Goal: Information Seeking & Learning: Learn about a topic

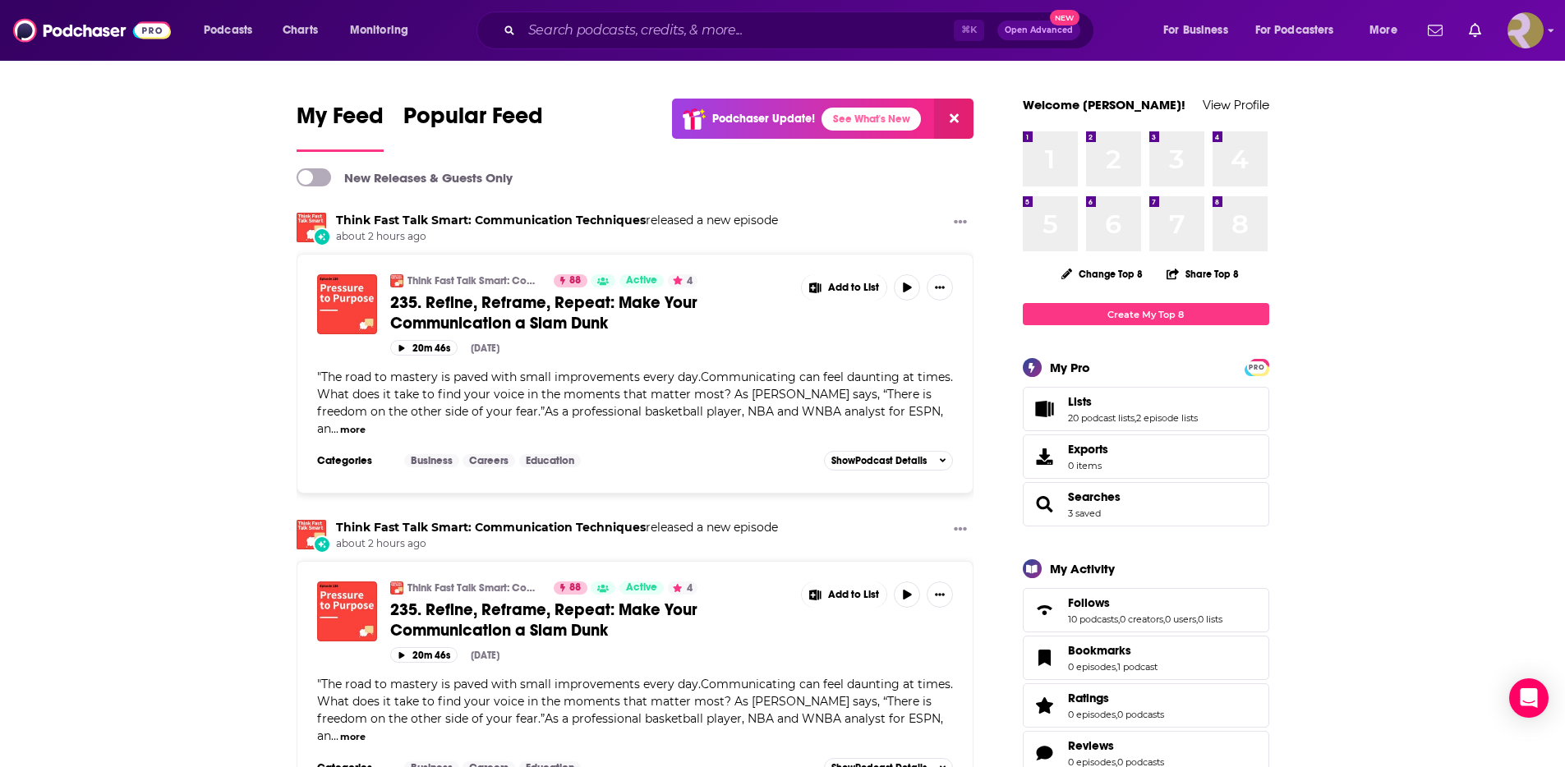
click at [1542, 34] on img "Logged in as ResoluteTulsa" at bounding box center [1526, 30] width 36 height 36
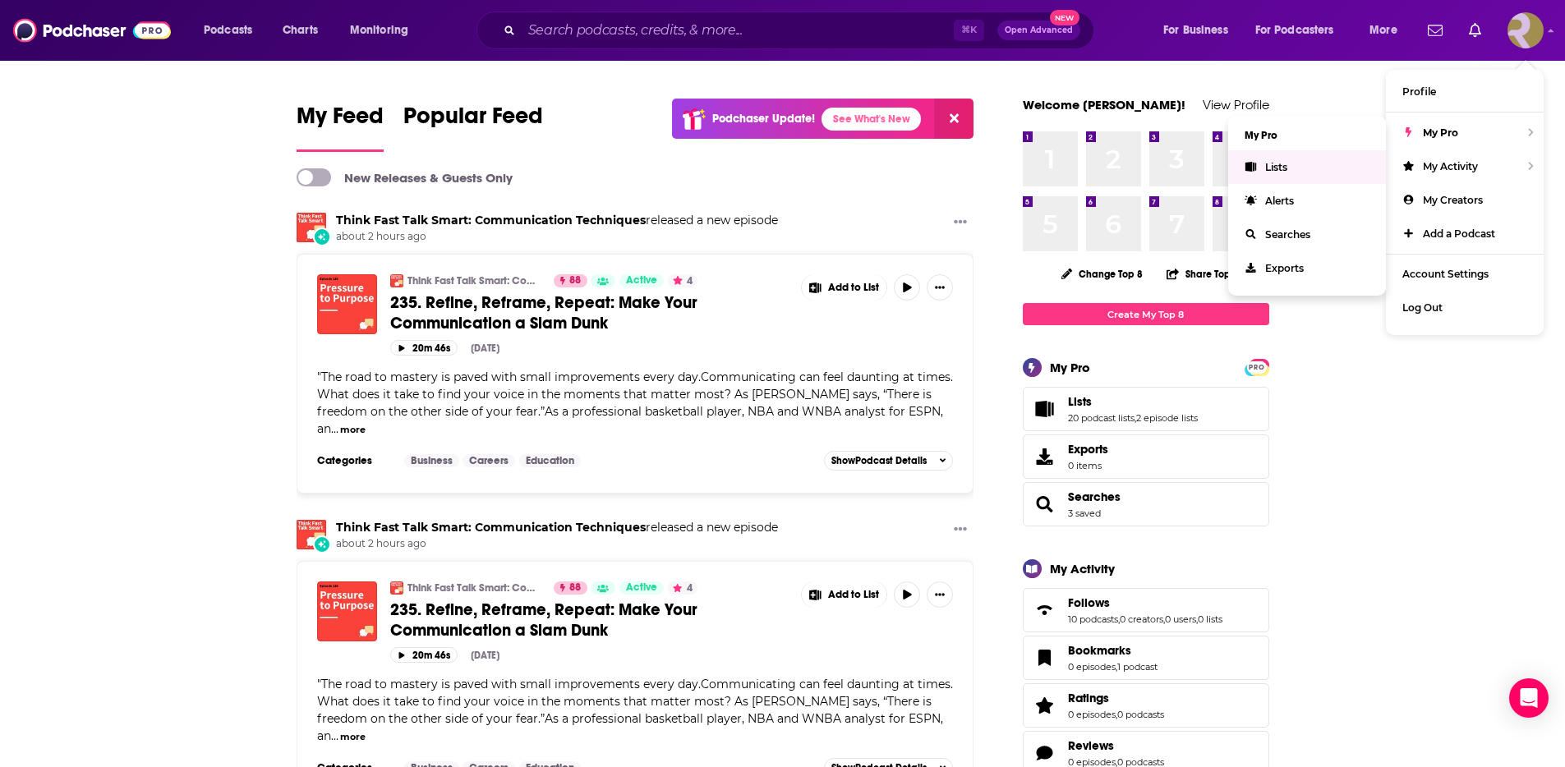
click at [1275, 162] on span "Lists" at bounding box center [1276, 167] width 22 height 12
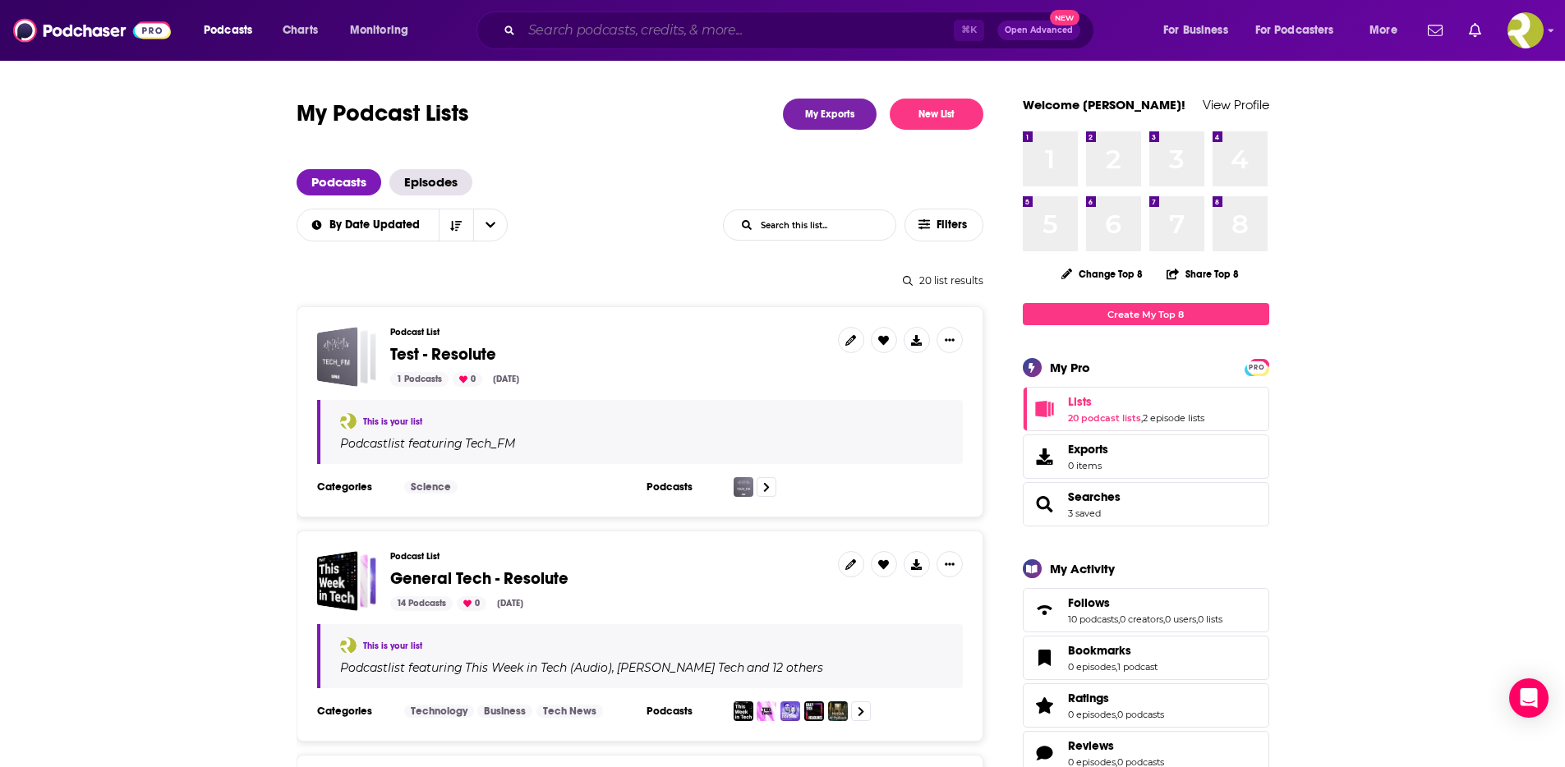
click at [559, 37] on input "Search podcasts, credits, & more..." at bounding box center [738, 30] width 432 height 26
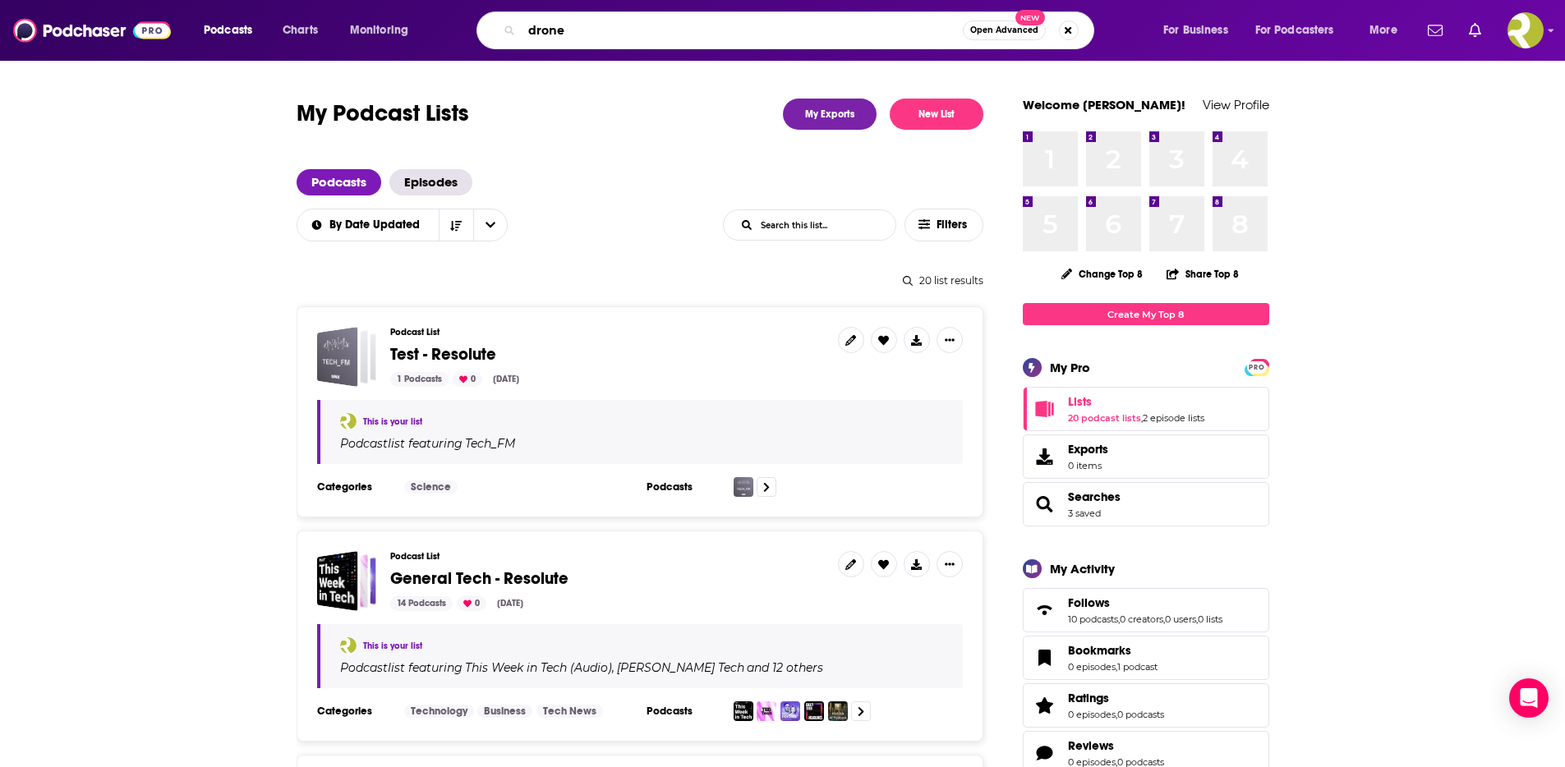
type input "drones"
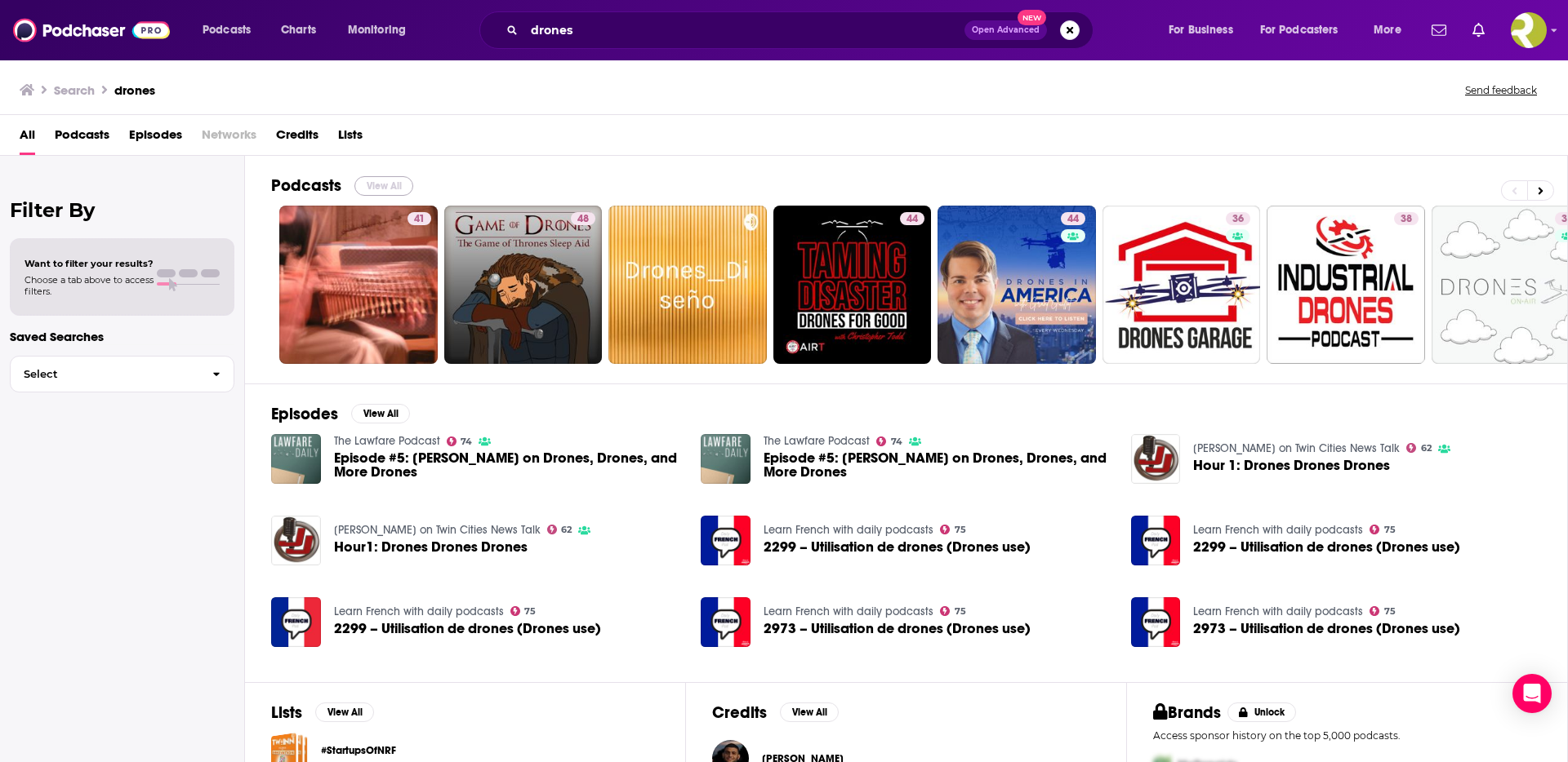
click at [388, 184] on button "View All" at bounding box center [384, 186] width 59 height 20
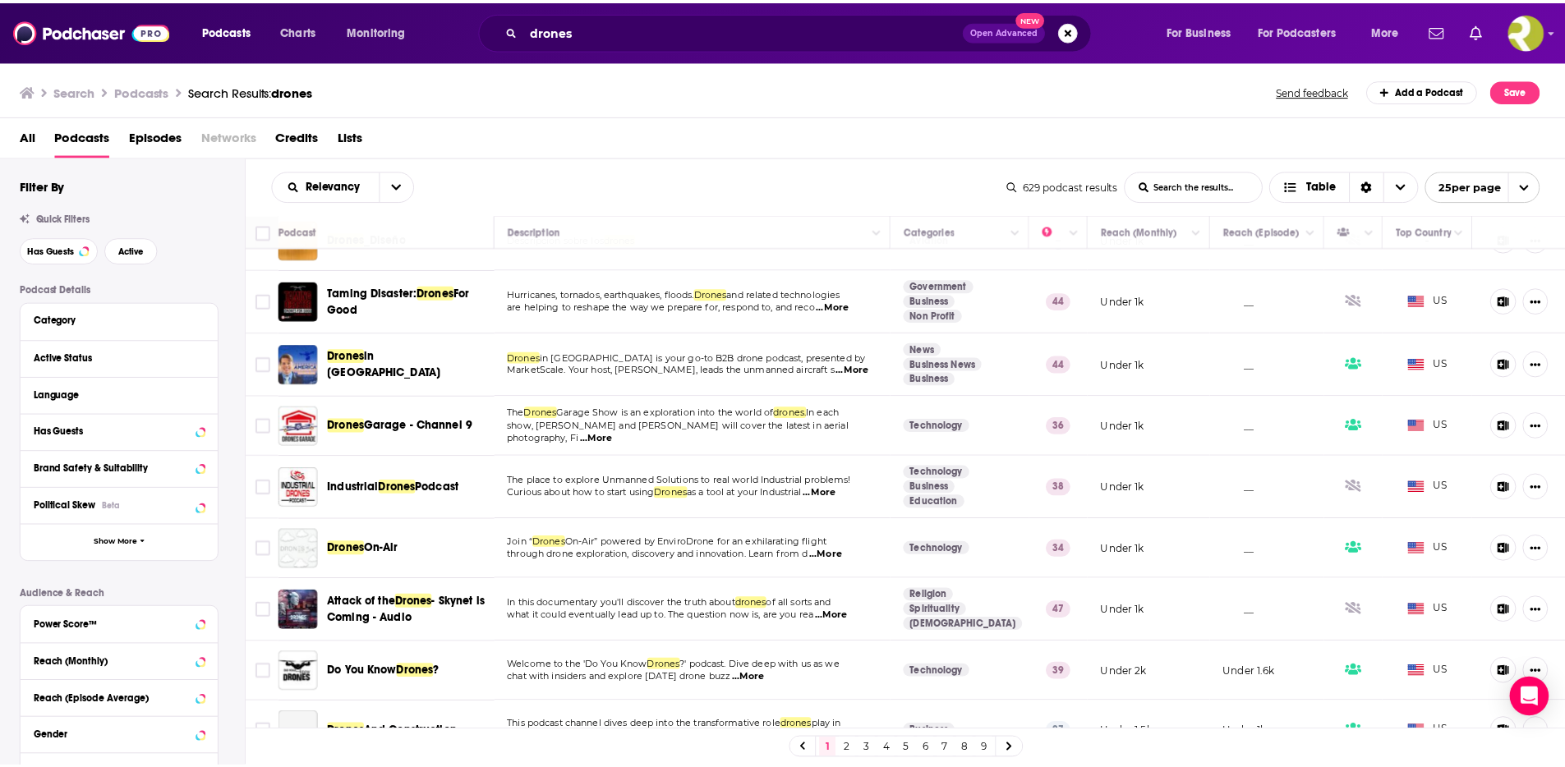
scroll to position [187, 0]
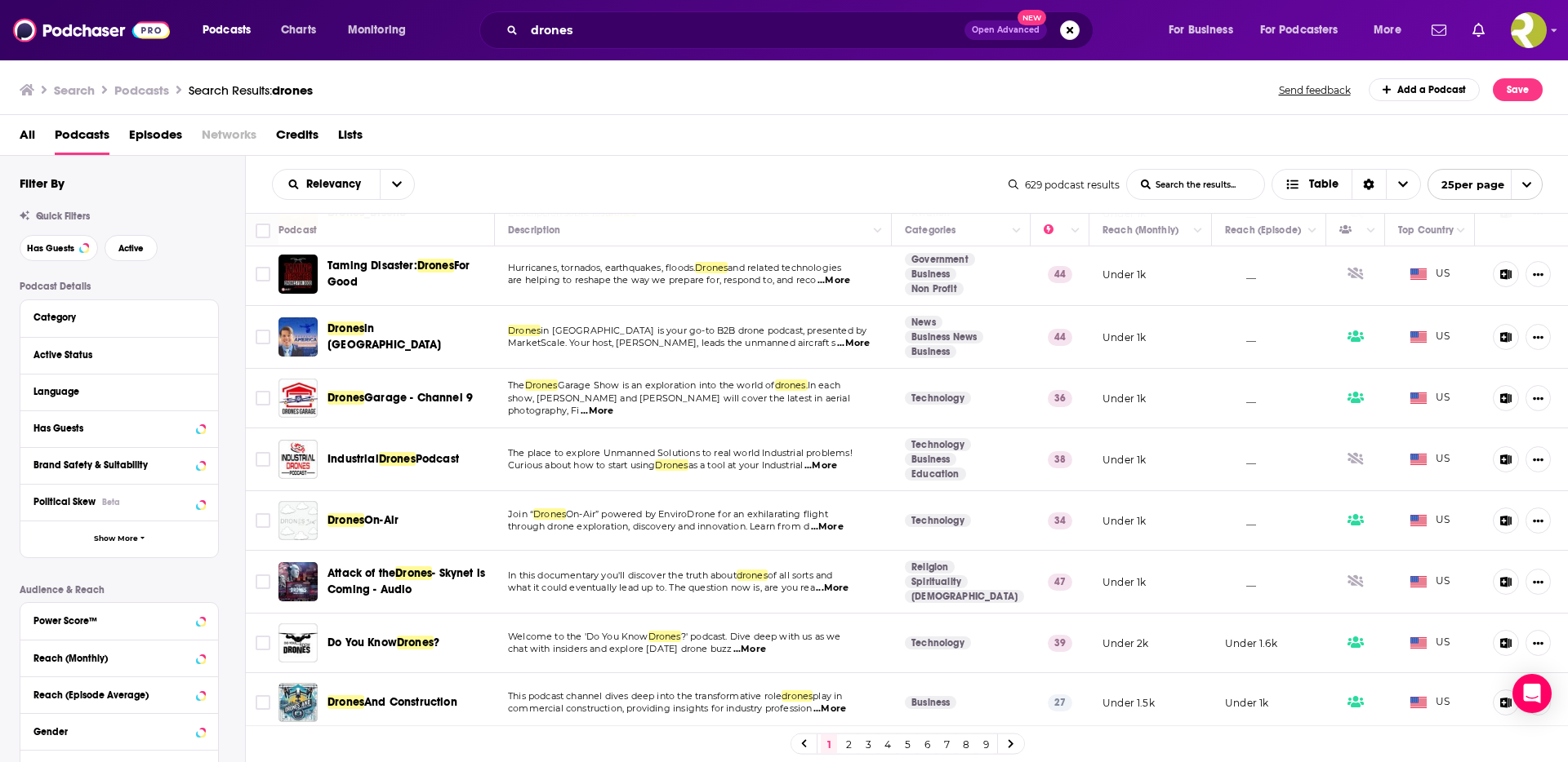
click at [848, 344] on span "...More" at bounding box center [853, 343] width 33 height 13
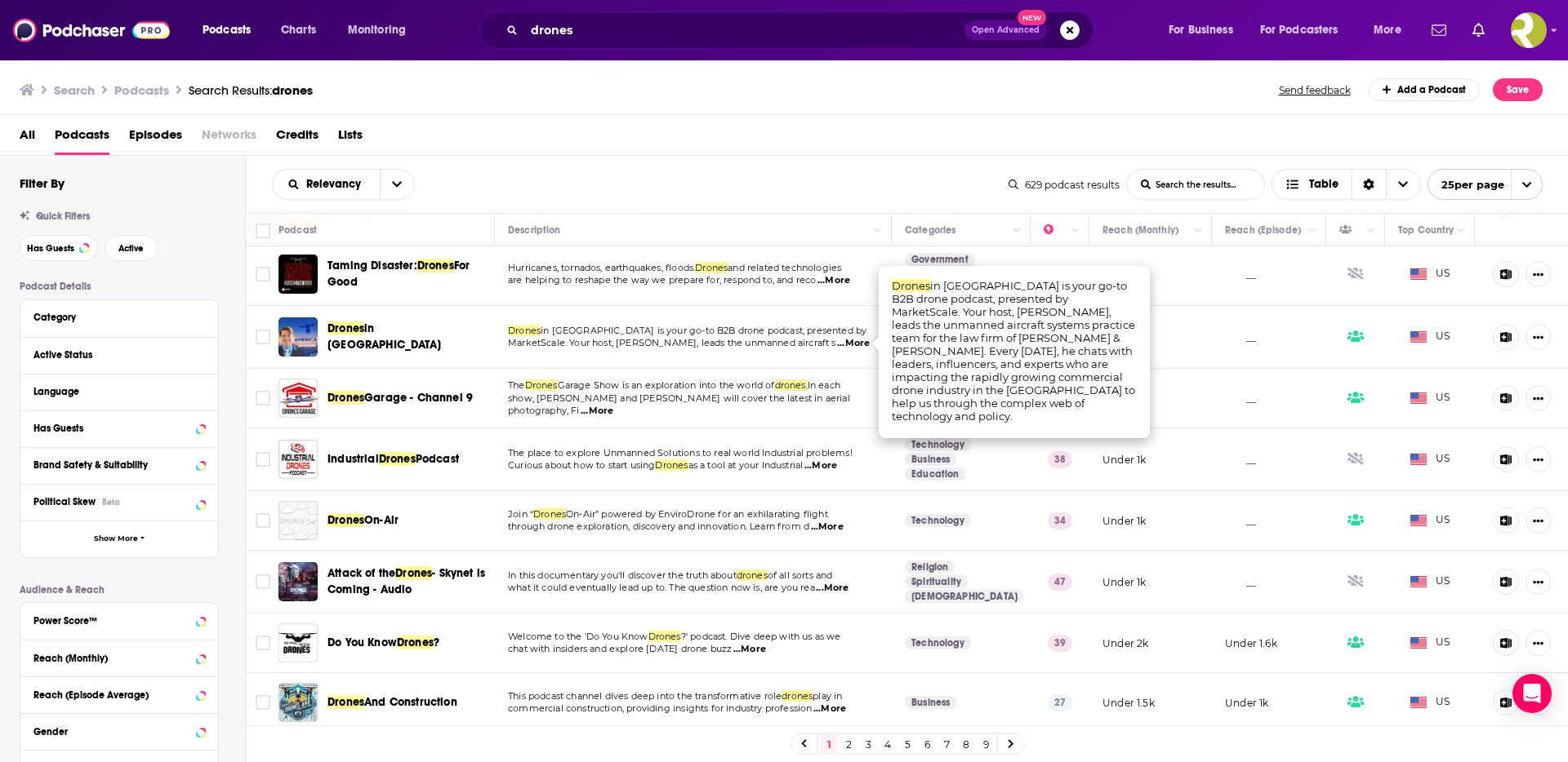
click at [837, 343] on span "...More" at bounding box center [853, 343] width 33 height 13
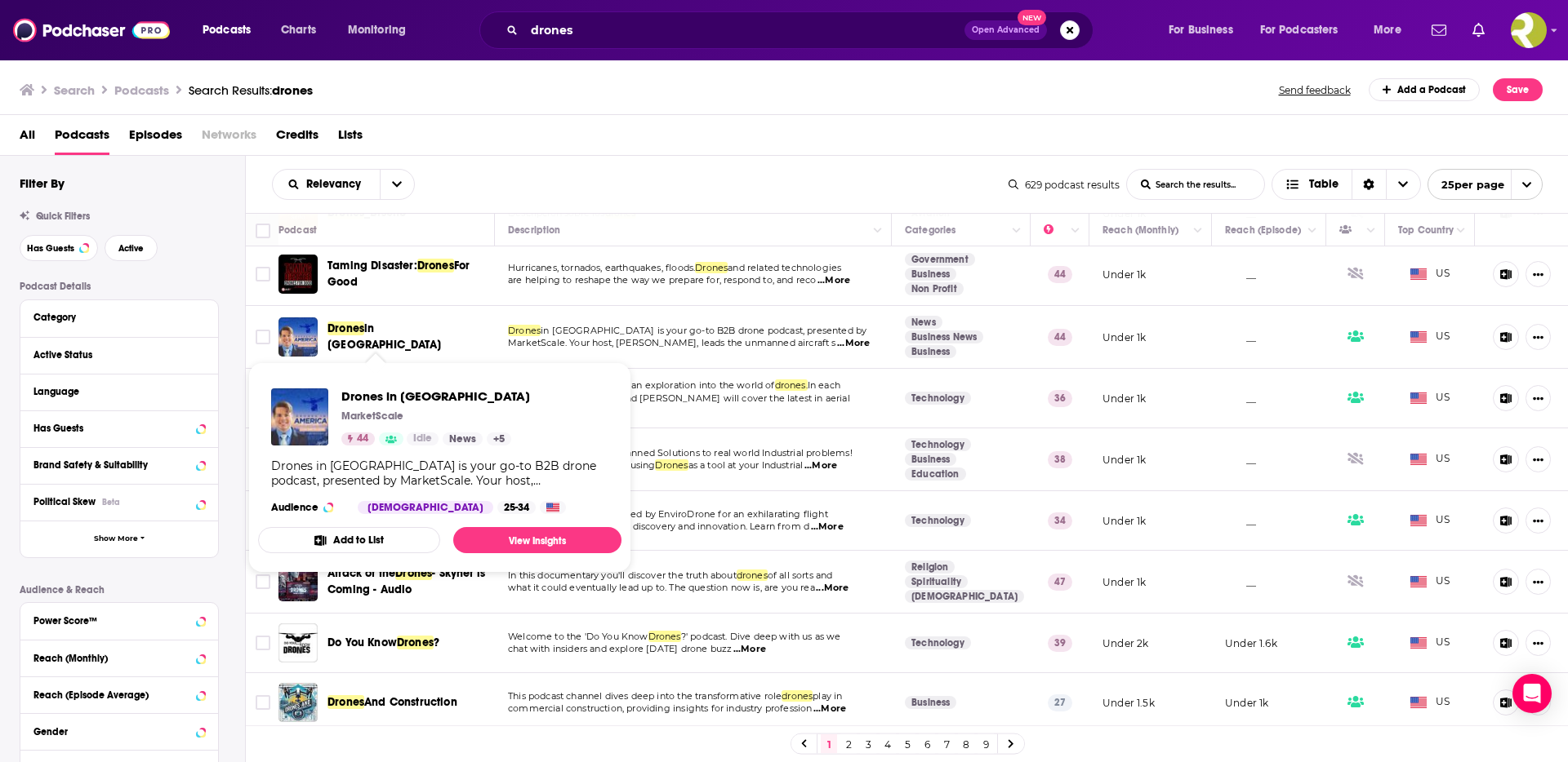
click at [359, 336] on span "Drones" at bounding box center [346, 329] width 37 height 14
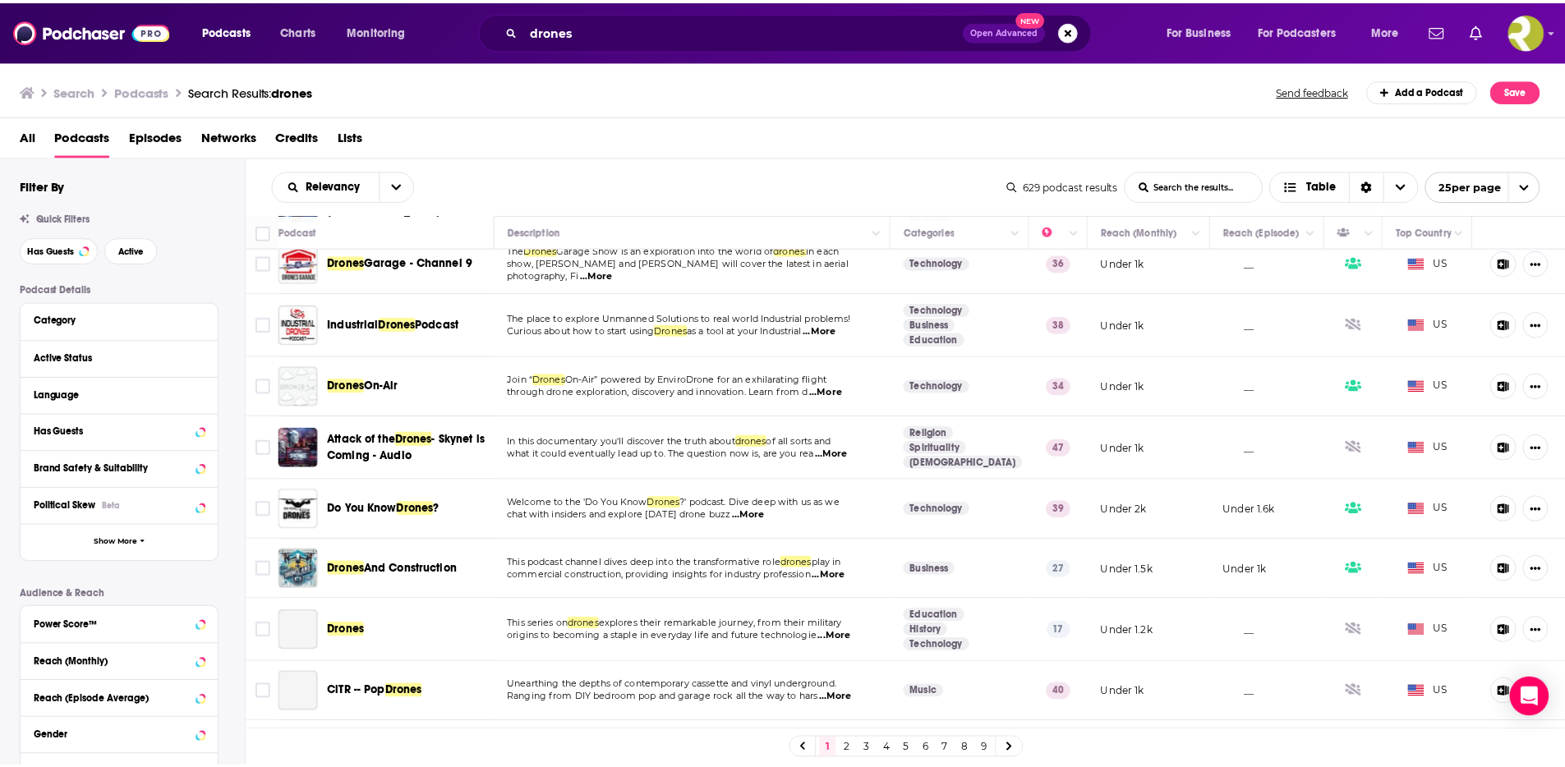
scroll to position [374, 0]
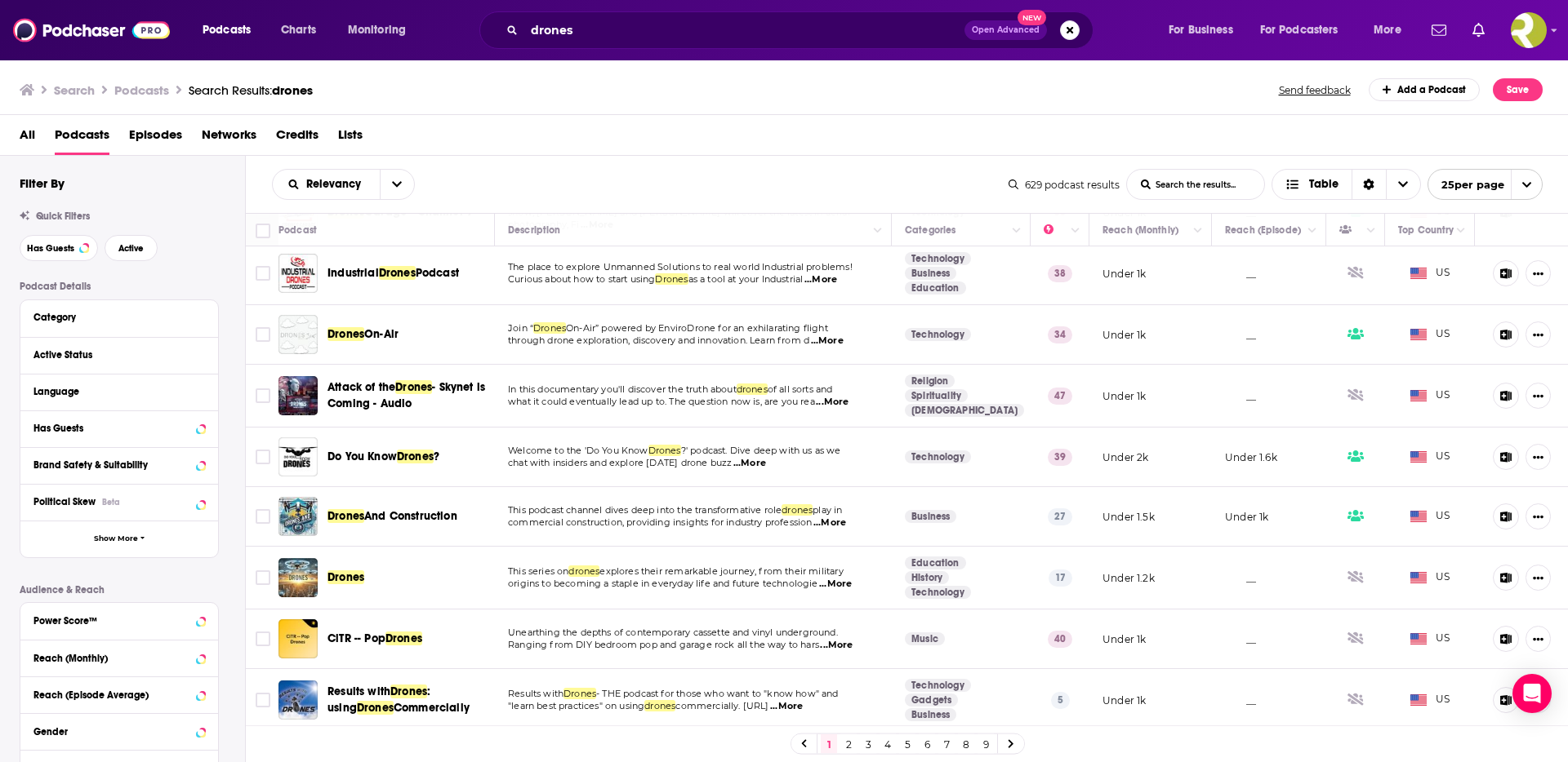
click at [763, 466] on span "...More" at bounding box center [749, 463] width 33 height 13
click at [760, 467] on span "...More" at bounding box center [749, 463] width 33 height 13
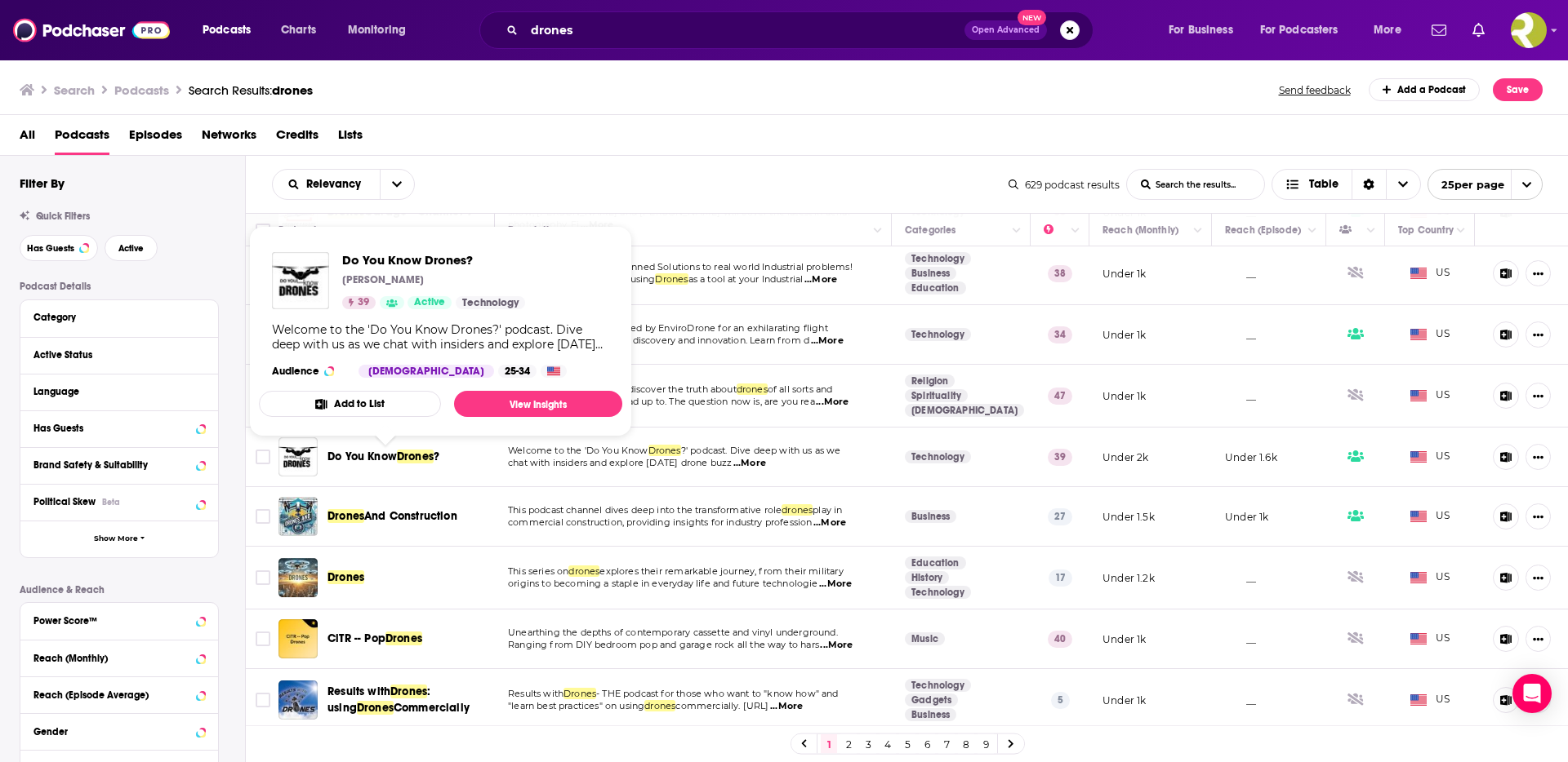
click at [422, 457] on span "Drones" at bounding box center [414, 457] width 37 height 14
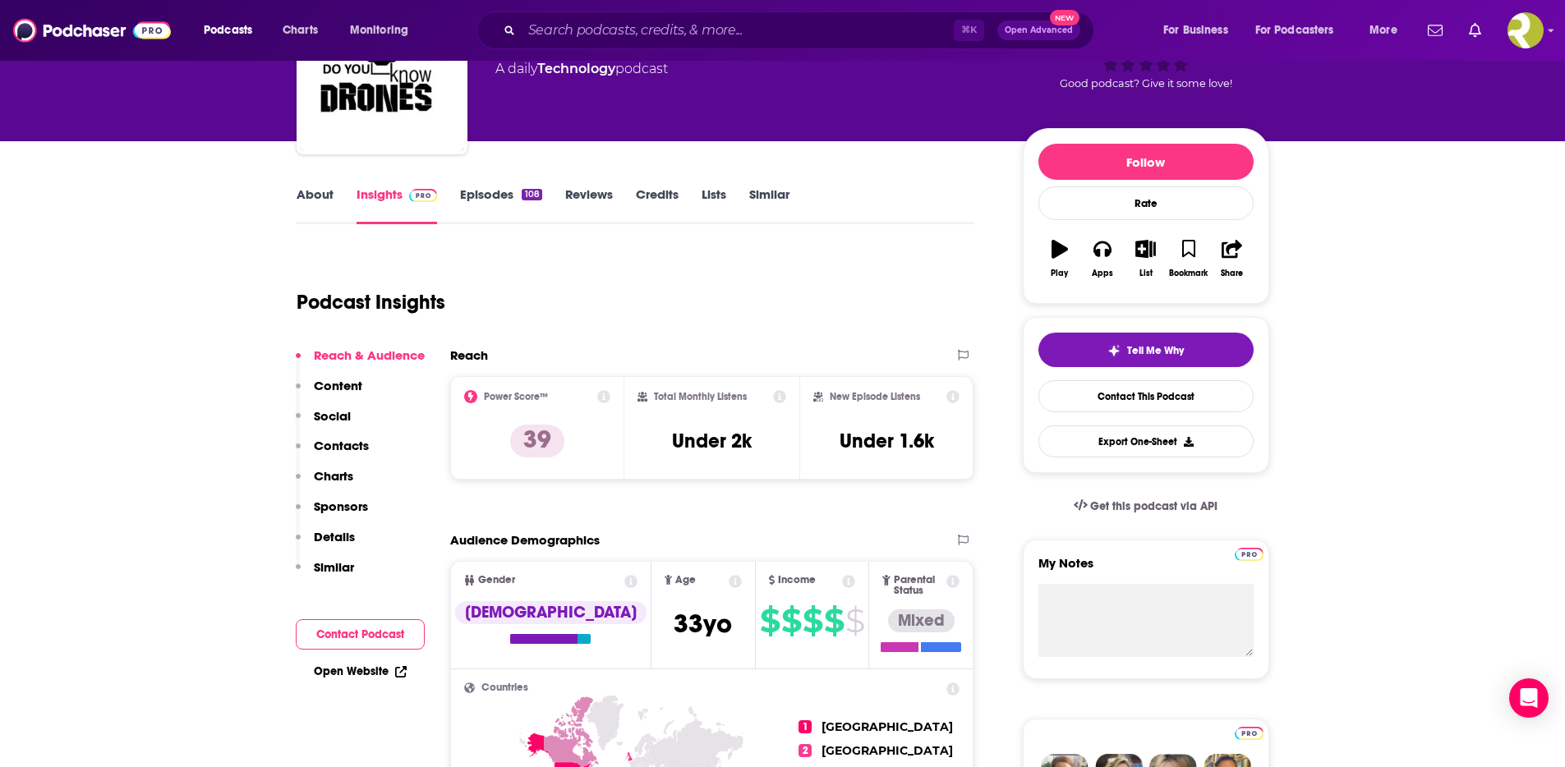
scroll to position [113, 0]
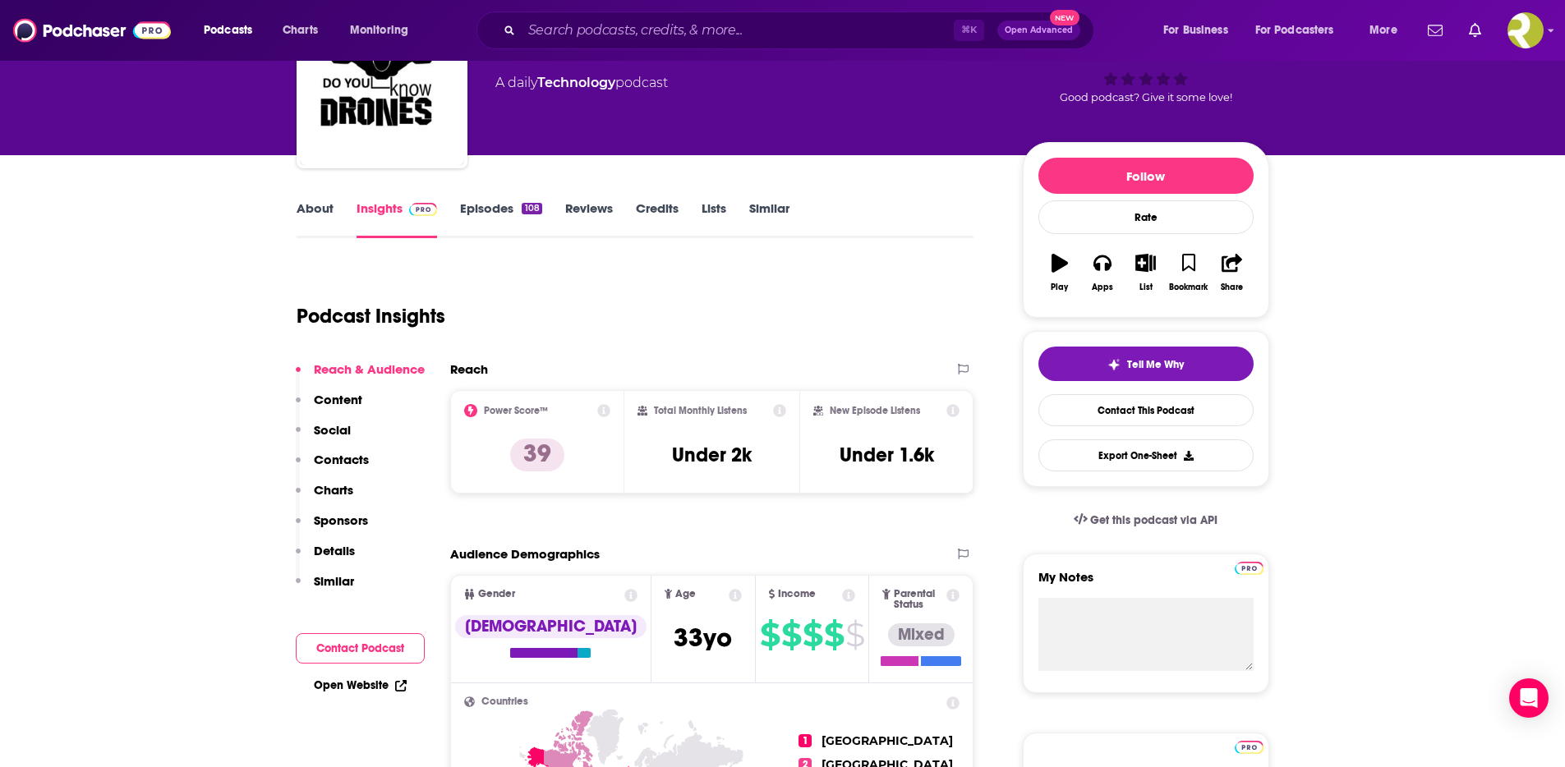
click at [348, 401] on p "Content" at bounding box center [338, 400] width 48 height 16
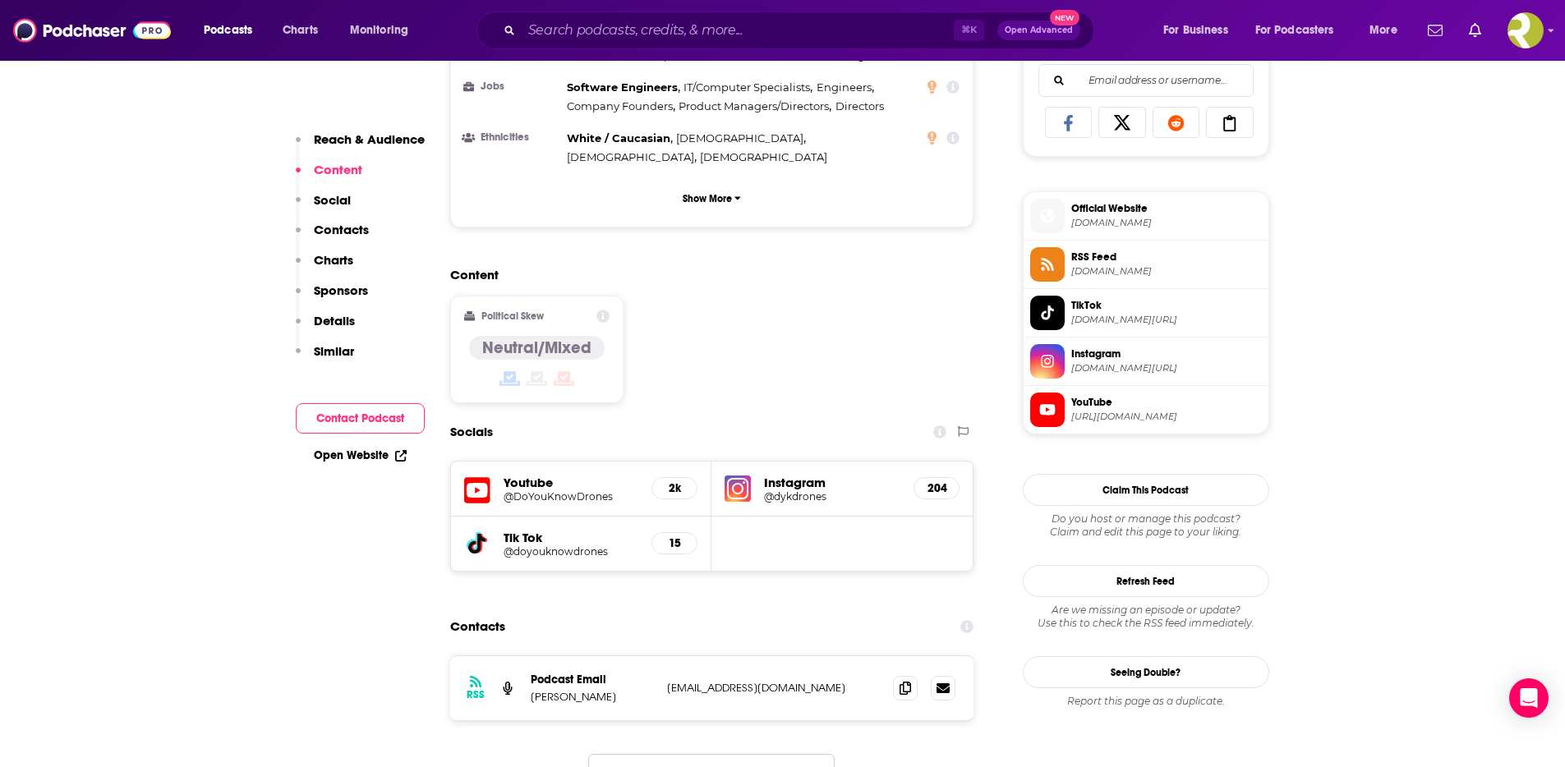
scroll to position [1122, 0]
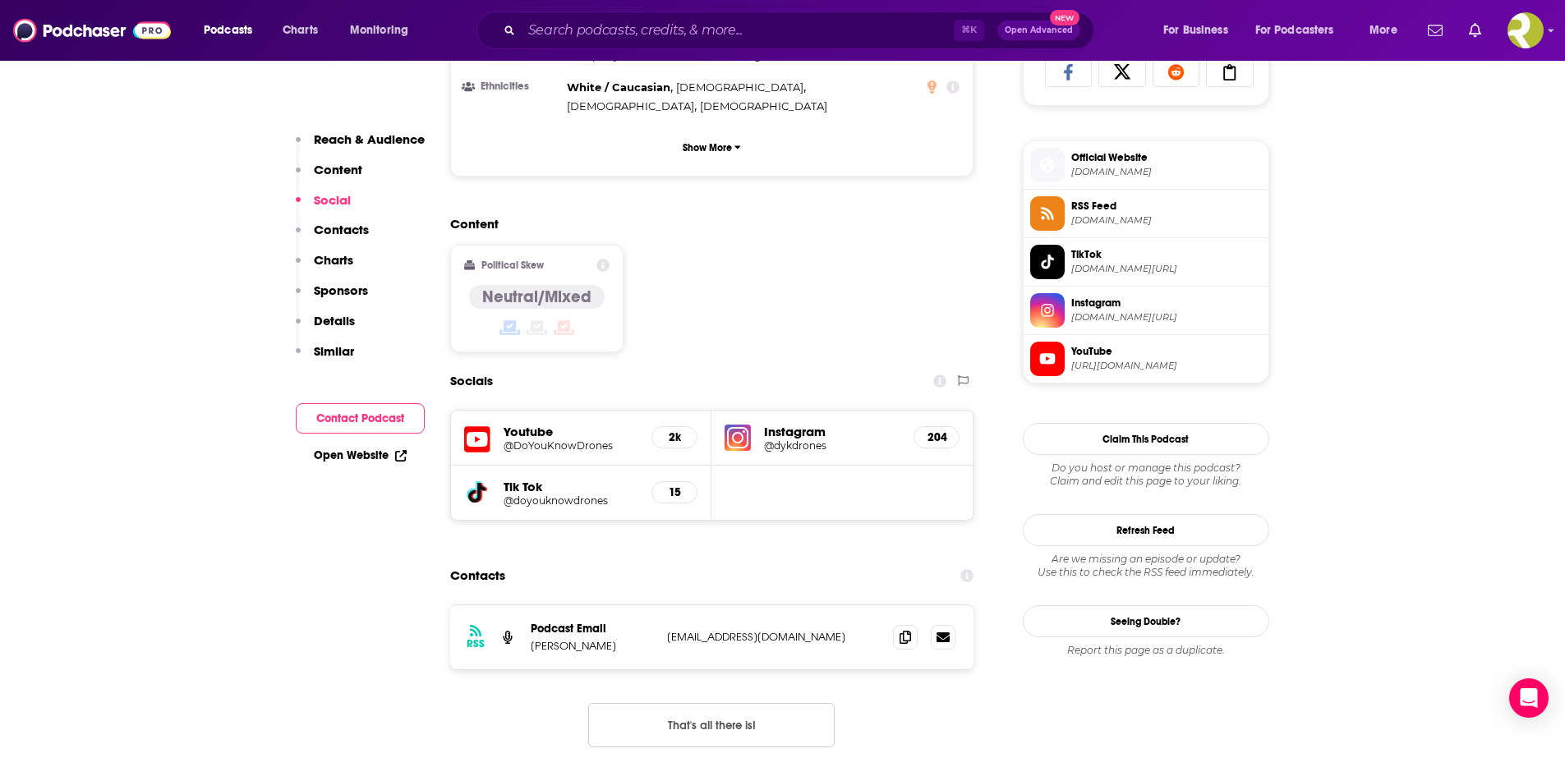
click at [354, 288] on p "Sponsors" at bounding box center [341, 291] width 54 height 16
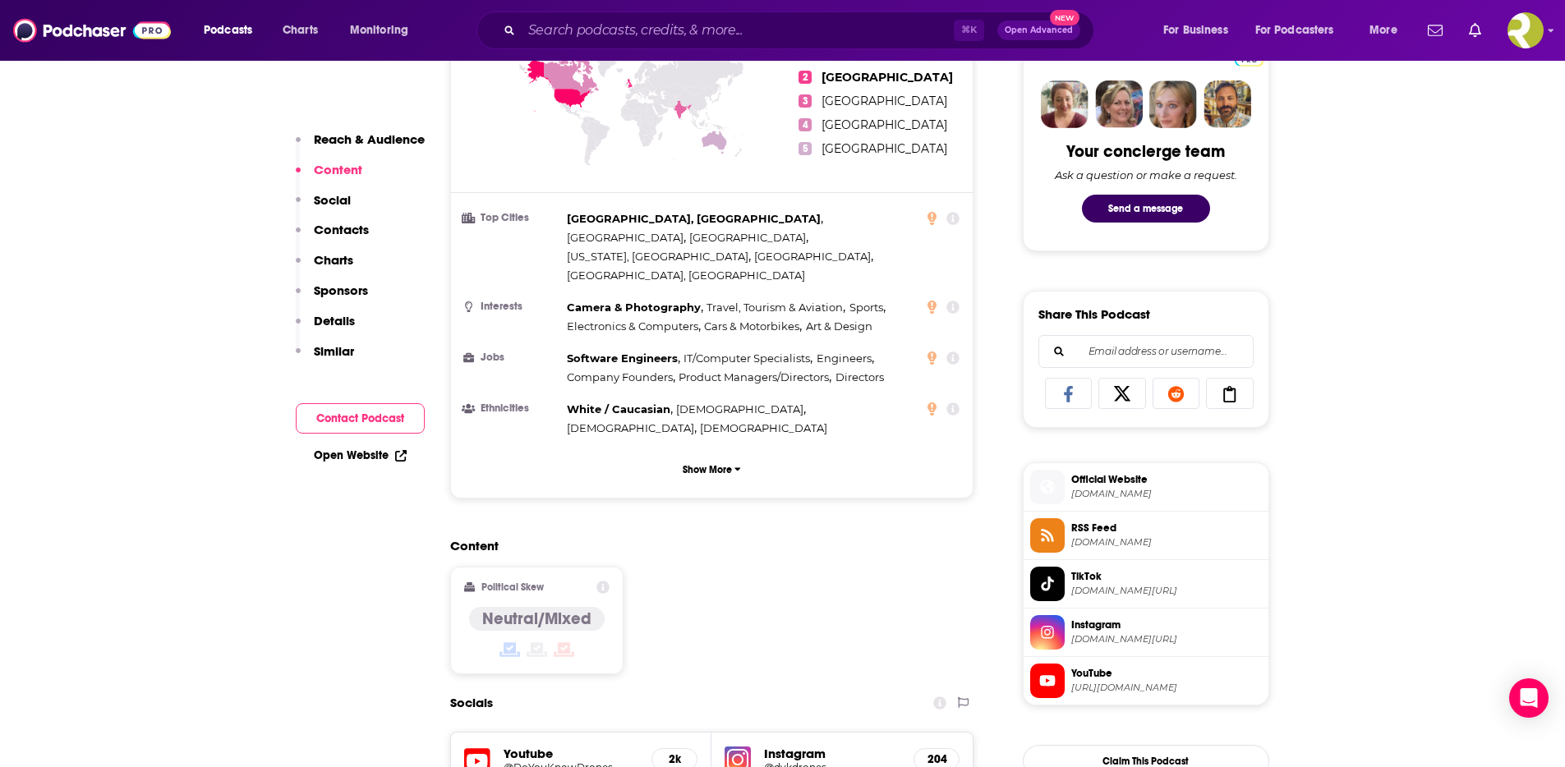
scroll to position [0, 0]
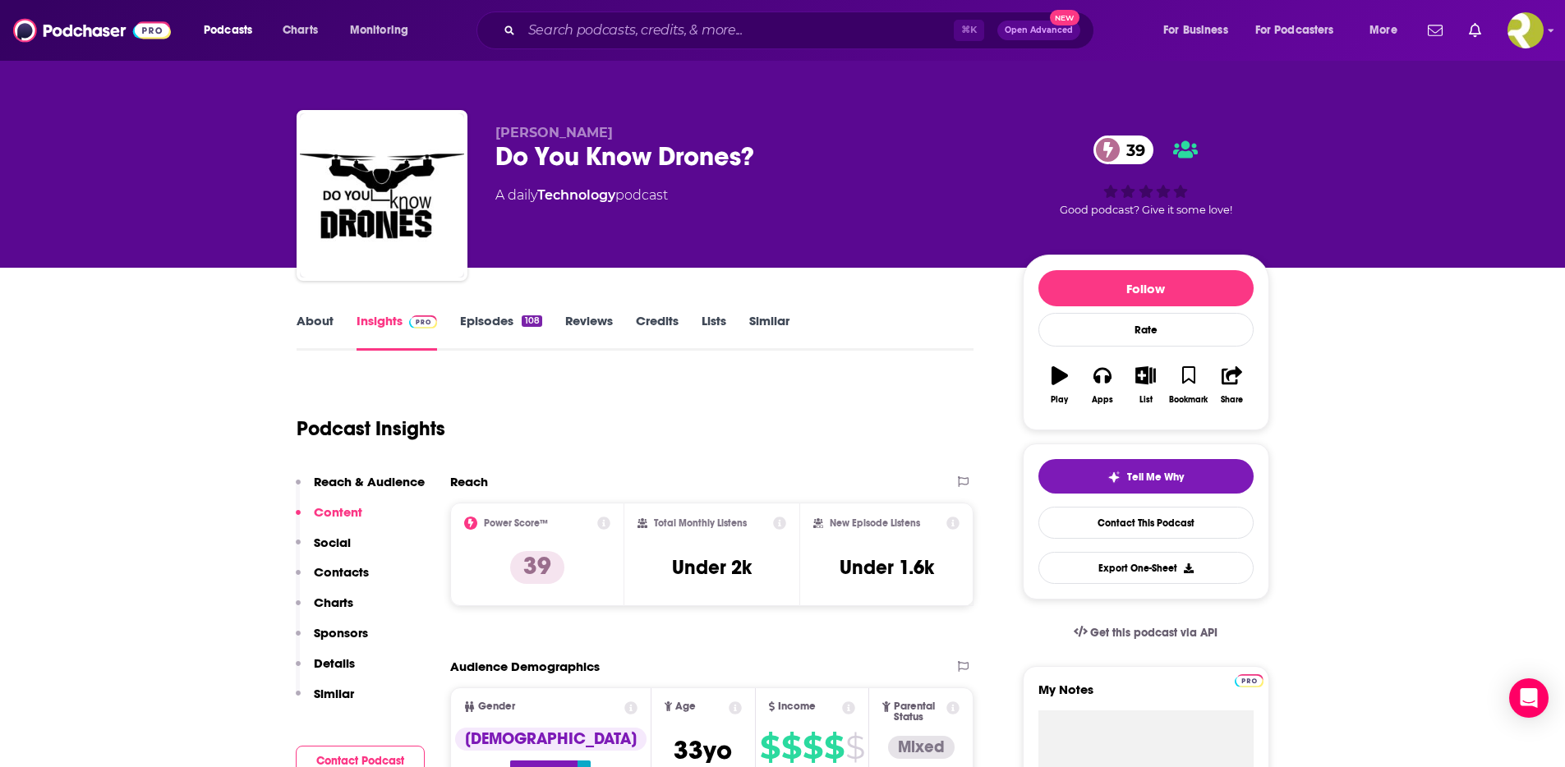
drag, startPoint x: 595, startPoint y: 326, endPoint x: 588, endPoint y: 339, distance: 14.4
click at [595, 325] on link "Reviews" at bounding box center [589, 332] width 48 height 38
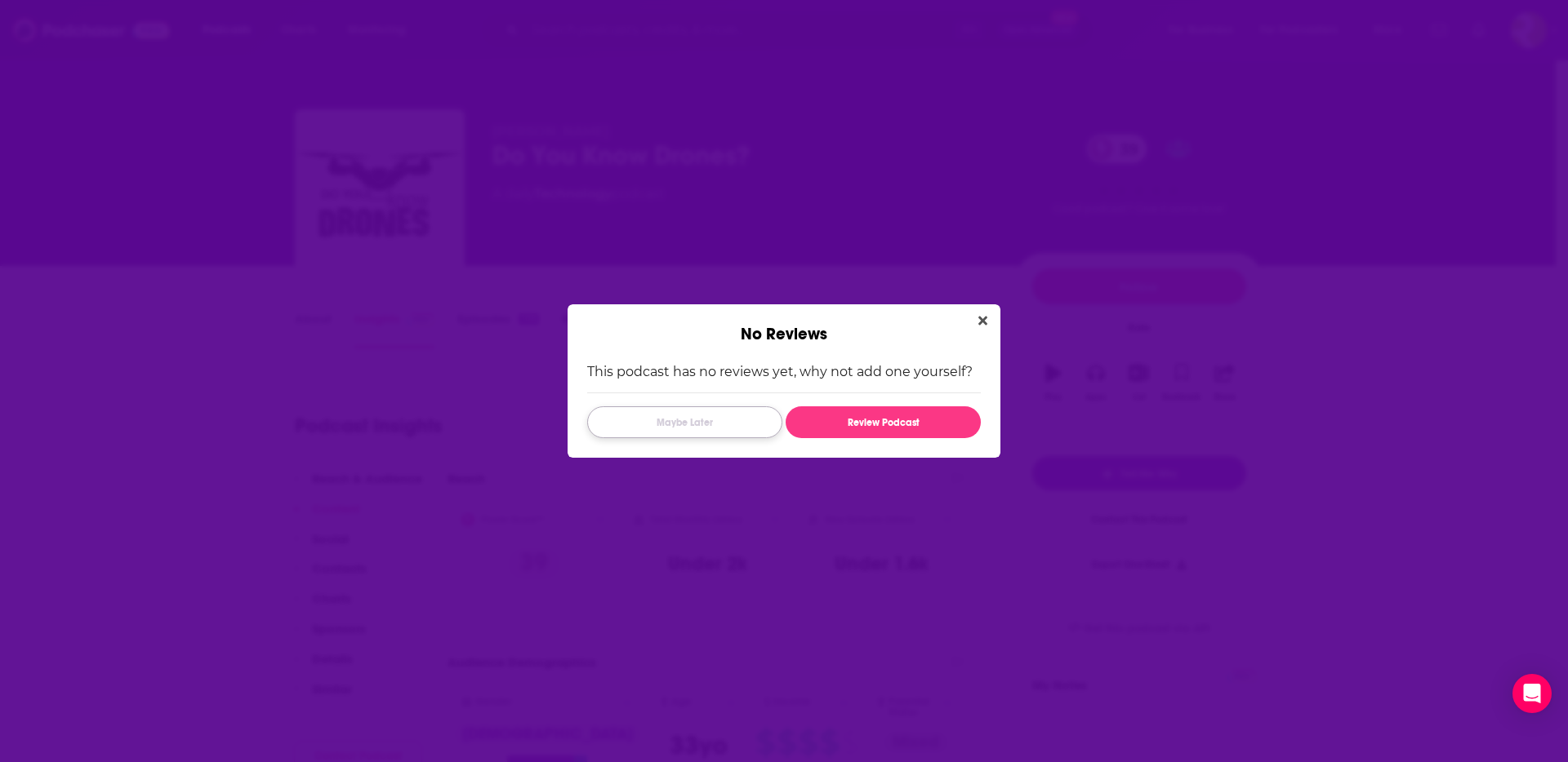
click at [655, 427] on button "Maybe Later" at bounding box center [685, 422] width 195 height 32
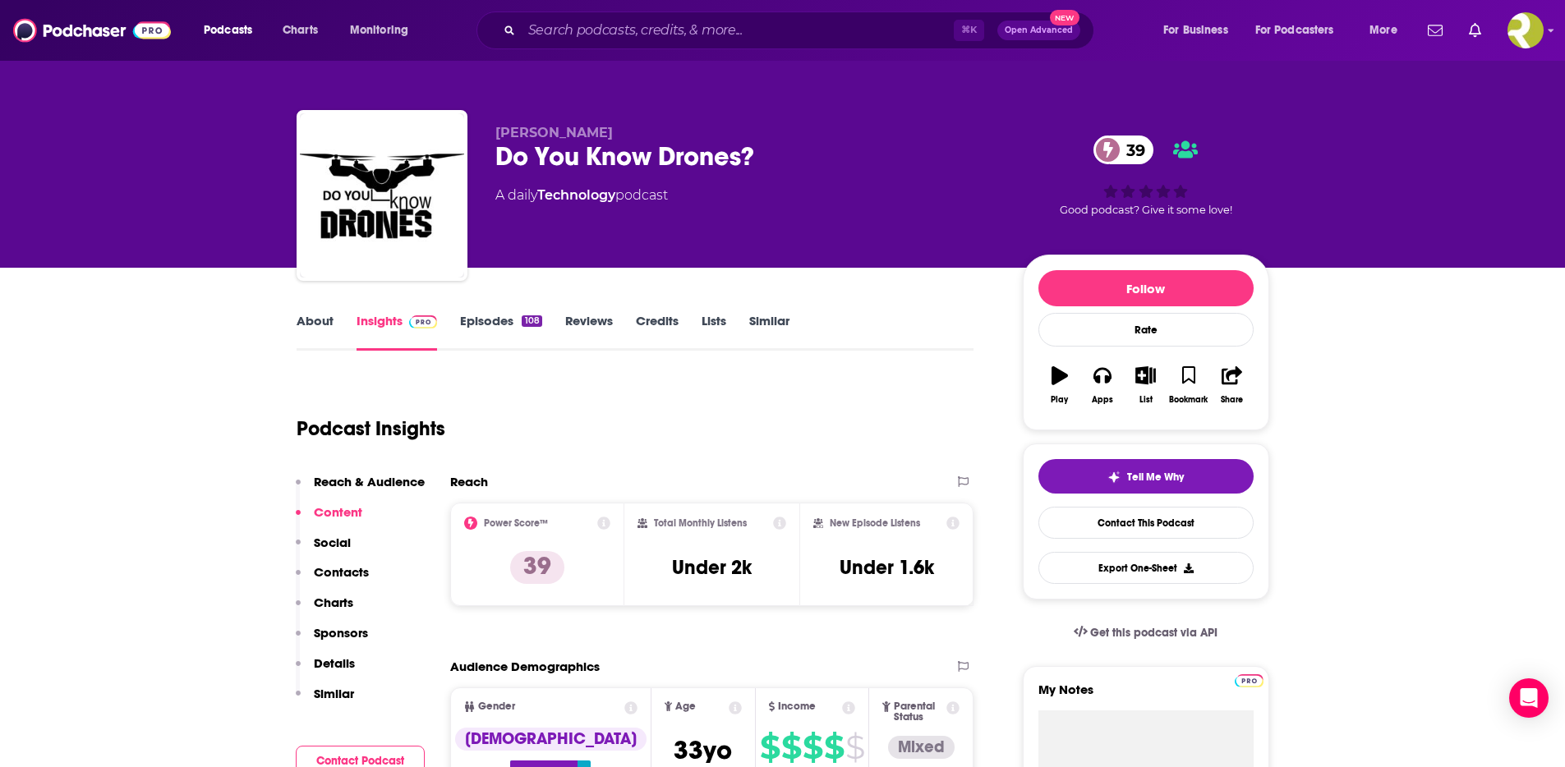
click at [482, 326] on link "Episodes 108" at bounding box center [500, 332] width 81 height 38
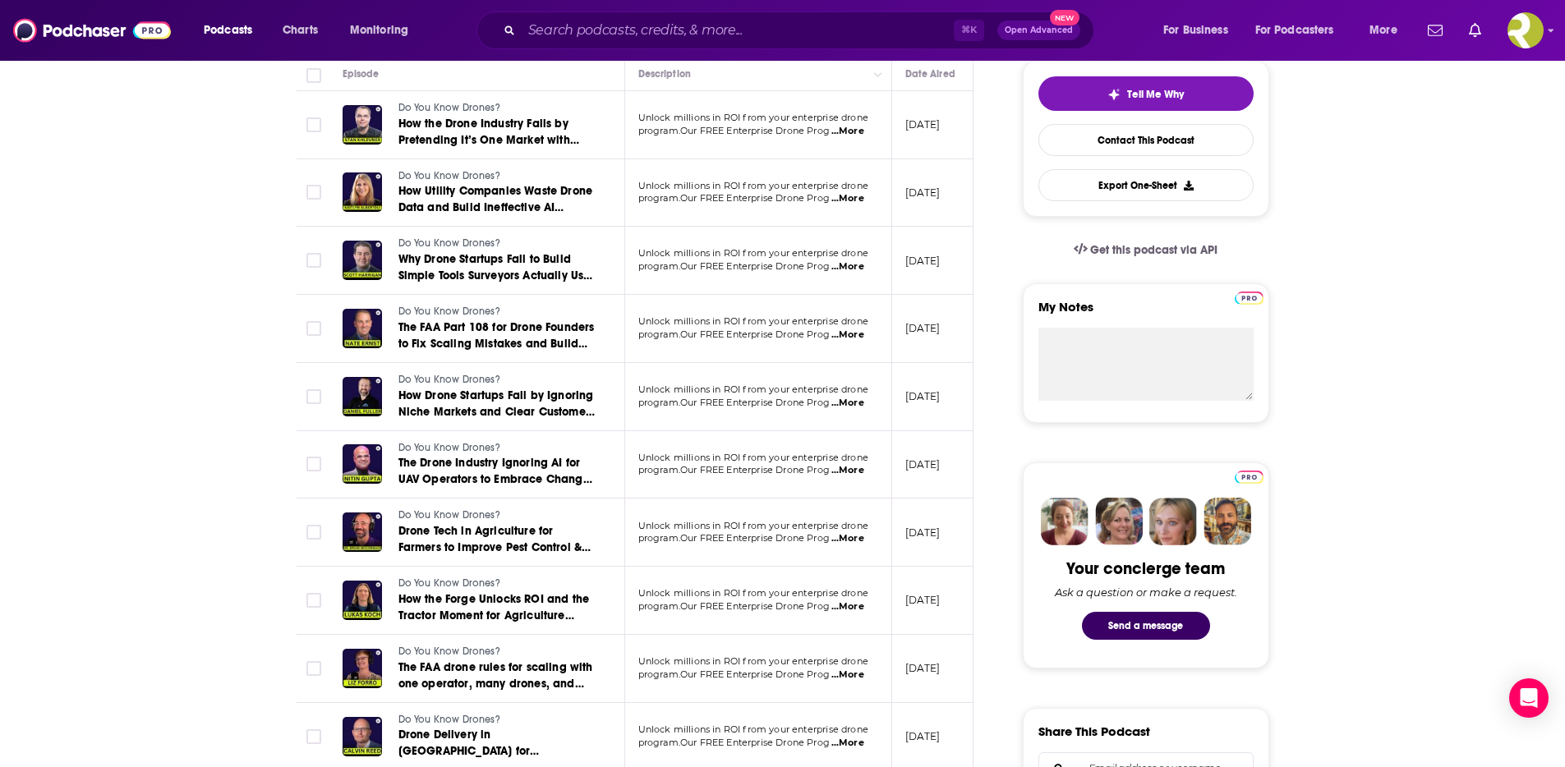
scroll to position [392, 0]
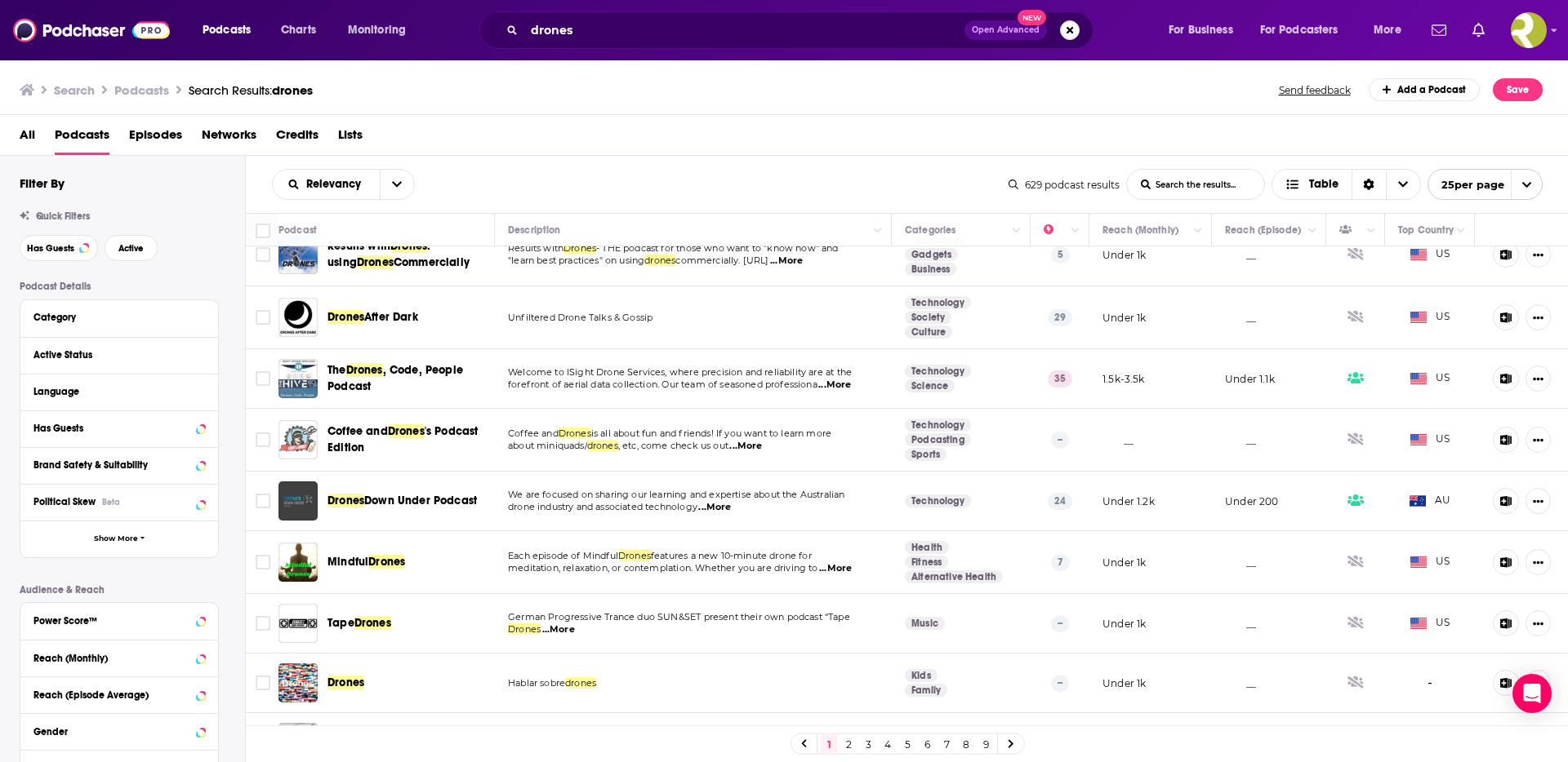
scroll to position [814, 0]
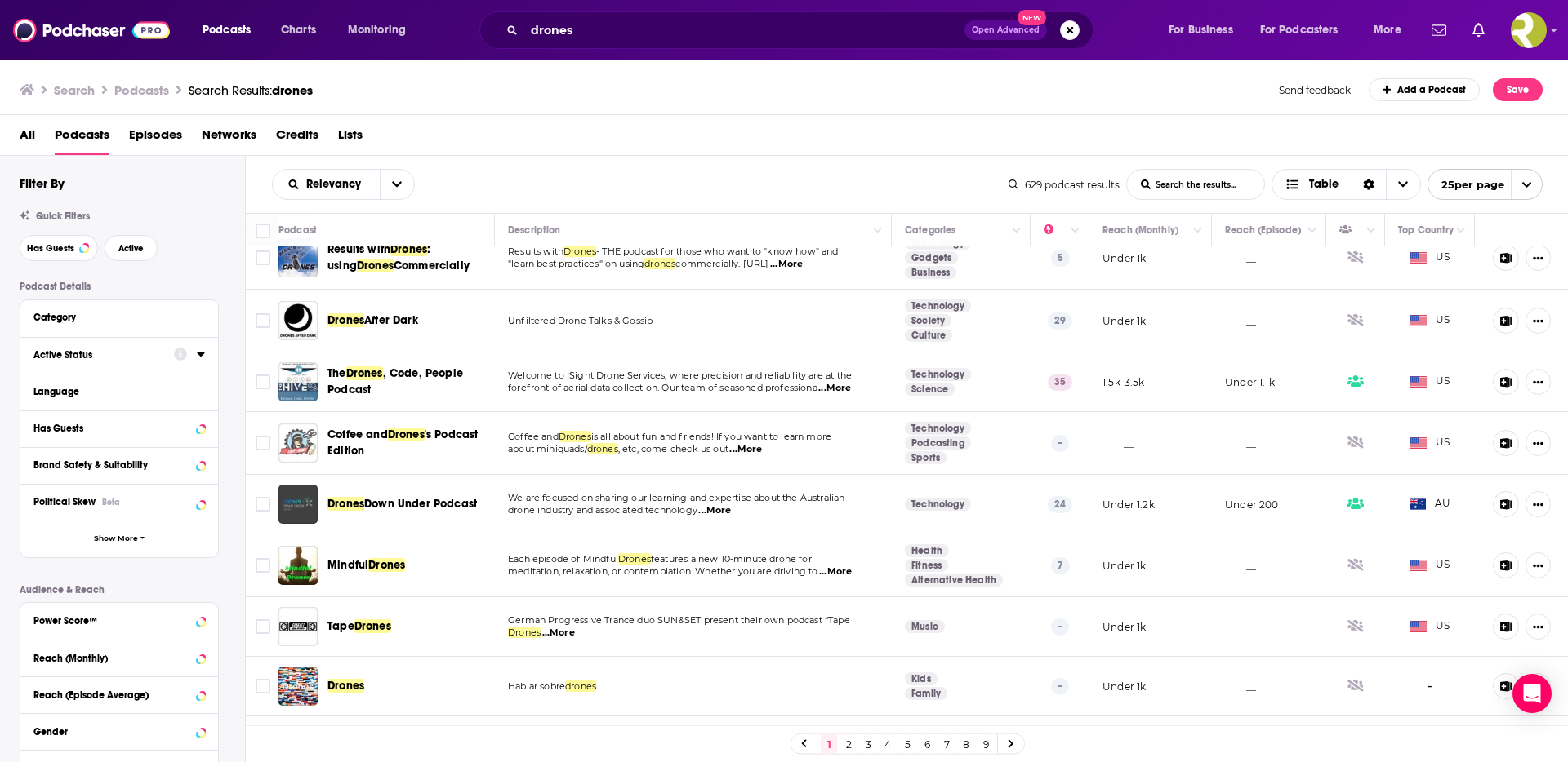
click at [81, 352] on div "Active Status" at bounding box center [98, 356] width 130 height 12
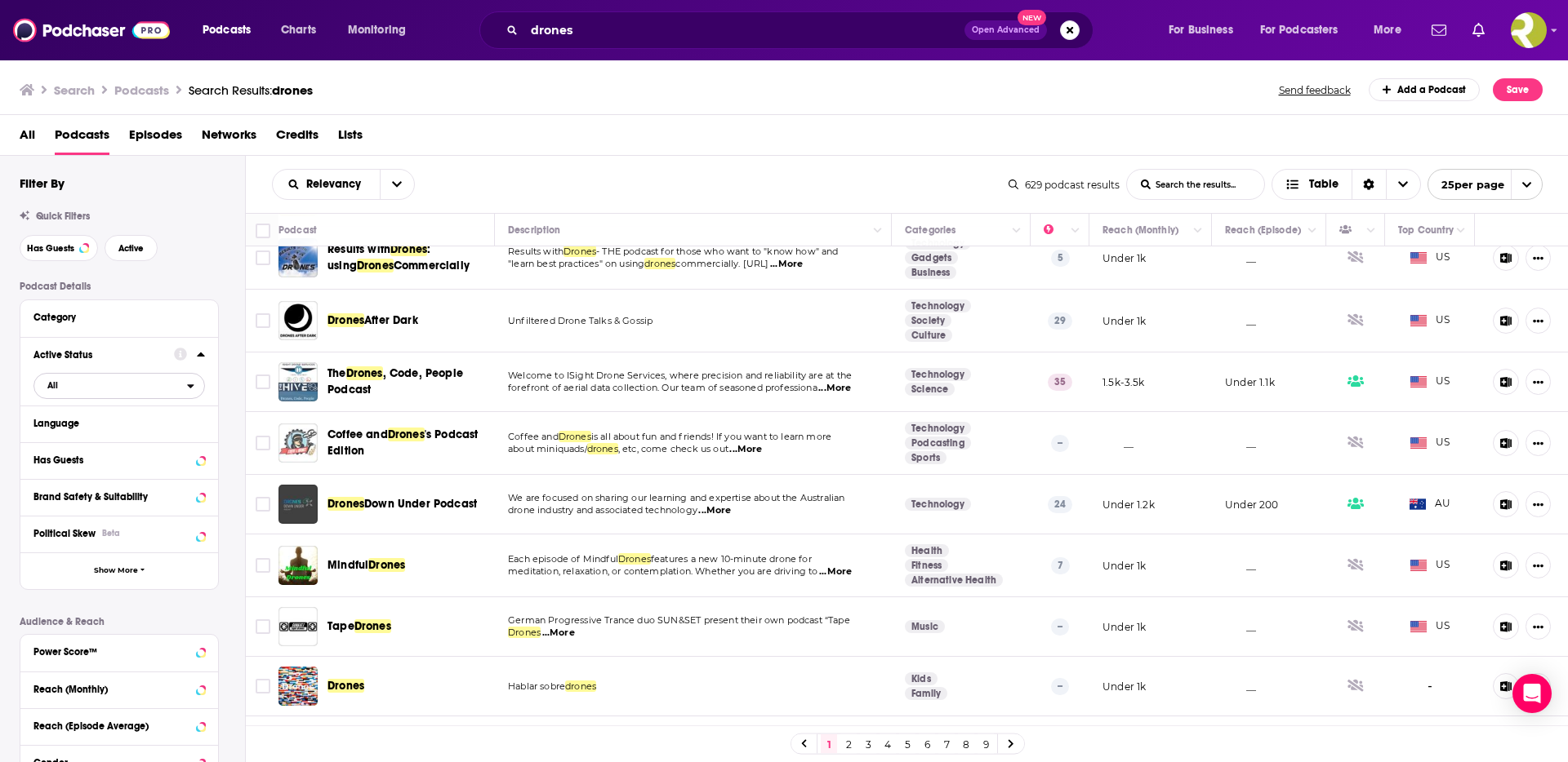
click at [96, 386] on span "All" at bounding box center [111, 384] width 153 height 21
click at [79, 440] on span "Active" at bounding box center [85, 439] width 87 height 9
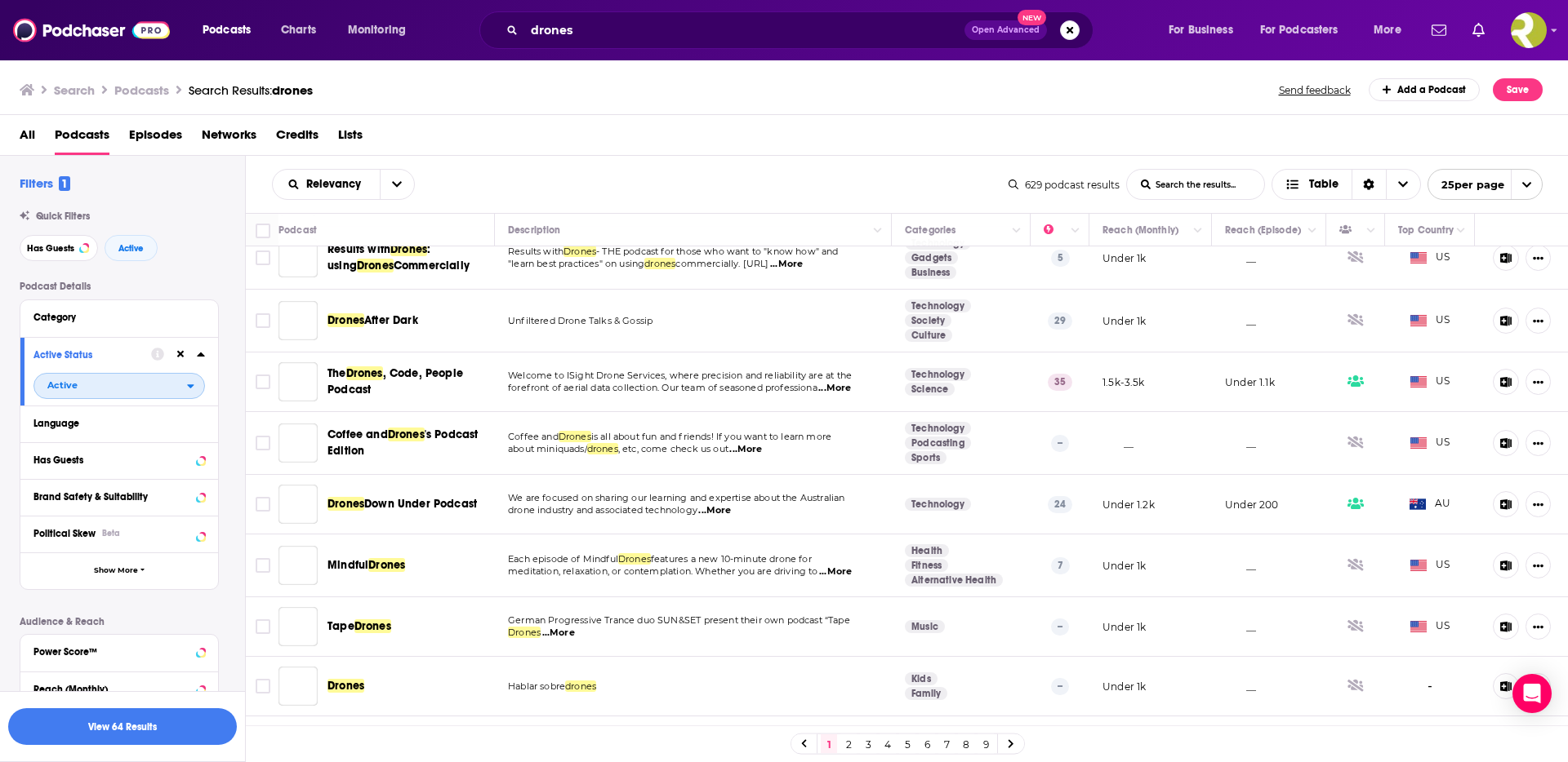
scroll to position [0, 0]
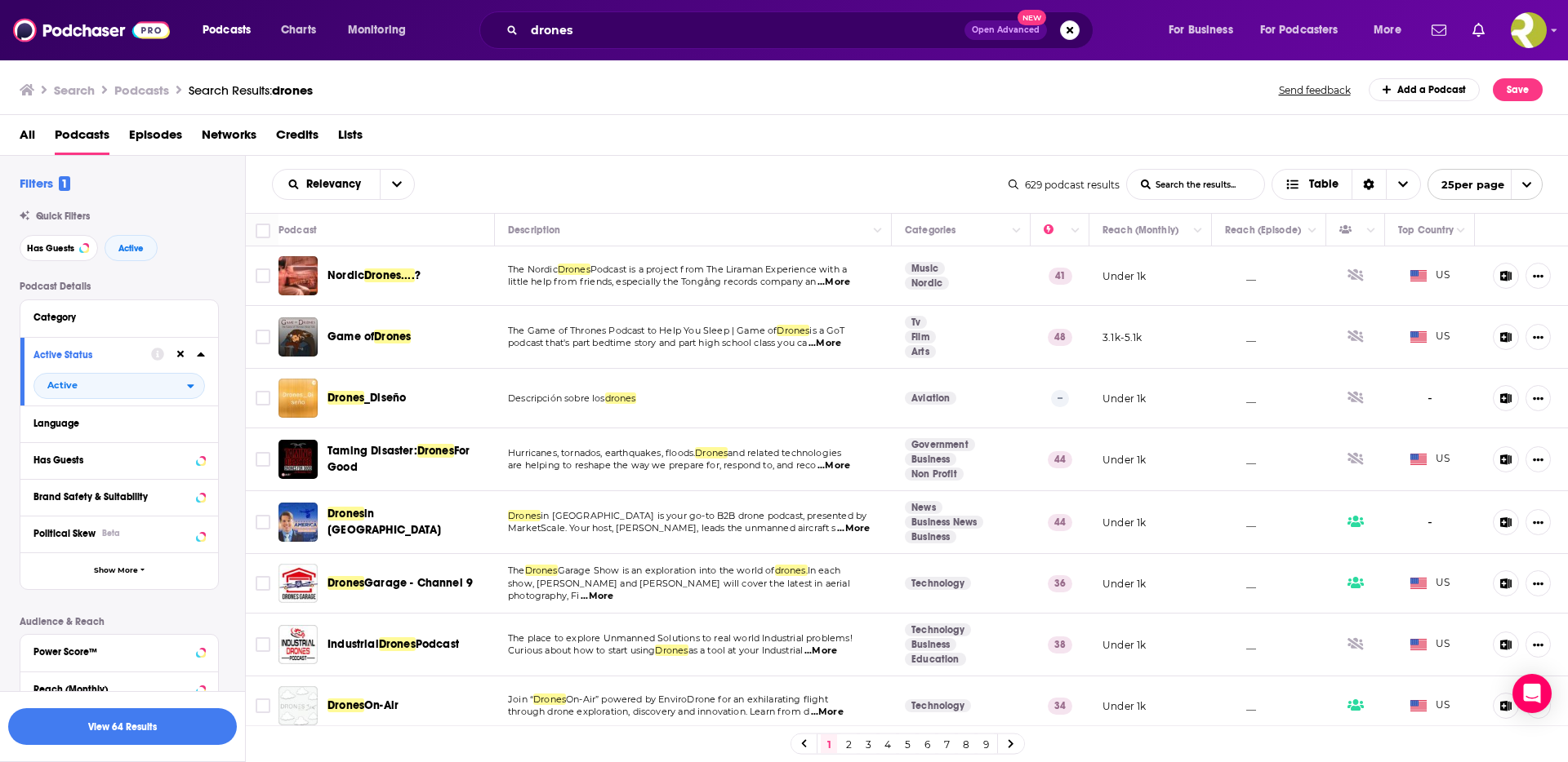
click at [850, 281] on span "...More" at bounding box center [834, 282] width 33 height 13
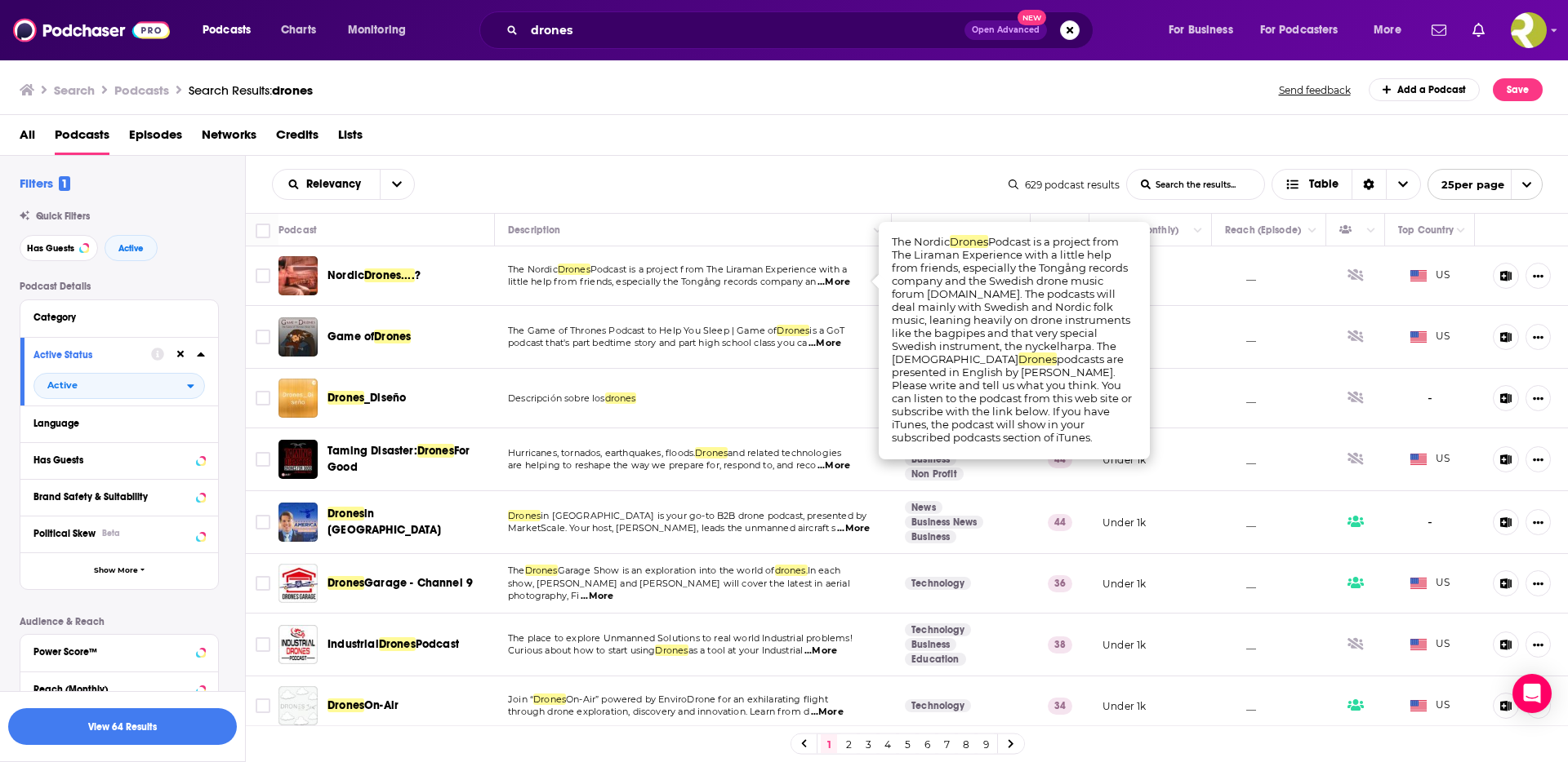
click at [845, 282] on span "...More" at bounding box center [834, 282] width 33 height 13
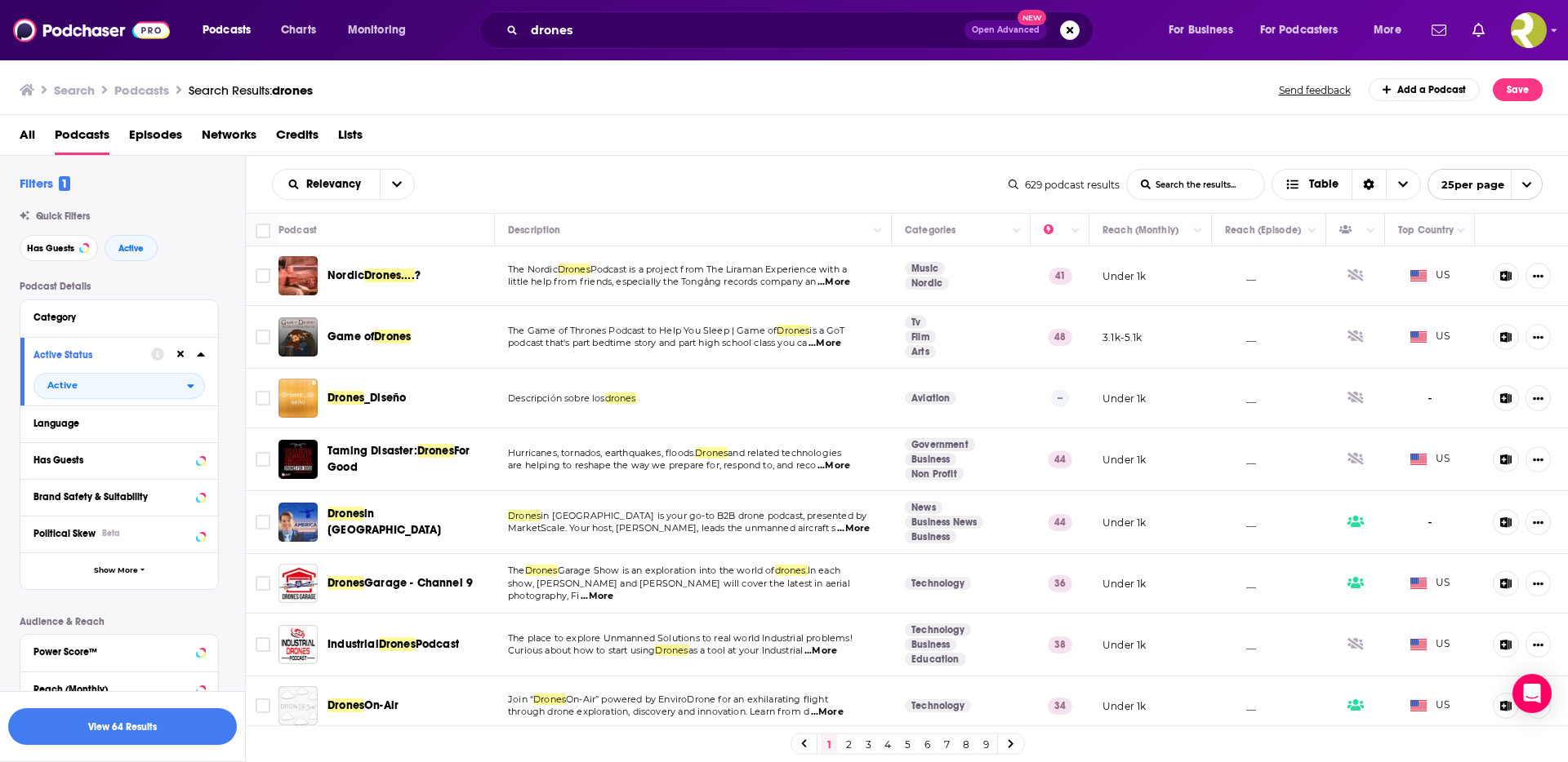
click at [841, 341] on span "...More" at bounding box center [825, 343] width 33 height 13
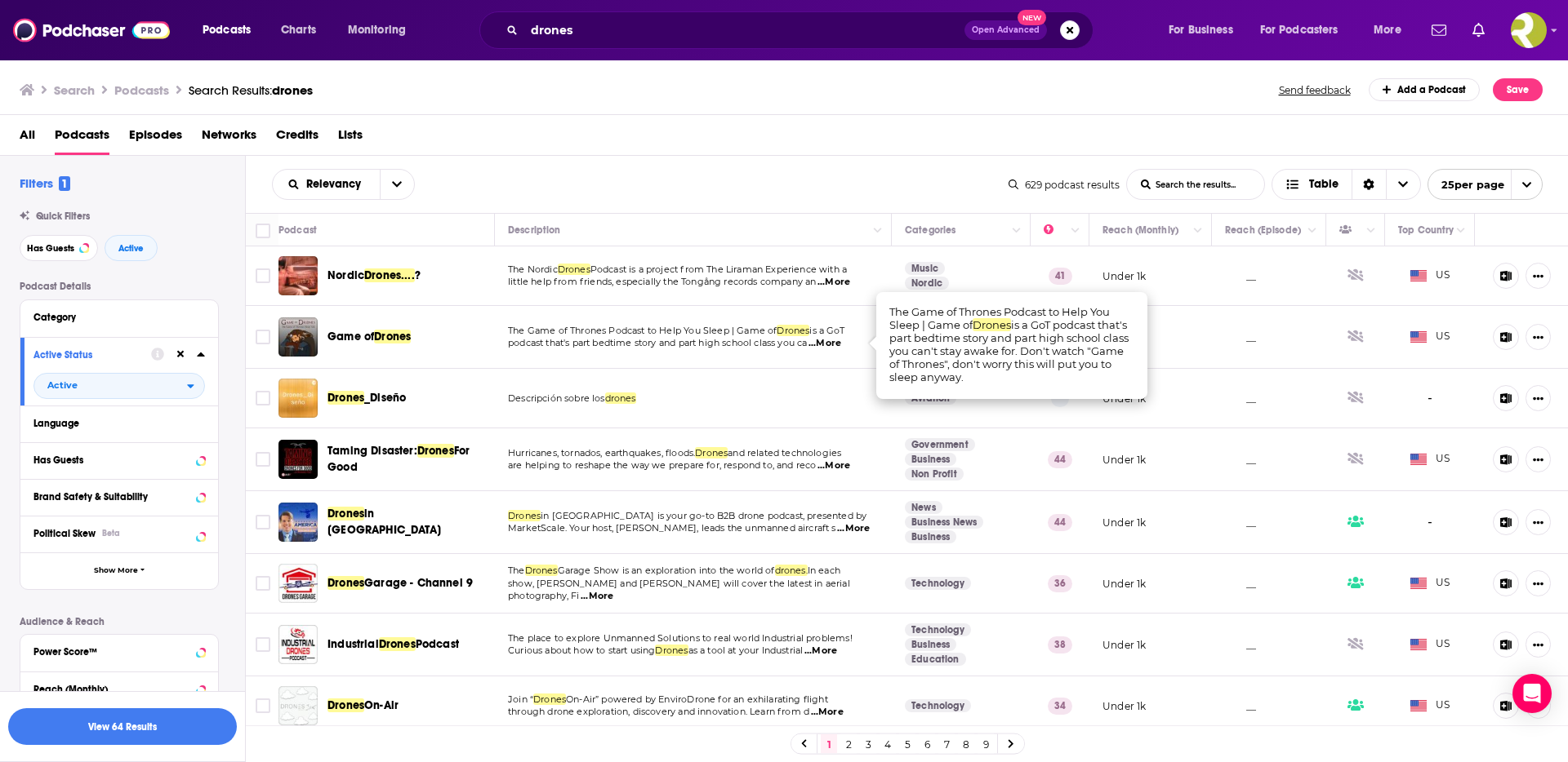
click at [841, 341] on span "...More" at bounding box center [825, 343] width 33 height 13
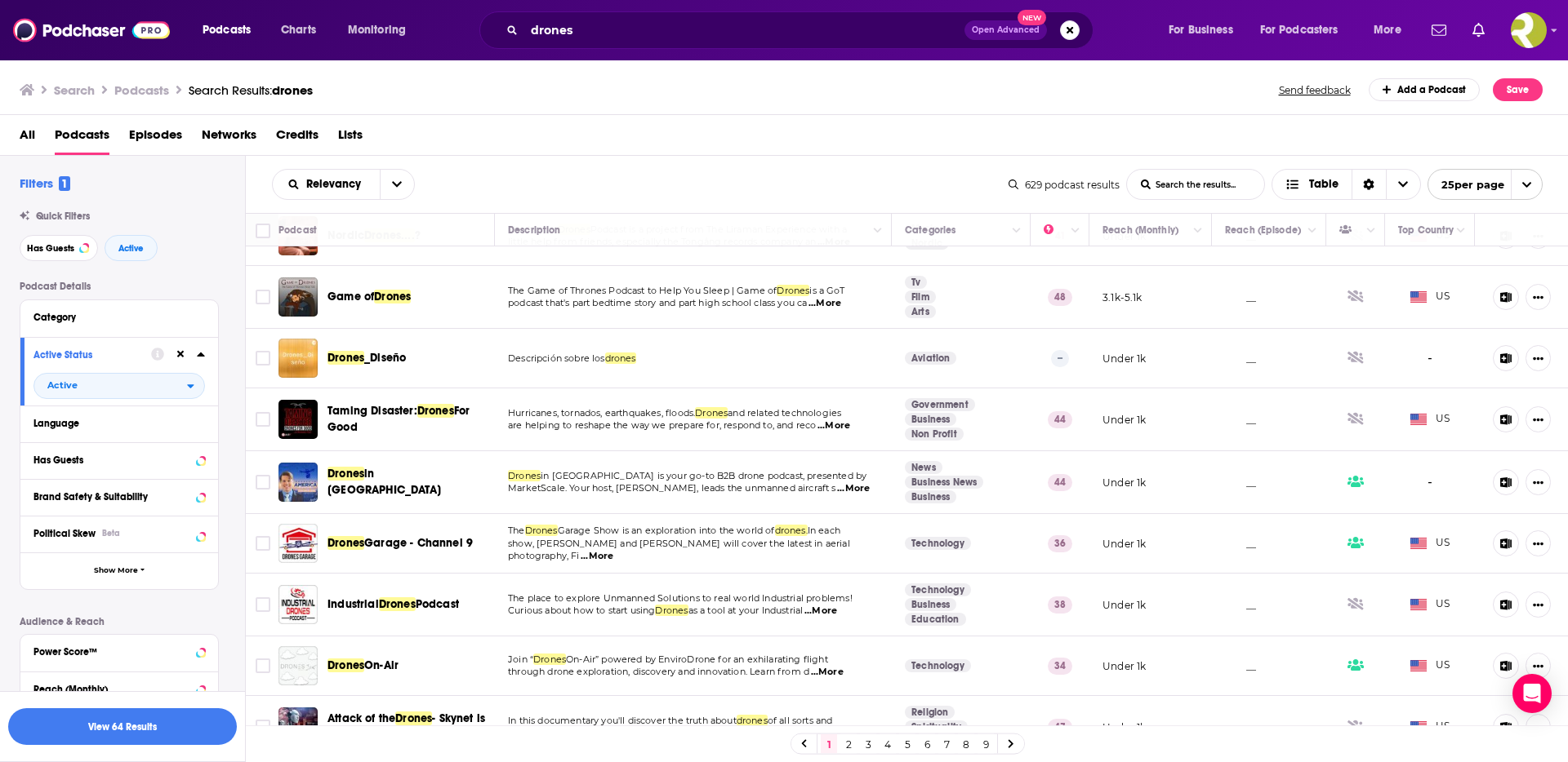
scroll to position [41, 0]
click at [847, 425] on span "...More" at bounding box center [834, 425] width 33 height 13
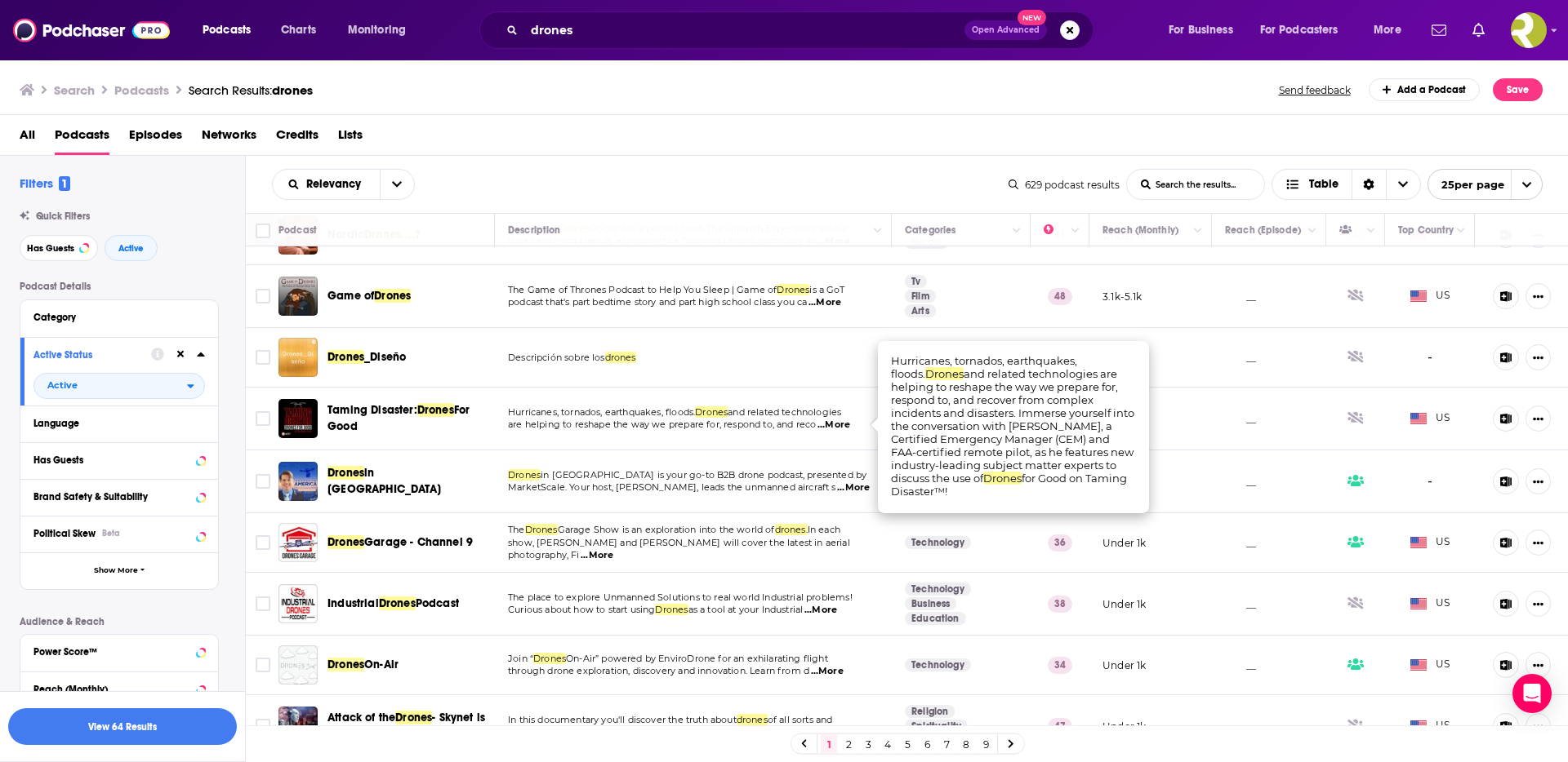
click at [845, 423] on span "...More" at bounding box center [834, 425] width 33 height 13
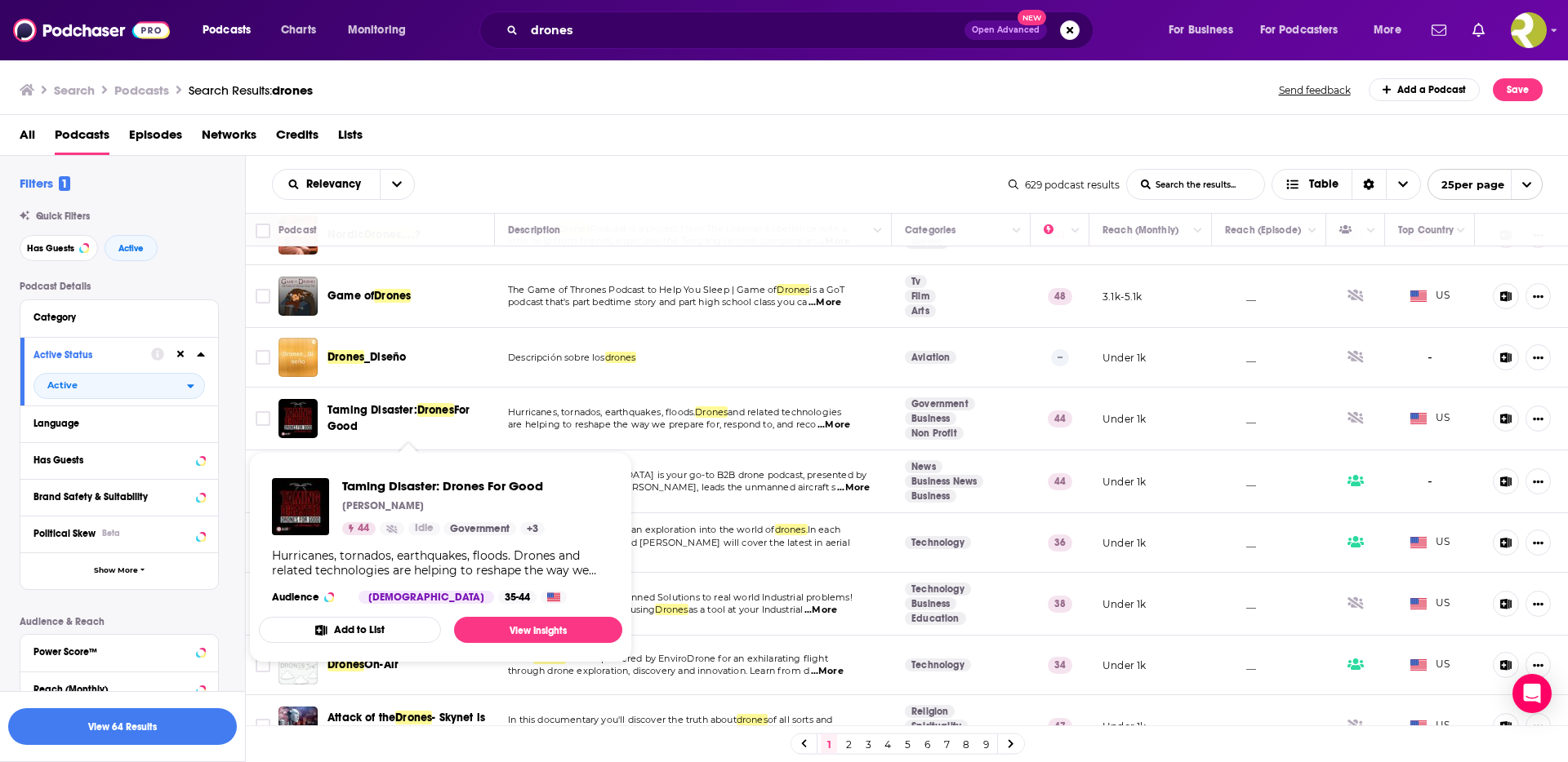
click at [337, 410] on span "Taming Disaster:" at bounding box center [373, 410] width 89 height 14
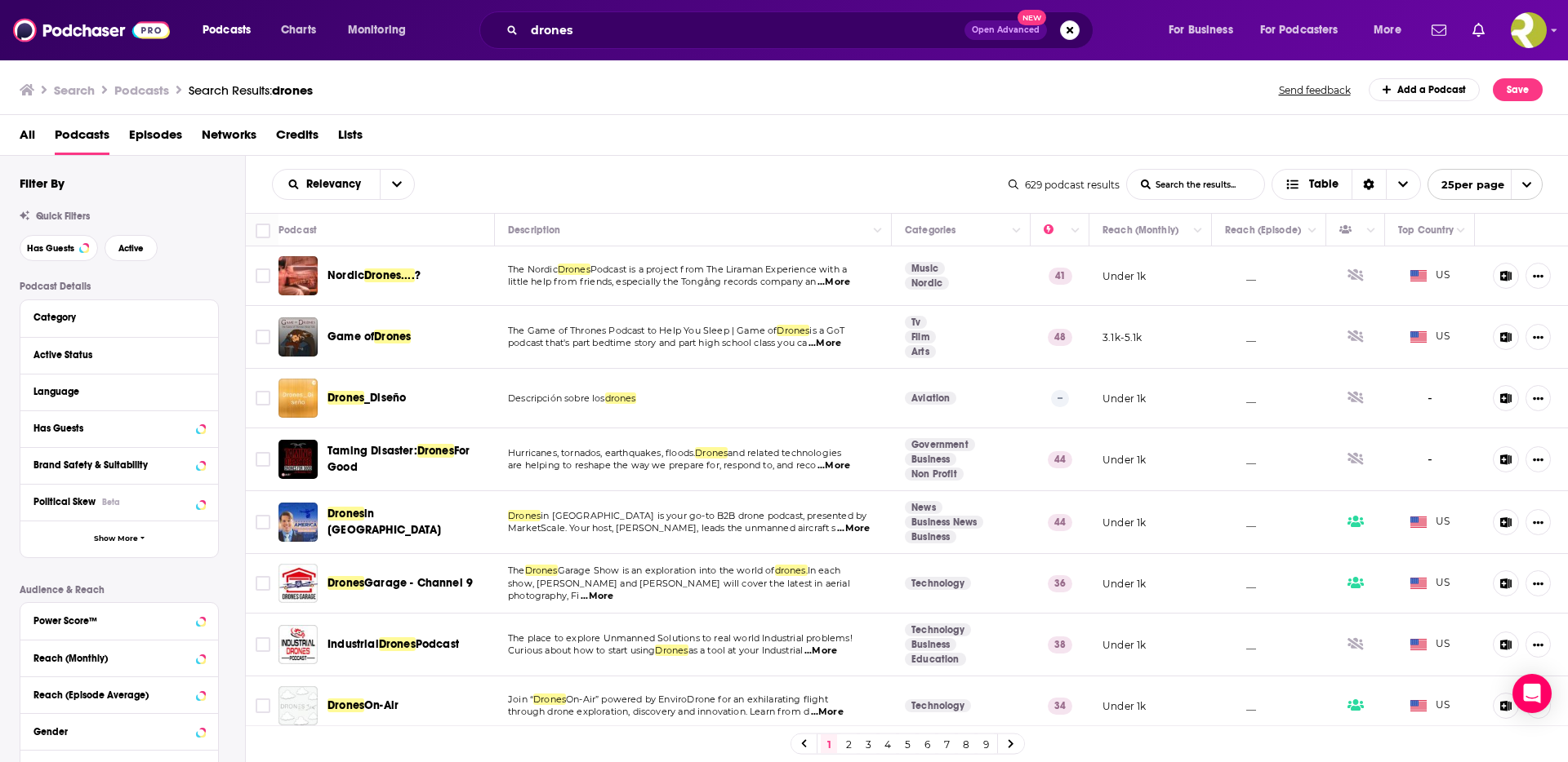
click at [206, 355] on div "Active Status" at bounding box center [119, 355] width 198 height 37
click at [200, 356] on icon at bounding box center [200, 355] width 7 height 4
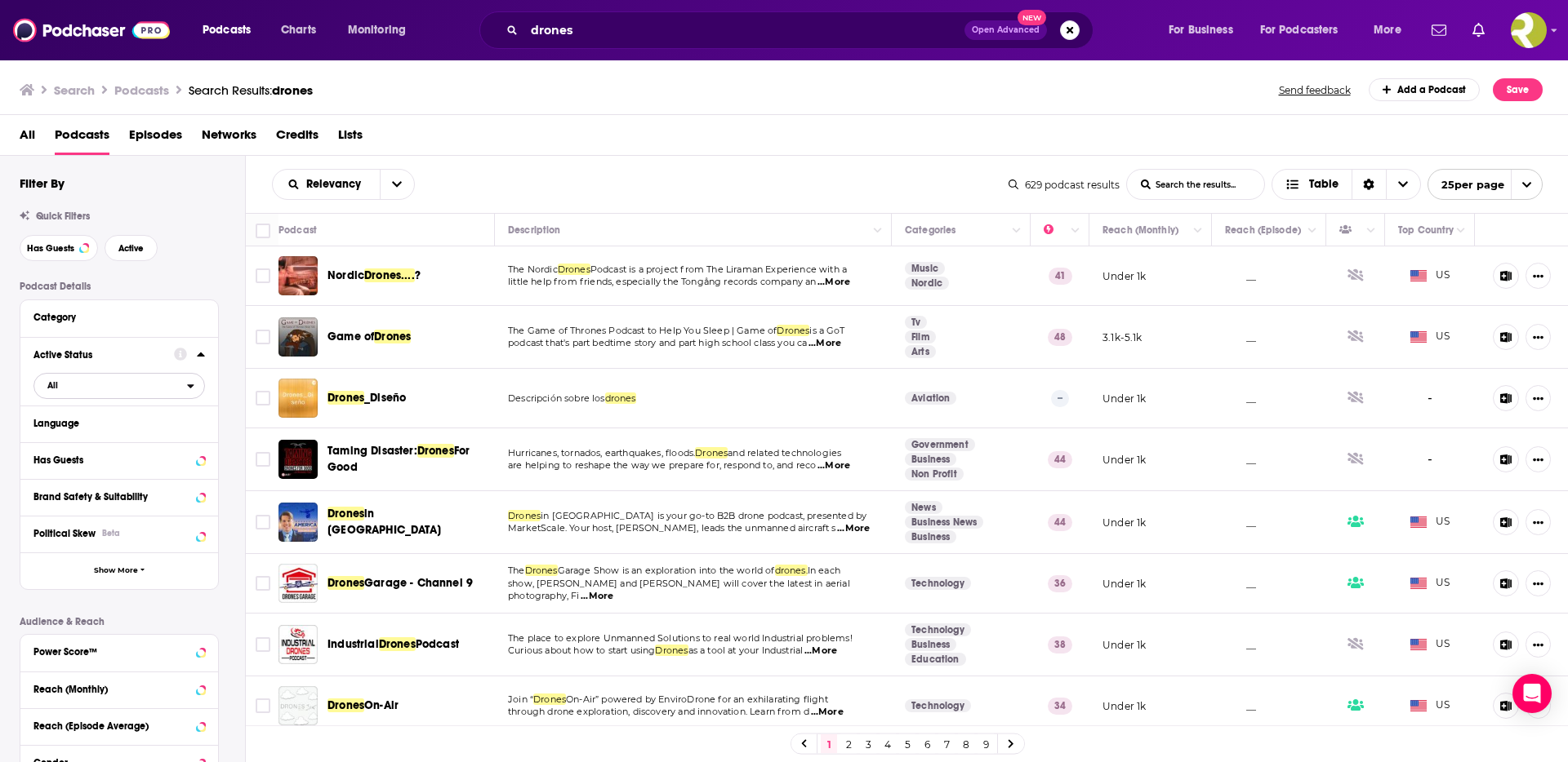
click at [190, 383] on icon "open menu" at bounding box center [190, 386] width 7 height 12
click at [63, 445] on div "Active 64" at bounding box center [125, 439] width 183 height 27
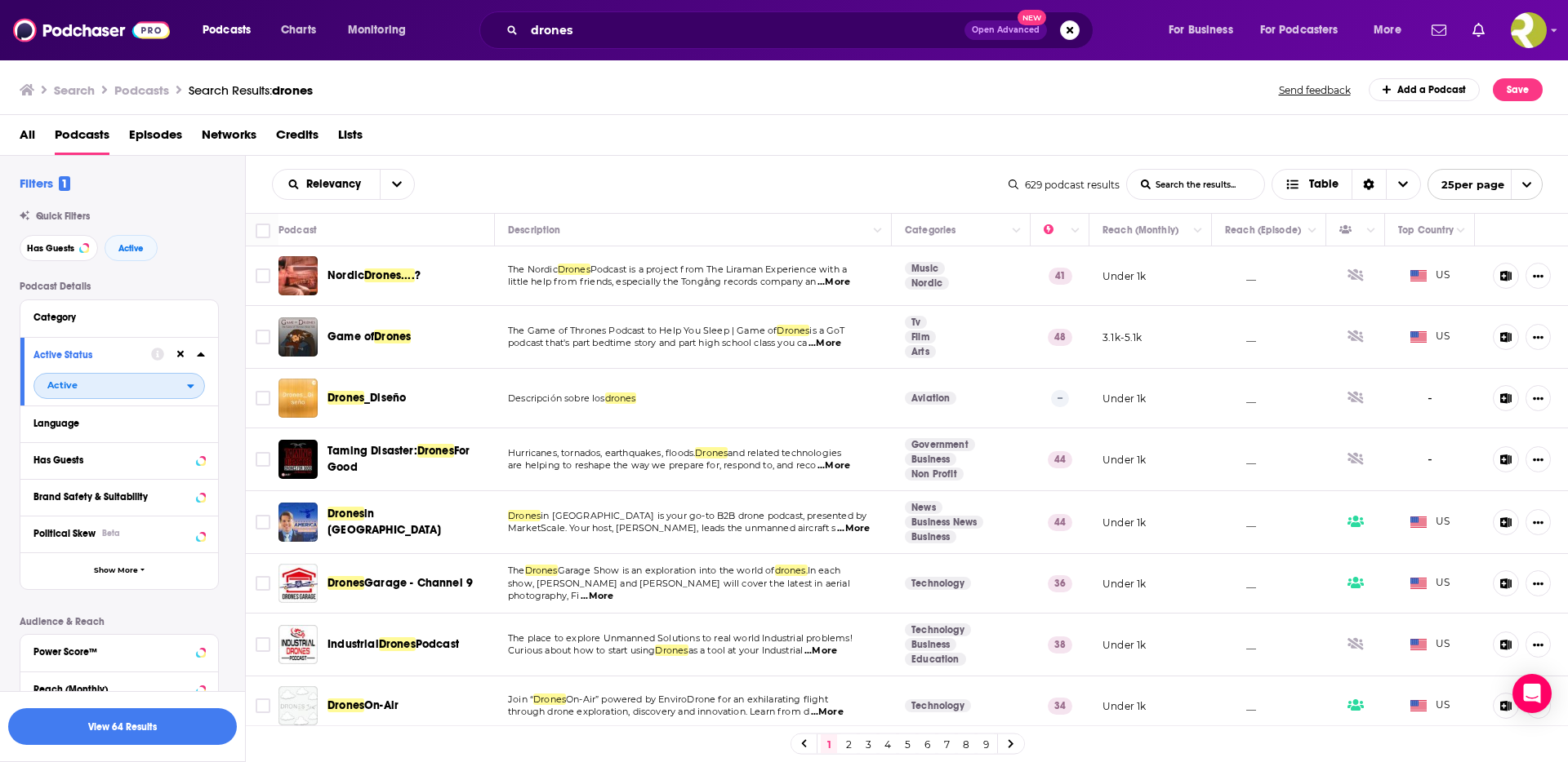
click at [189, 387] on icon "open menu" at bounding box center [190, 386] width 7 height 12
click at [189, 387] on icon "close menu" at bounding box center [190, 386] width 7 height 12
click at [202, 355] on icon at bounding box center [200, 355] width 7 height 4
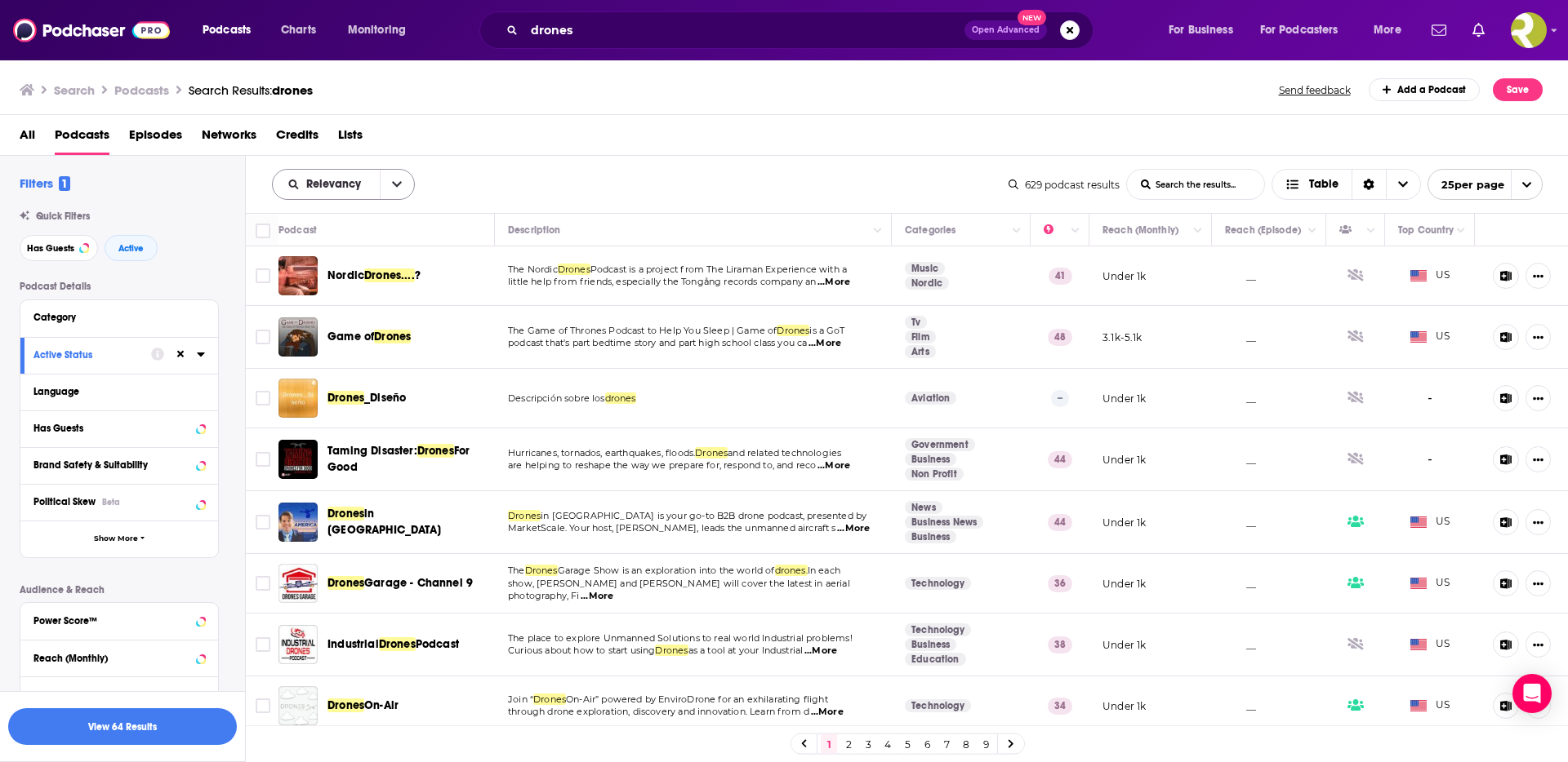
click at [393, 190] on button "open menu" at bounding box center [396, 185] width 35 height 30
click at [317, 248] on div "By Rating" at bounding box center [344, 241] width 143 height 28
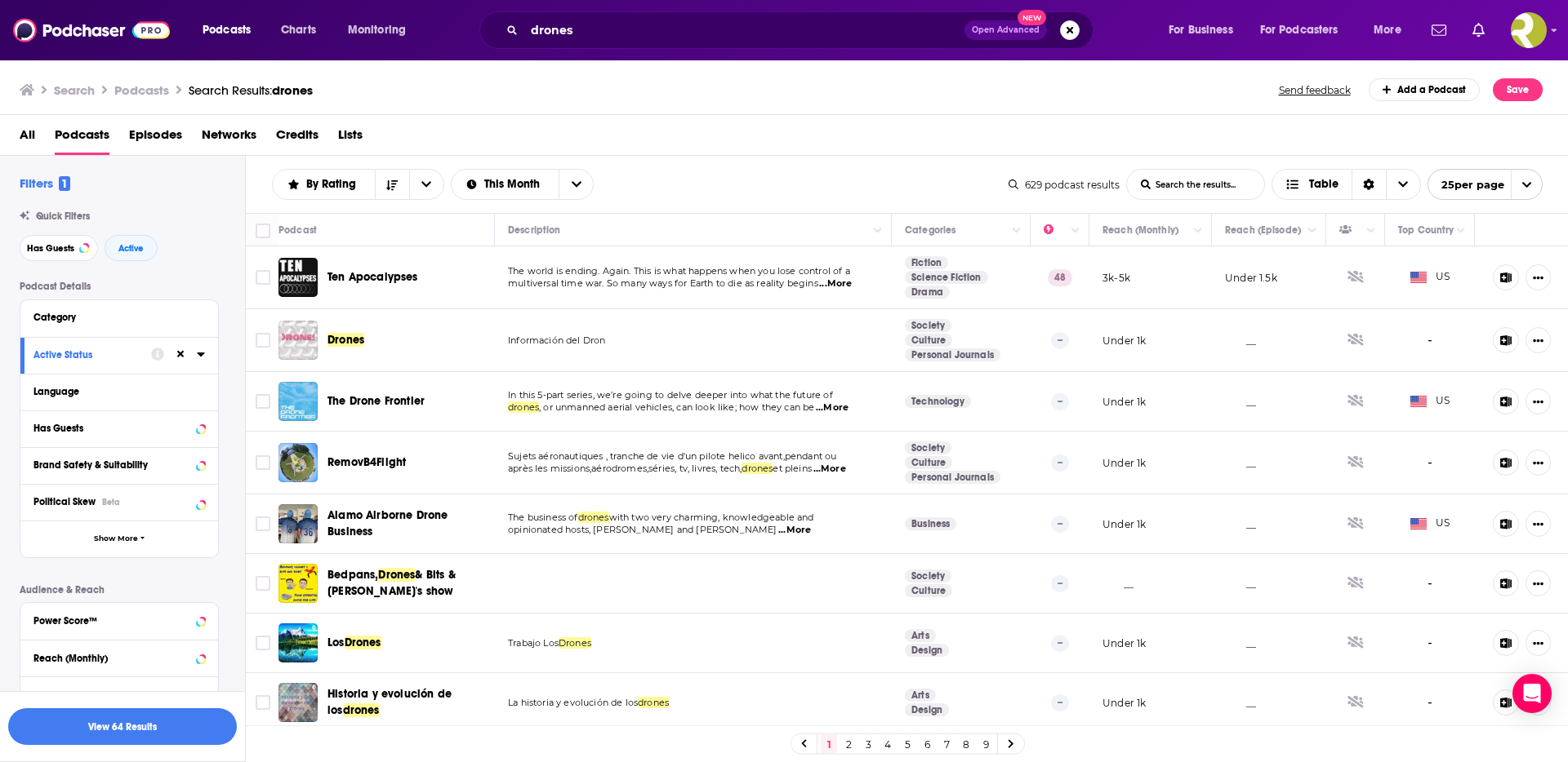
click at [851, 281] on span "...More" at bounding box center [835, 283] width 33 height 13
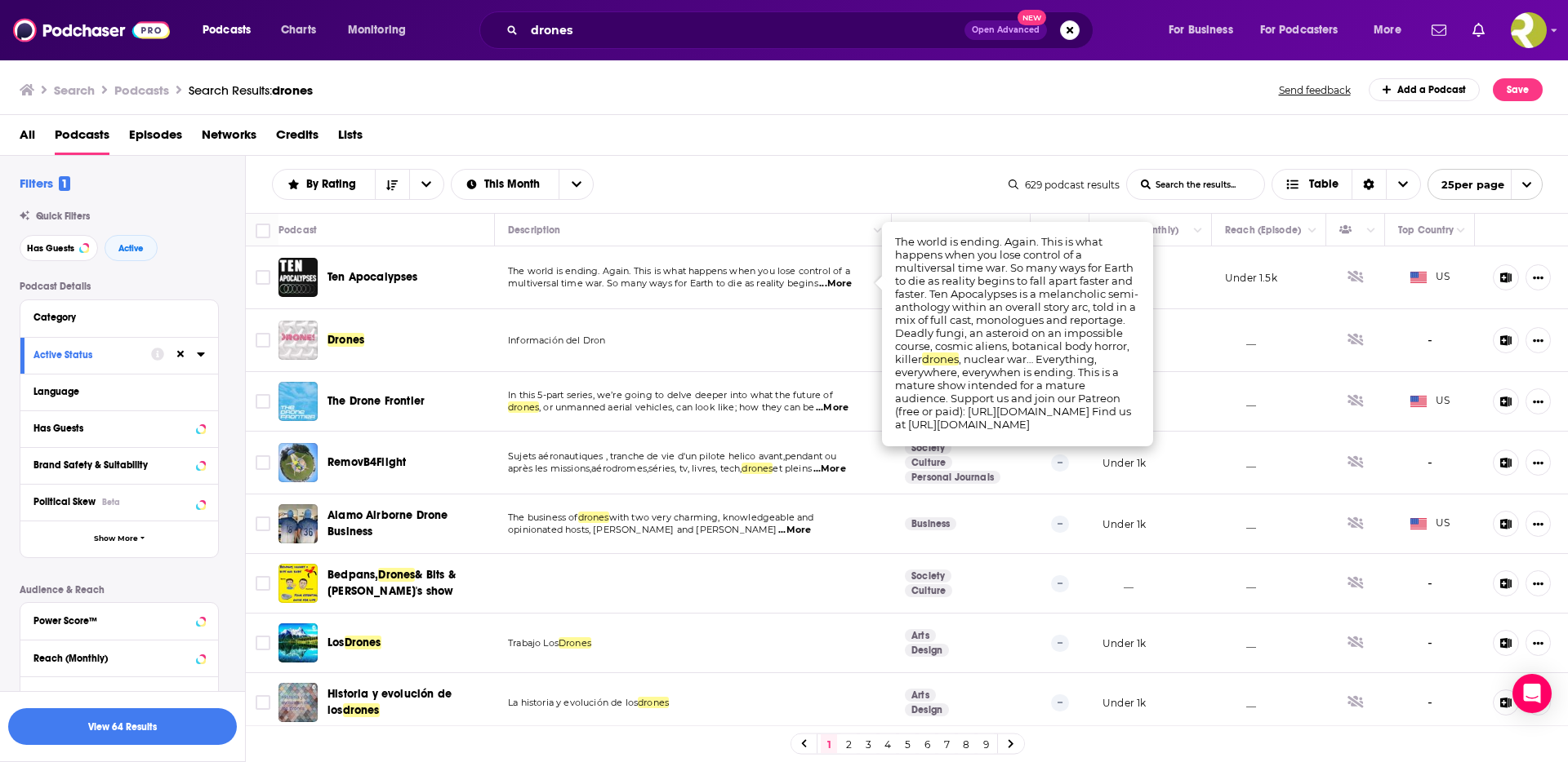
click at [851, 281] on span "...More" at bounding box center [835, 283] width 33 height 13
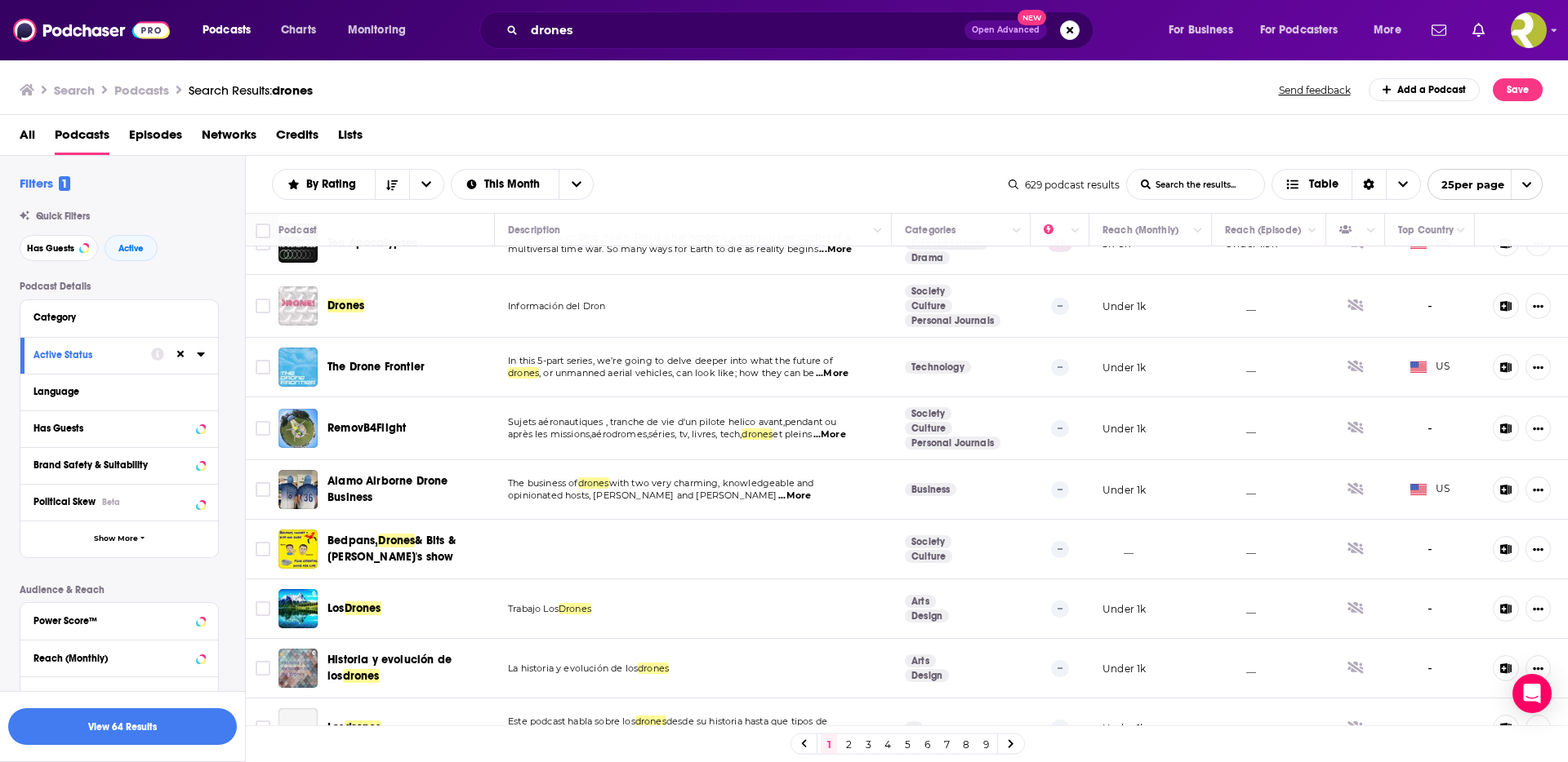
scroll to position [90, 0]
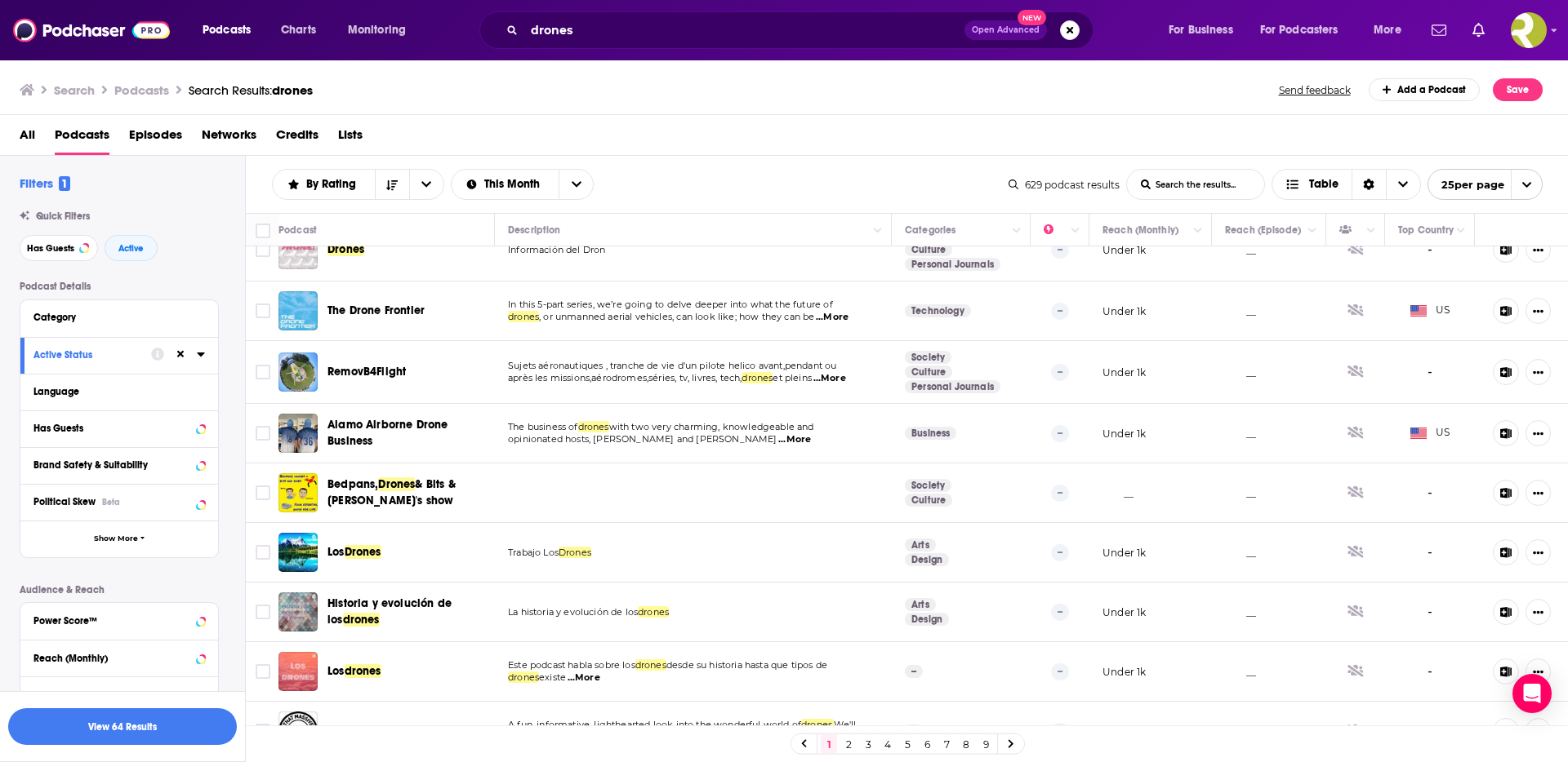
click at [849, 317] on span "...More" at bounding box center [832, 317] width 33 height 13
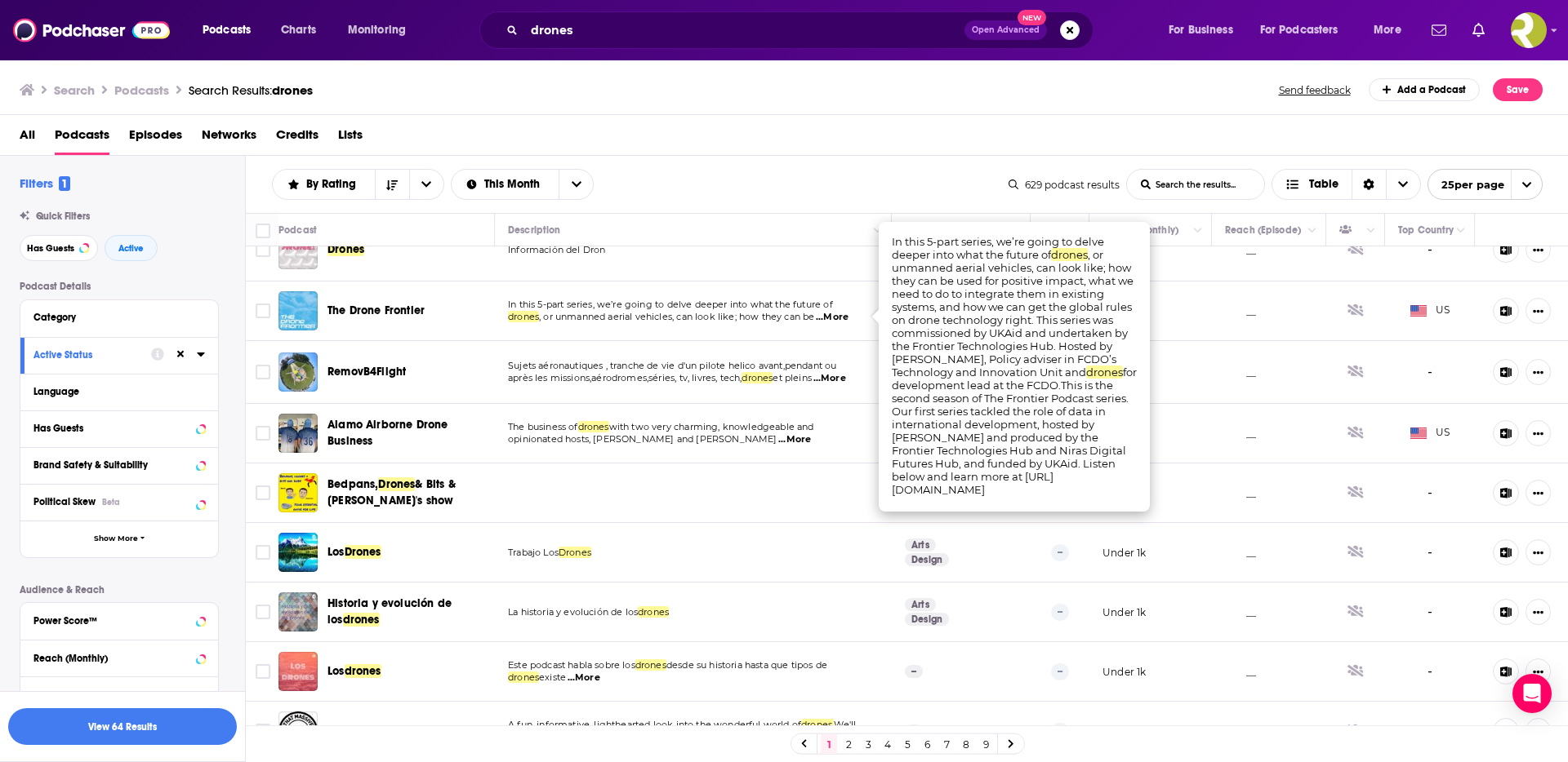
click at [848, 313] on span "...More" at bounding box center [832, 317] width 33 height 13
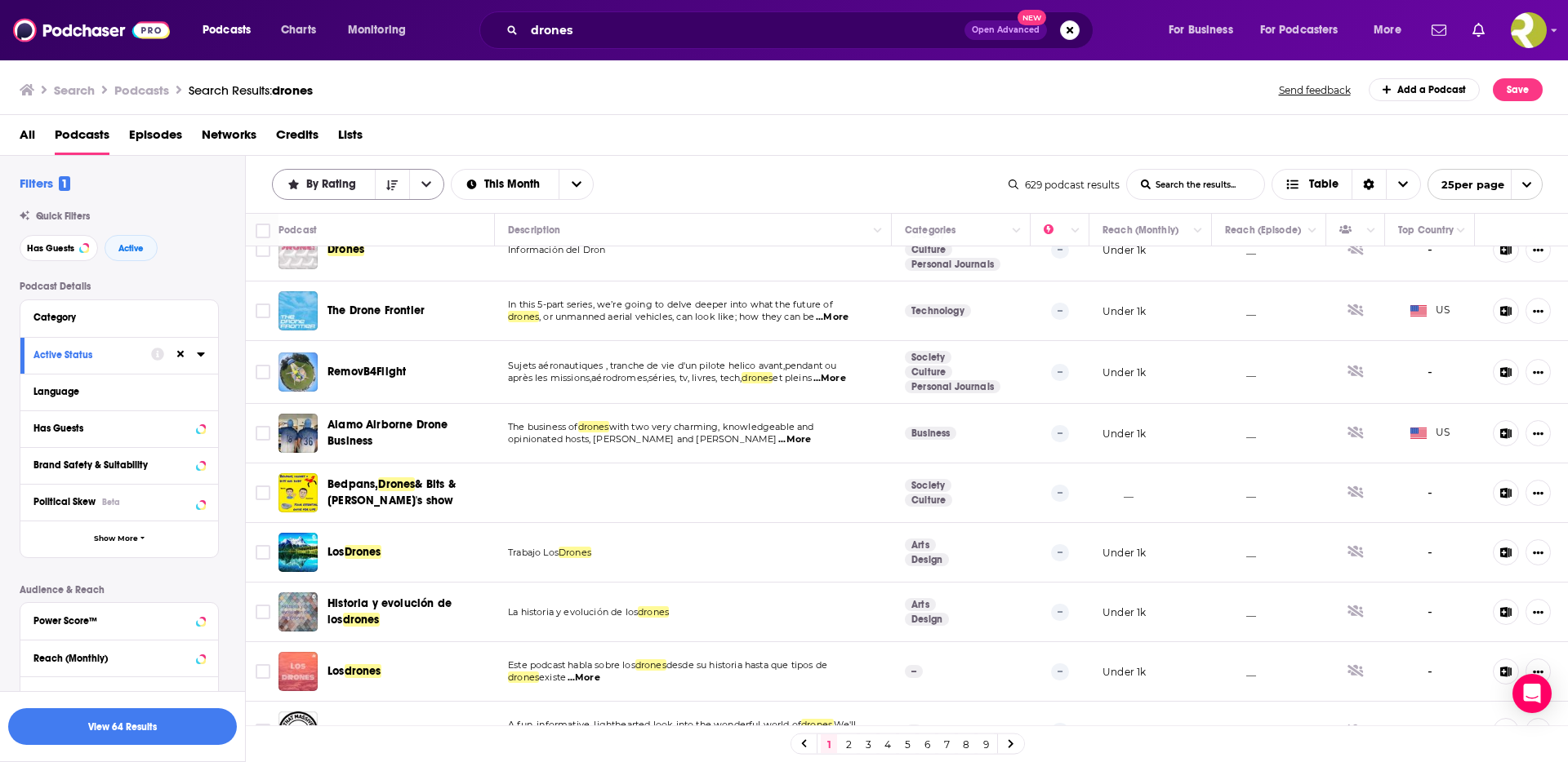
click at [429, 185] on icon "open menu" at bounding box center [426, 185] width 10 height 12
click at [337, 319] on span "Power Score" at bounding box center [368, 323] width 126 height 9
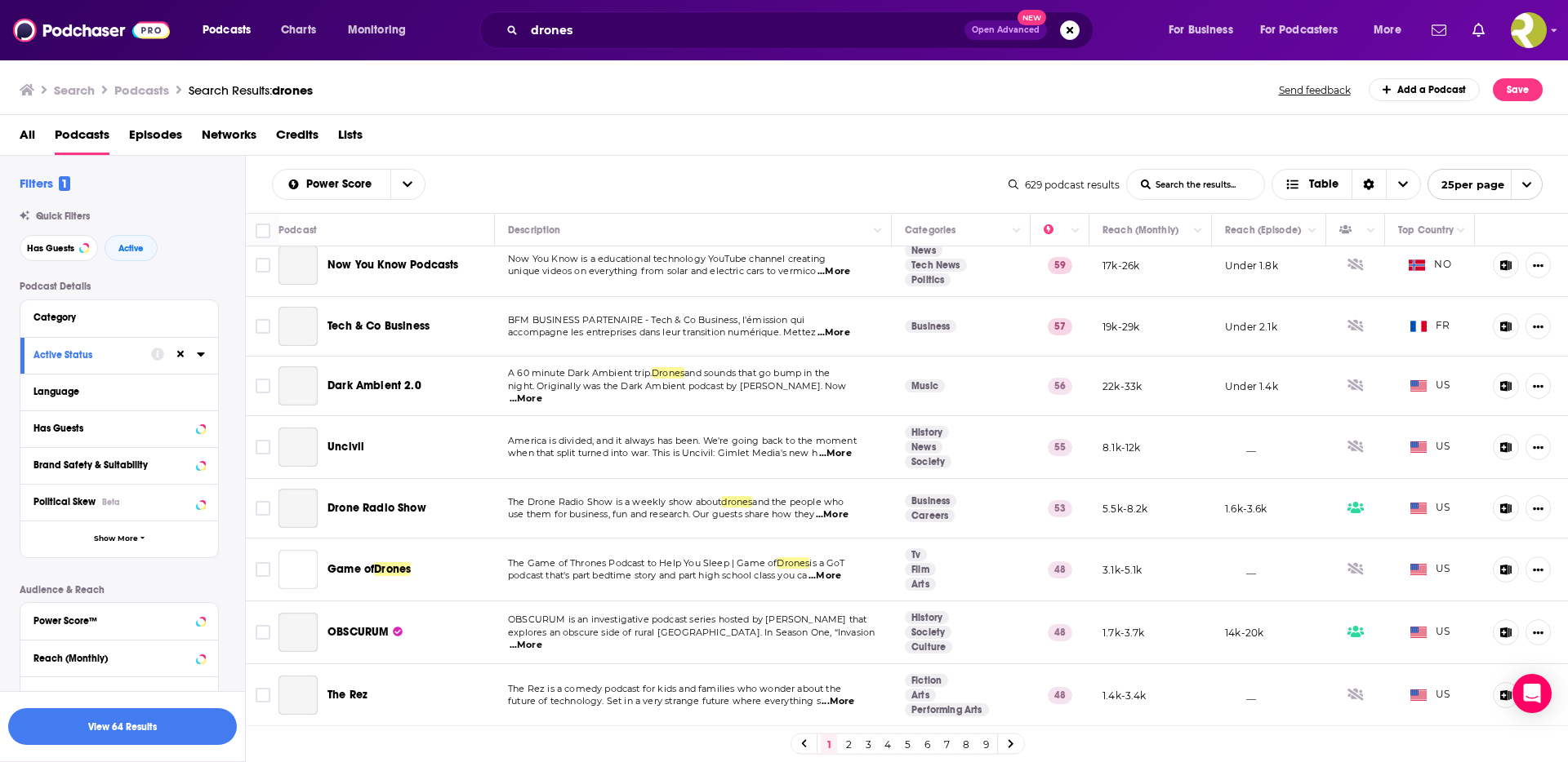
scroll to position [0, 0]
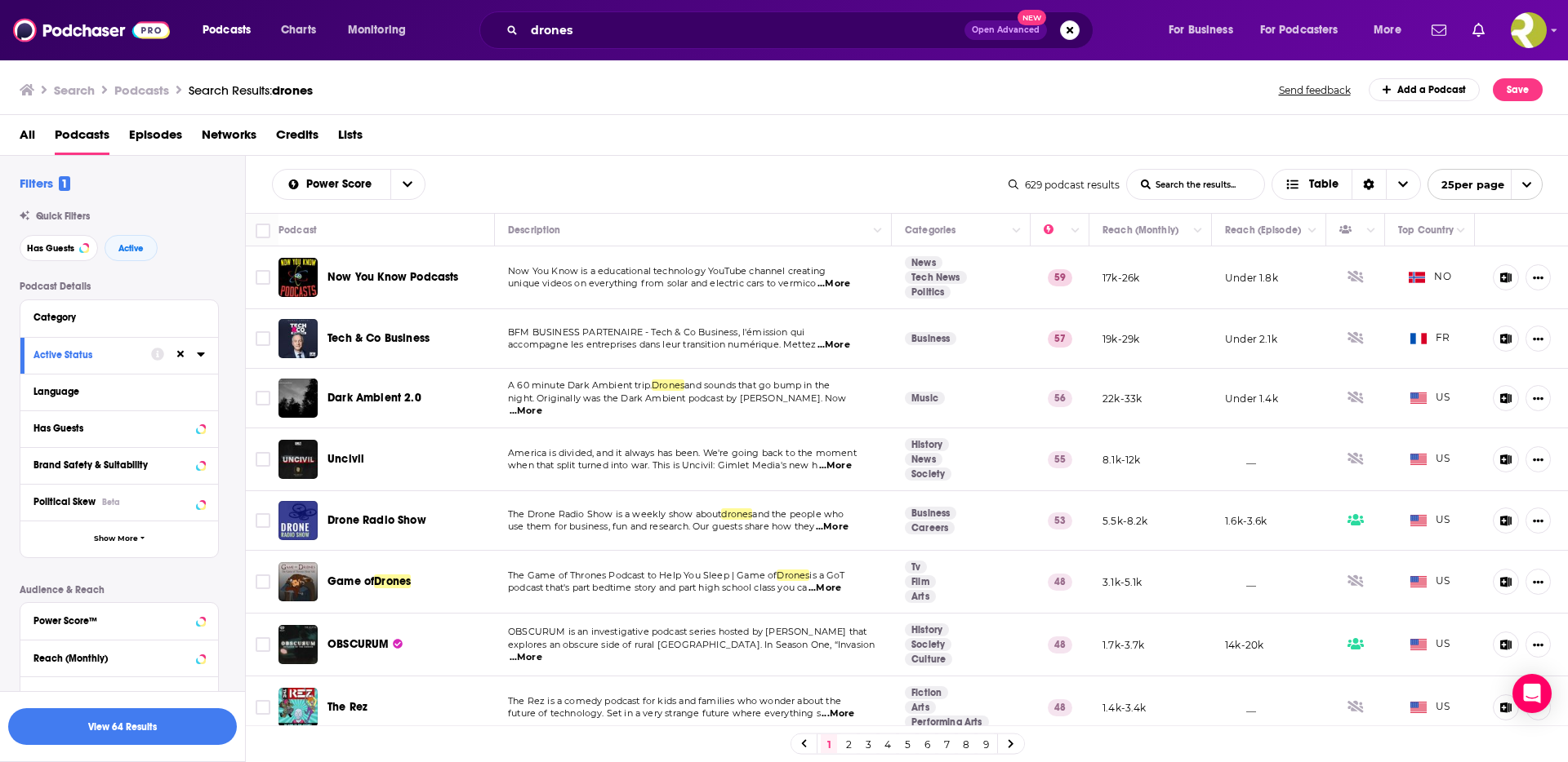
click at [847, 285] on span "...More" at bounding box center [834, 283] width 33 height 13
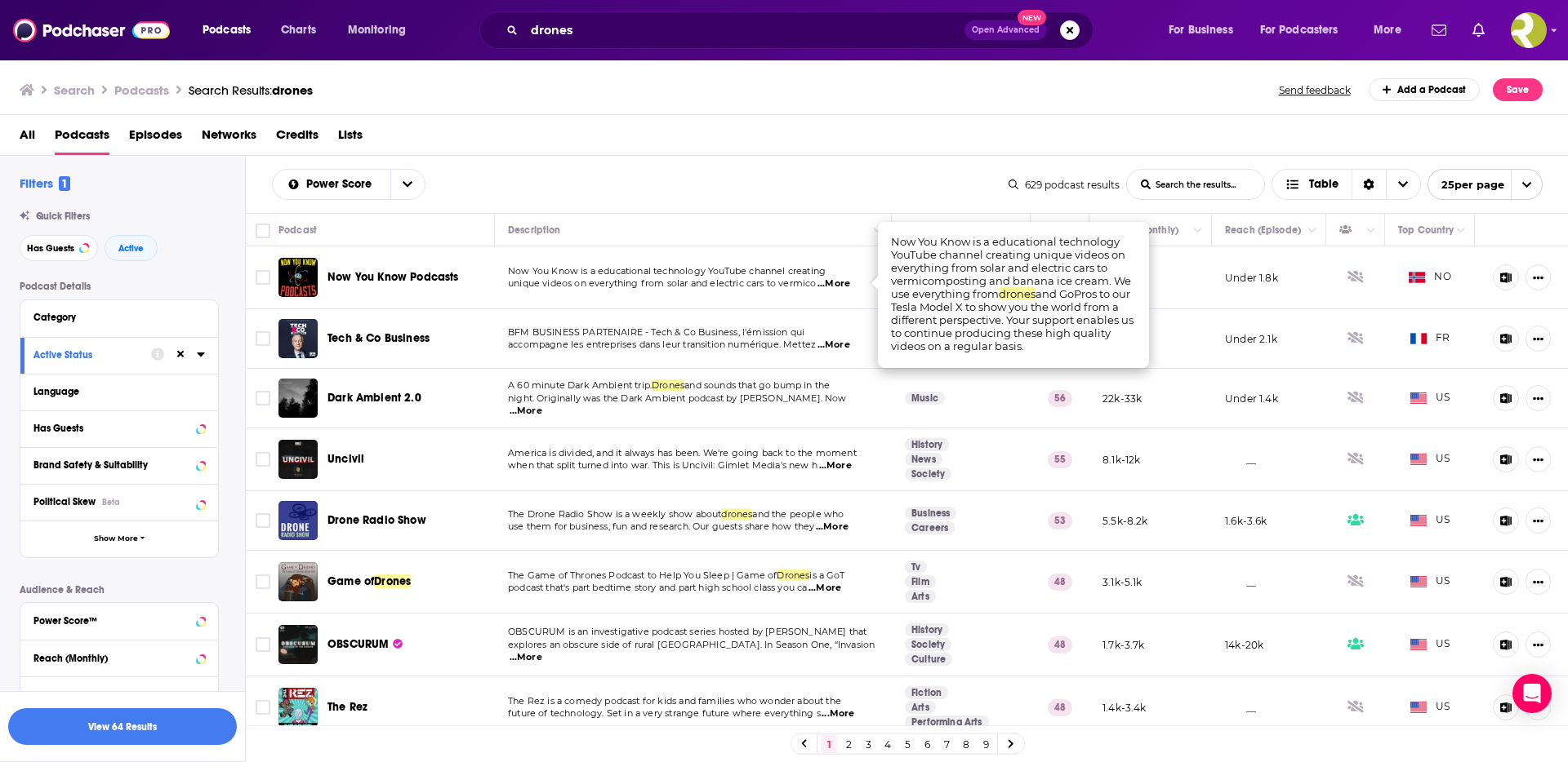
click at [847, 285] on span "...More" at bounding box center [834, 283] width 33 height 13
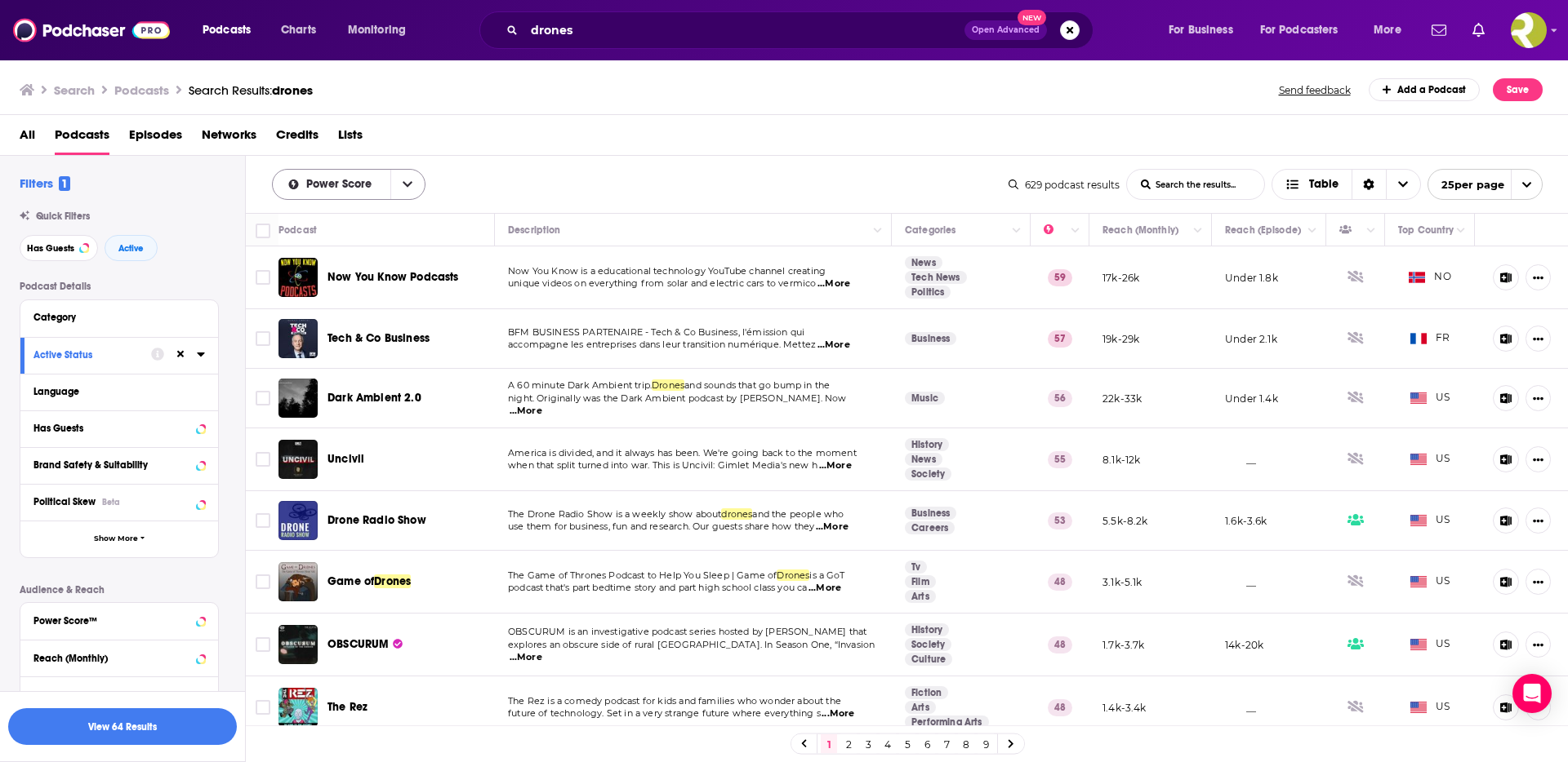
click at [387, 184] on span "Power Score" at bounding box center [331, 185] width 117 height 12
click at [324, 218] on span "Relevancy" at bounding box center [359, 214] width 107 height 9
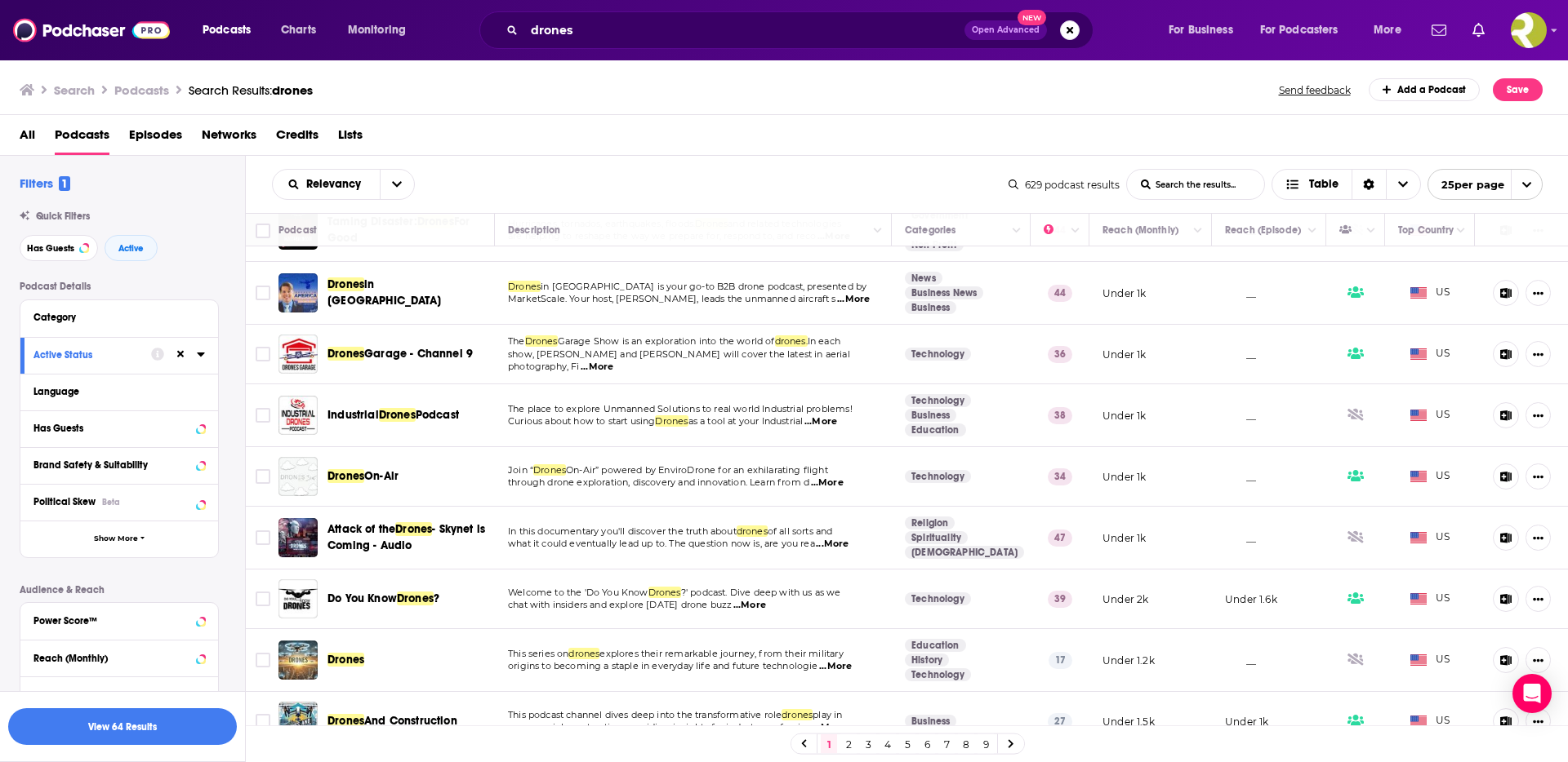
scroll to position [253, 0]
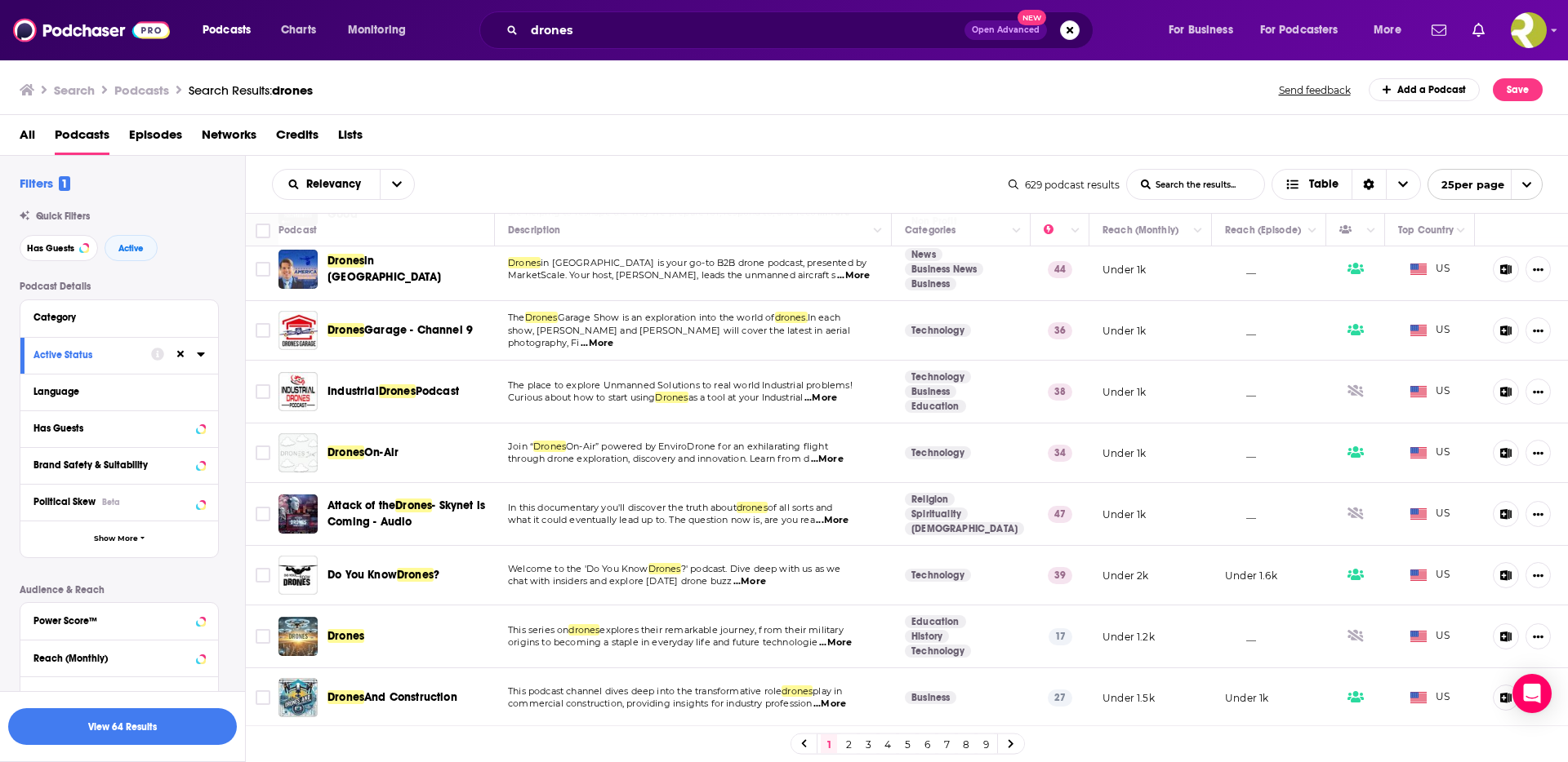
click at [613, 337] on span "...More" at bounding box center [596, 343] width 33 height 13
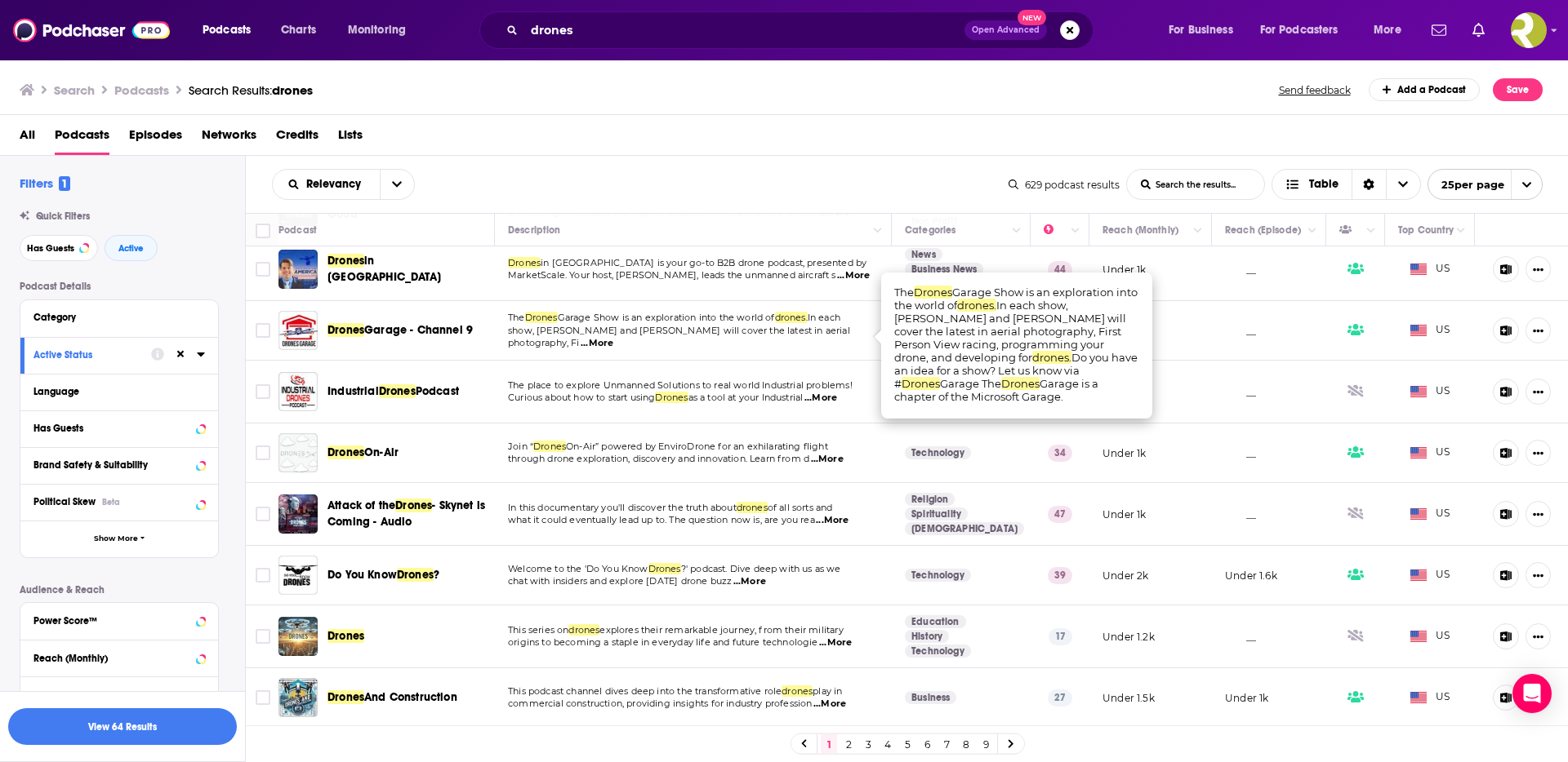
click at [613, 337] on span "...More" at bounding box center [596, 343] width 33 height 13
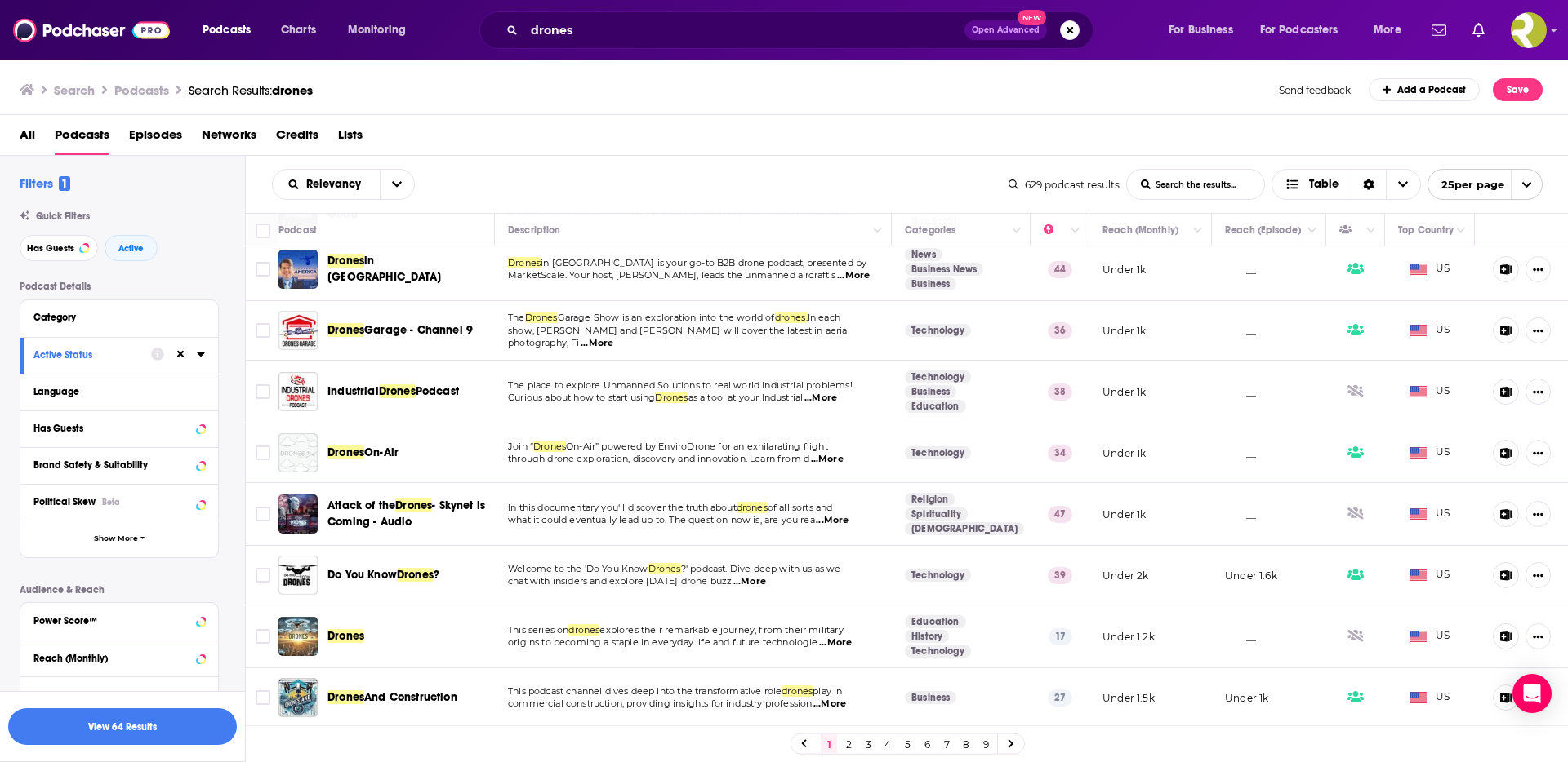
click at [837, 399] on span "...More" at bounding box center [820, 397] width 33 height 13
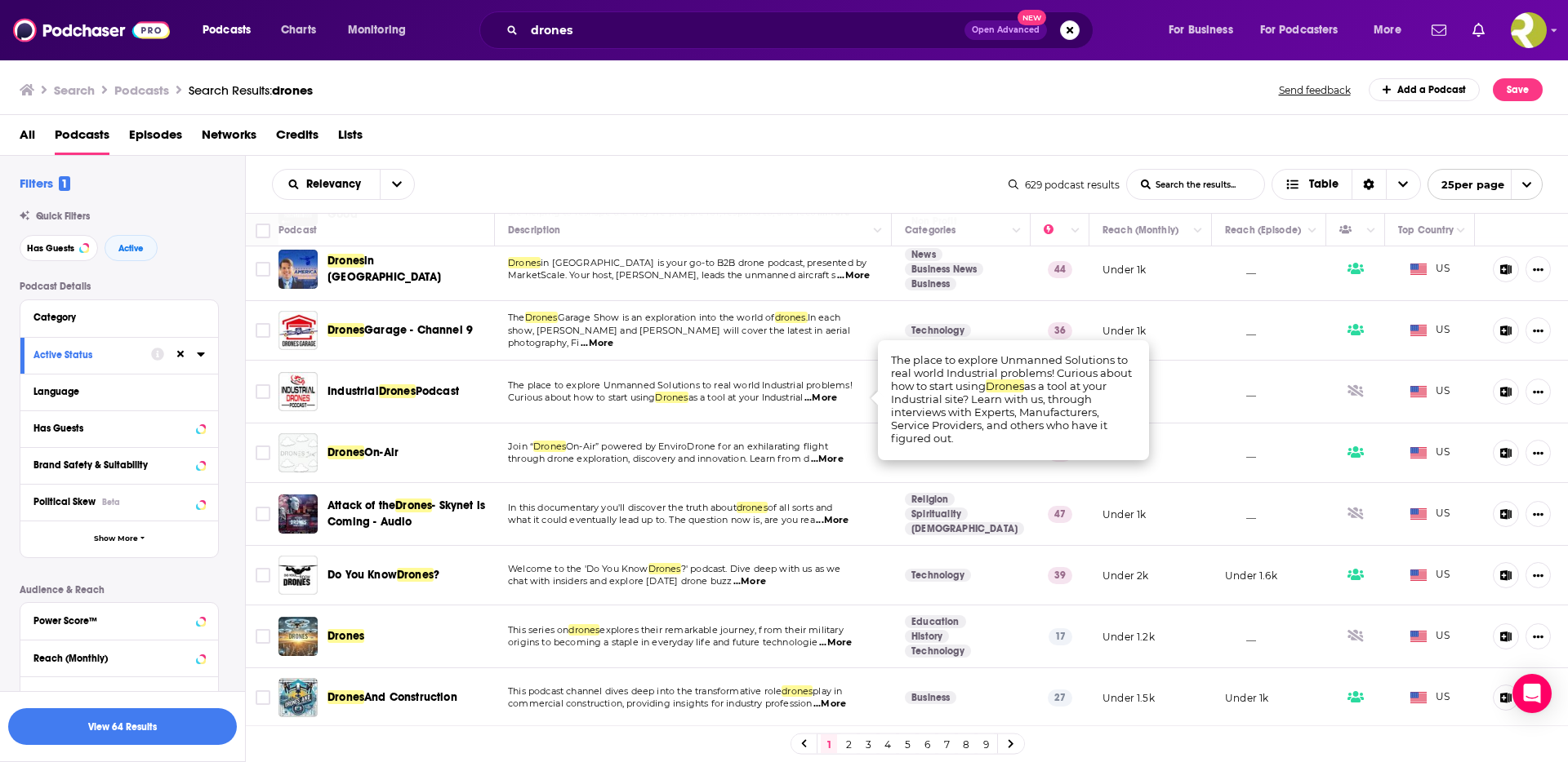
click at [837, 396] on span "...More" at bounding box center [820, 397] width 33 height 13
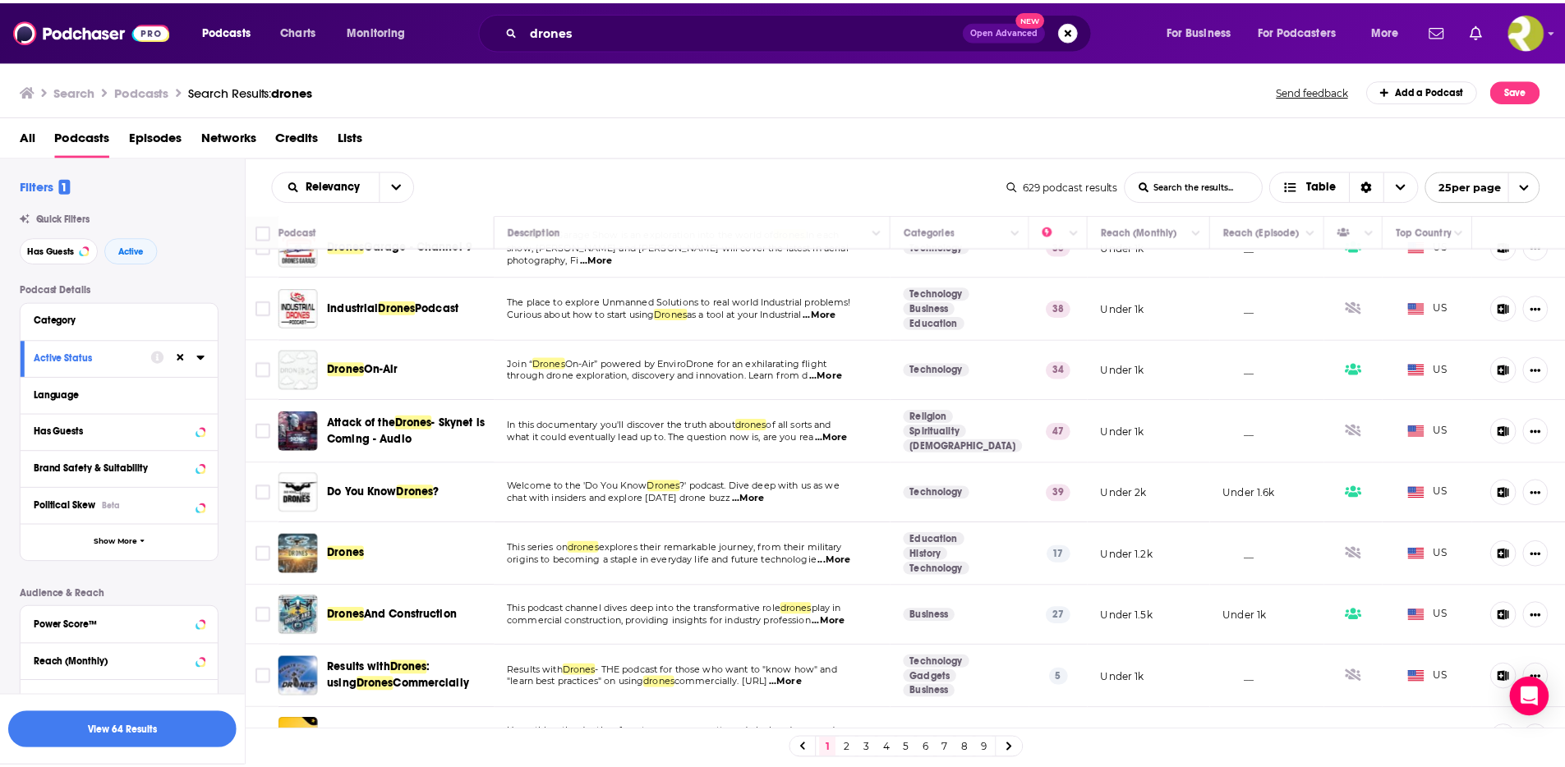
scroll to position [343, 0]
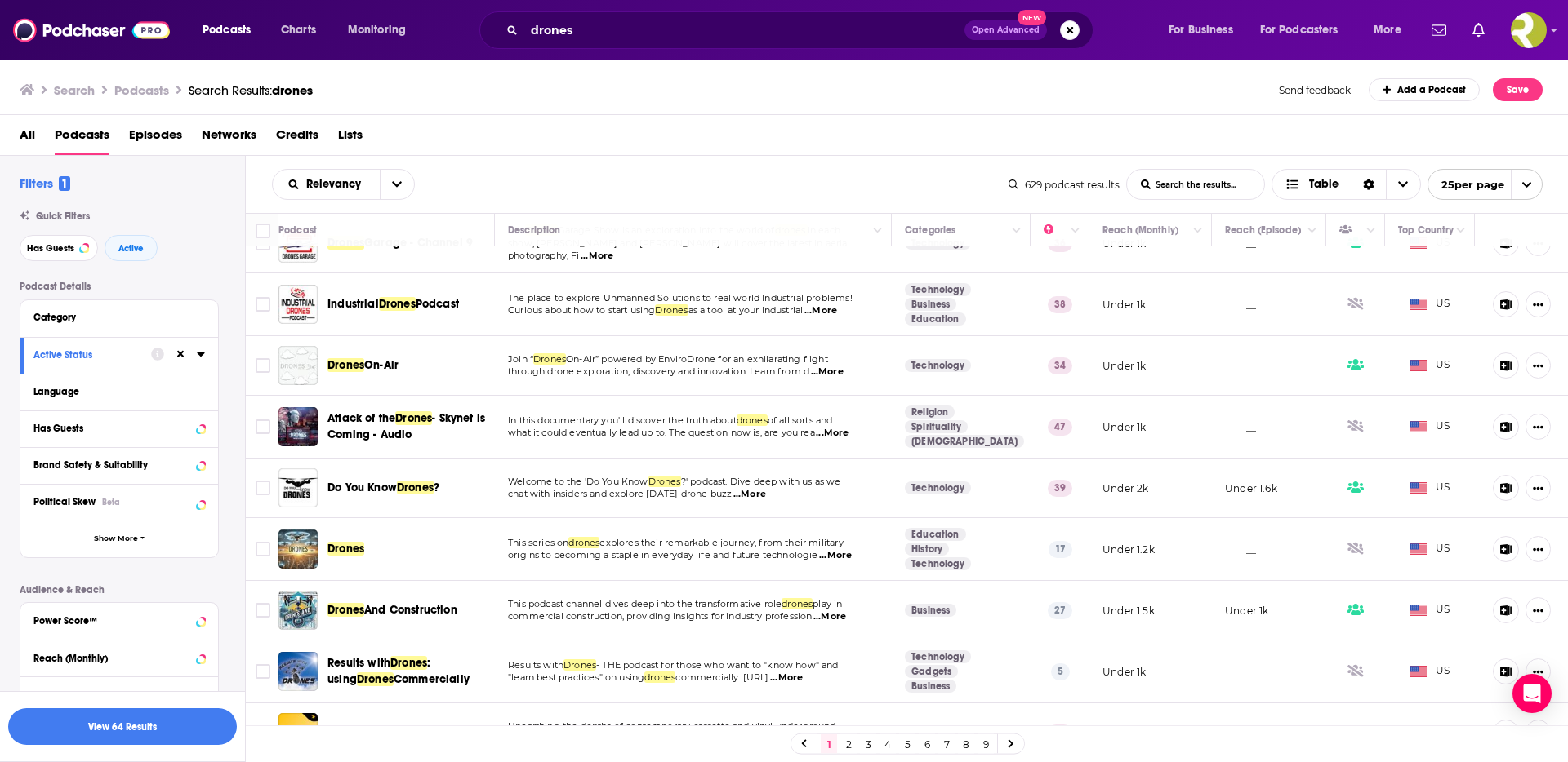
click at [844, 374] on span "...More" at bounding box center [827, 372] width 33 height 13
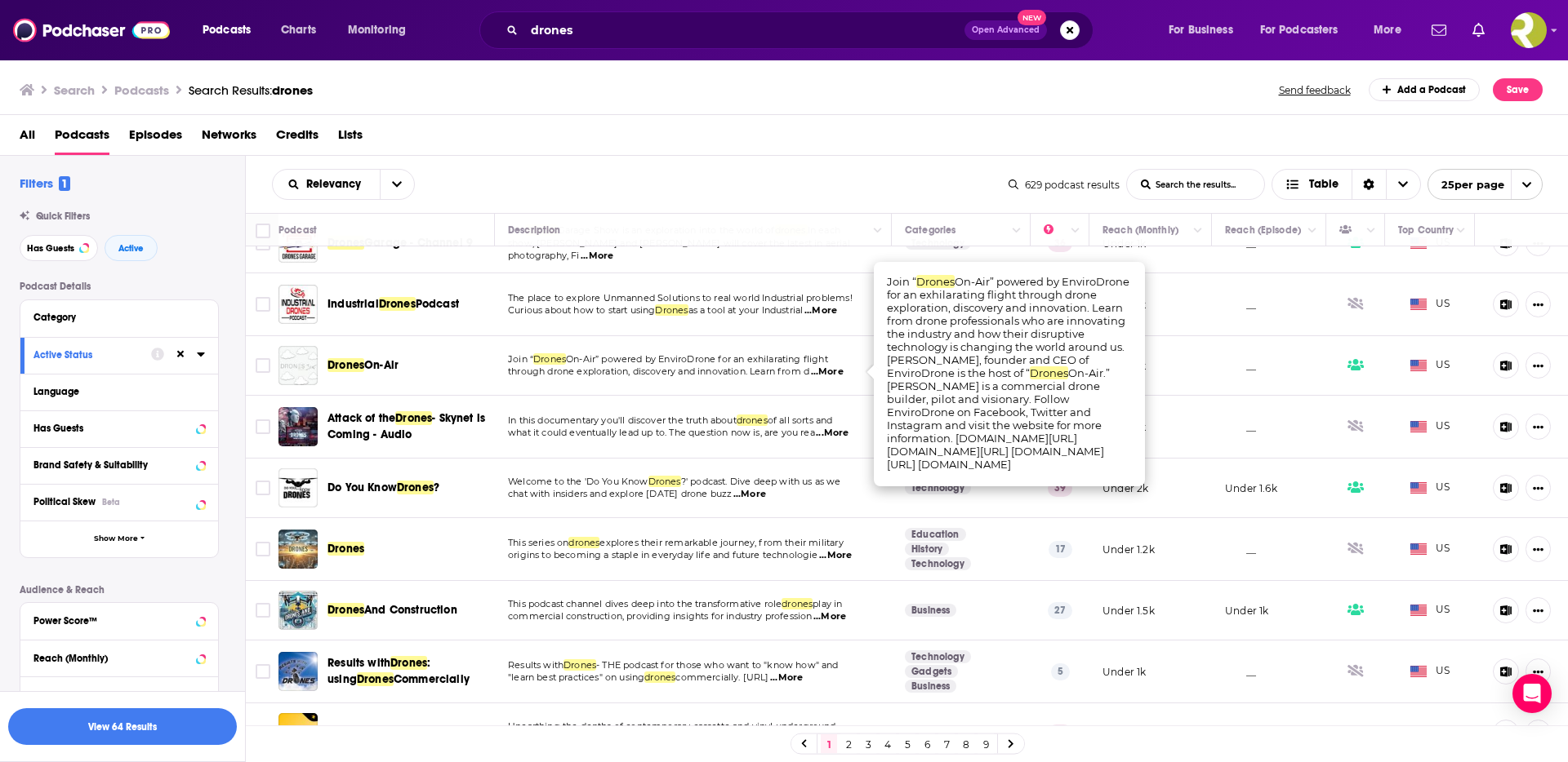
click at [844, 373] on span "...More" at bounding box center [827, 372] width 33 height 13
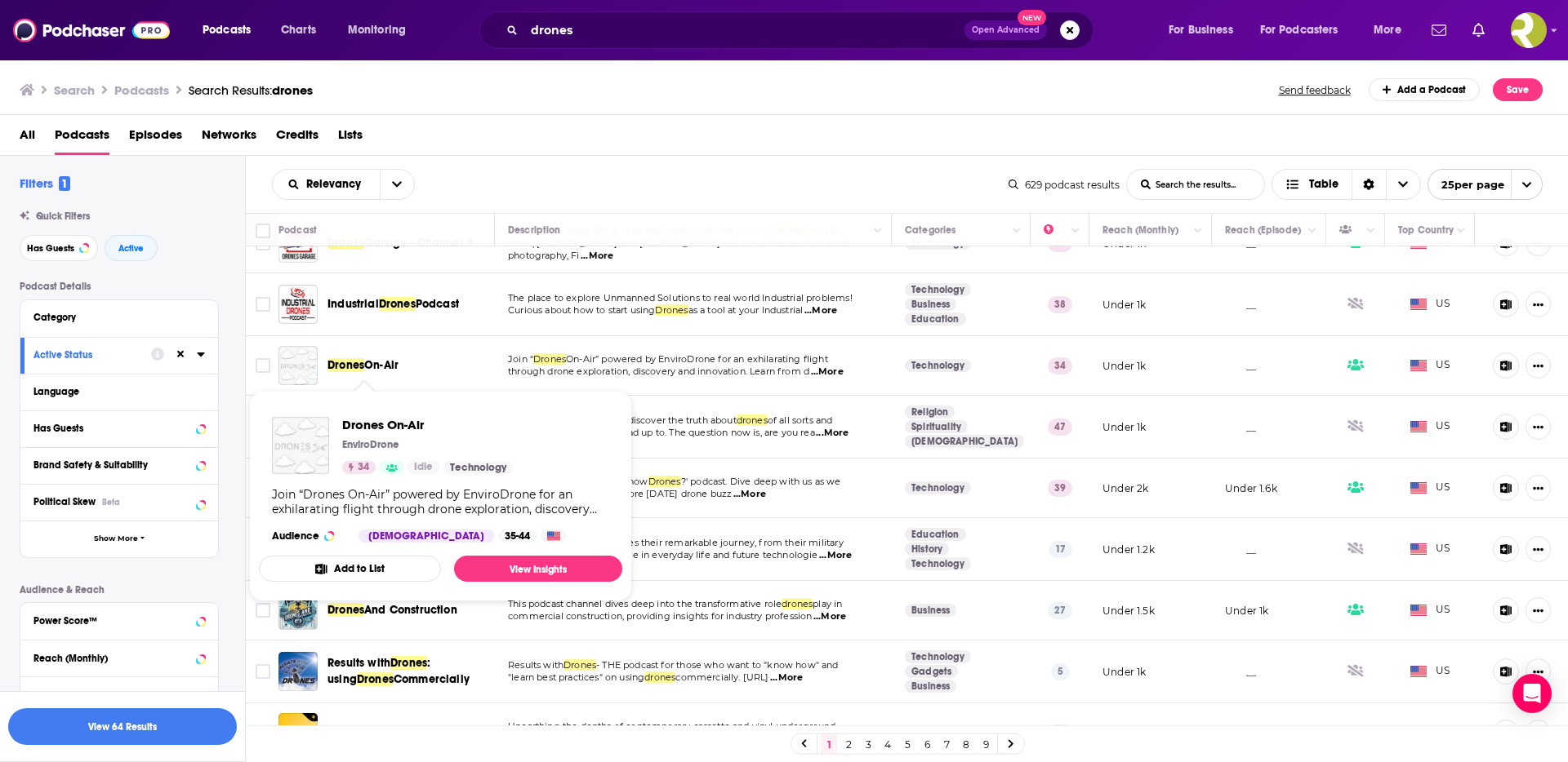
click at [349, 365] on span "Drones" at bounding box center [346, 366] width 37 height 14
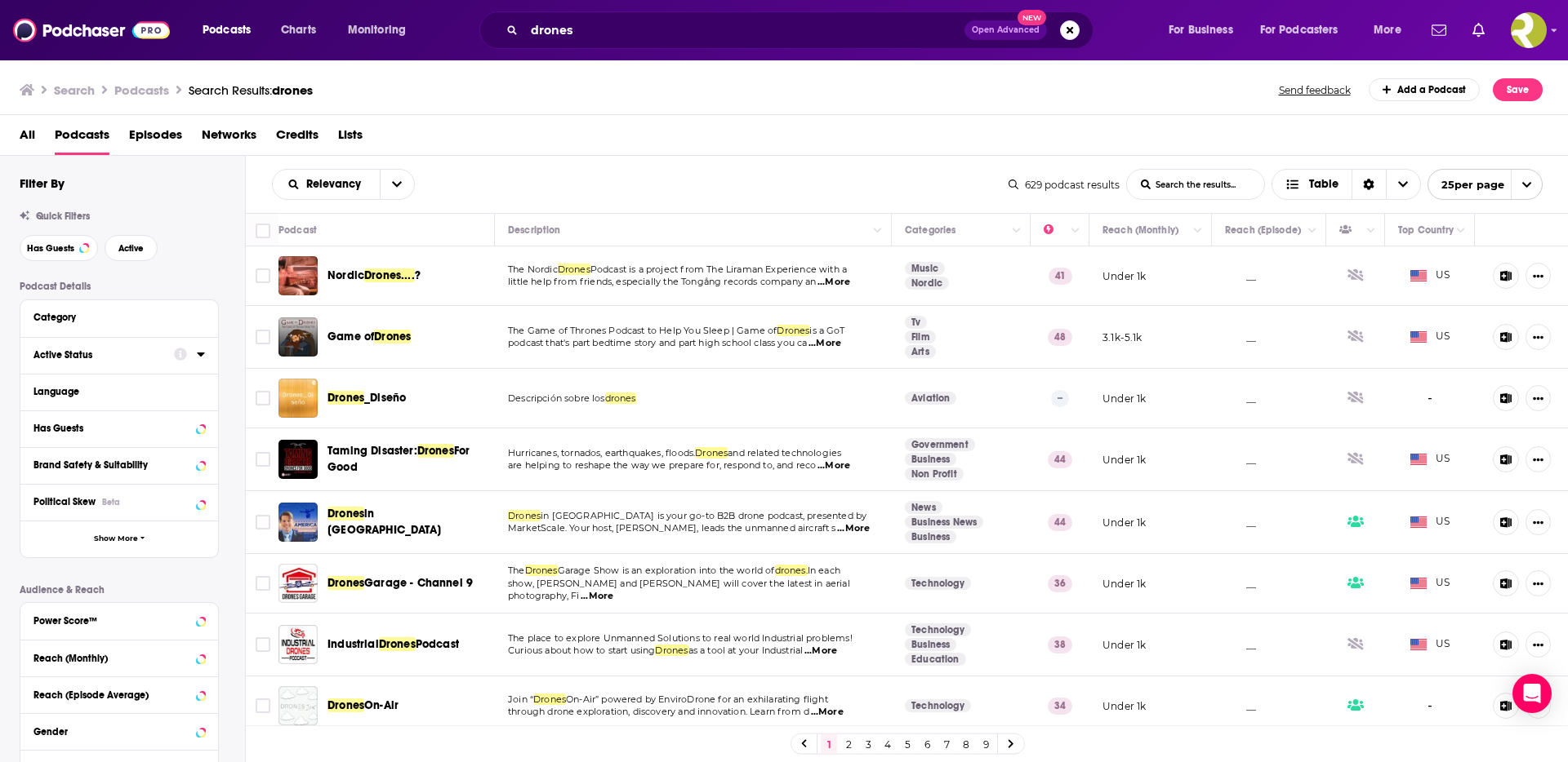
click at [150, 361] on button "Active Status" at bounding box center [103, 355] width 140 height 21
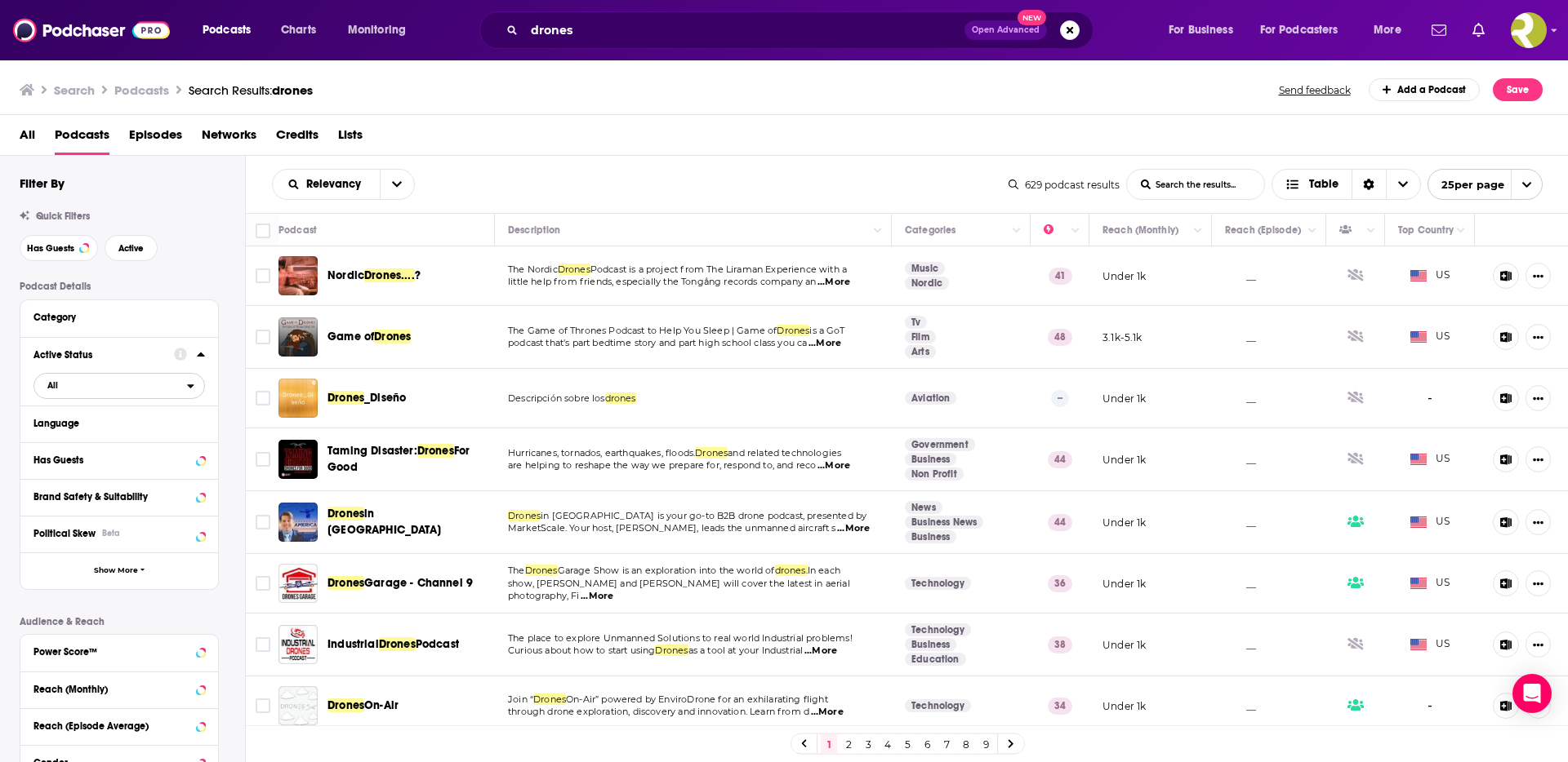
click at [126, 386] on span "All" at bounding box center [111, 384] width 153 height 21
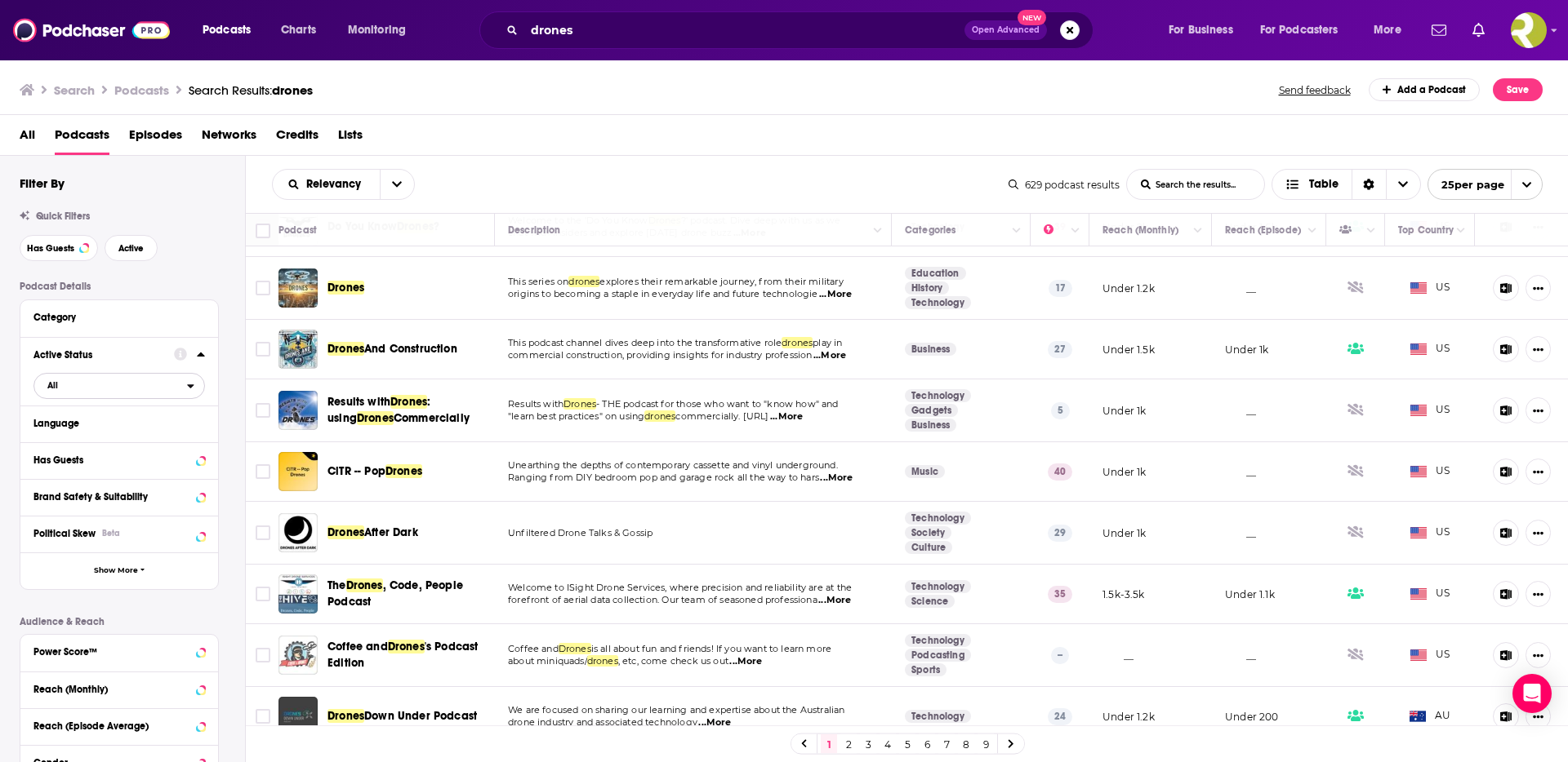
scroll to position [607, 0]
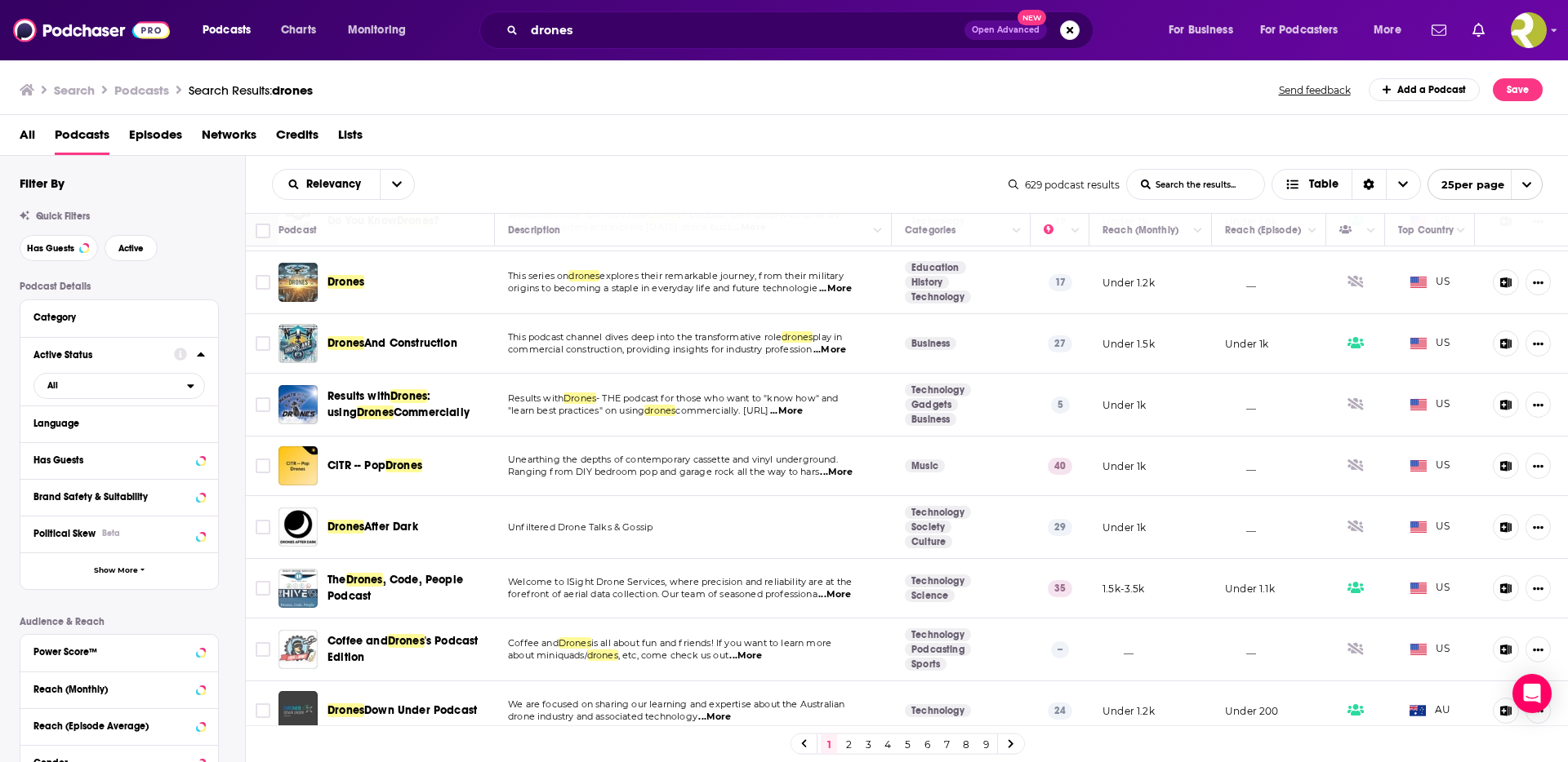
click at [841, 287] on span "...More" at bounding box center [835, 288] width 33 height 13
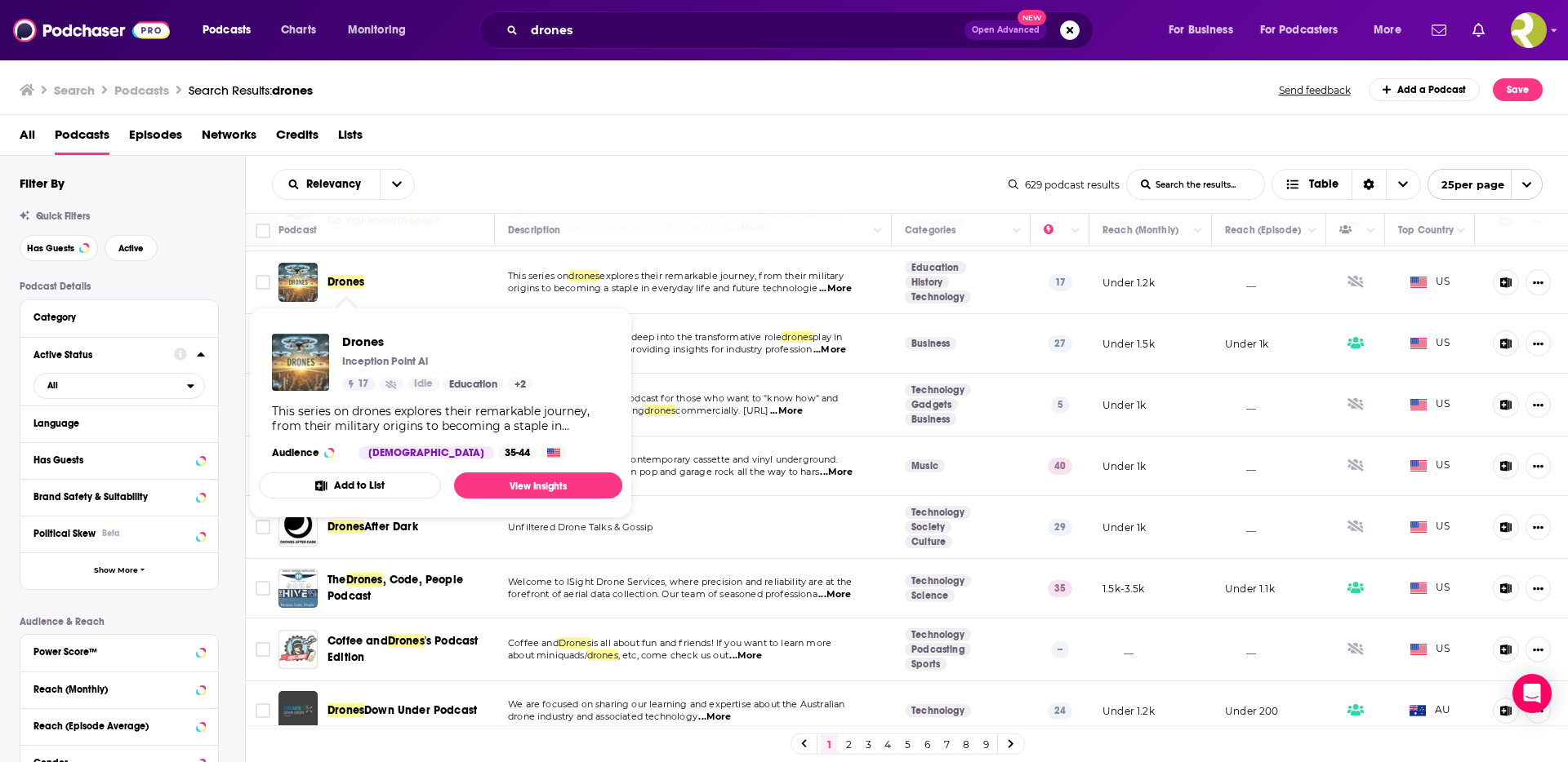
click at [339, 282] on span "Drones" at bounding box center [346, 282] width 37 height 14
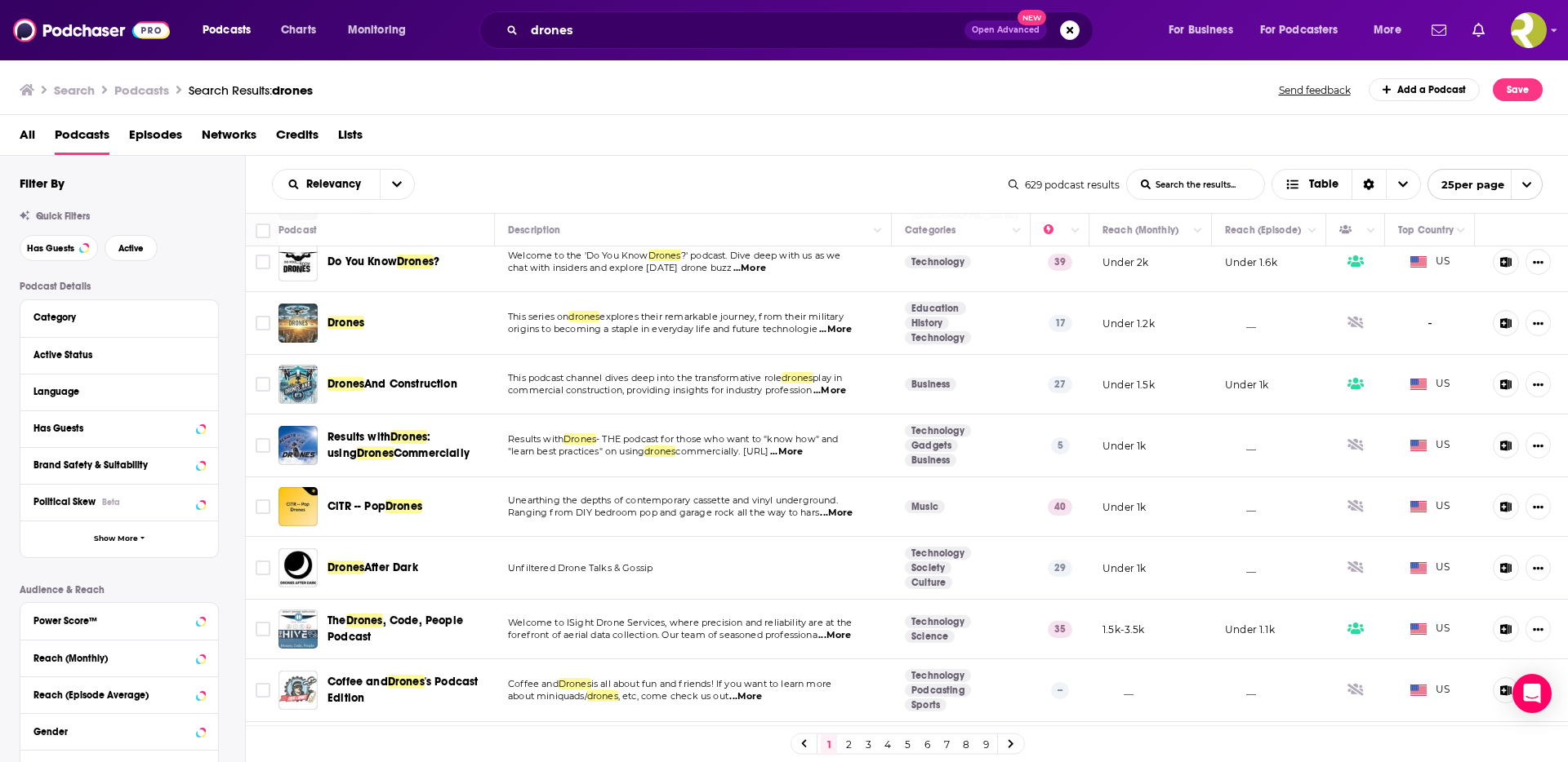
scroll to position [595, 0]
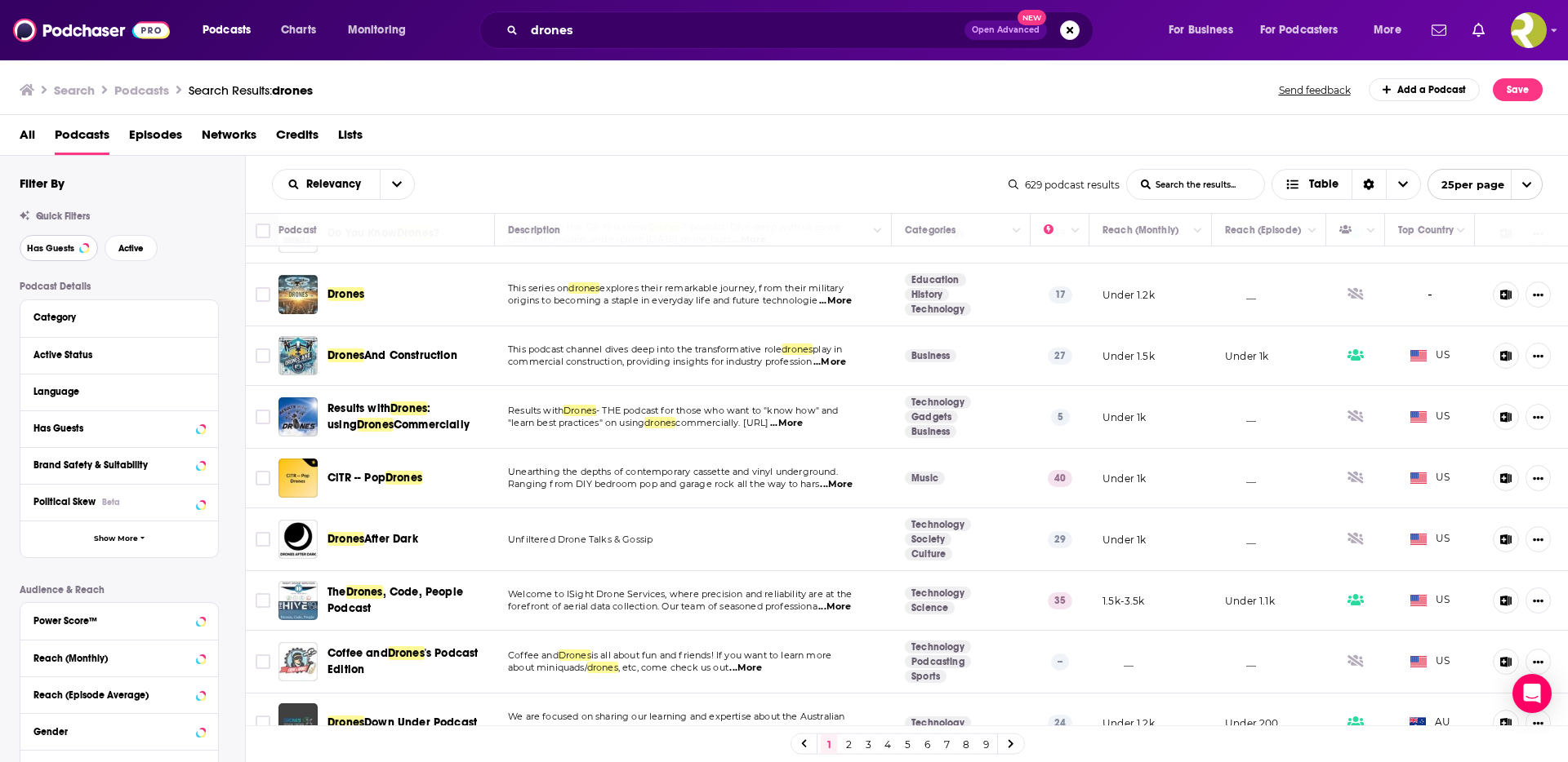
click at [58, 254] on button "Has Guests" at bounding box center [59, 248] width 78 height 26
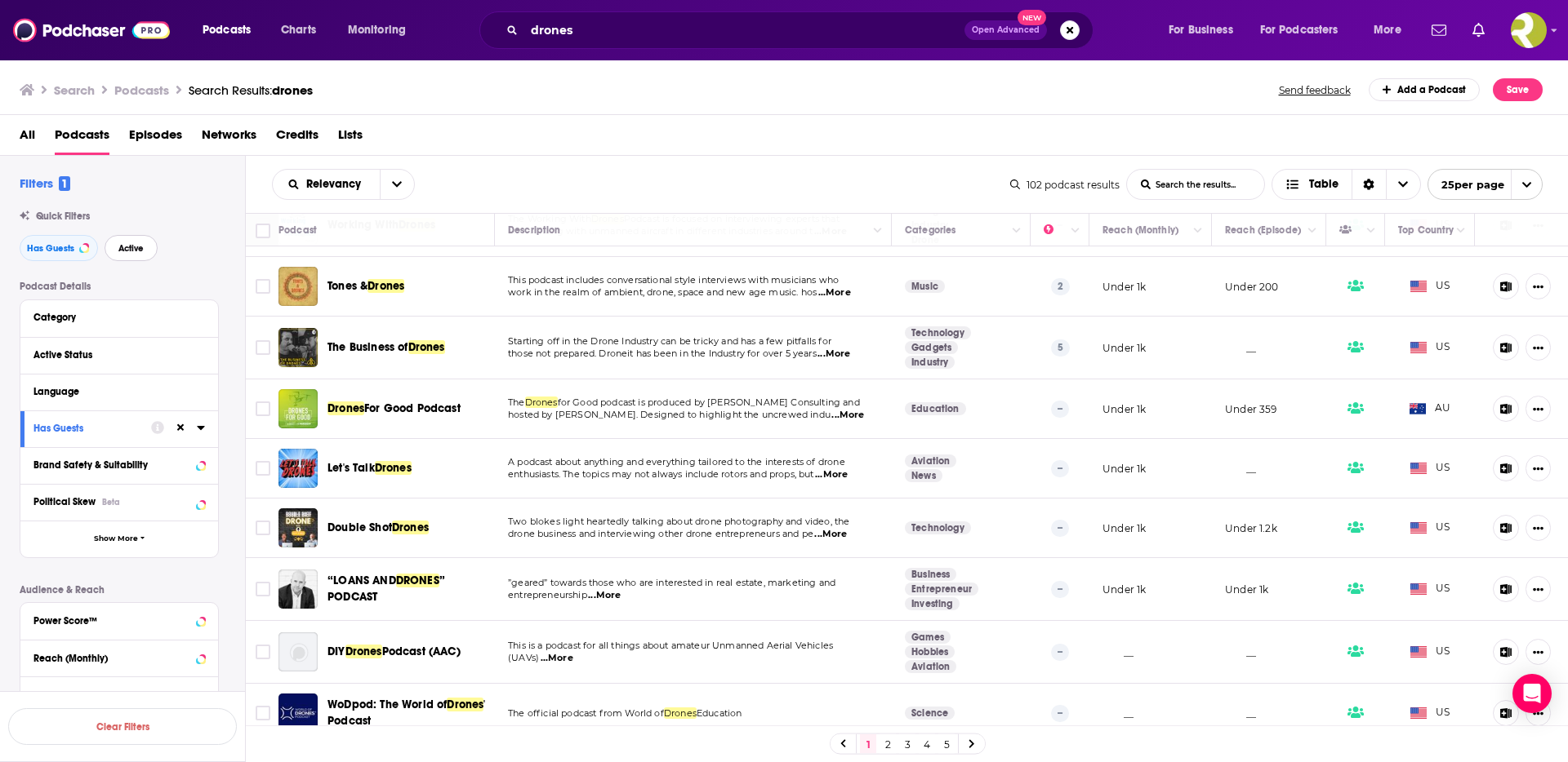
click at [141, 249] on span "Active" at bounding box center [130, 248] width 25 height 9
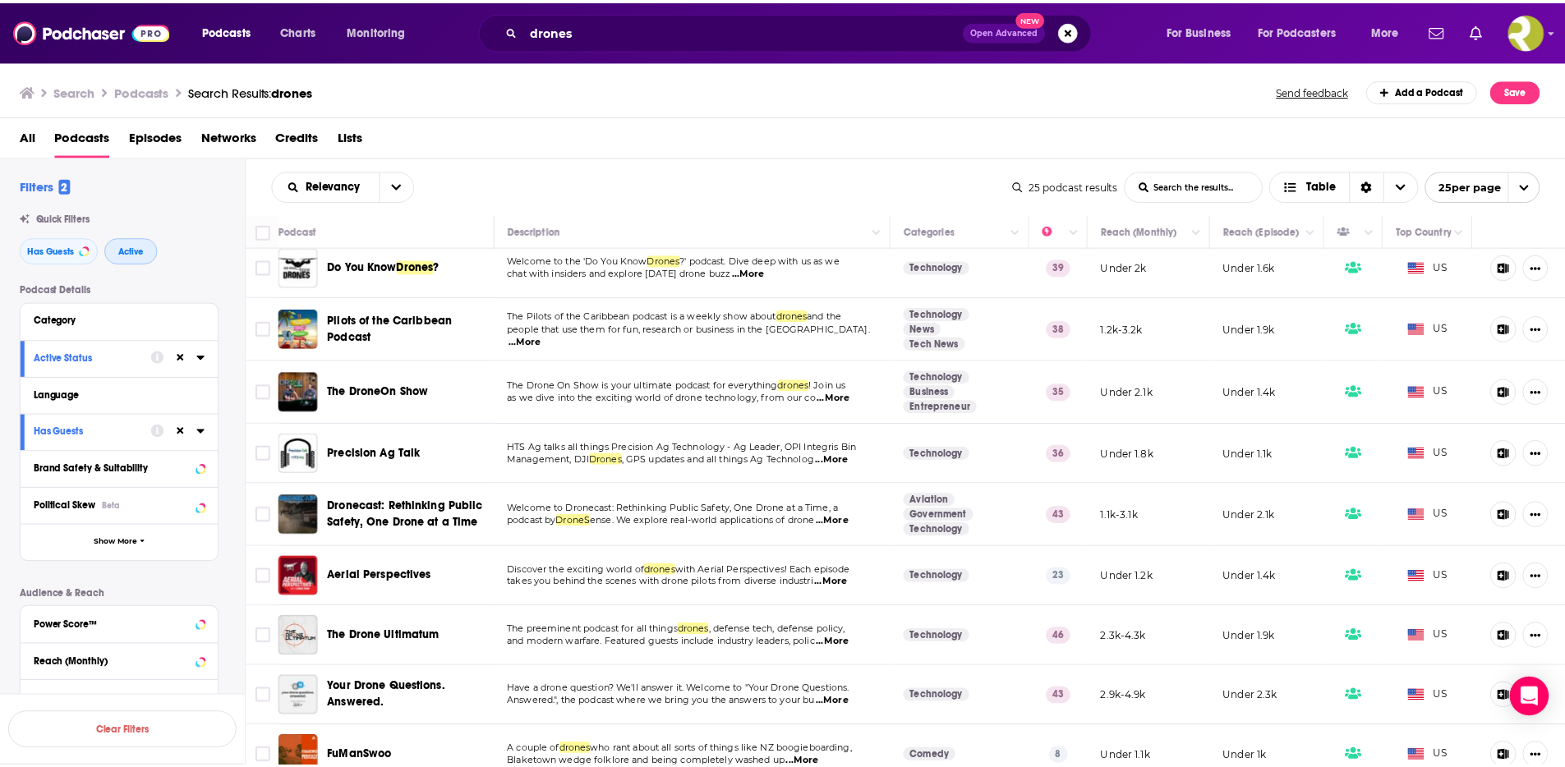
scroll to position [13, 0]
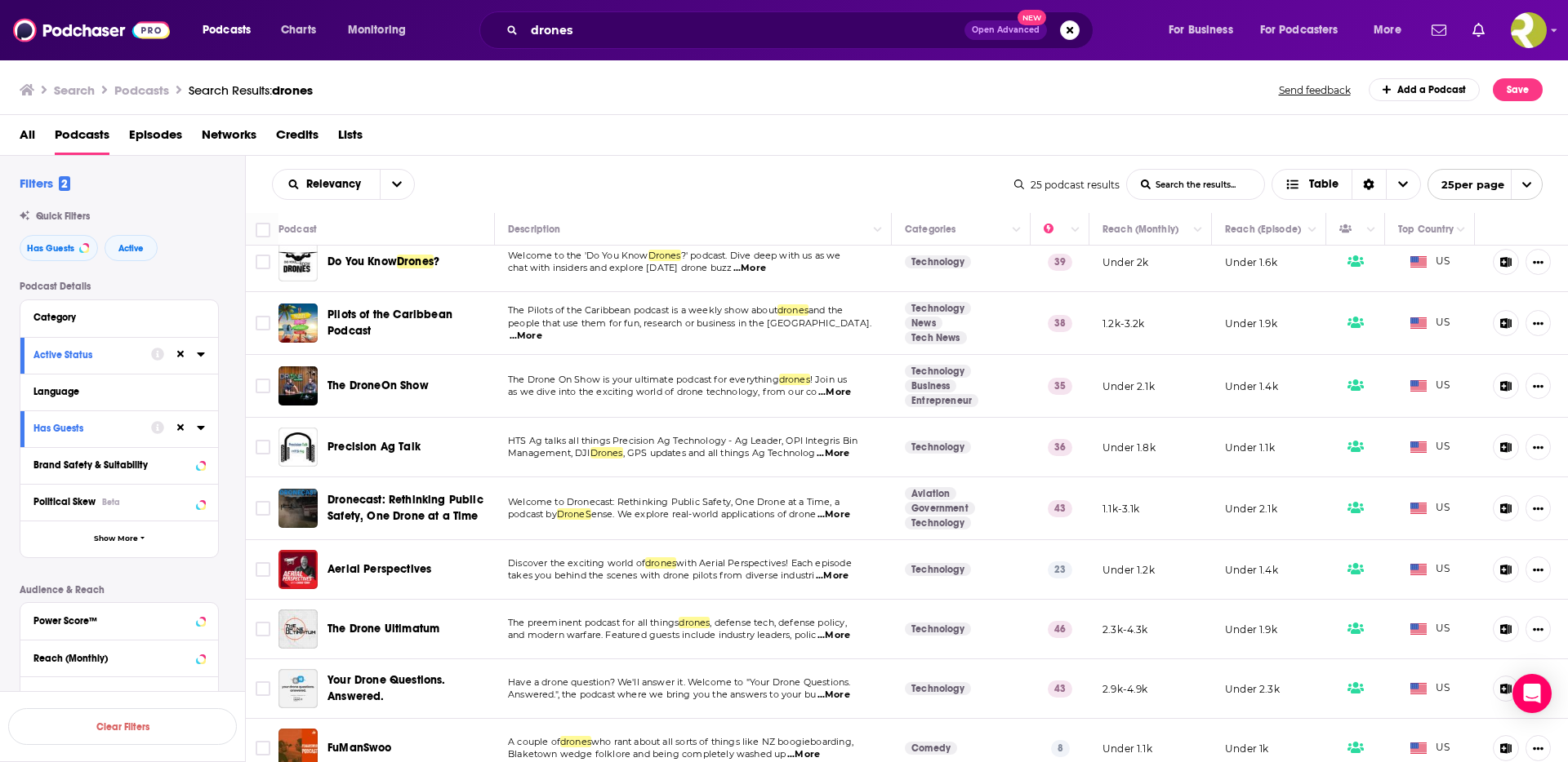
click at [838, 395] on span "...More" at bounding box center [834, 392] width 33 height 13
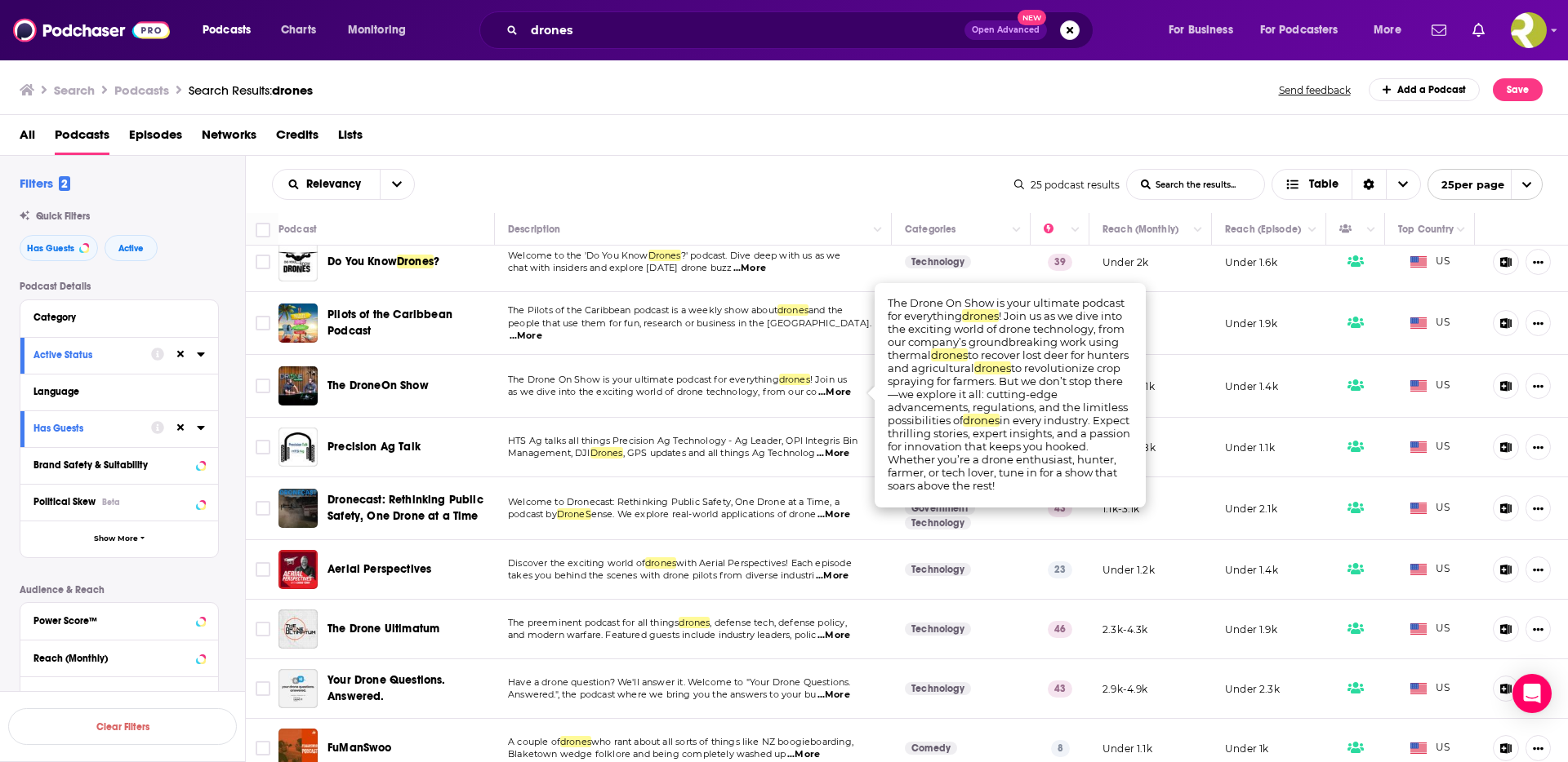
click at [838, 395] on span "...More" at bounding box center [834, 392] width 33 height 13
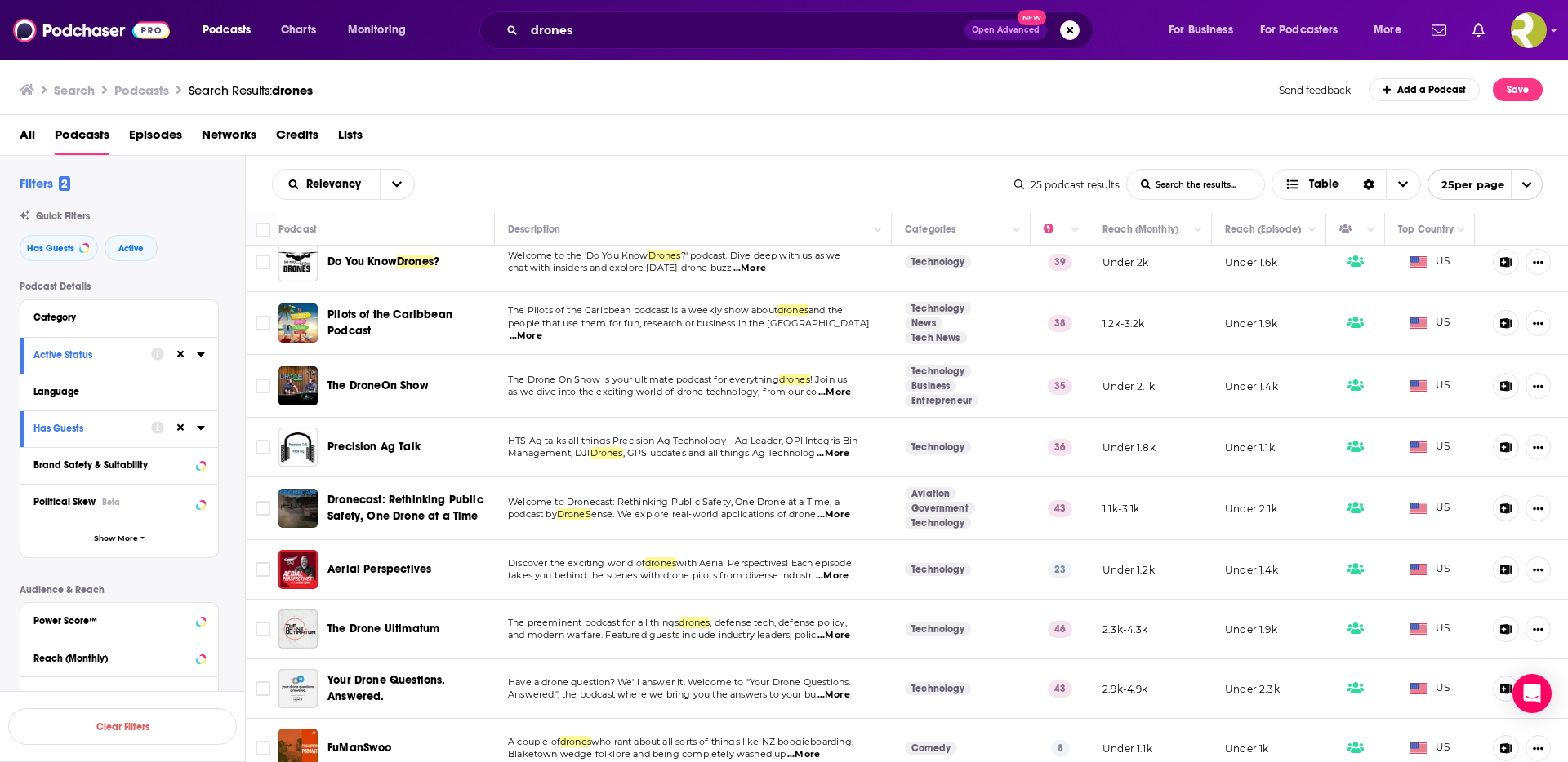
click at [351, 386] on span "The DroneOn Show" at bounding box center [379, 385] width 101 height 14
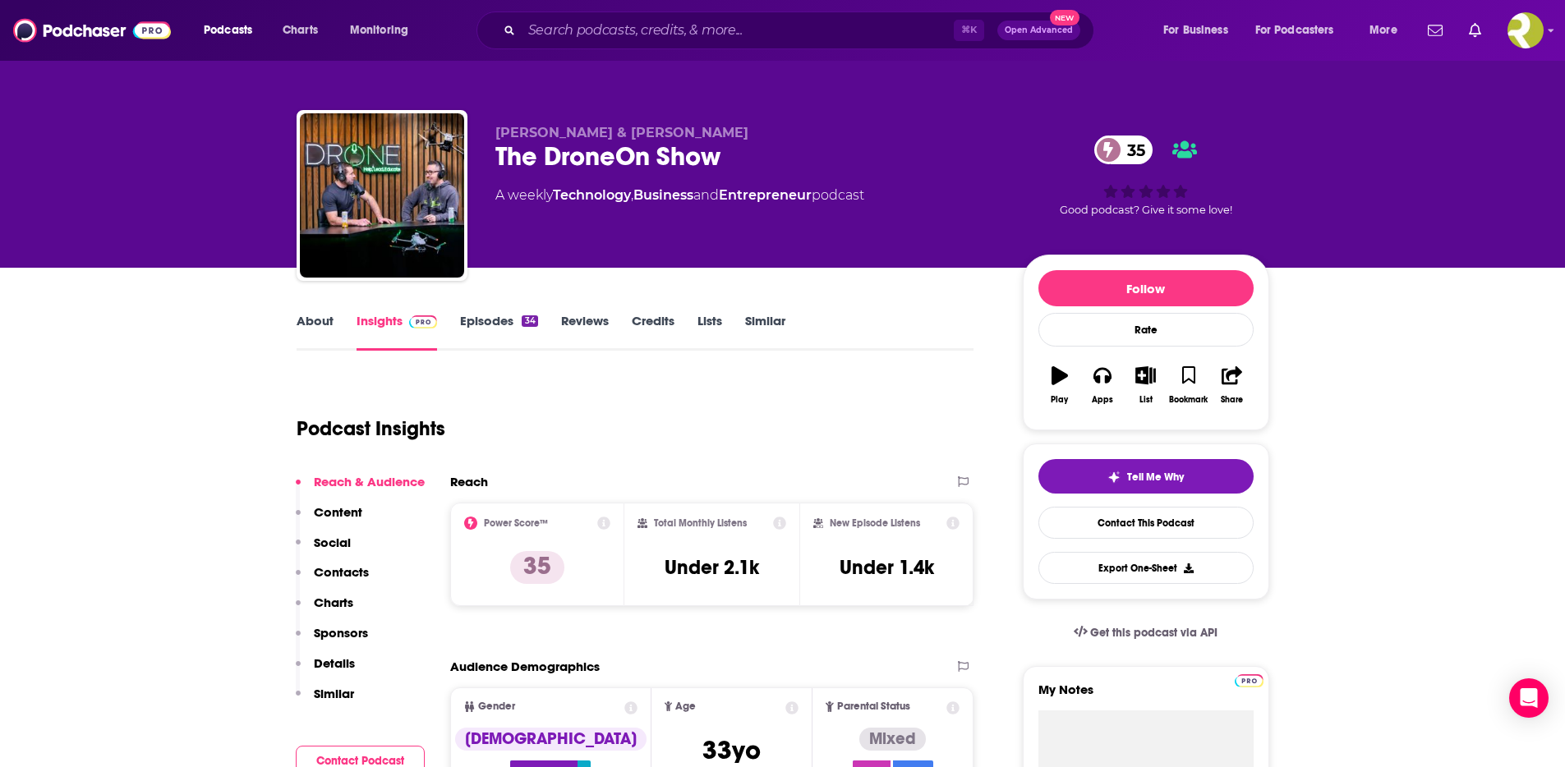
click at [484, 318] on link "Episodes 34" at bounding box center [498, 332] width 77 height 38
click at [578, 34] on input "Search podcasts, credits, & more..." at bounding box center [738, 30] width 432 height 26
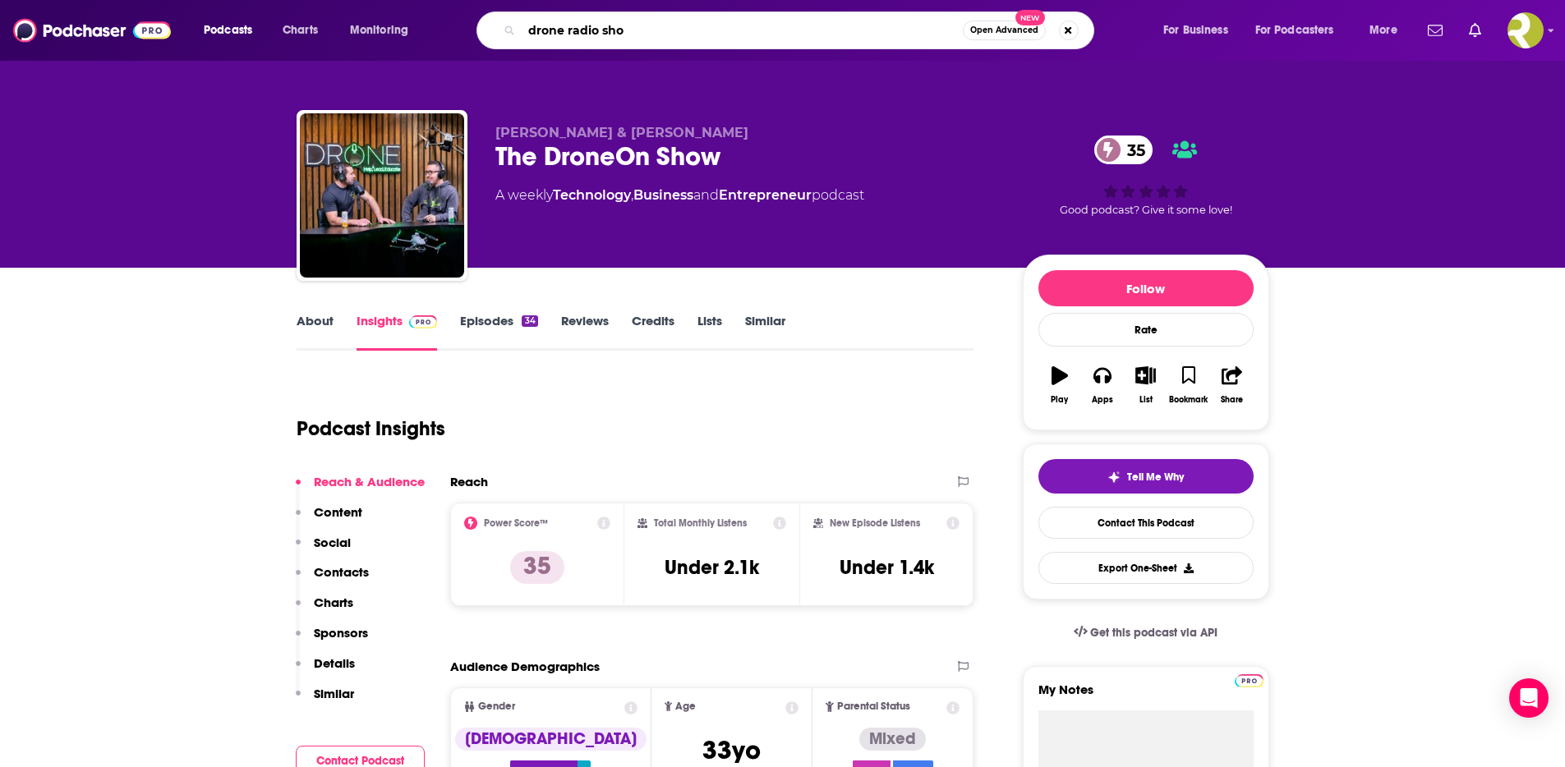
type input "drone radio show"
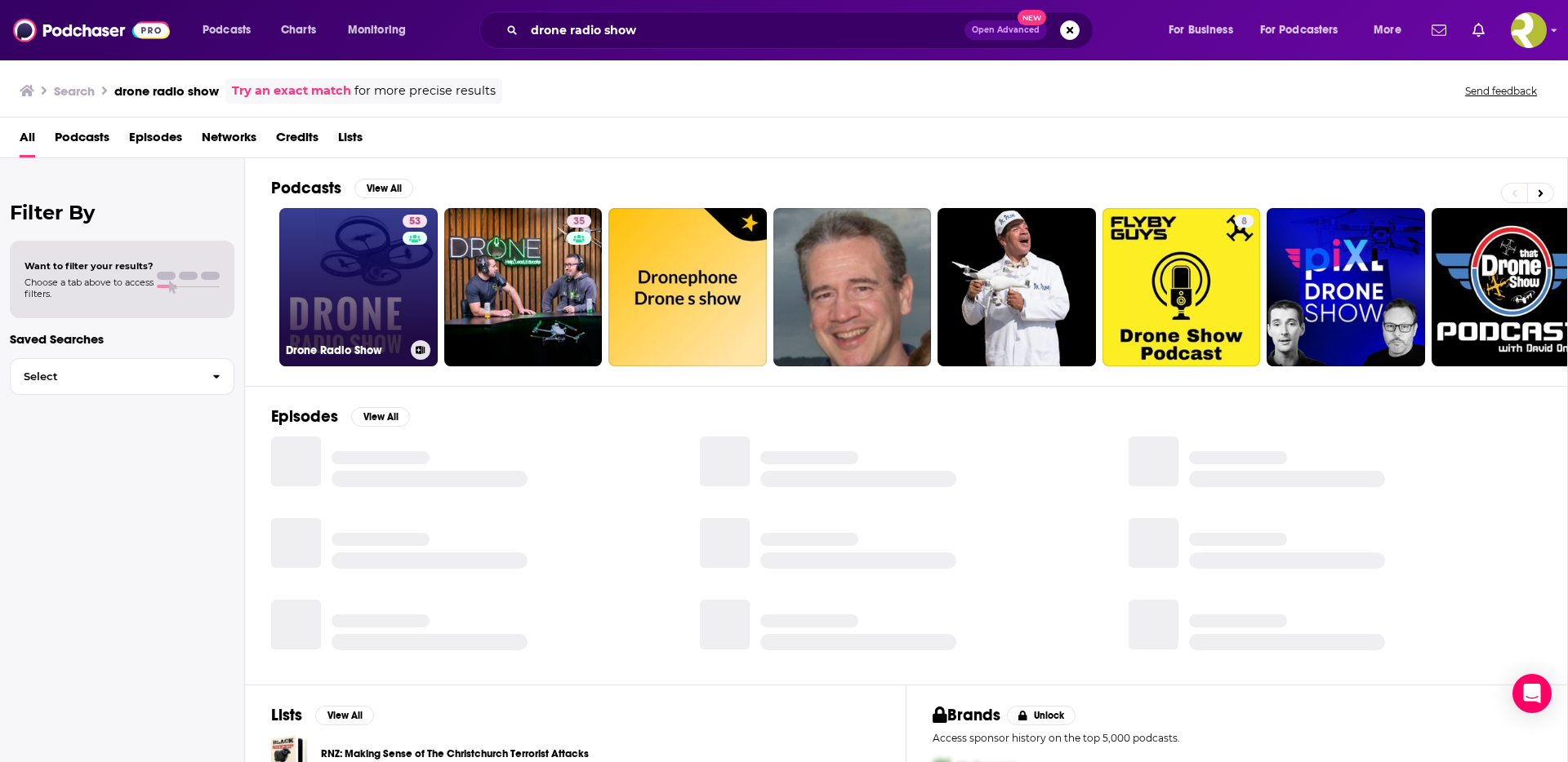
click at [346, 279] on link "53 Drone Radio Show" at bounding box center [358, 287] width 158 height 158
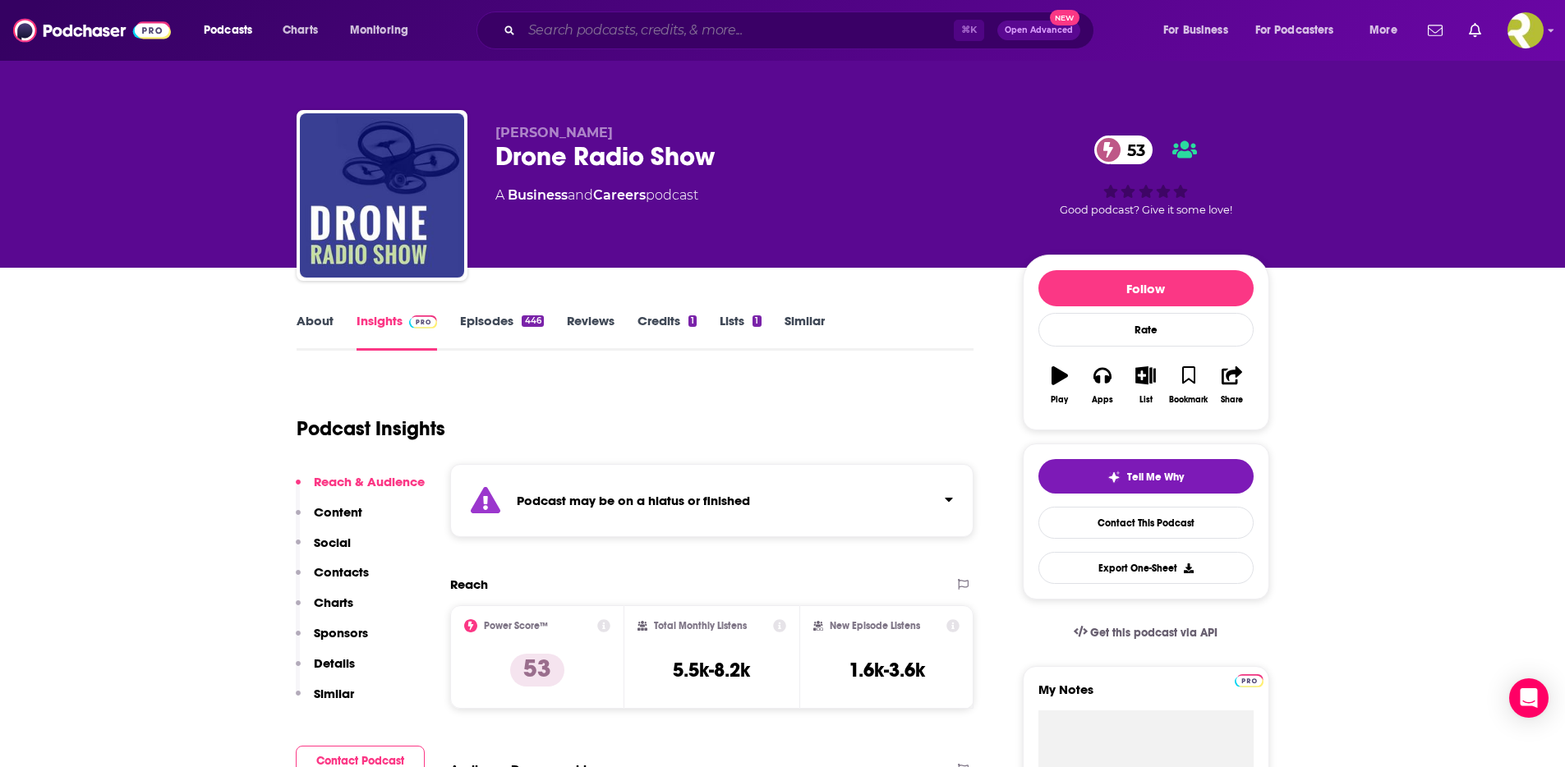
click at [637, 34] on input "Search podcasts, credits, & more..." at bounding box center [738, 30] width 432 height 26
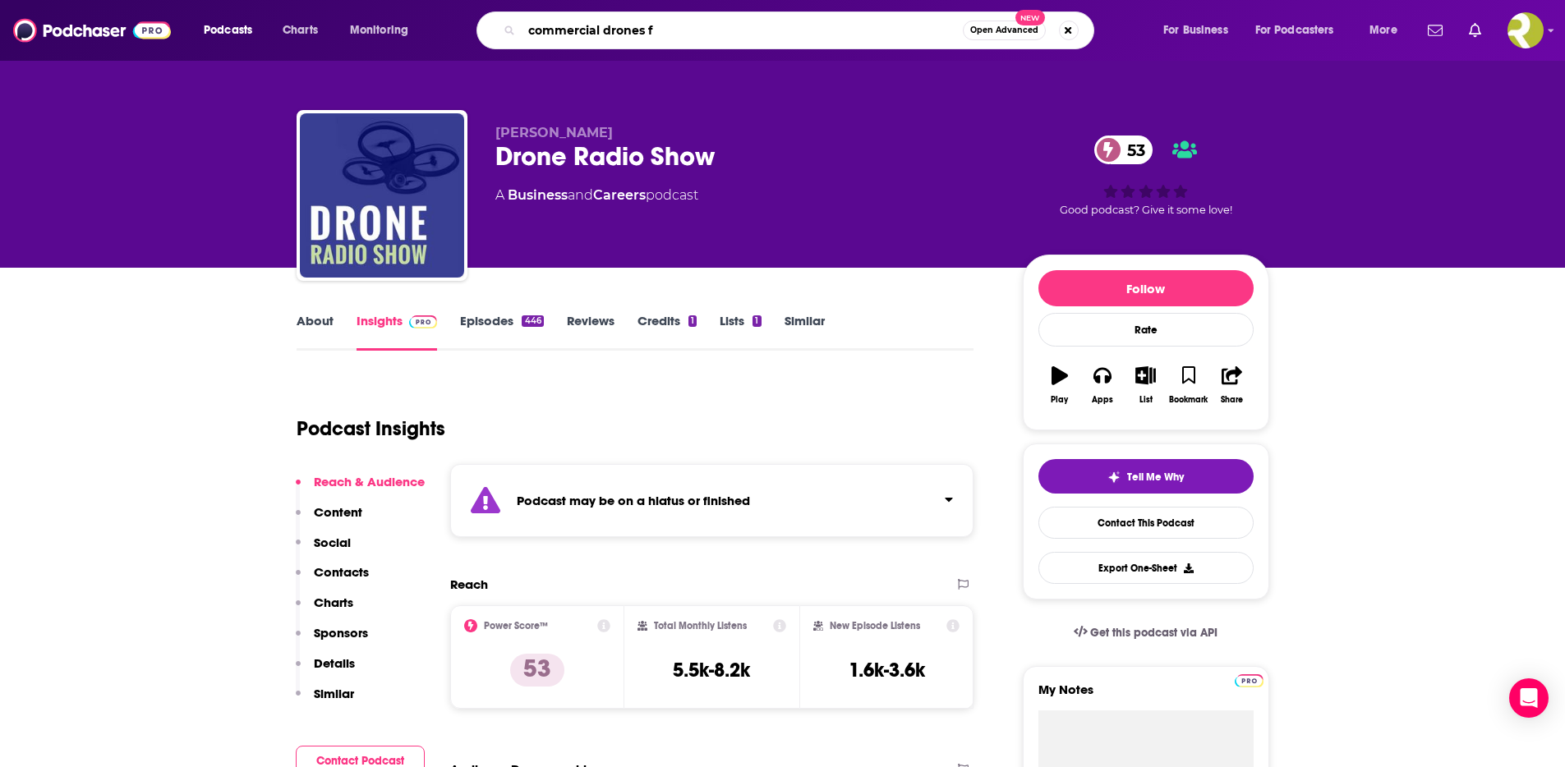
type input "commercial drones fm"
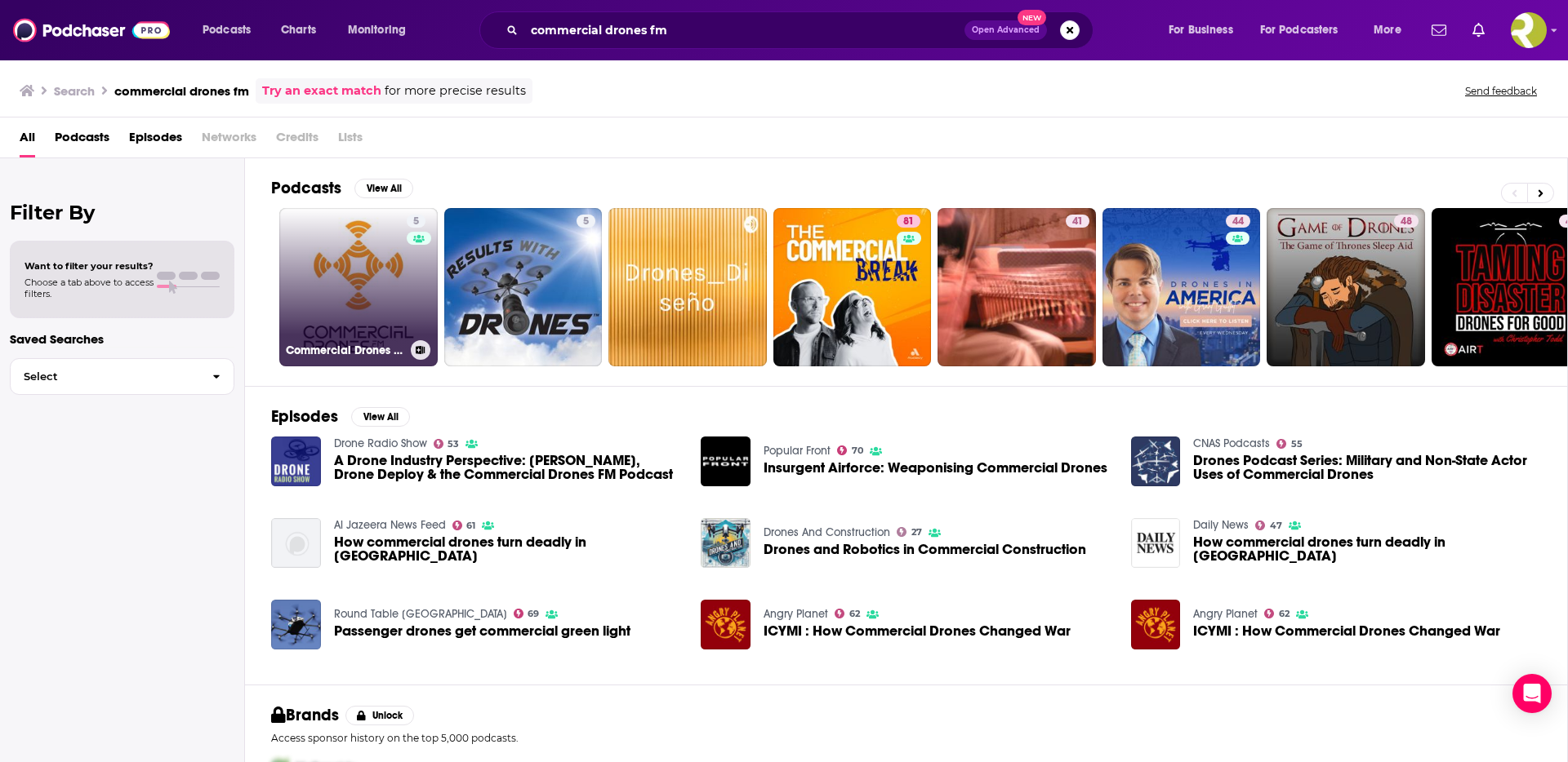
click at [366, 281] on link "5 Commercial Drones FM" at bounding box center [358, 287] width 158 height 158
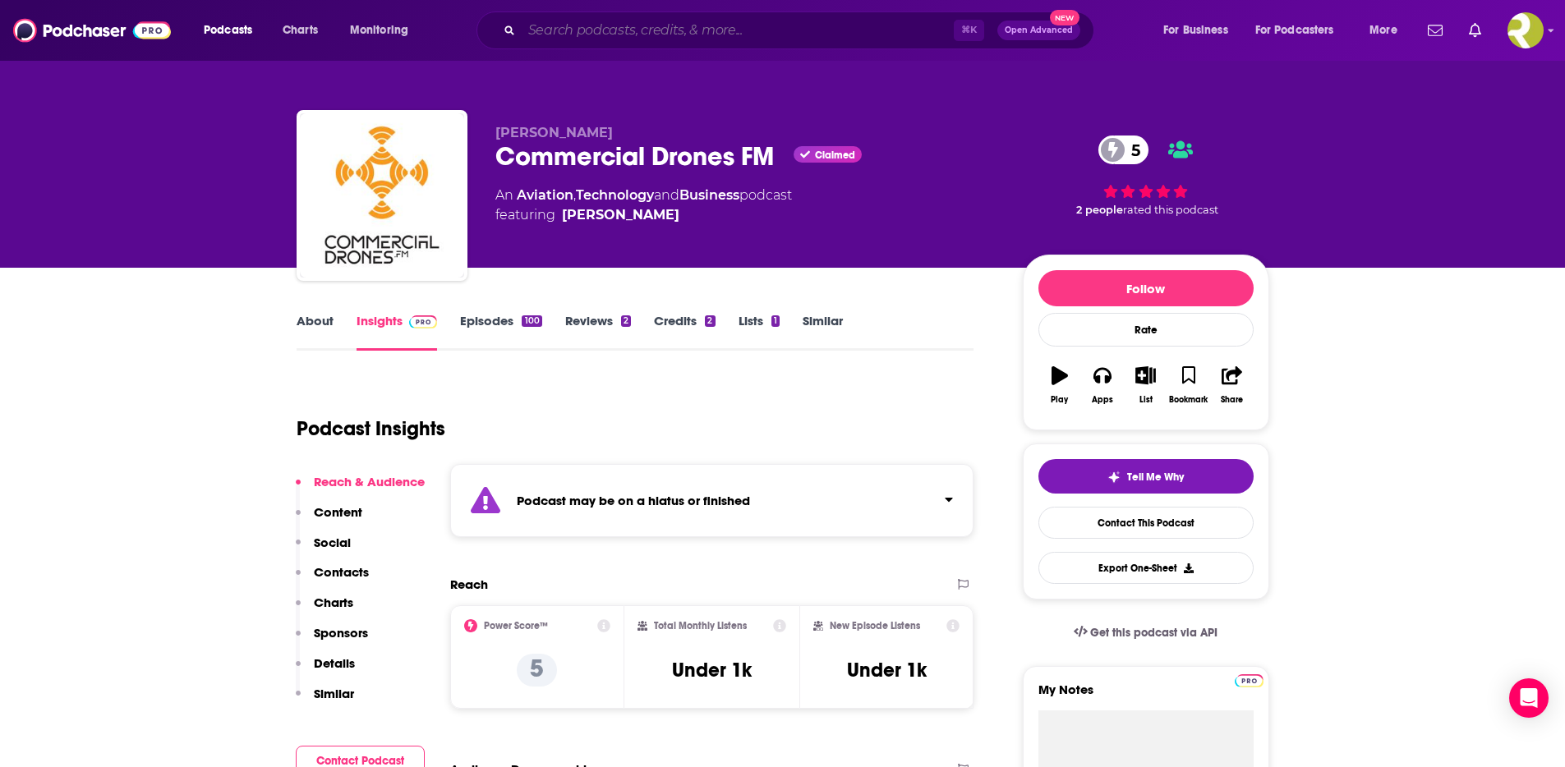
click at [614, 26] on input "Search podcasts, credits, & more..." at bounding box center [738, 30] width 432 height 26
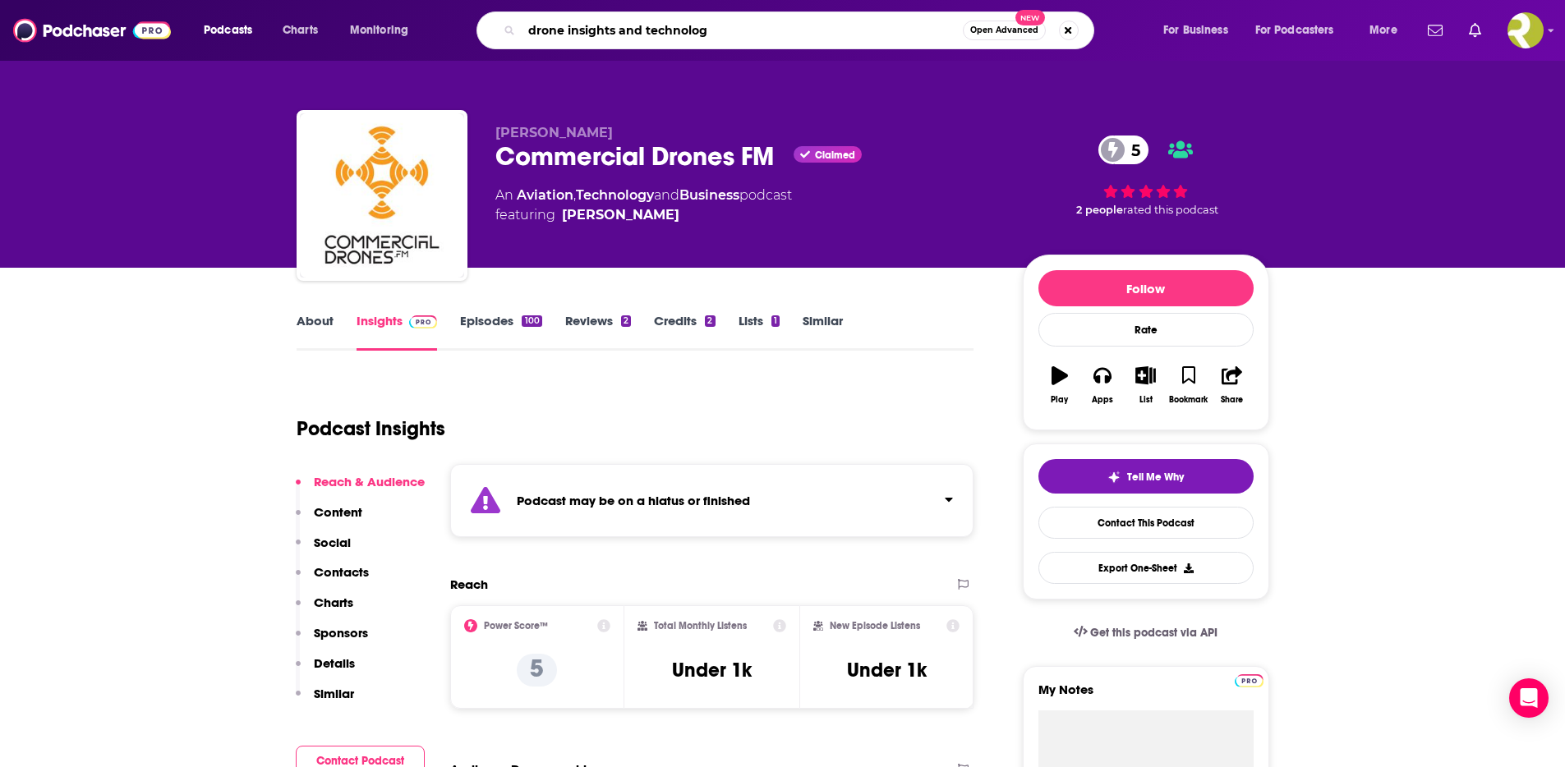
type input "drone insights and technology"
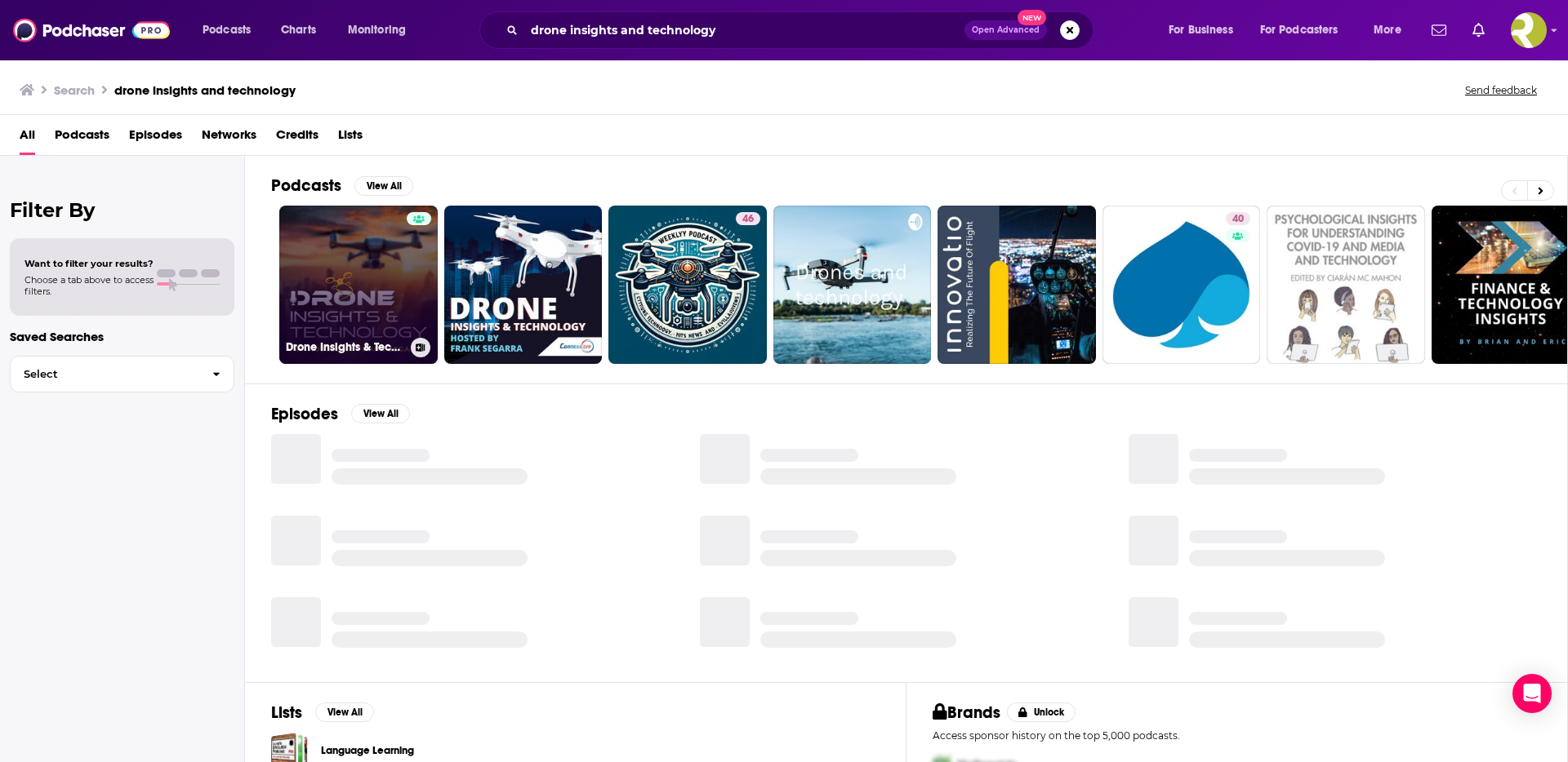
click at [344, 267] on link "Drone Insights & Technology" at bounding box center [358, 284] width 158 height 158
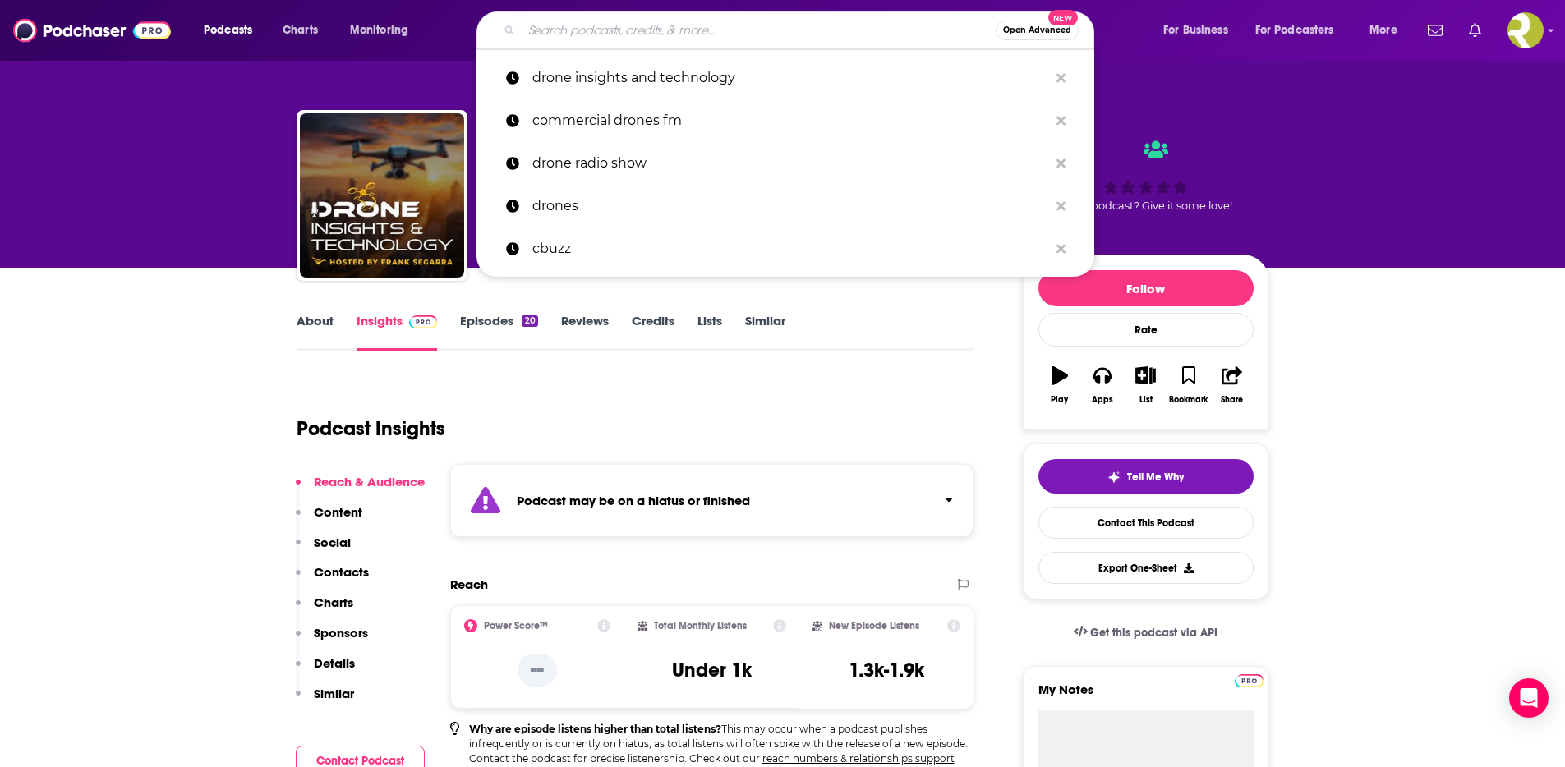
click at [583, 38] on input "Search podcasts, credits, & more..." at bounding box center [759, 30] width 474 height 26
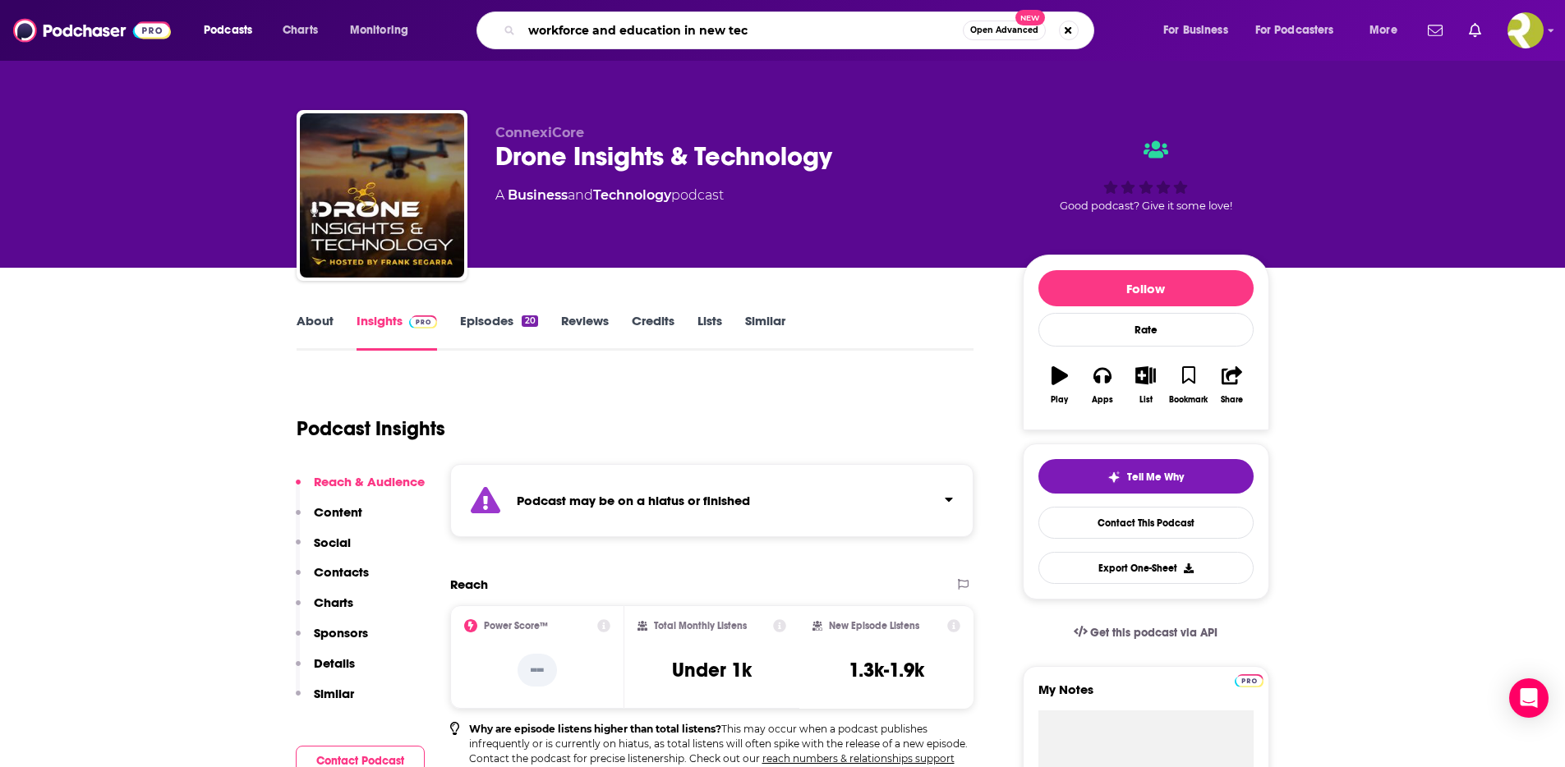
type input "workforce and education in new tech"
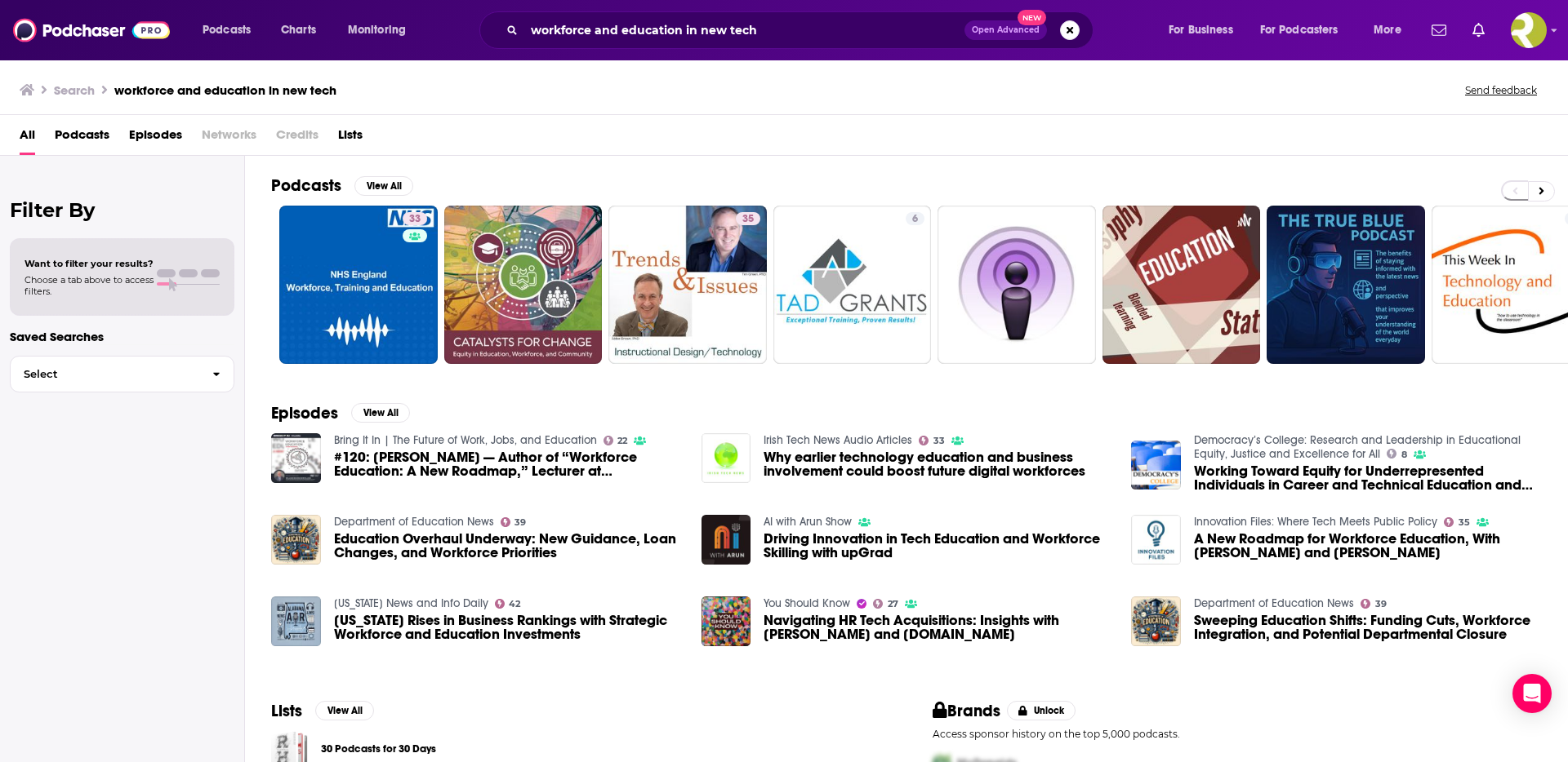
click at [95, 141] on span "Podcasts" at bounding box center [81, 138] width 55 height 34
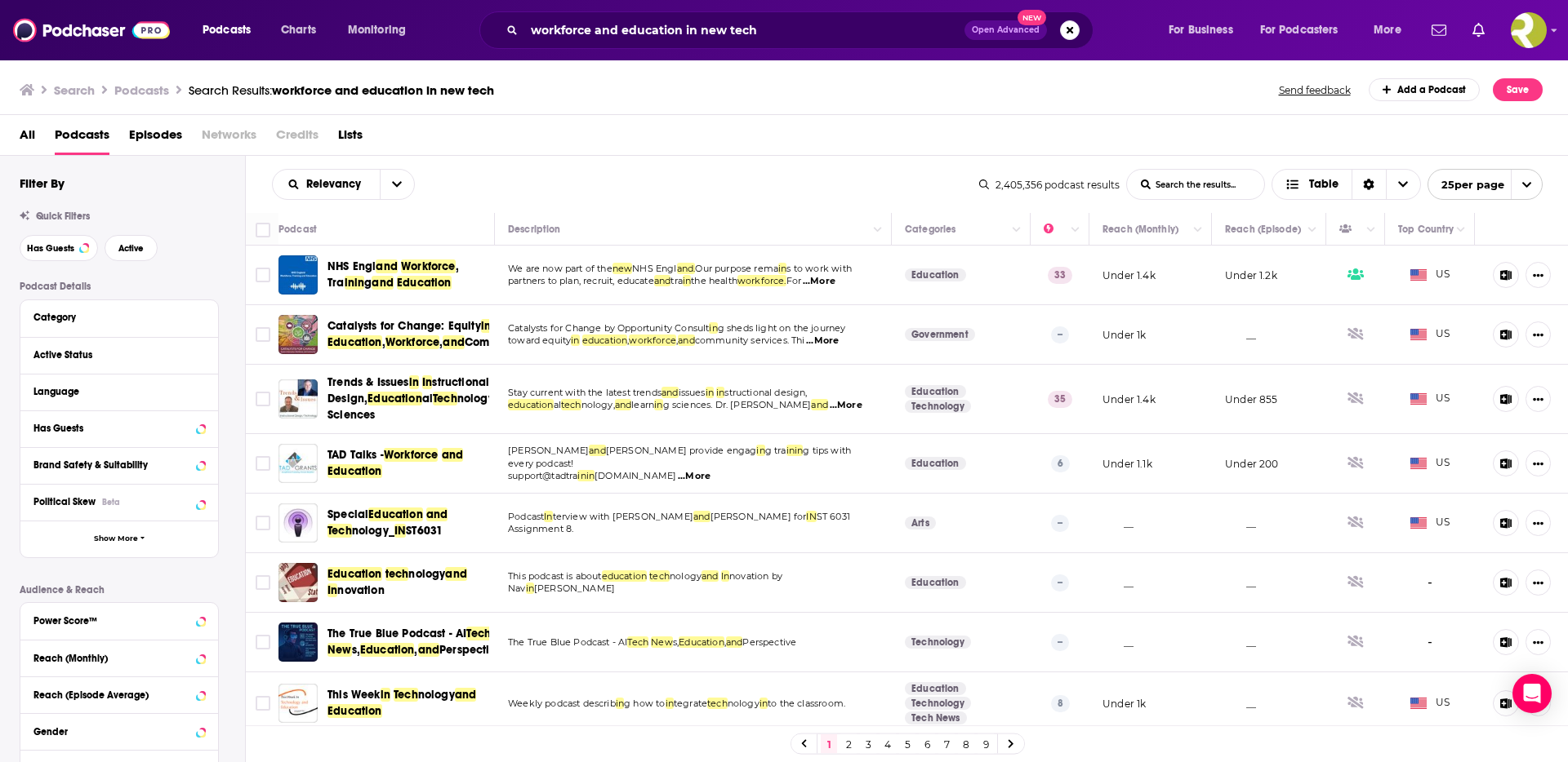
click at [836, 281] on span "...More" at bounding box center [819, 281] width 33 height 13
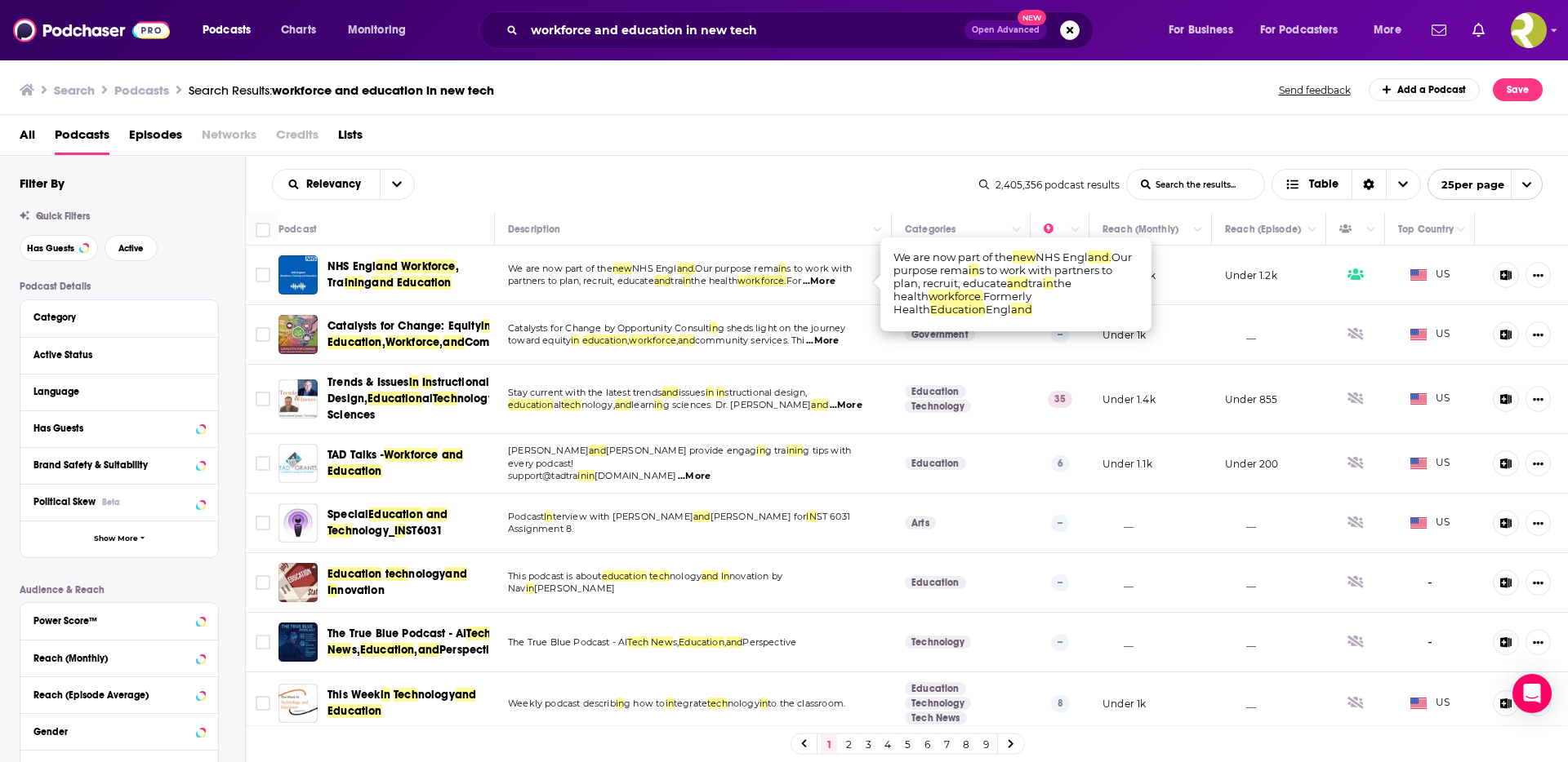
click at [836, 281] on span "...More" at bounding box center [819, 281] width 33 height 13
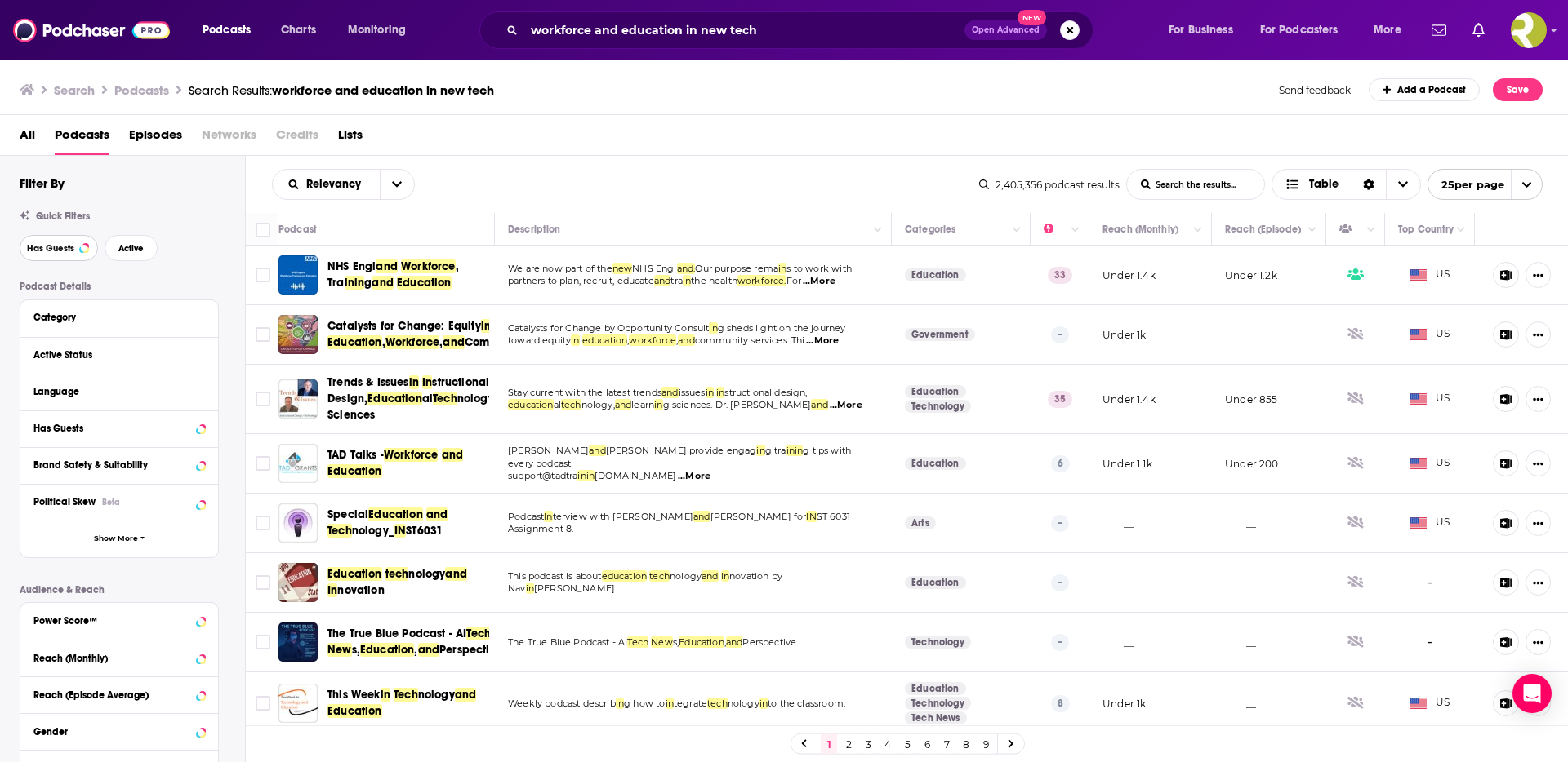
click at [56, 244] on span "Has Guests" at bounding box center [51, 248] width 48 height 9
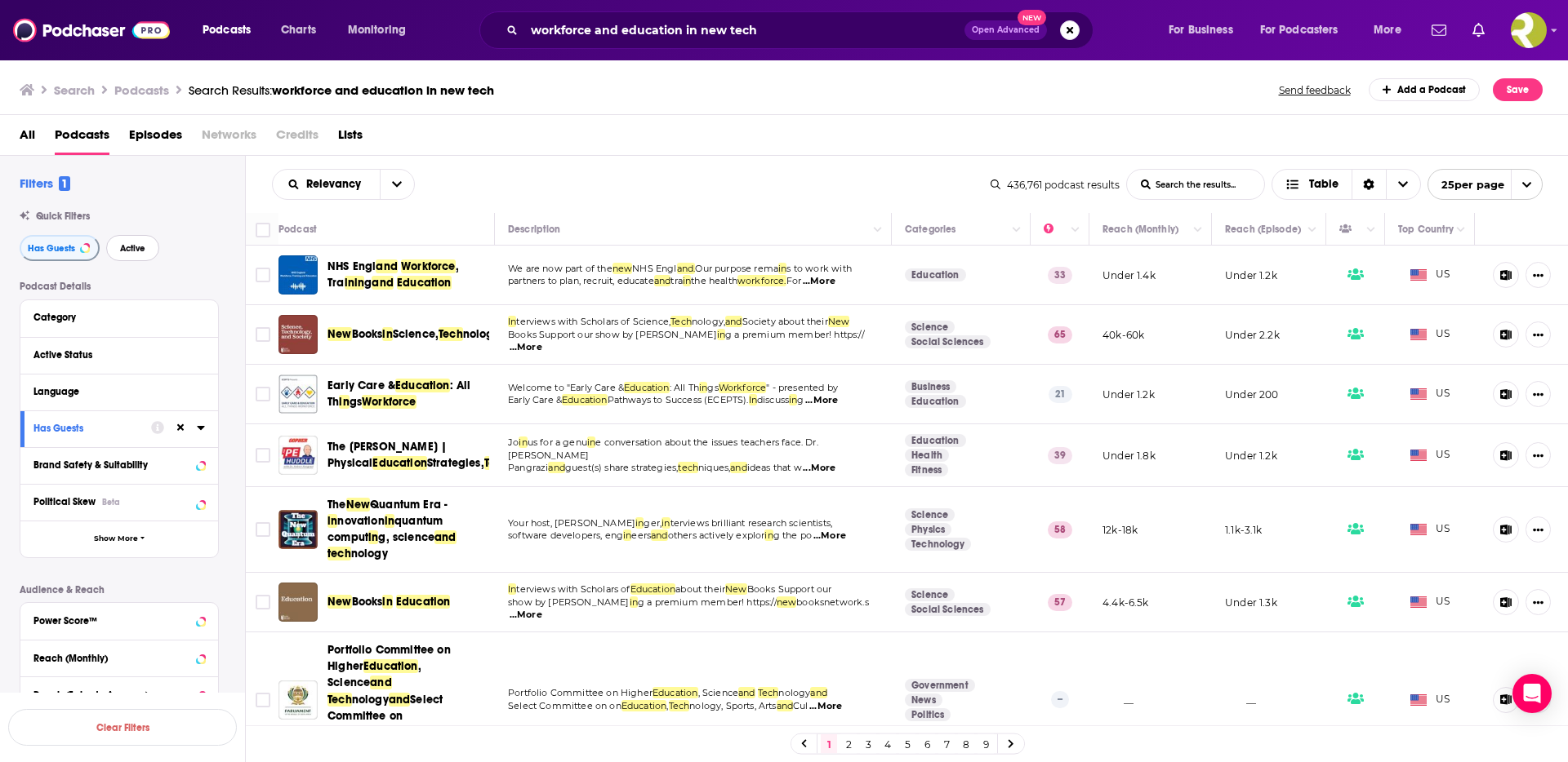
click at [136, 247] on span "Active" at bounding box center [132, 248] width 25 height 9
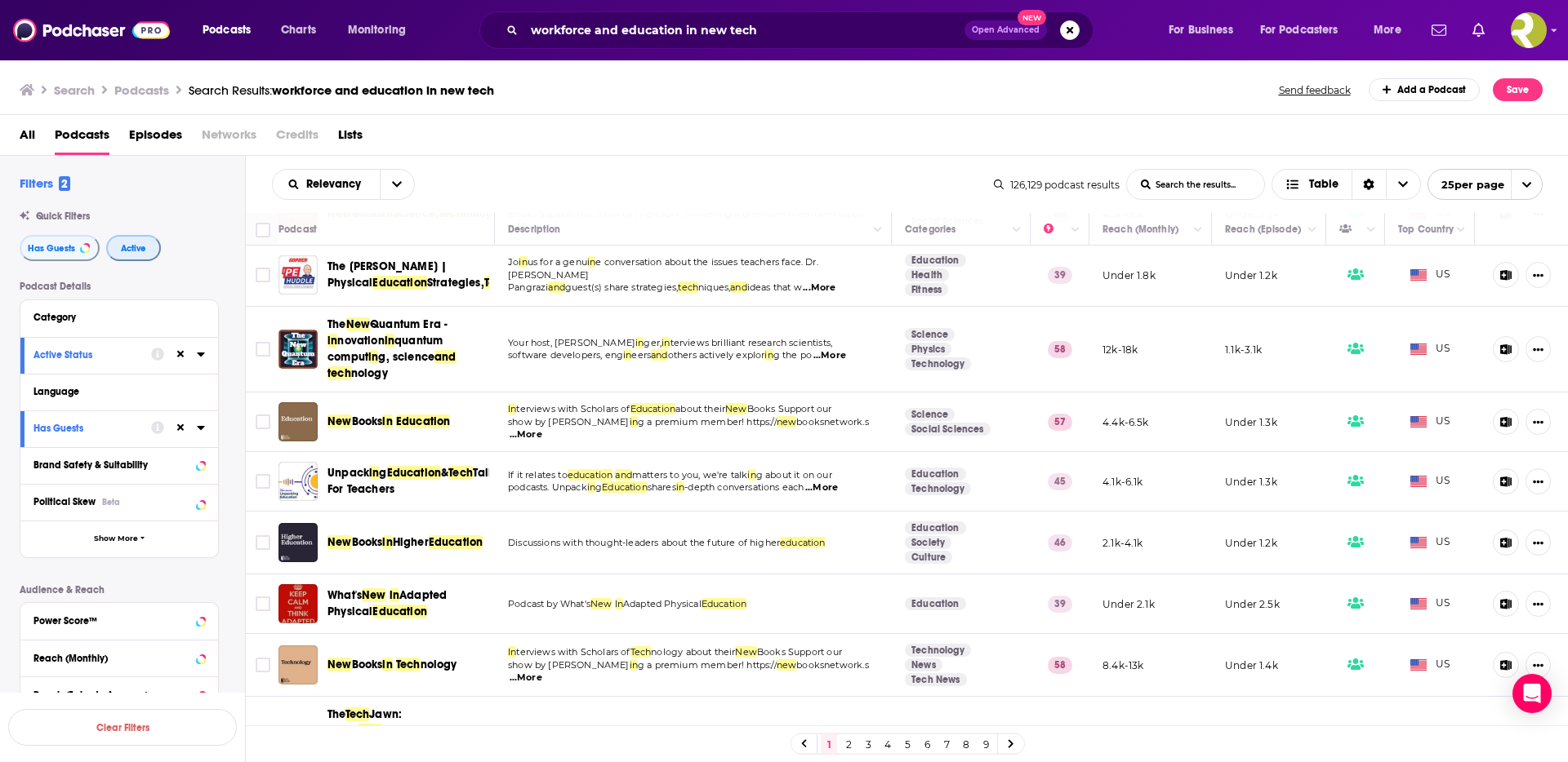
scroll to position [102, 0]
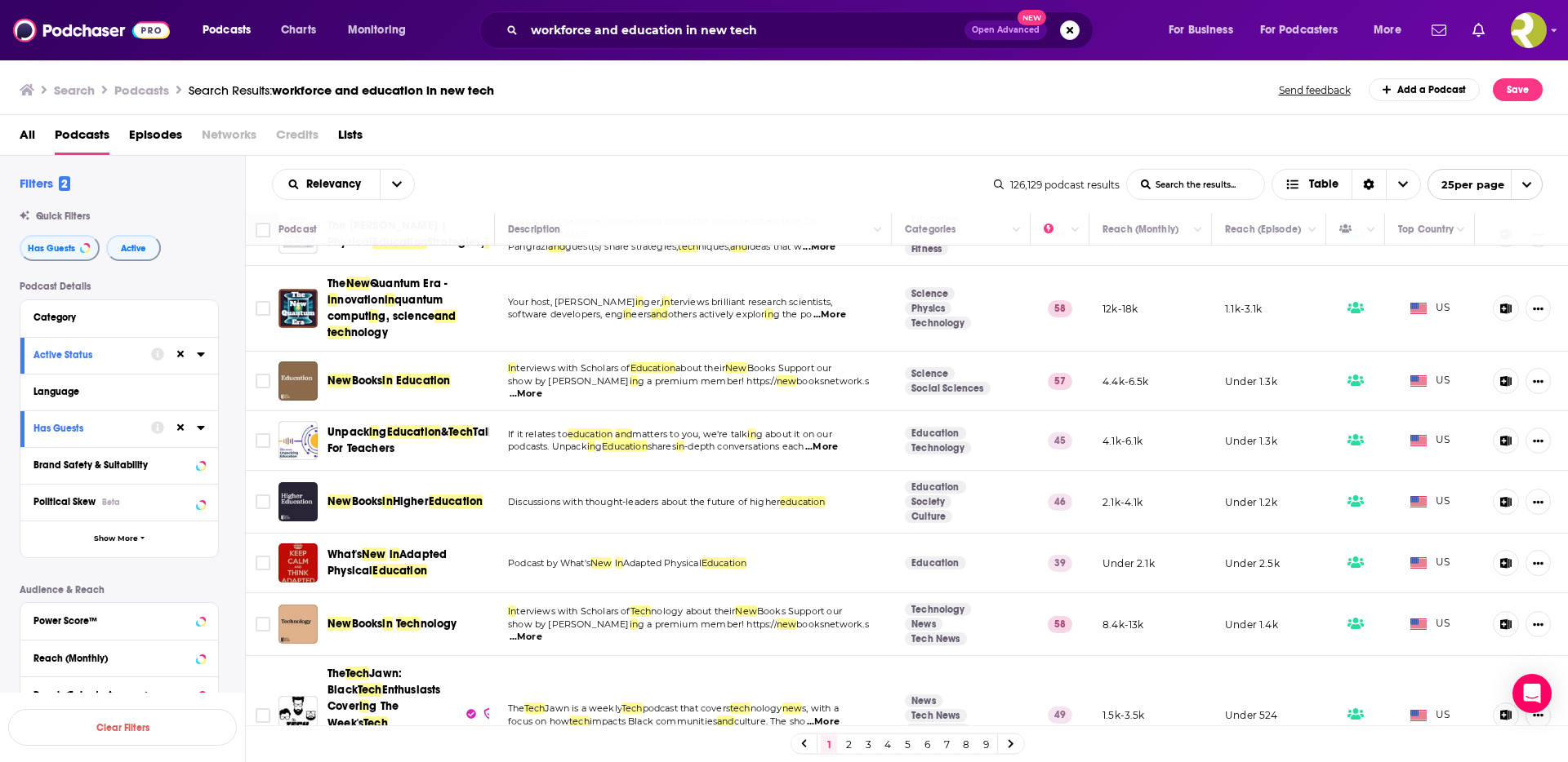
click at [845, 322] on span "...More" at bounding box center [829, 315] width 33 height 13
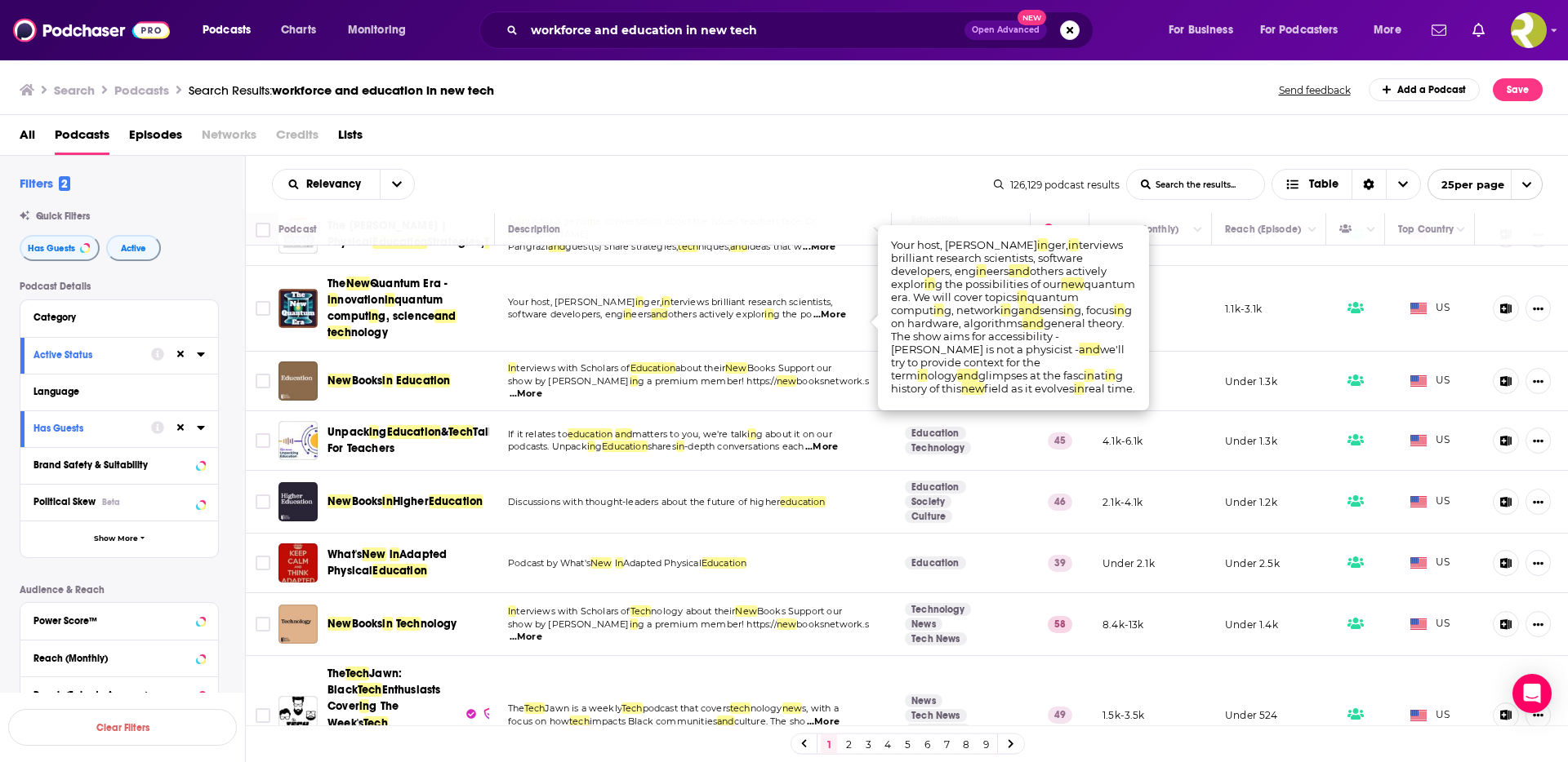
click at [843, 318] on span "...More" at bounding box center [829, 315] width 33 height 13
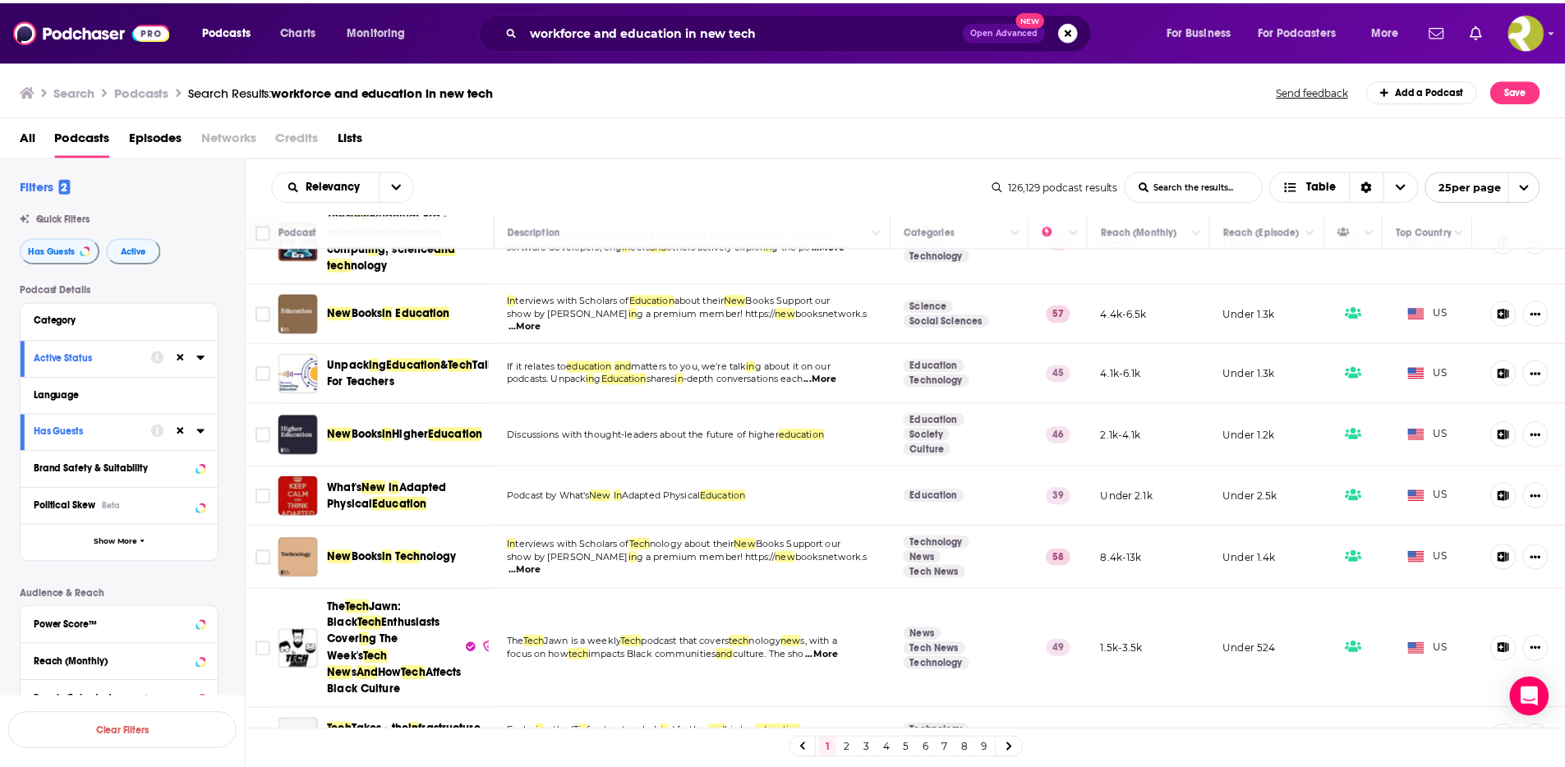
scroll to position [220, 0]
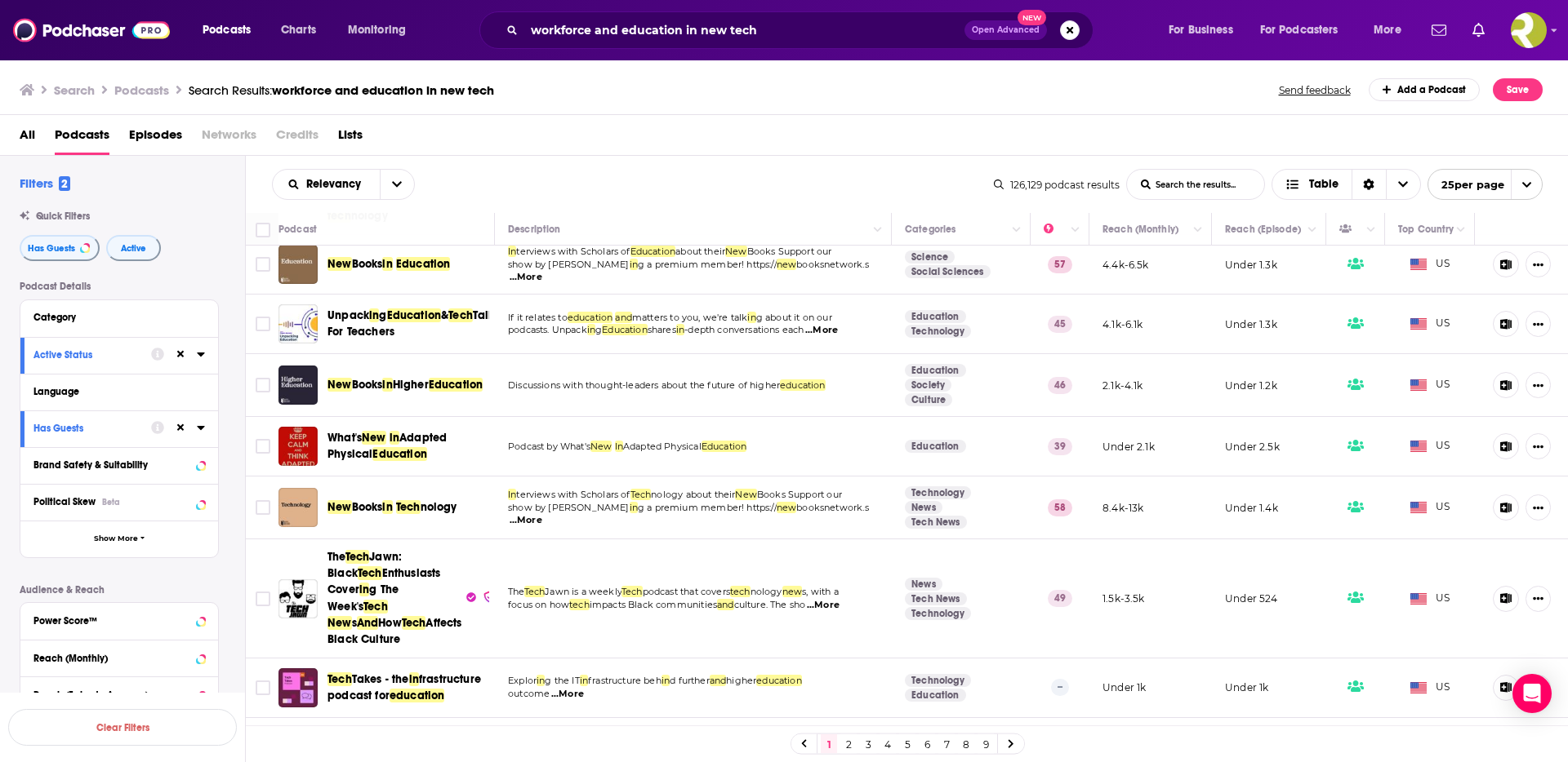
click at [838, 337] on span "...More" at bounding box center [821, 330] width 33 height 13
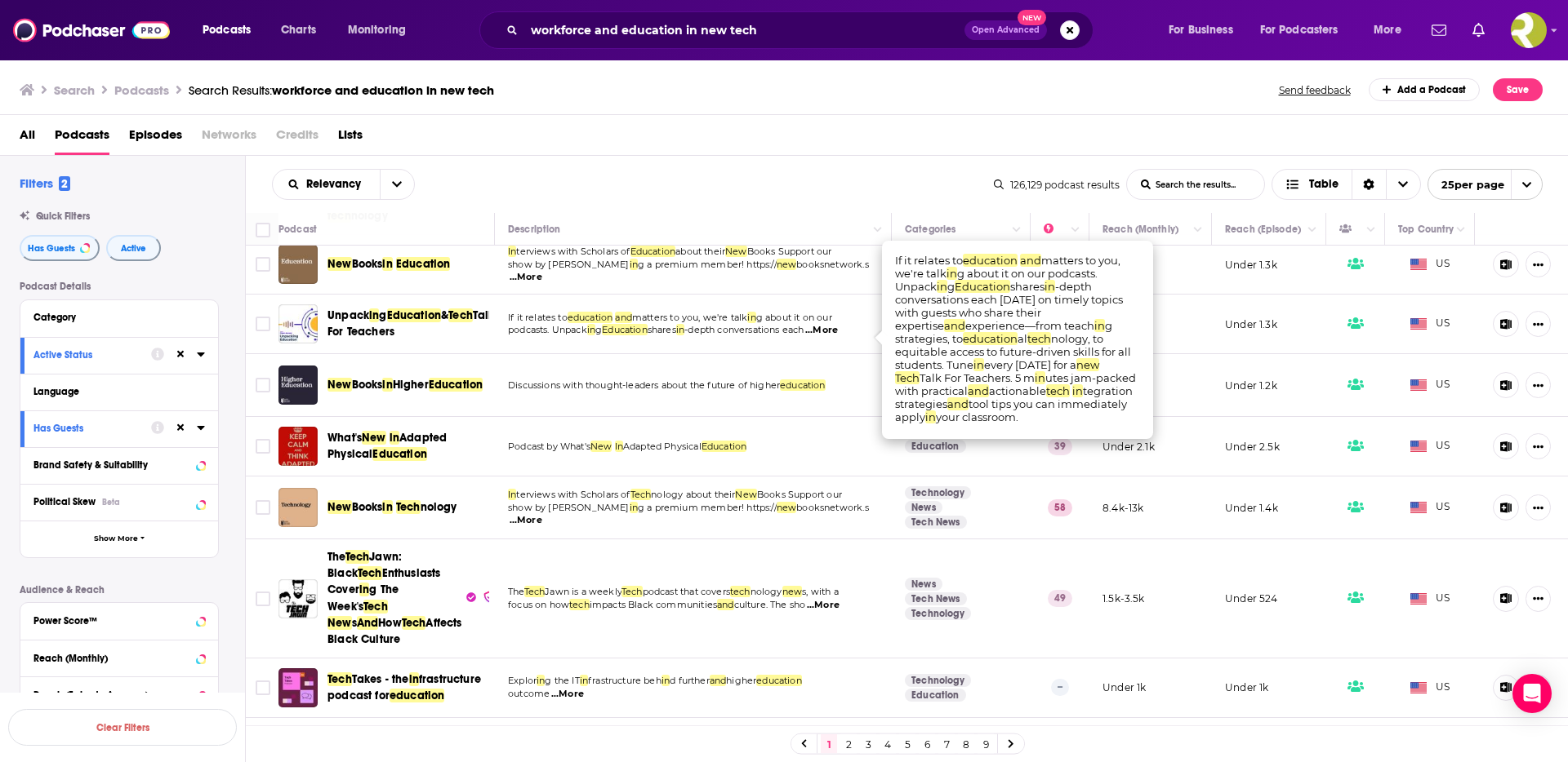
click at [838, 337] on span "...More" at bounding box center [821, 330] width 33 height 13
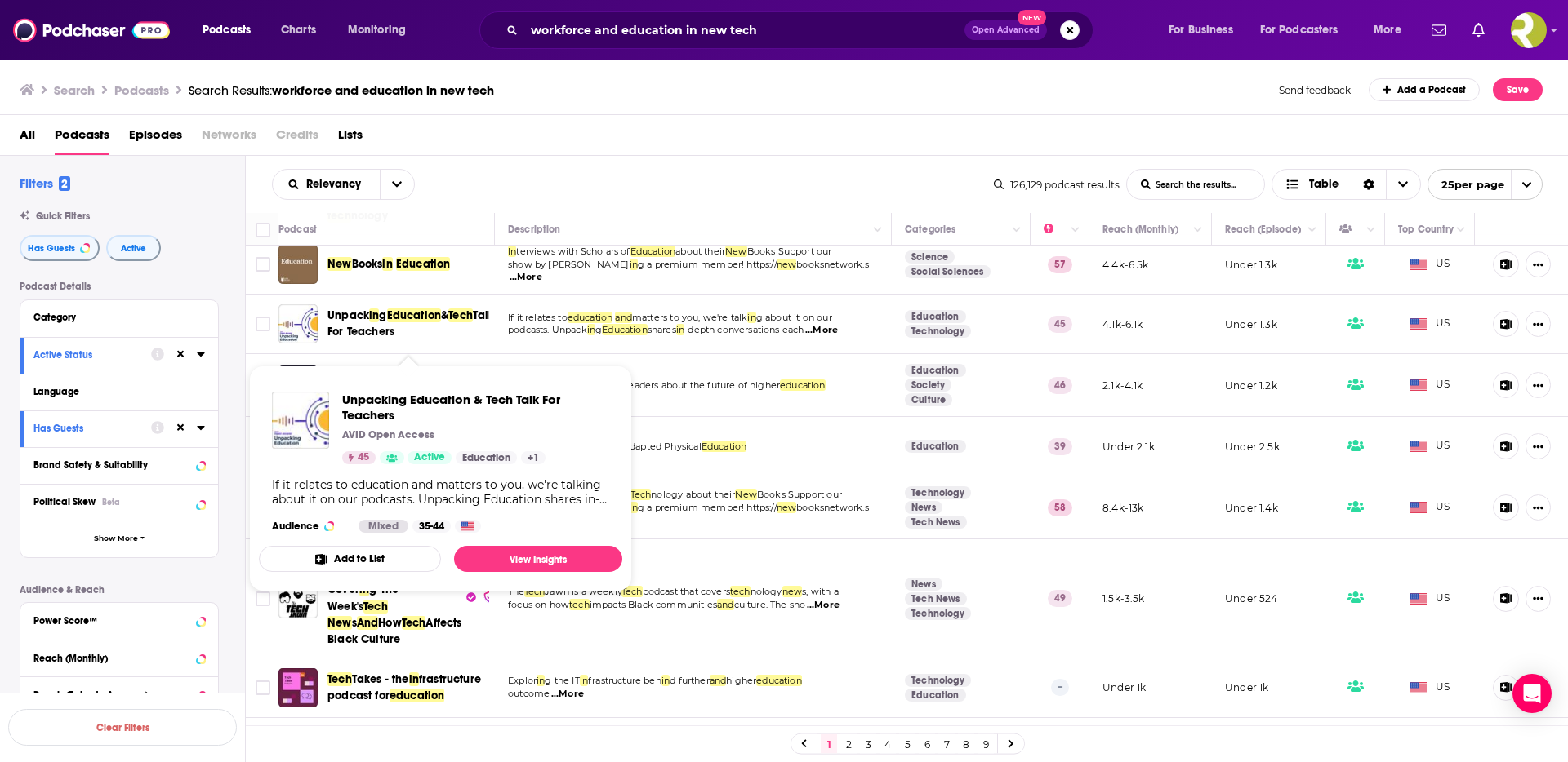
click at [342, 323] on span "Unpack" at bounding box center [349, 316] width 42 height 14
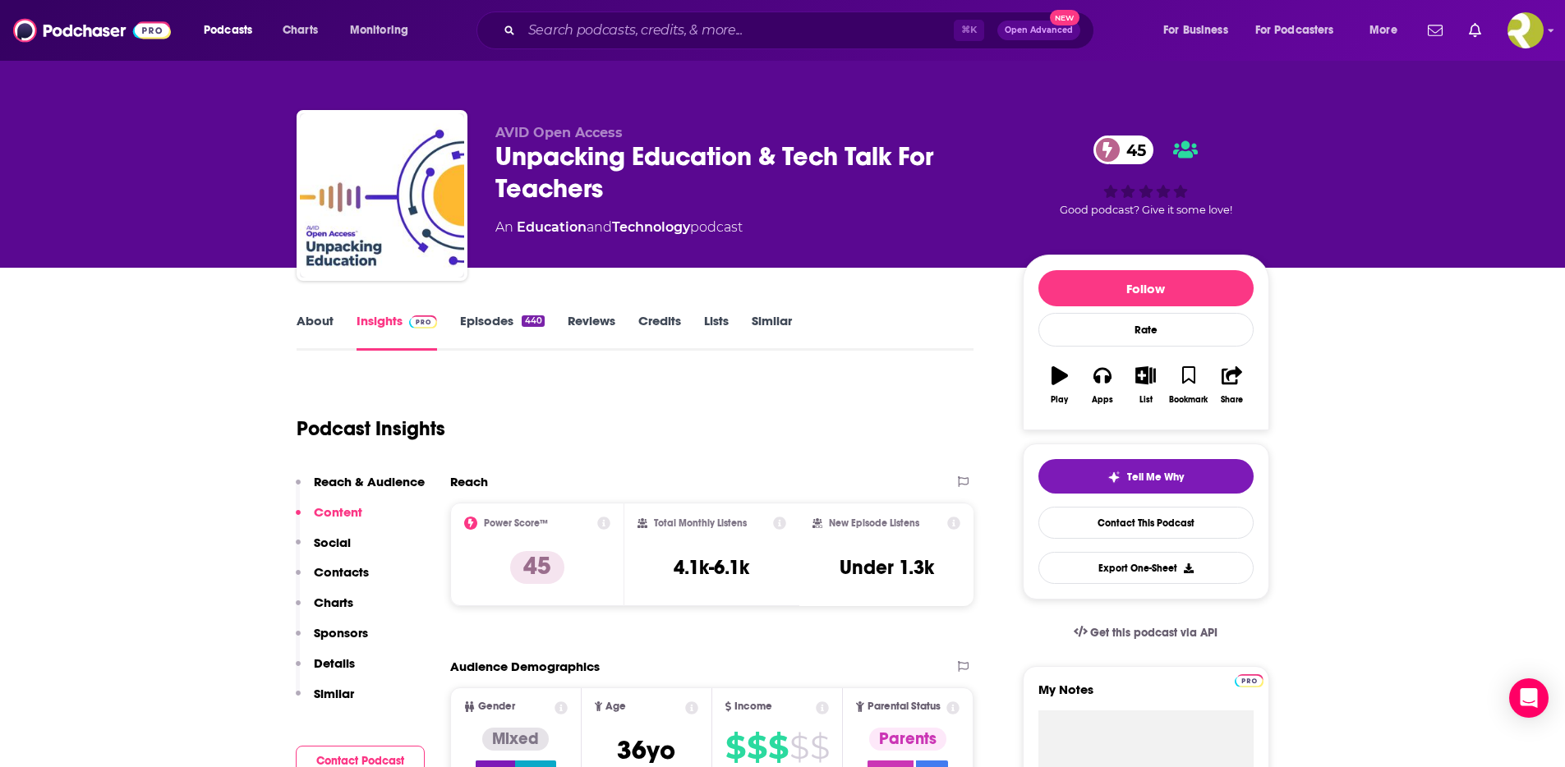
click at [467, 328] on link "Episodes 440" at bounding box center [502, 332] width 84 height 38
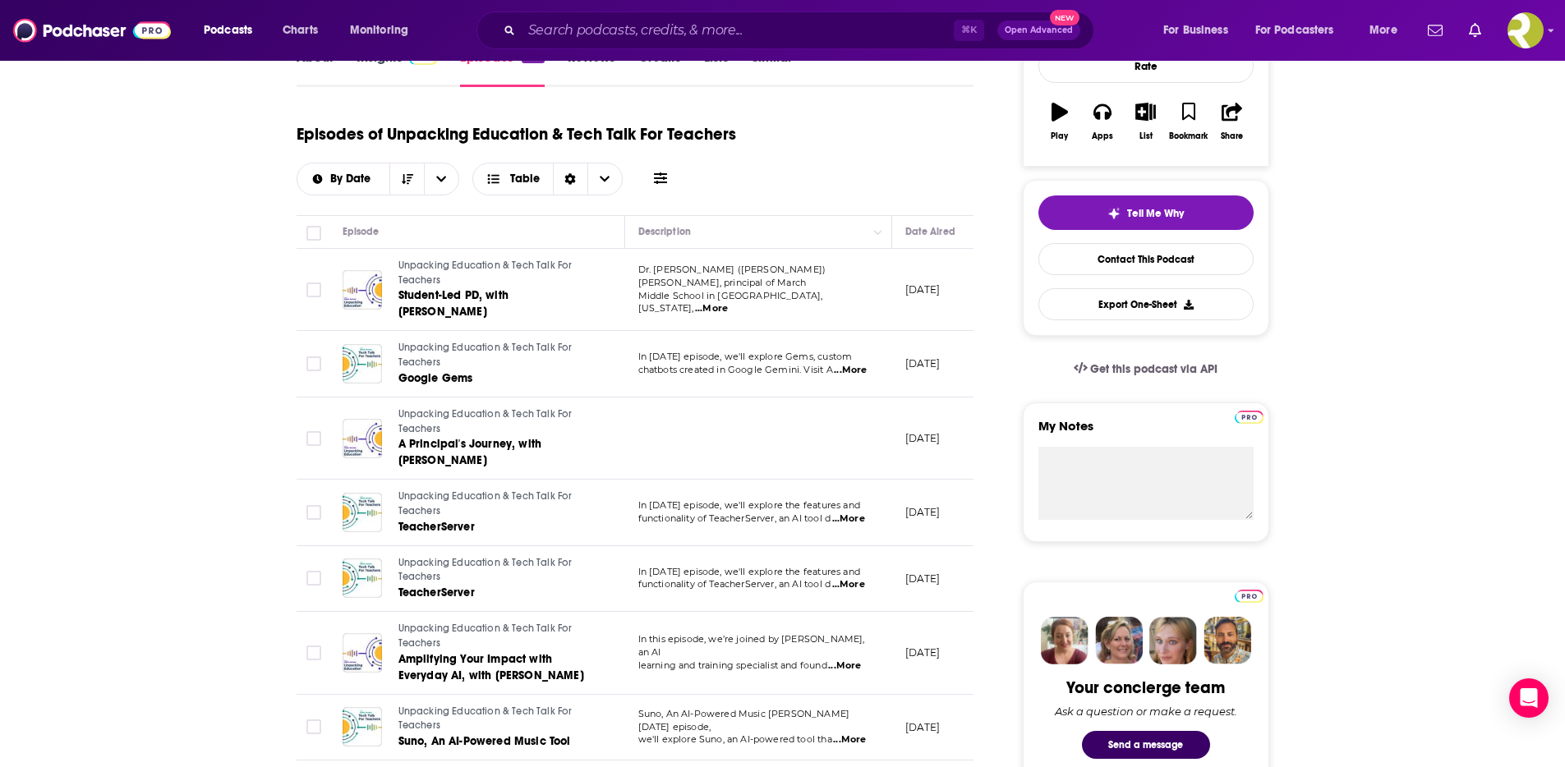
scroll to position [287, 0]
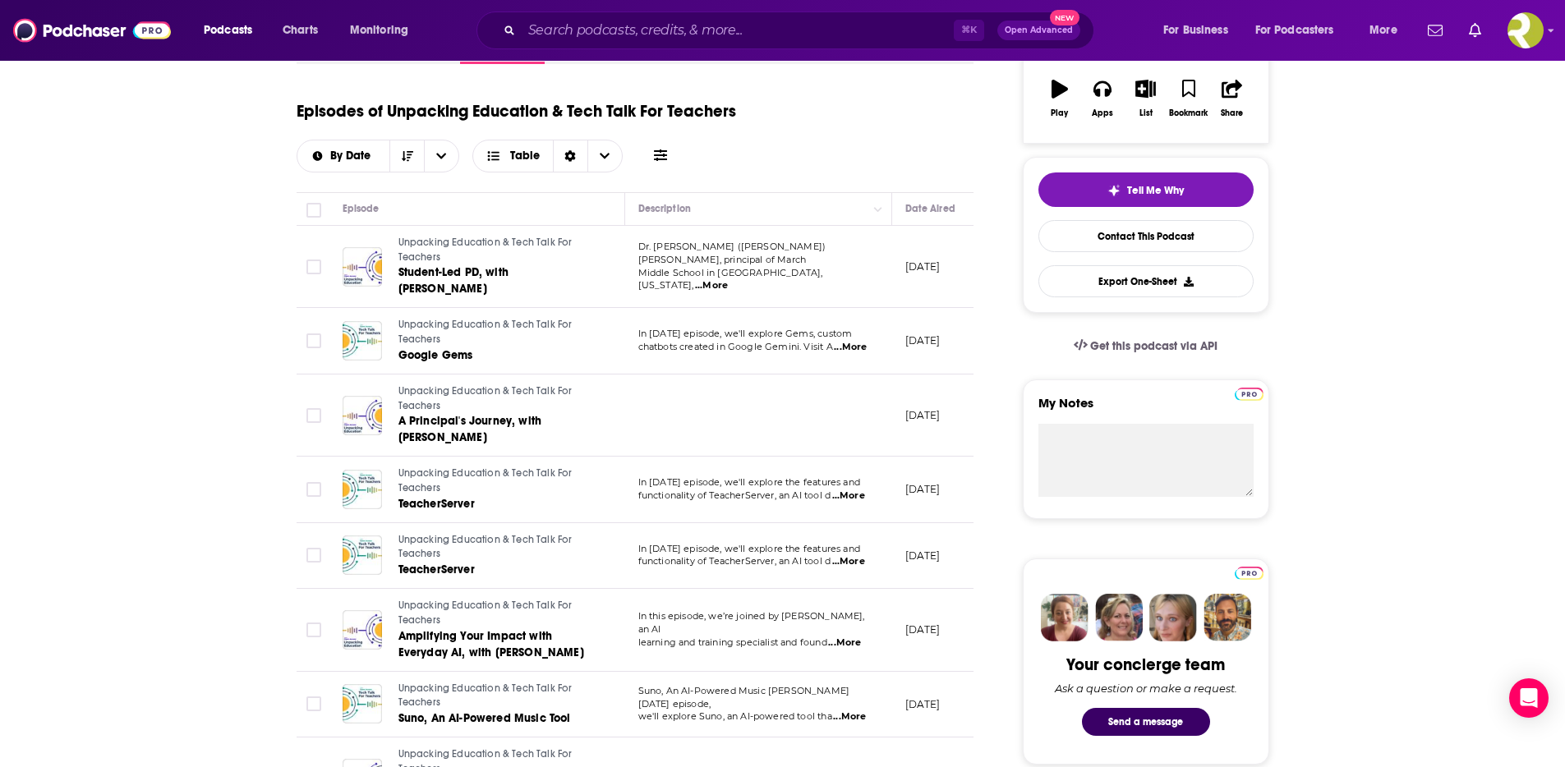
click at [728, 279] on span "...More" at bounding box center [711, 285] width 33 height 13
click at [864, 347] on span "...More" at bounding box center [850, 347] width 33 height 13
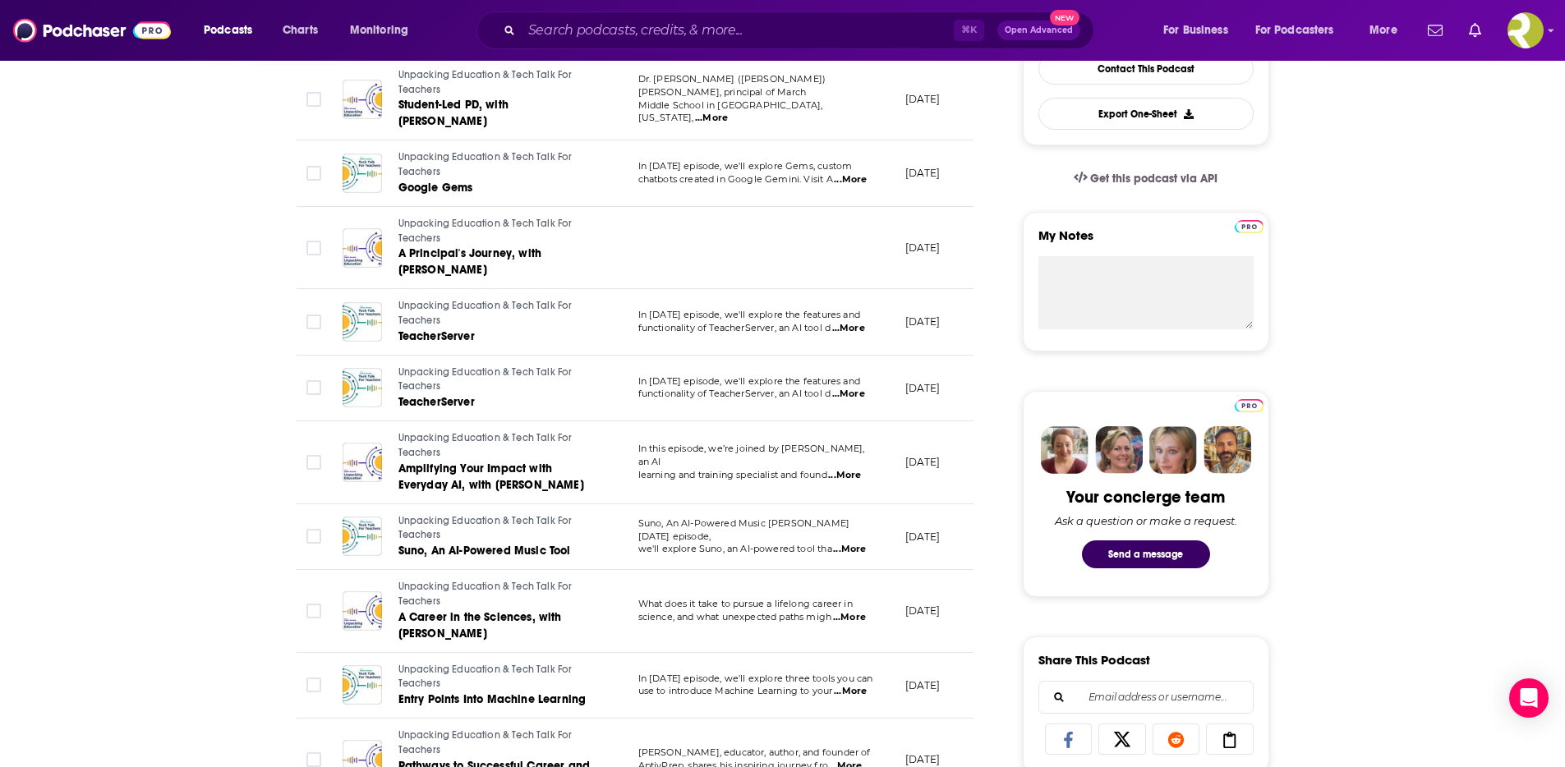
scroll to position [493, 0]
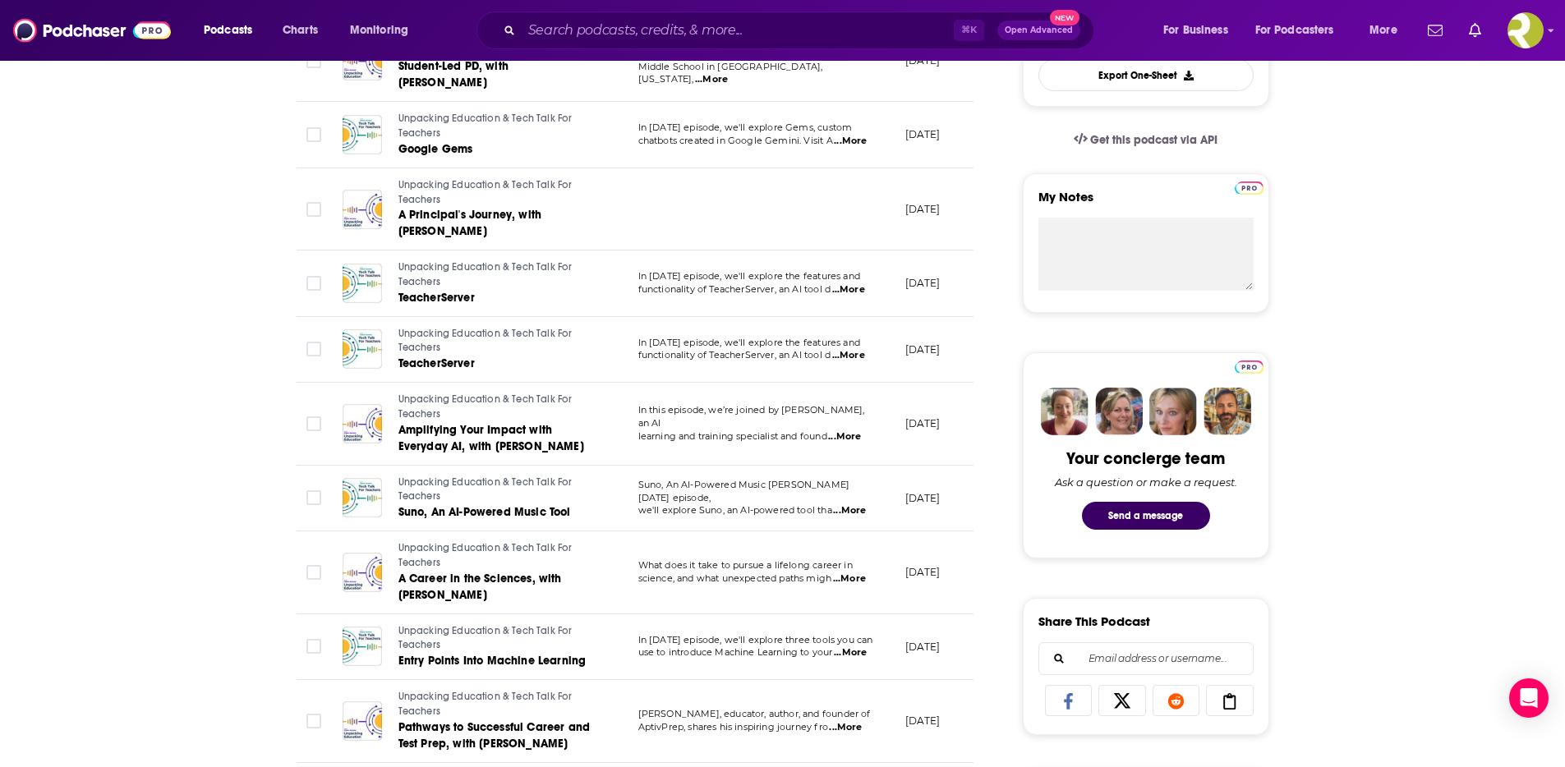
click at [856, 293] on span "...More" at bounding box center [848, 289] width 33 height 13
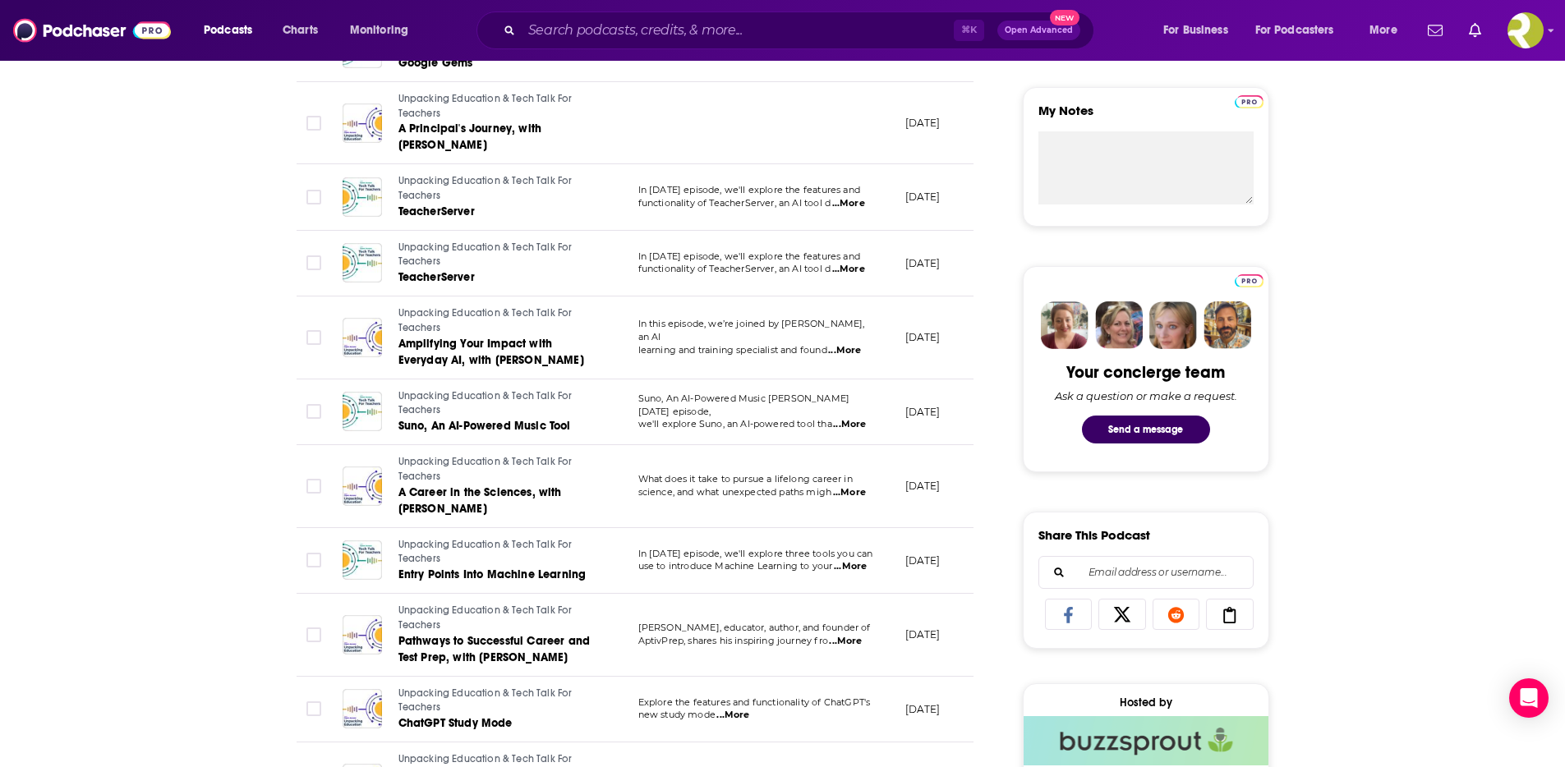
scroll to position [585, 0]
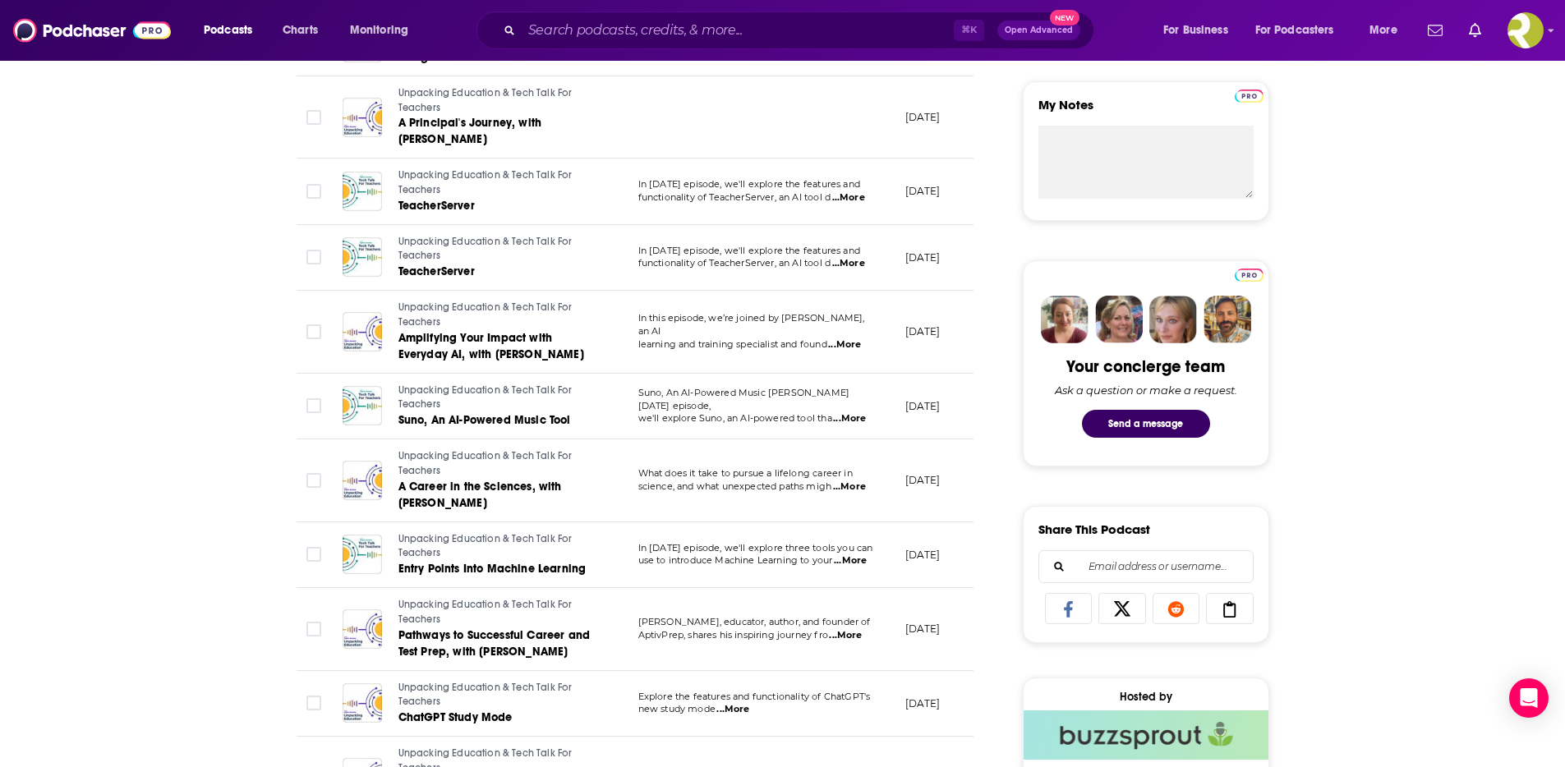
click at [856, 267] on span "...More" at bounding box center [848, 263] width 33 height 13
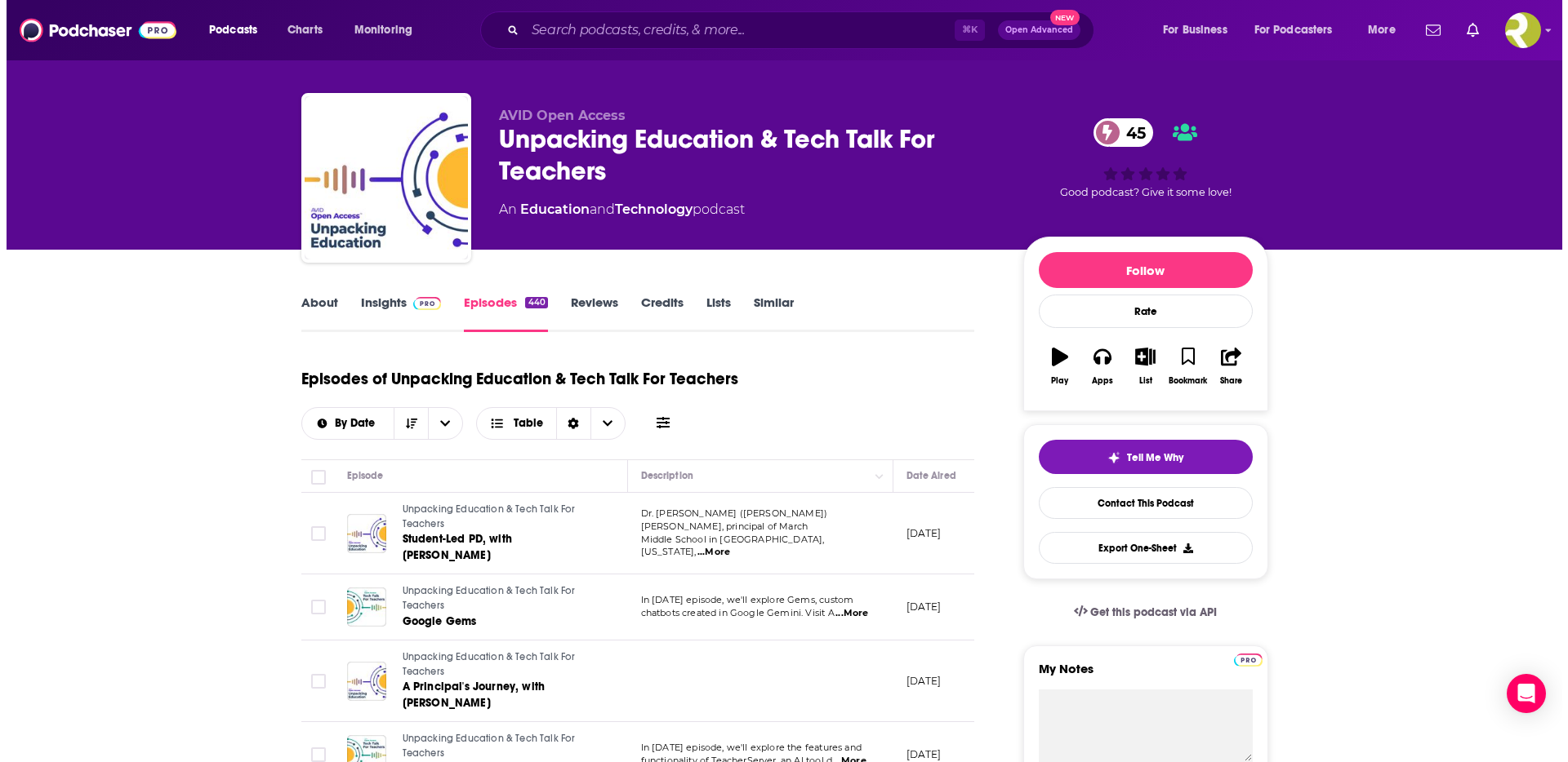
scroll to position [0, 0]
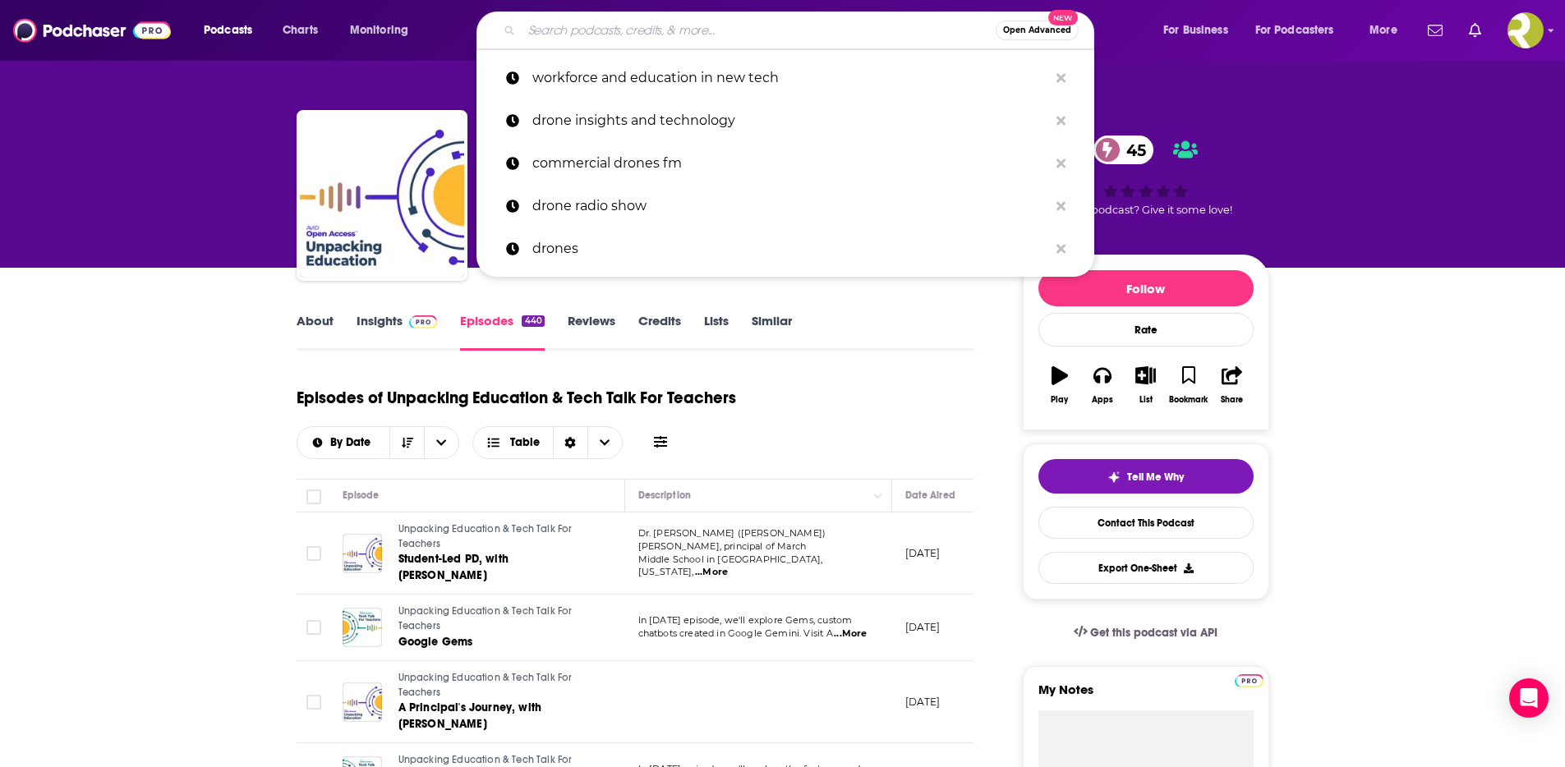
click at [575, 26] on input "Search podcasts, credits, & more..." at bounding box center [759, 30] width 474 height 26
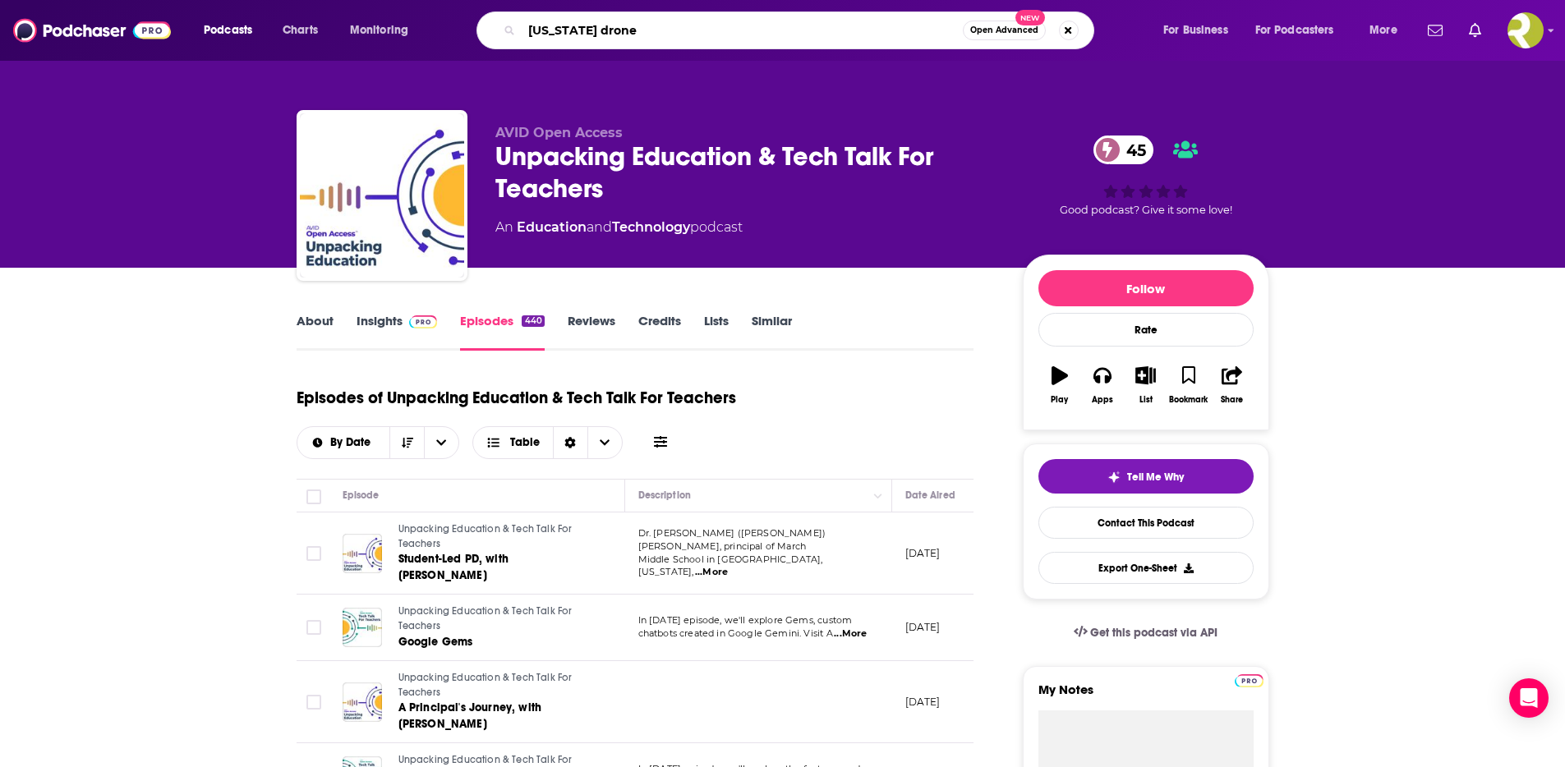
type input "[US_STATE] drones"
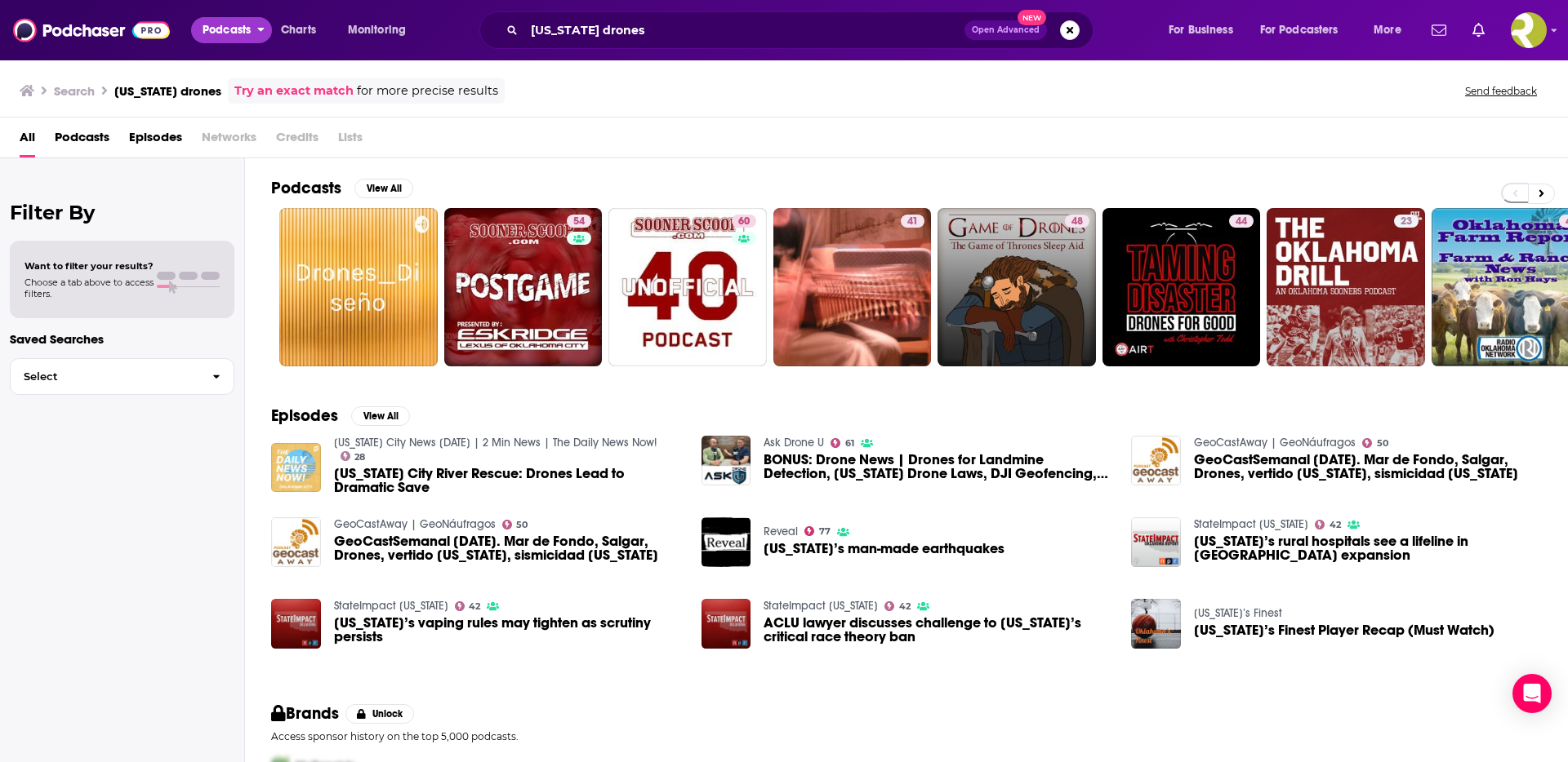
click at [242, 35] on span "Podcasts" at bounding box center [227, 30] width 48 height 23
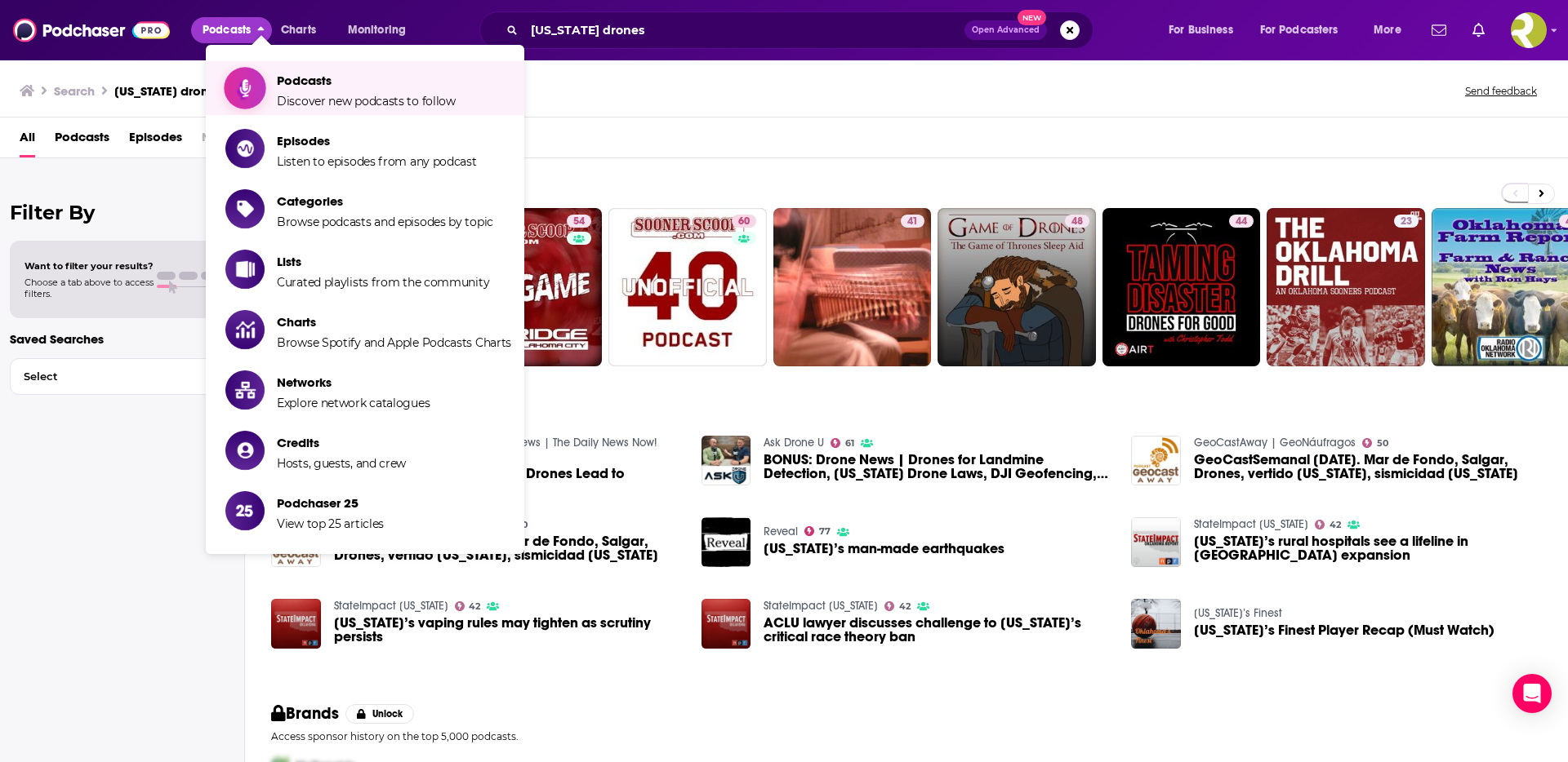
click at [235, 80] on icon "Show item sub-menu" at bounding box center [245, 87] width 21 height 21
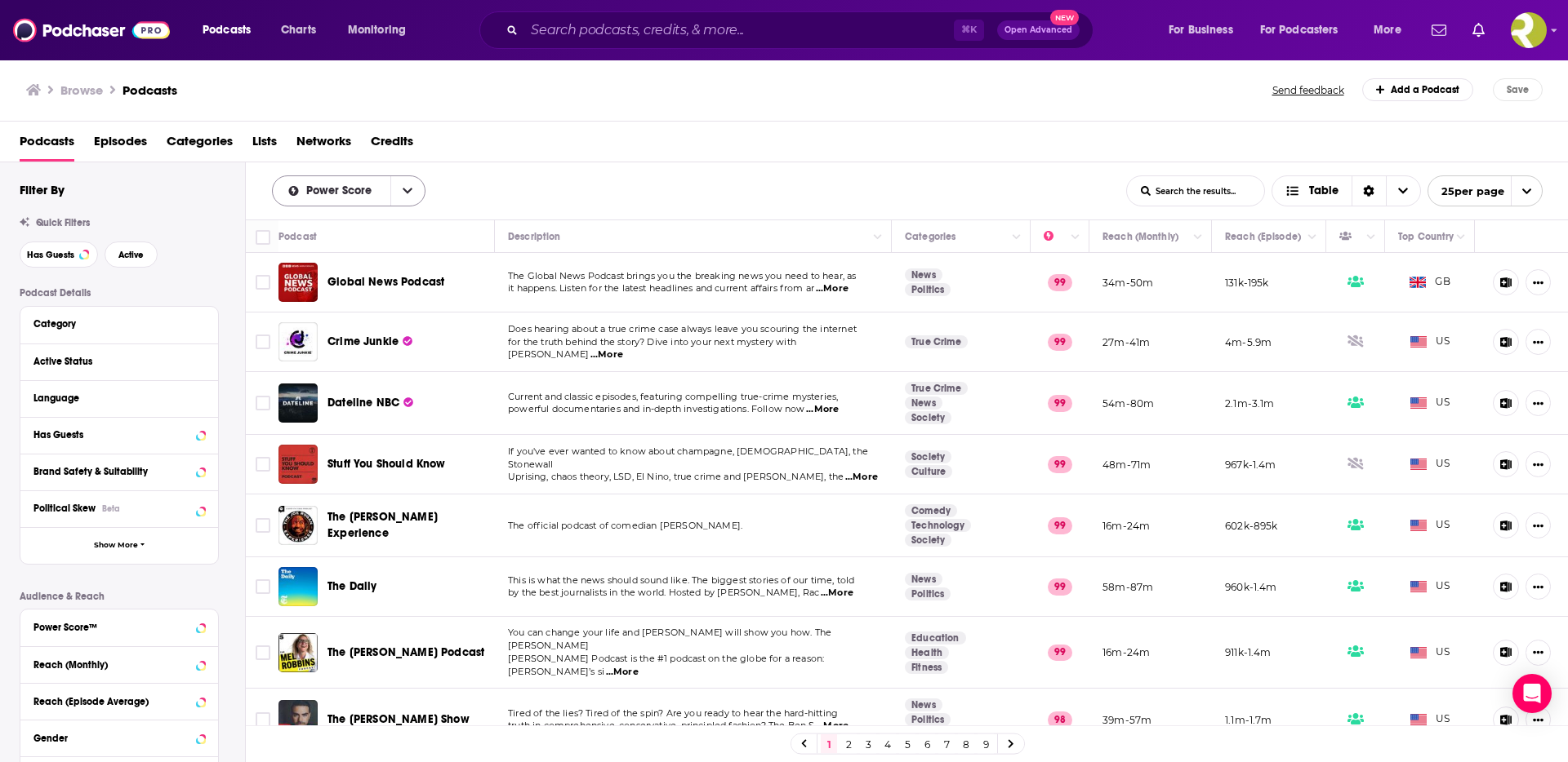
click at [406, 190] on icon "open menu" at bounding box center [407, 192] width 10 height 12
click at [468, 172] on div "Power Score By Rating Trending New Power Score List Search Input Search the res…" at bounding box center [906, 192] width 1323 height 58
click at [636, 33] on input "Search podcasts, credits, & more..." at bounding box center [739, 30] width 429 height 26
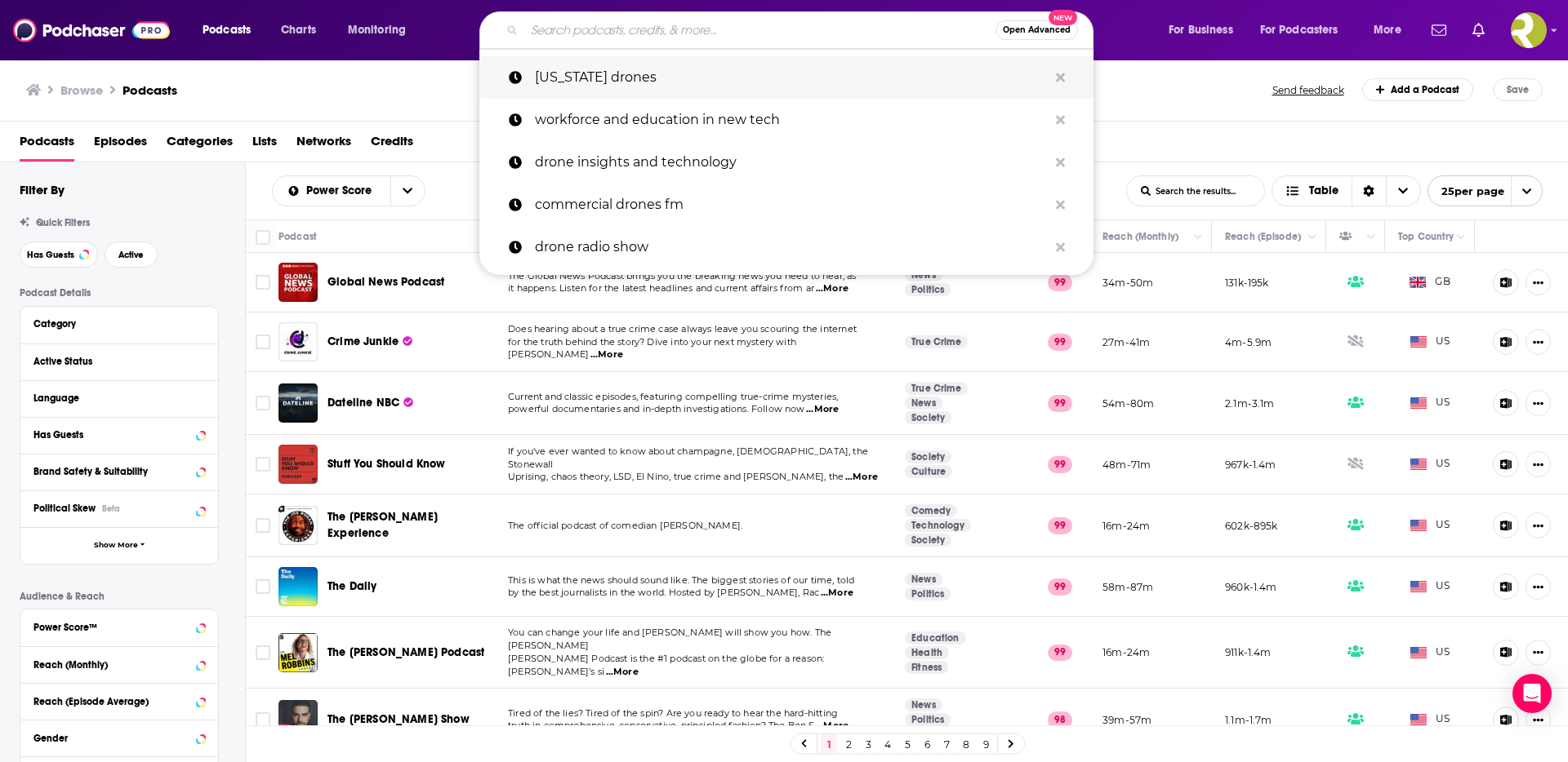
click at [588, 84] on p "[US_STATE] drones" at bounding box center [791, 77] width 513 height 43
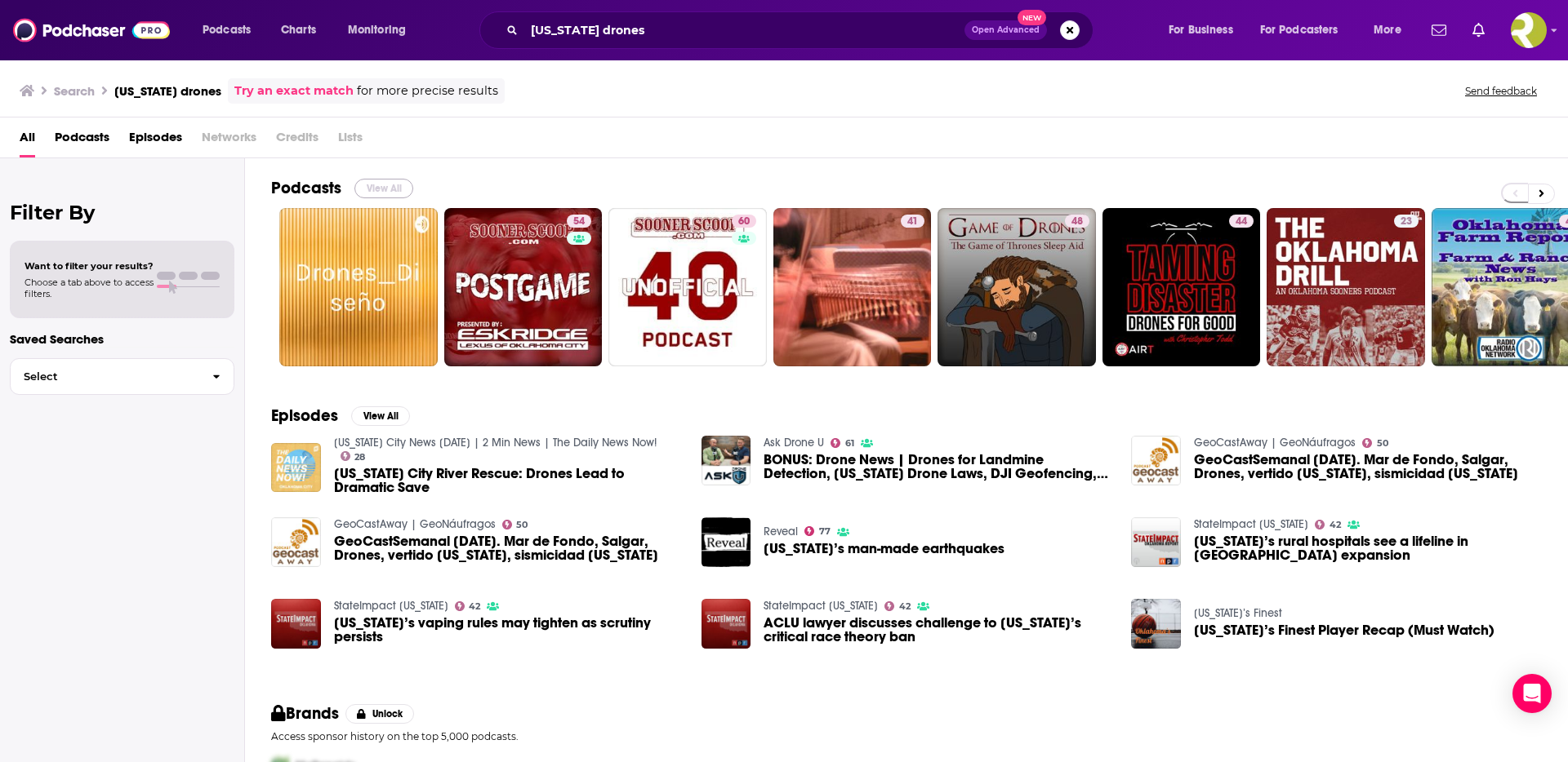
click at [383, 187] on button "View All" at bounding box center [384, 189] width 59 height 20
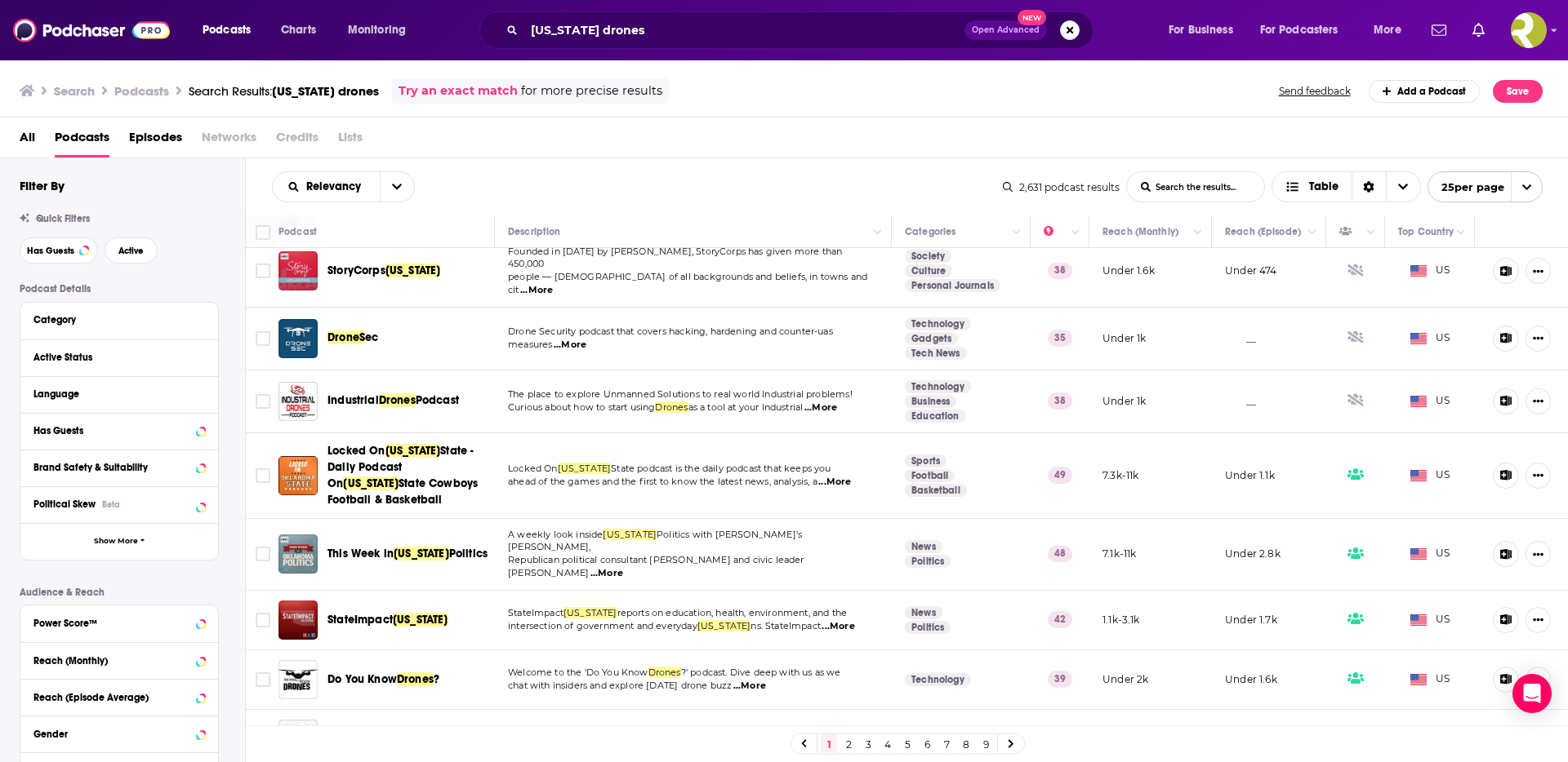
scroll to position [712, 0]
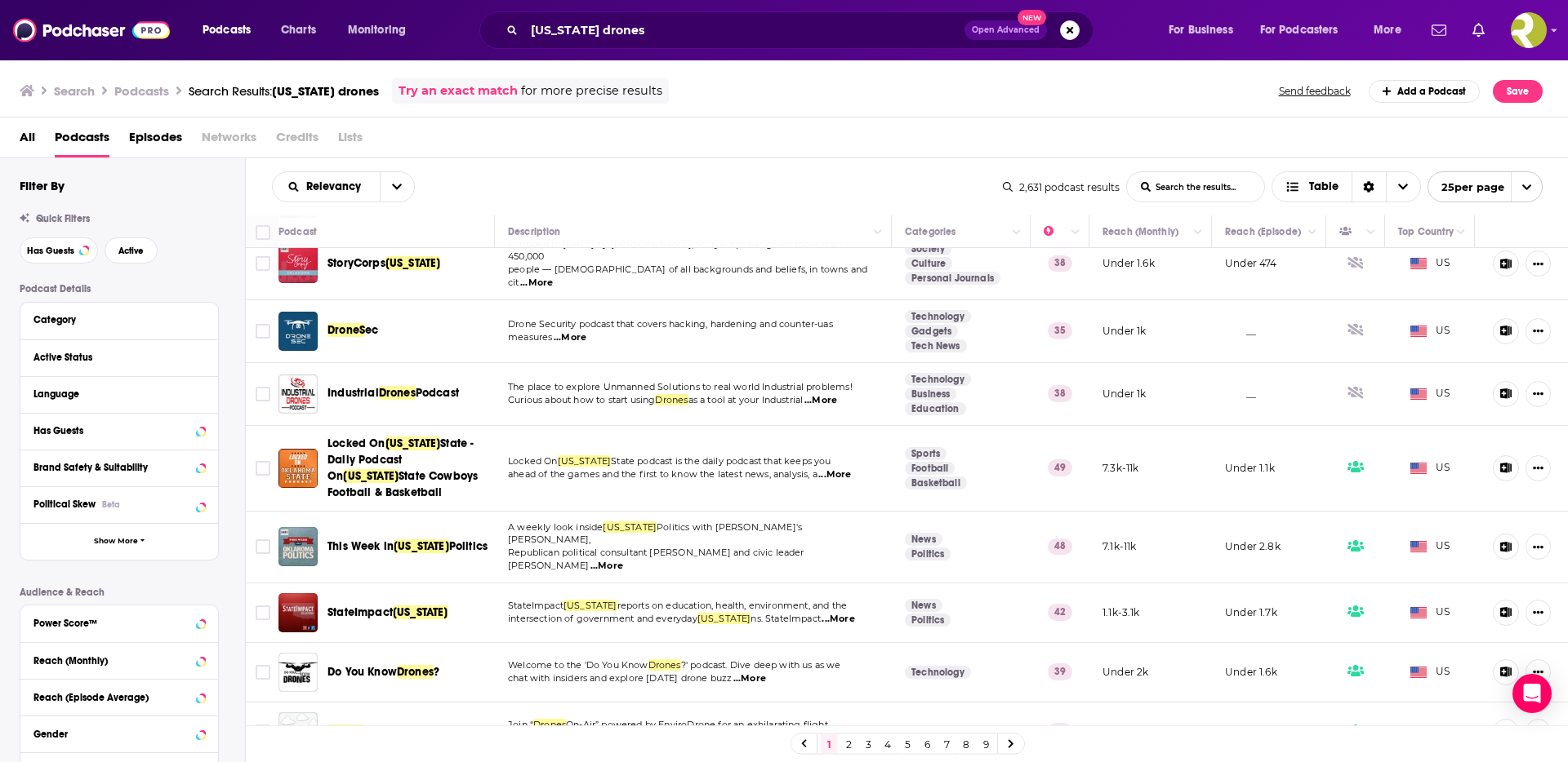
click at [837, 394] on span "...More" at bounding box center [820, 400] width 33 height 13
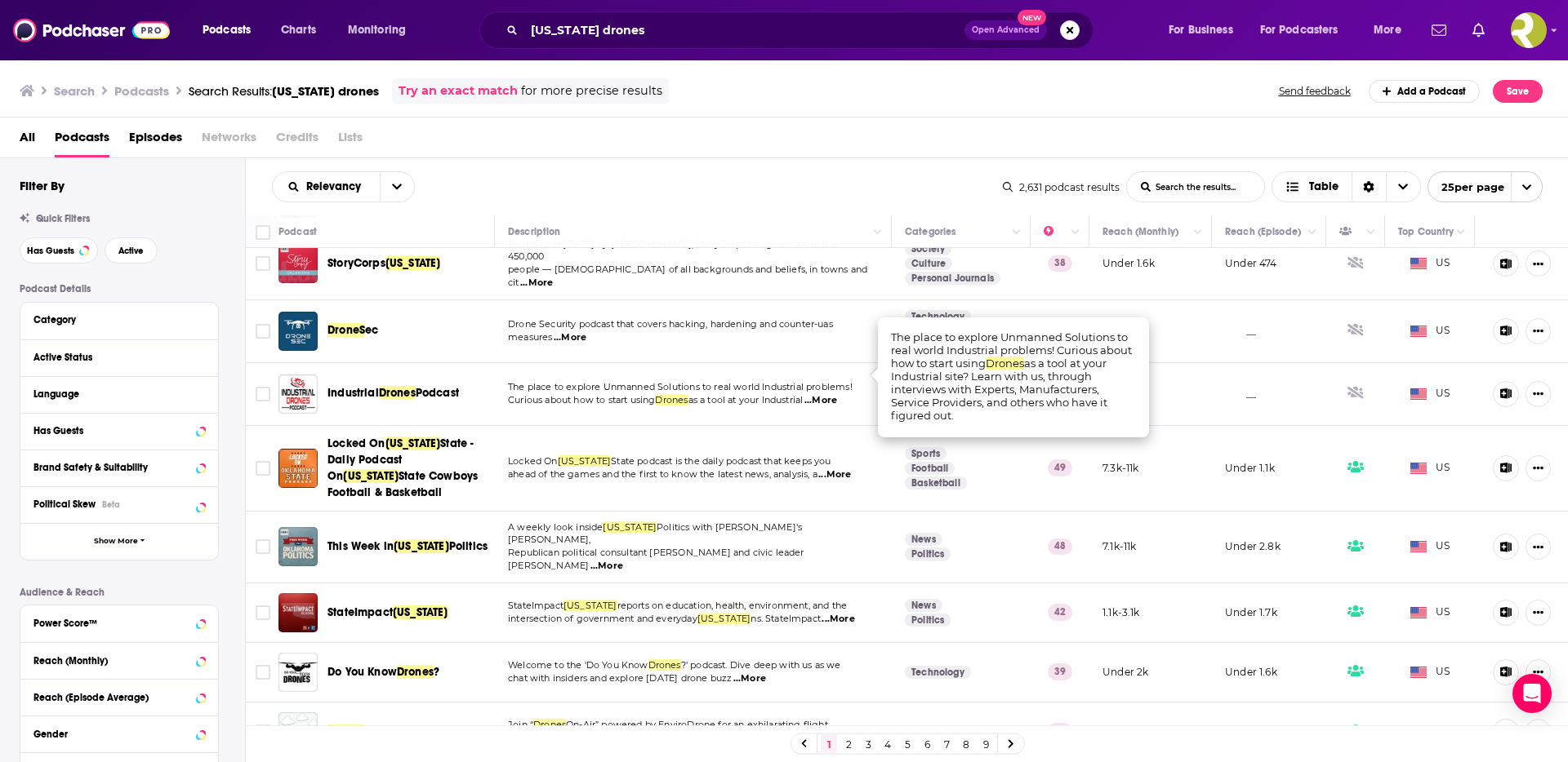
click at [837, 394] on span "...More" at bounding box center [820, 400] width 33 height 13
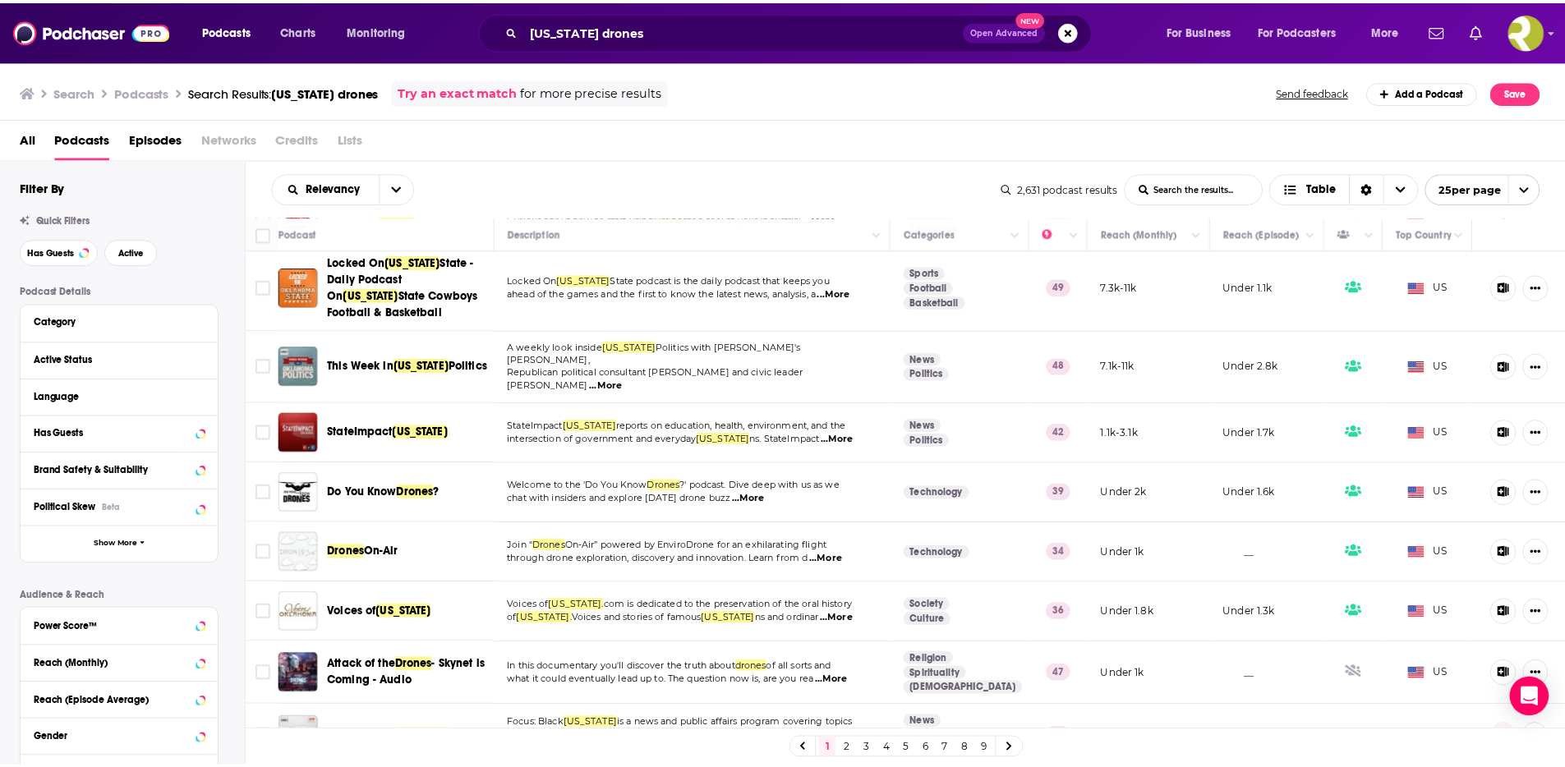
scroll to position [933, 0]
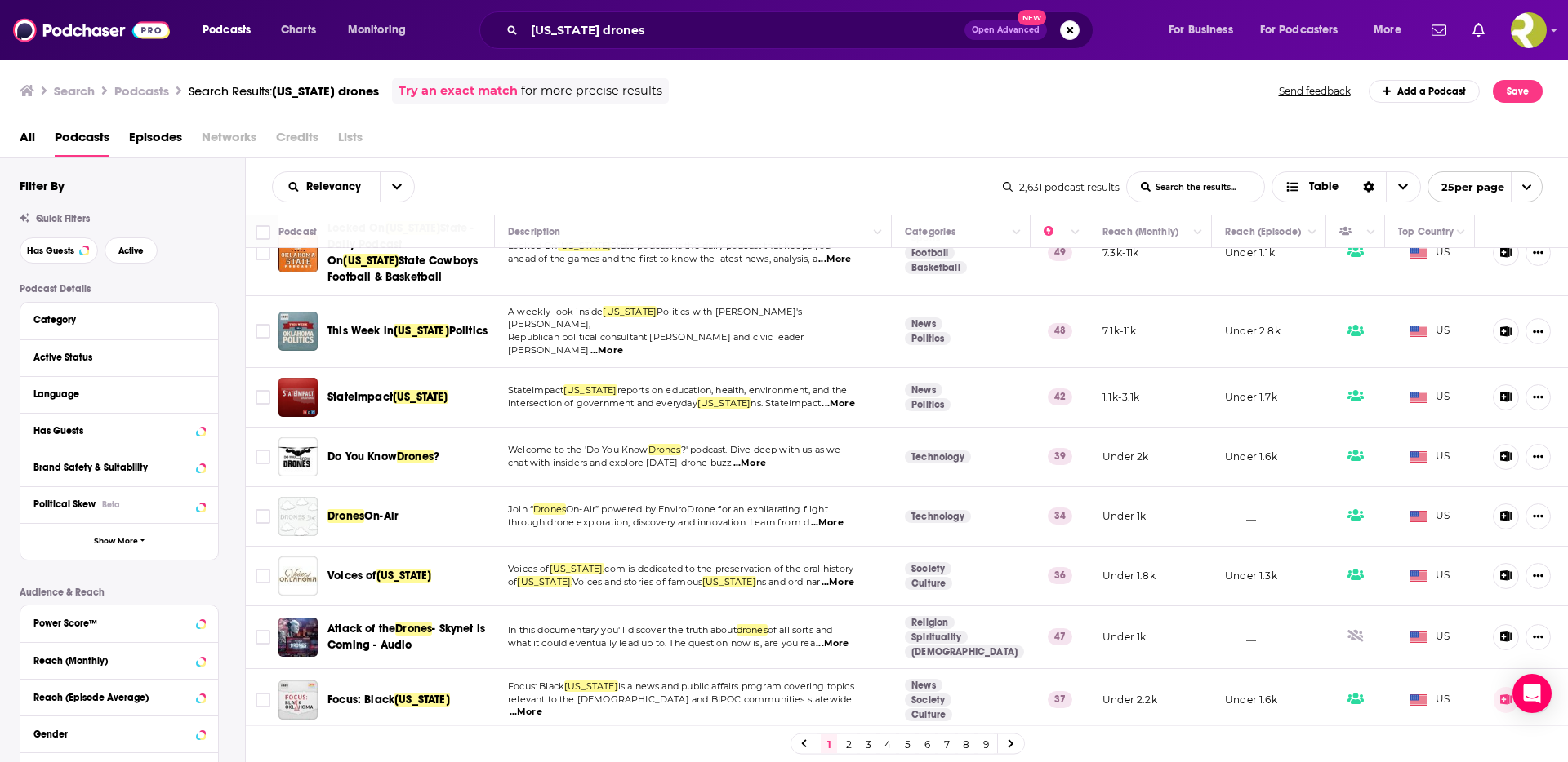
click at [847, 397] on span "...More" at bounding box center [838, 403] width 33 height 13
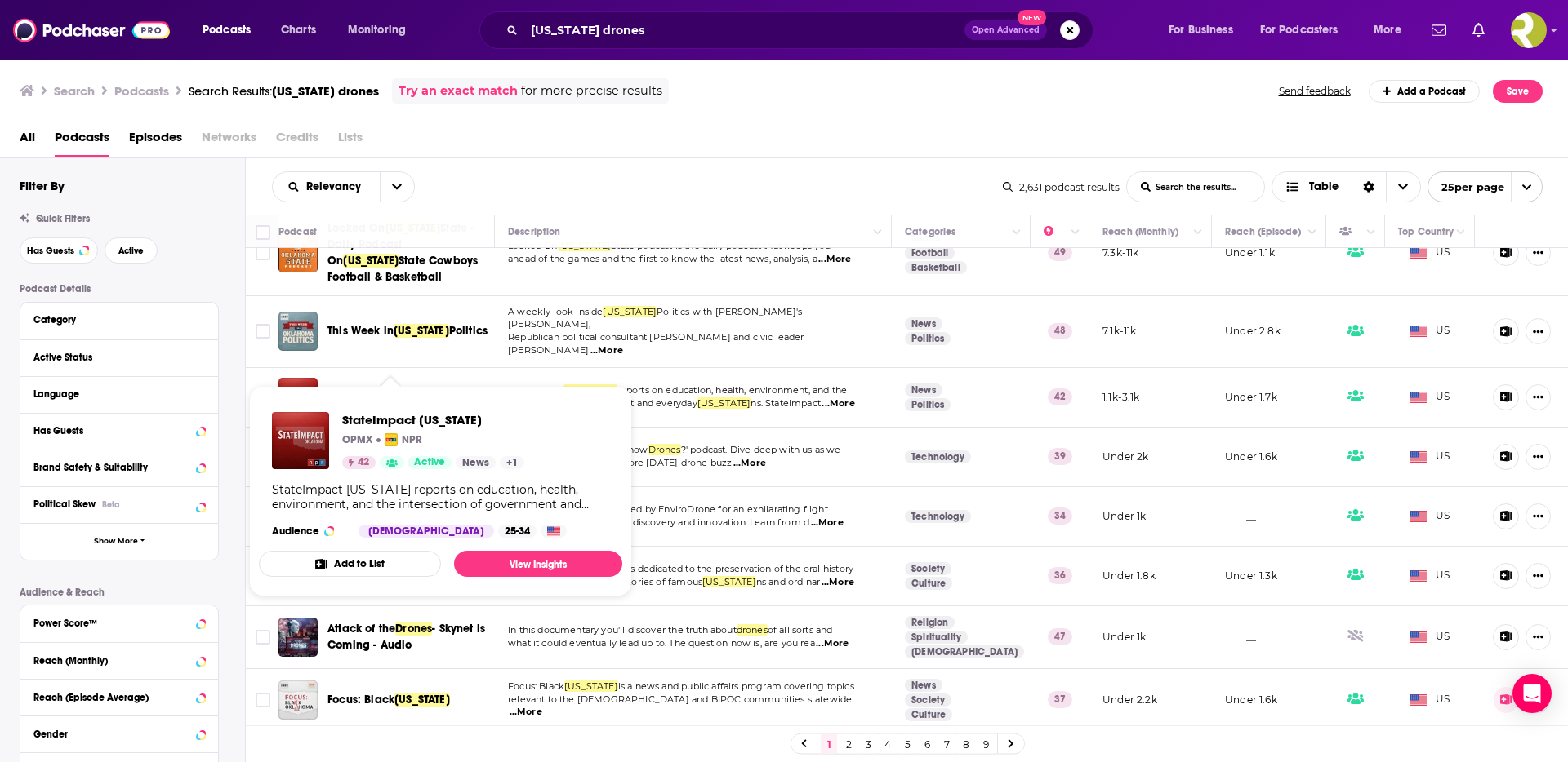
click at [374, 390] on span "StateImpact" at bounding box center [361, 397] width 66 height 14
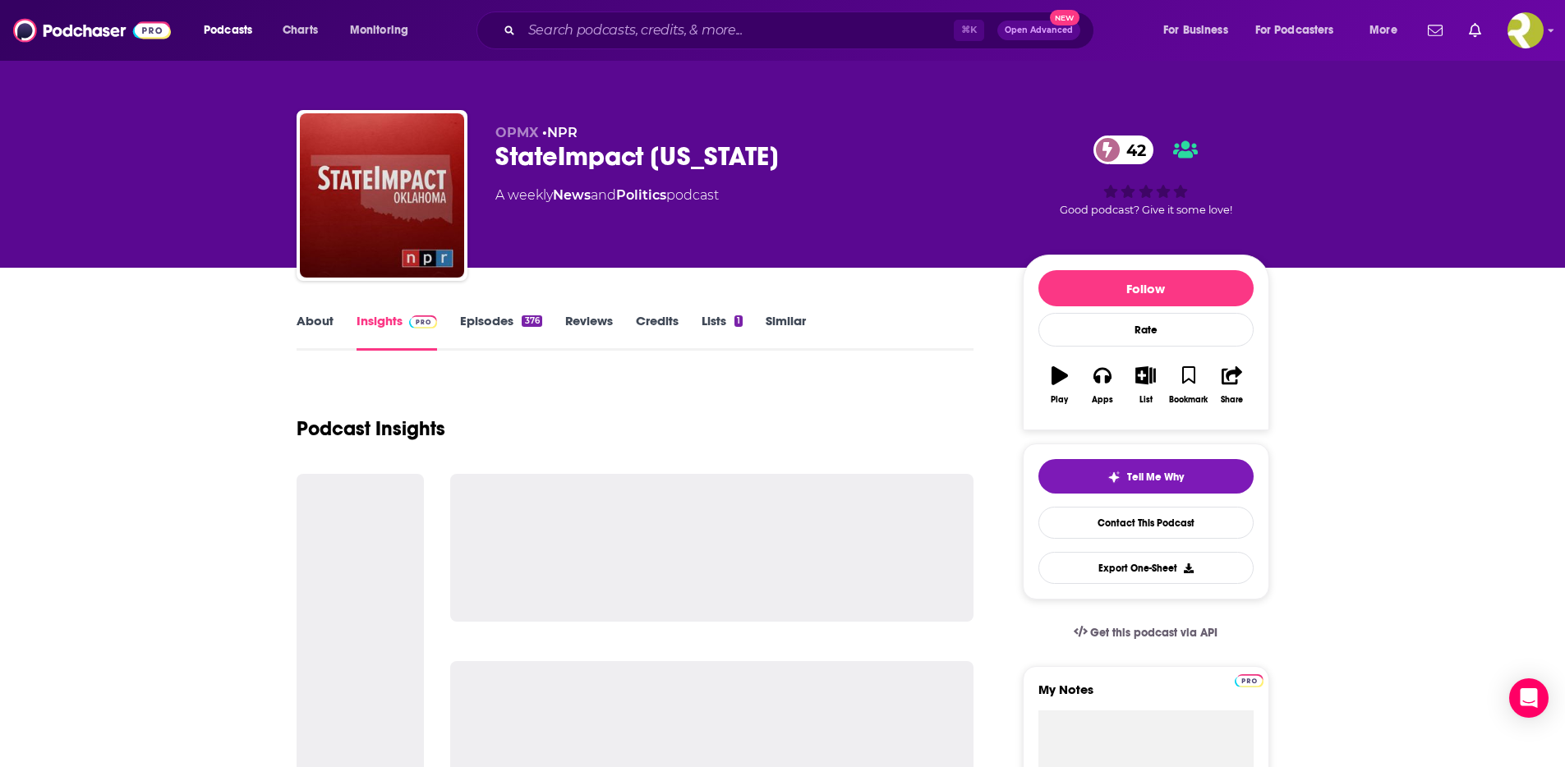
click at [512, 320] on link "Episodes 376" at bounding box center [500, 332] width 81 height 38
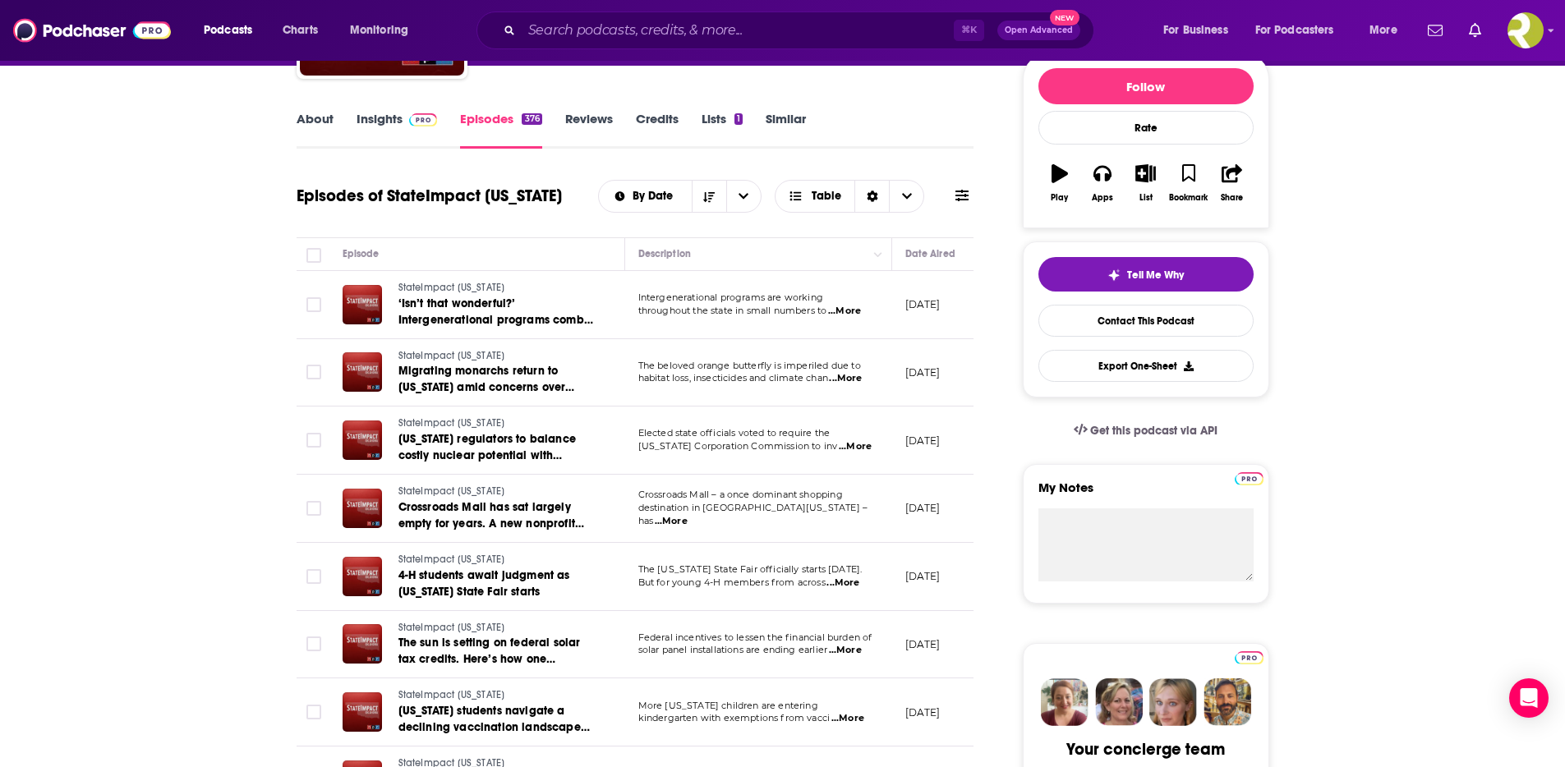
scroll to position [204, 0]
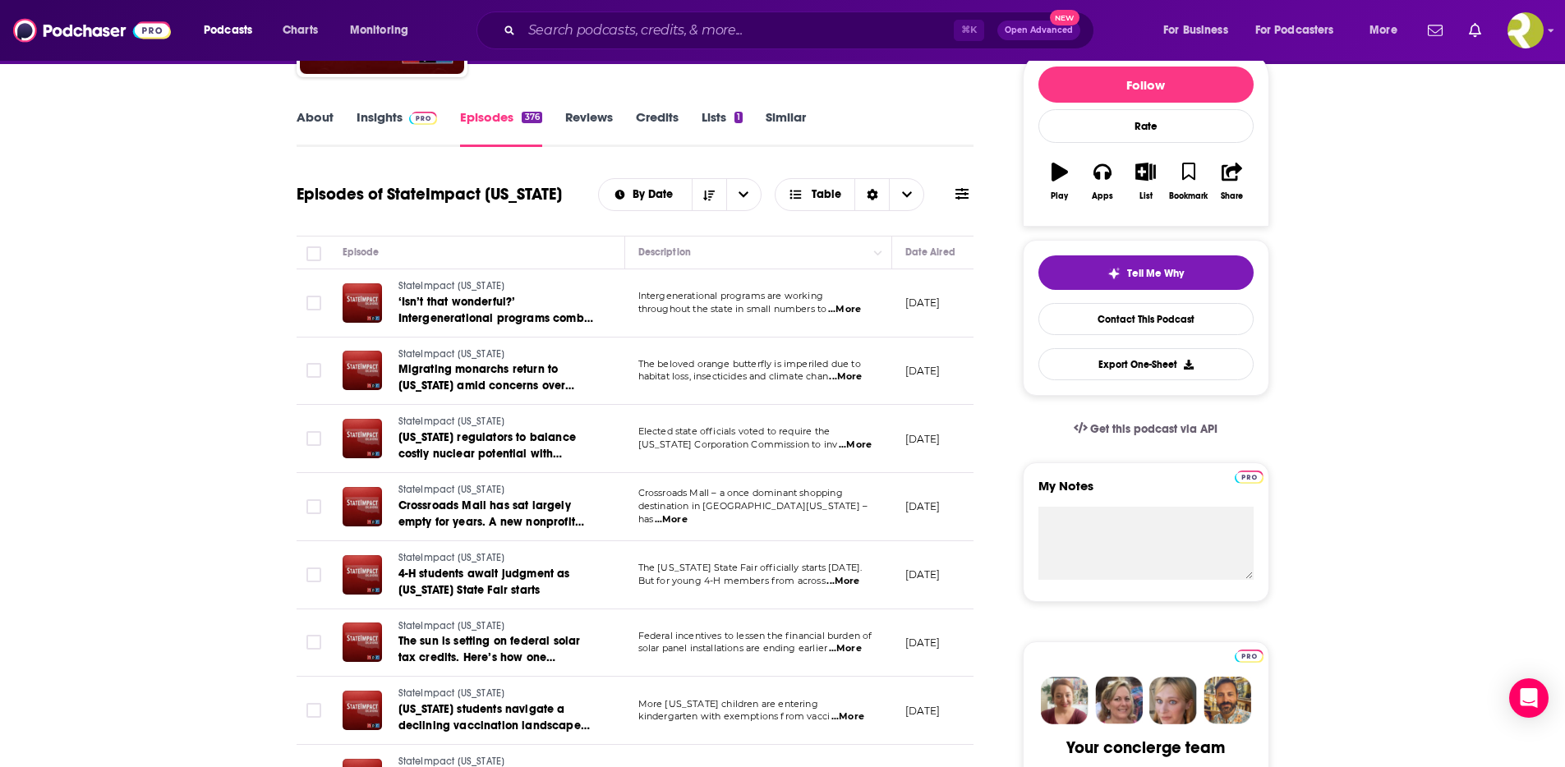
click at [861, 309] on span "...More" at bounding box center [844, 309] width 33 height 13
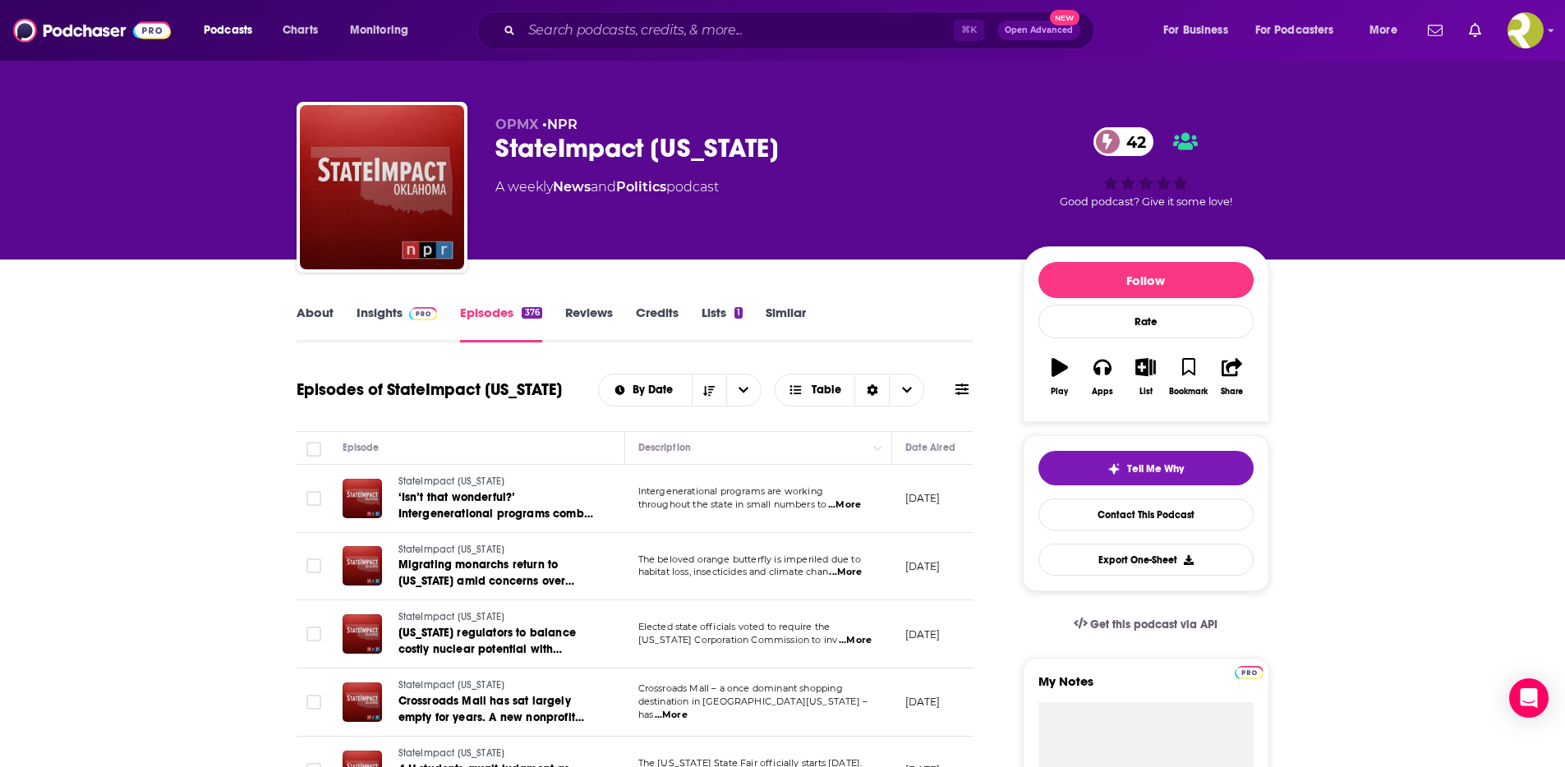
scroll to position [0, 0]
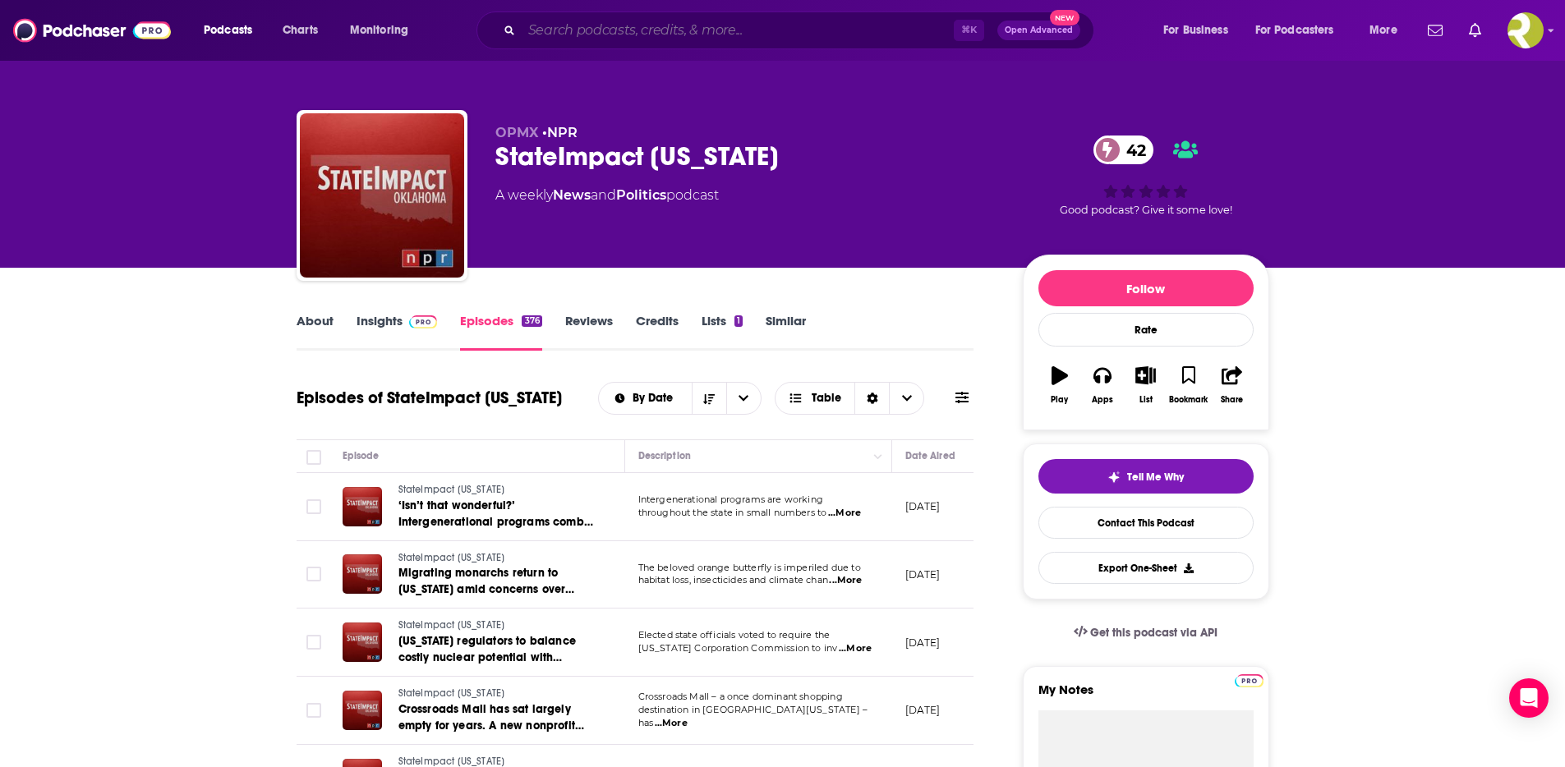
click at [619, 34] on input "Search podcasts, credits, & more..." at bounding box center [738, 30] width 432 height 26
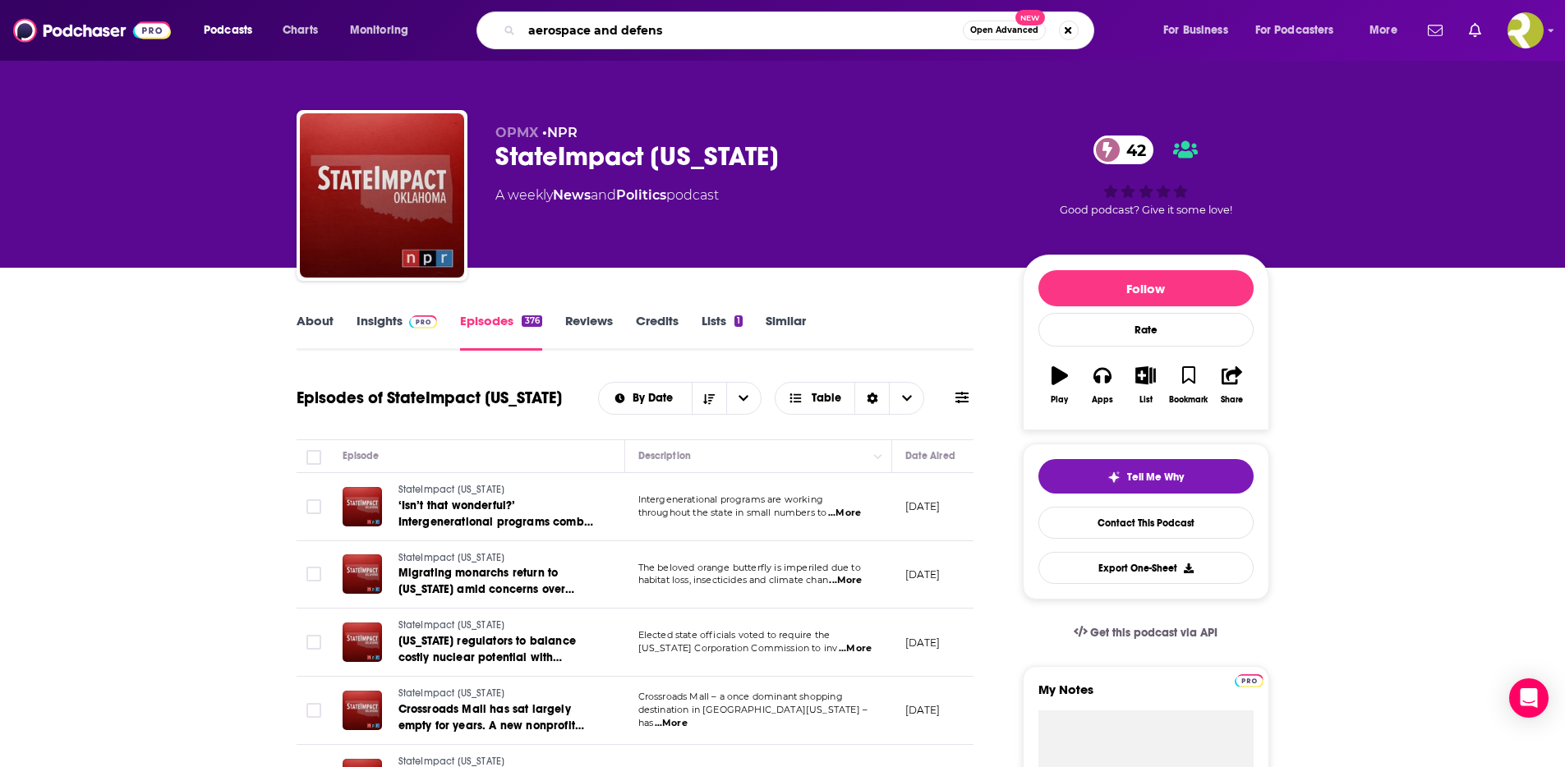
type input "aerospace and defense"
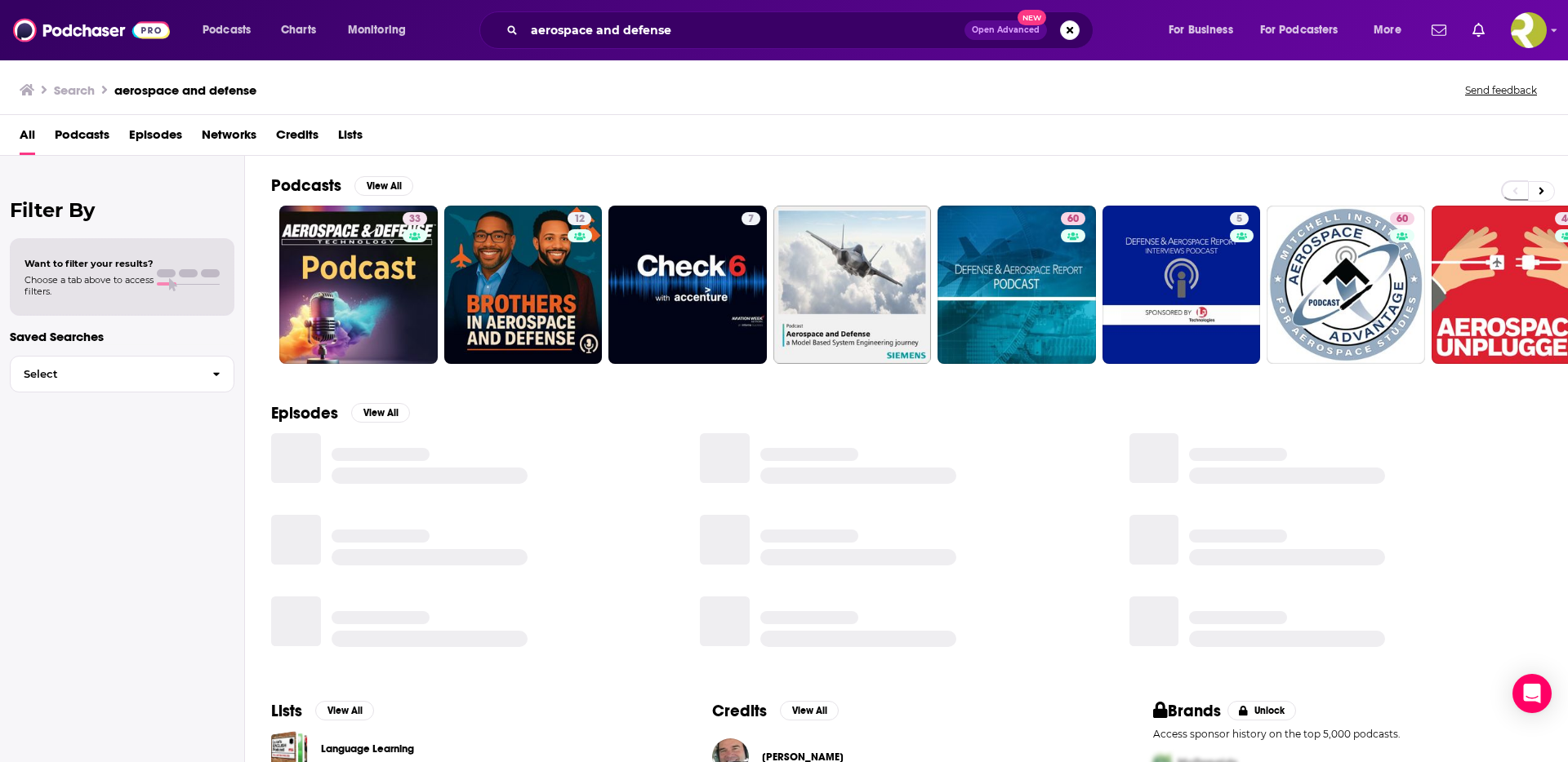
click at [101, 136] on span "Podcasts" at bounding box center [81, 138] width 55 height 34
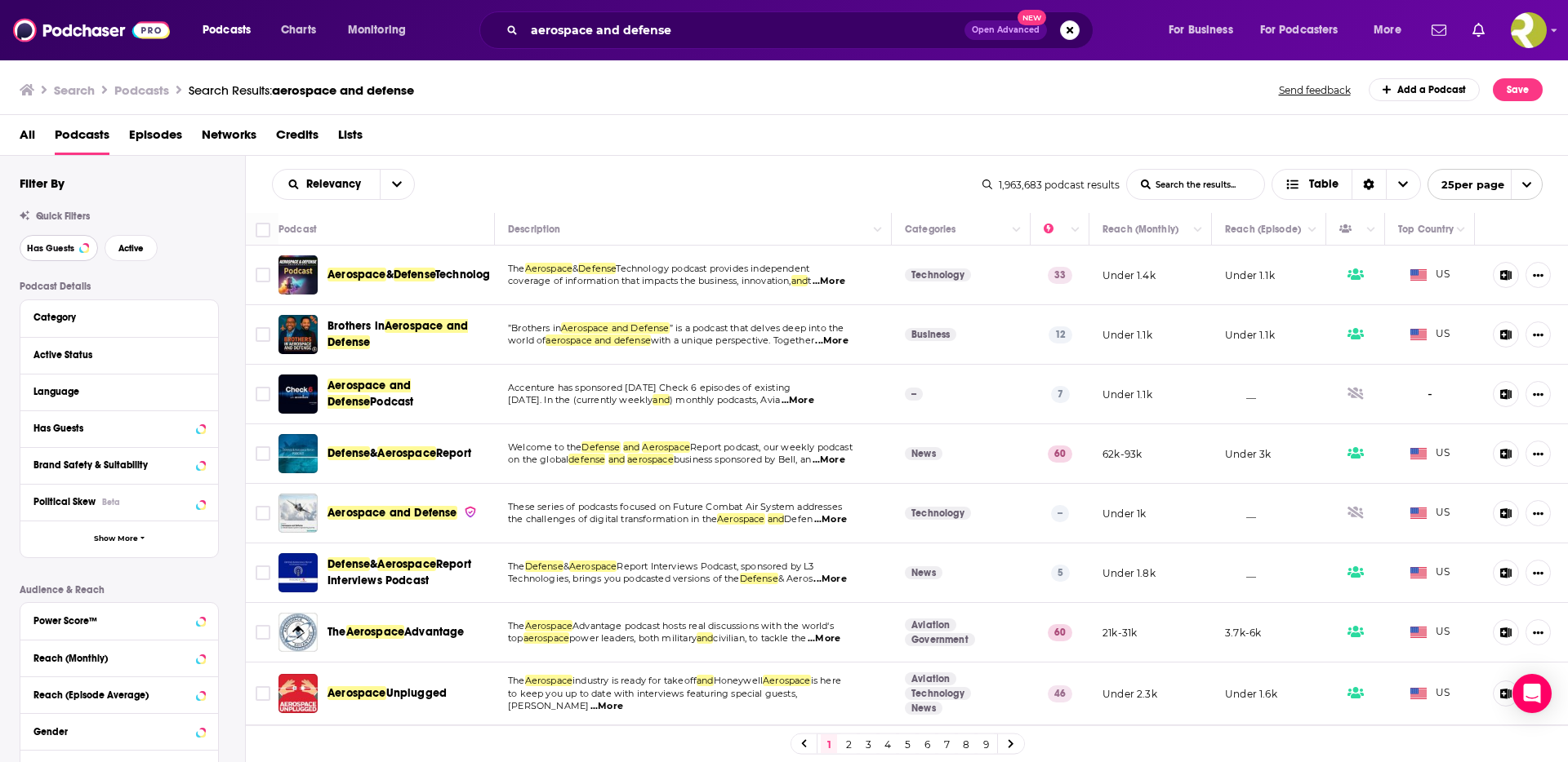
click at [74, 253] on button "Has Guests" at bounding box center [59, 248] width 78 height 26
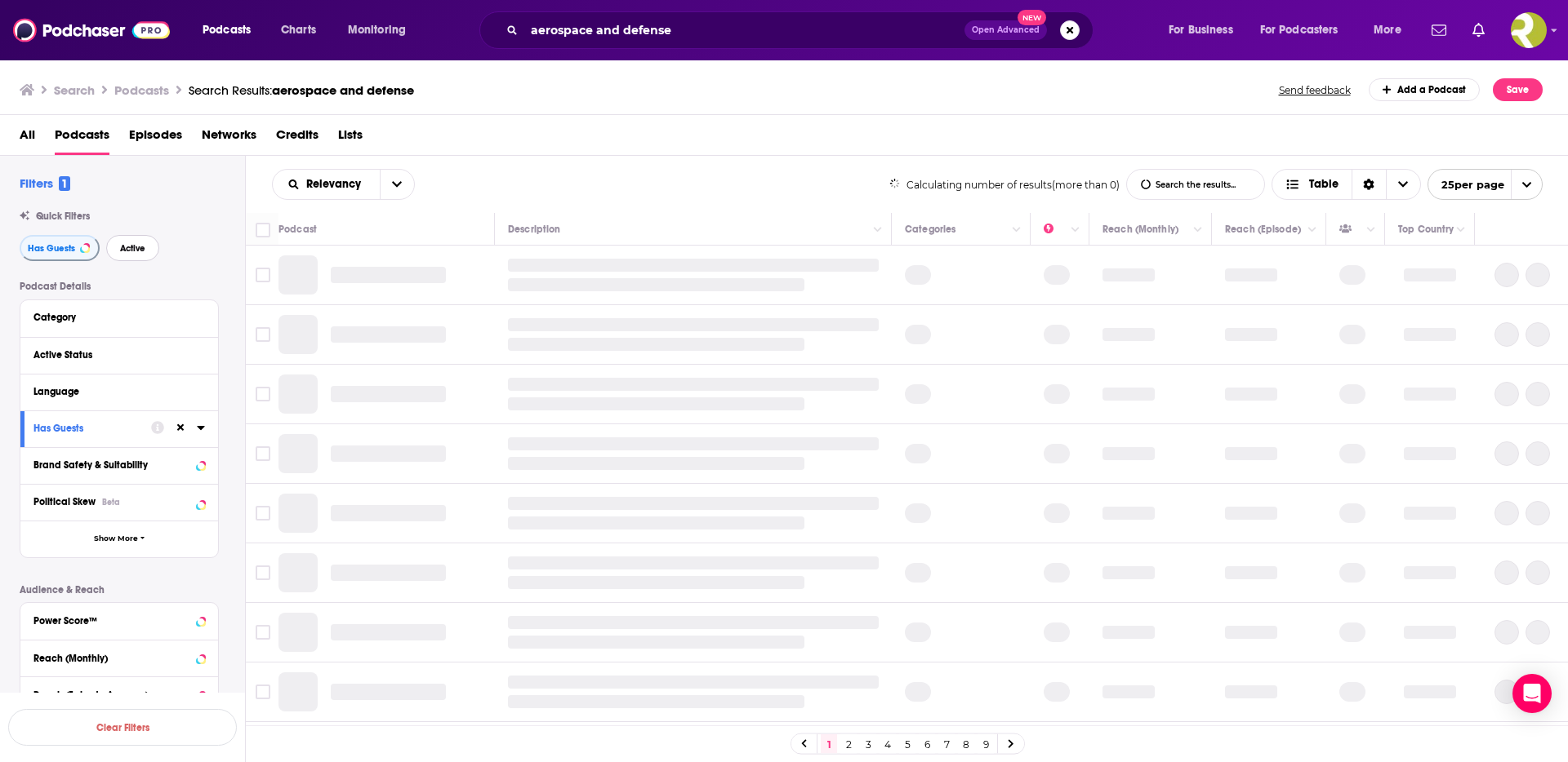
click at [135, 244] on span "Active" at bounding box center [132, 248] width 25 height 9
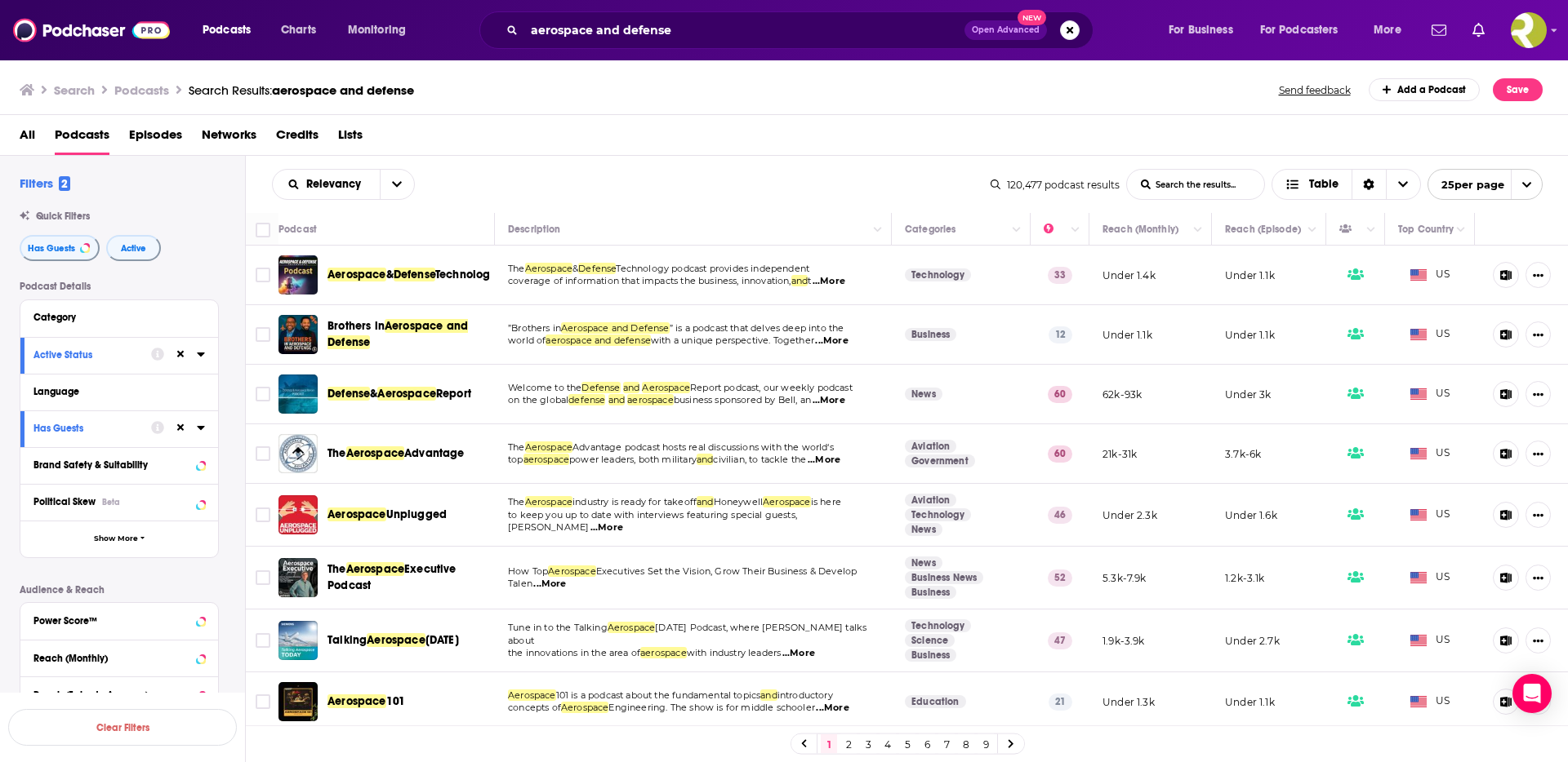
click at [845, 281] on span "...More" at bounding box center [829, 281] width 33 height 13
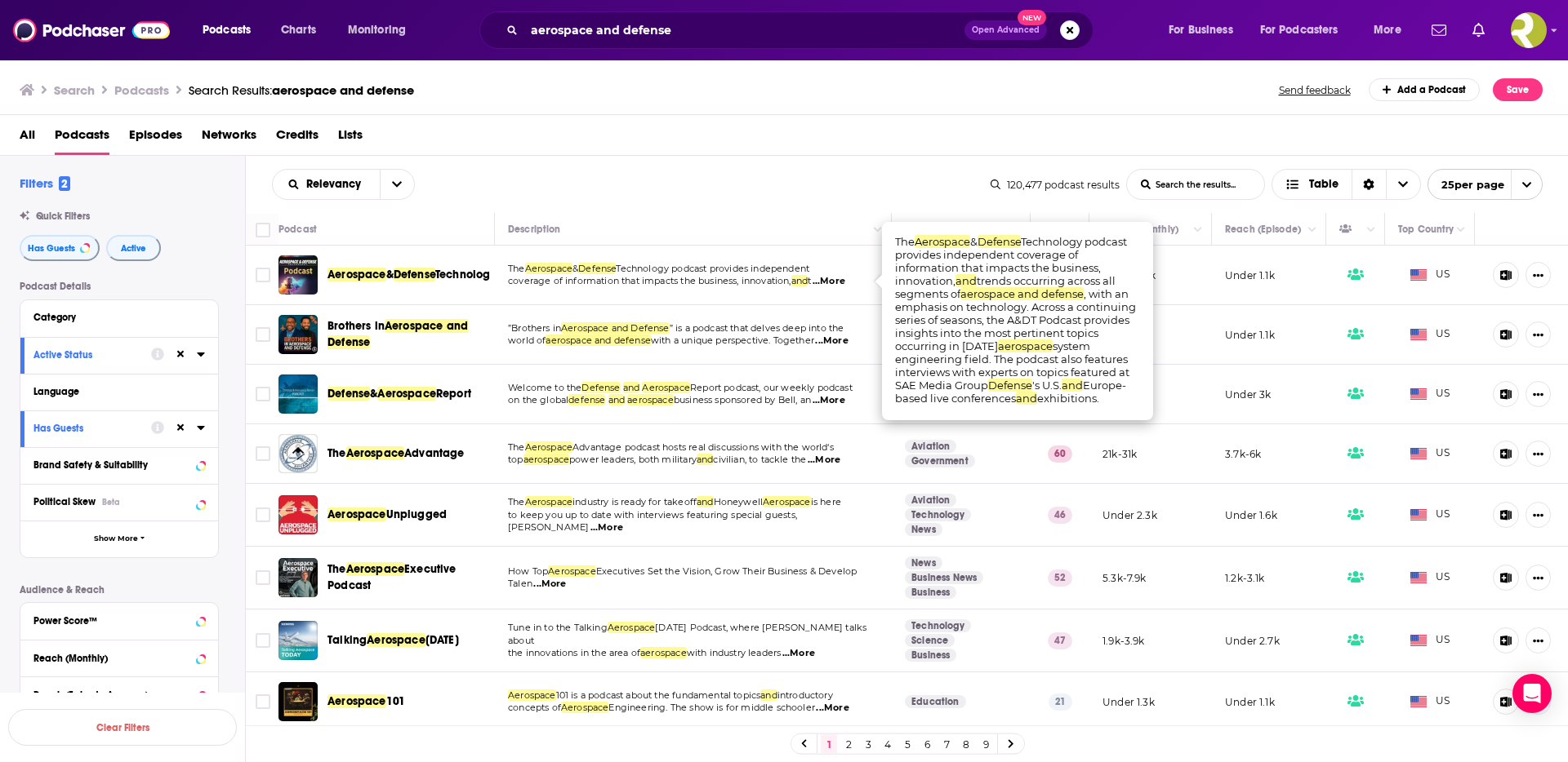
click at [368, 272] on span "Aerospace" at bounding box center [357, 275] width 59 height 14
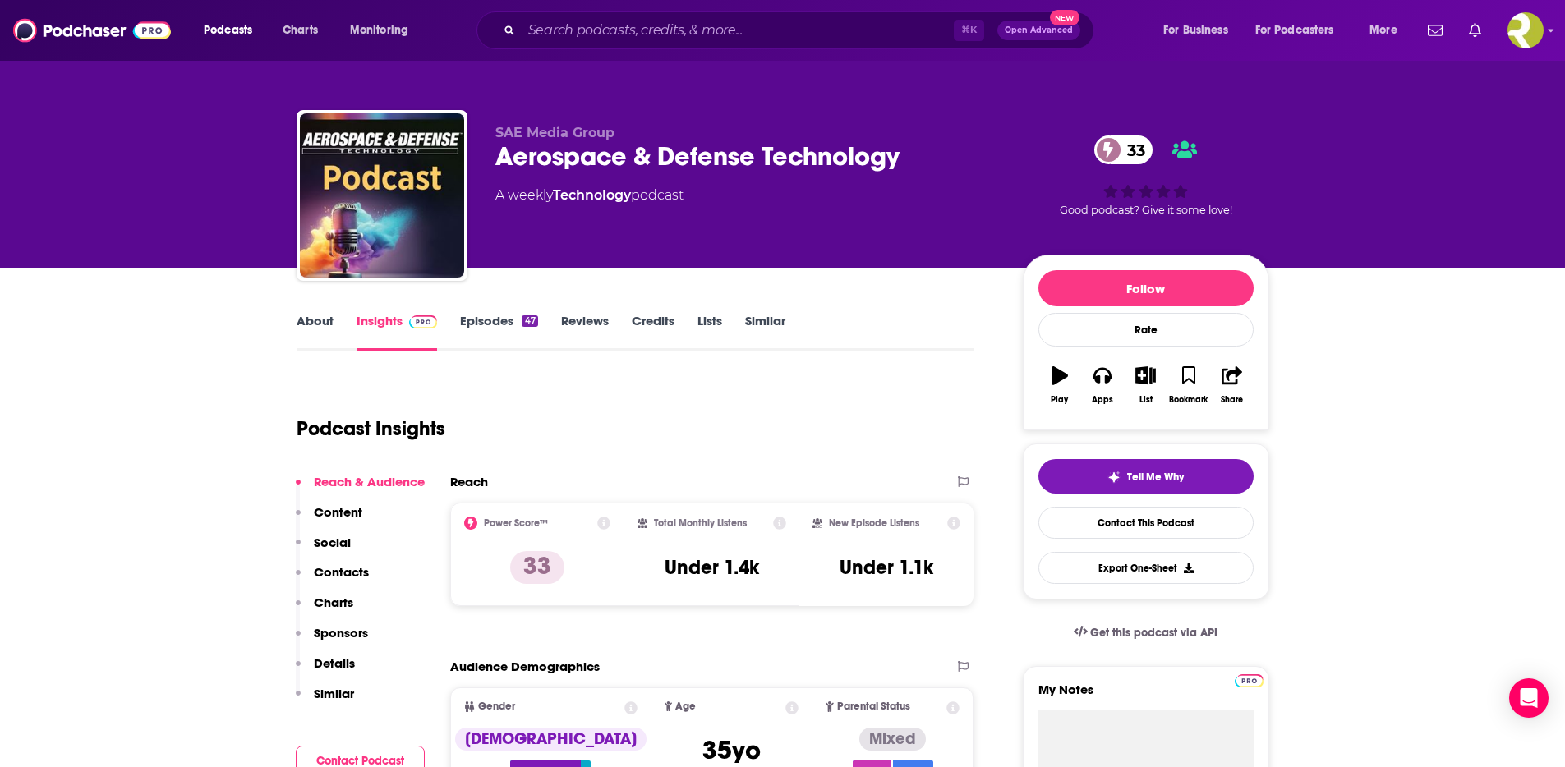
click at [515, 329] on link "Episodes 47" at bounding box center [498, 332] width 77 height 38
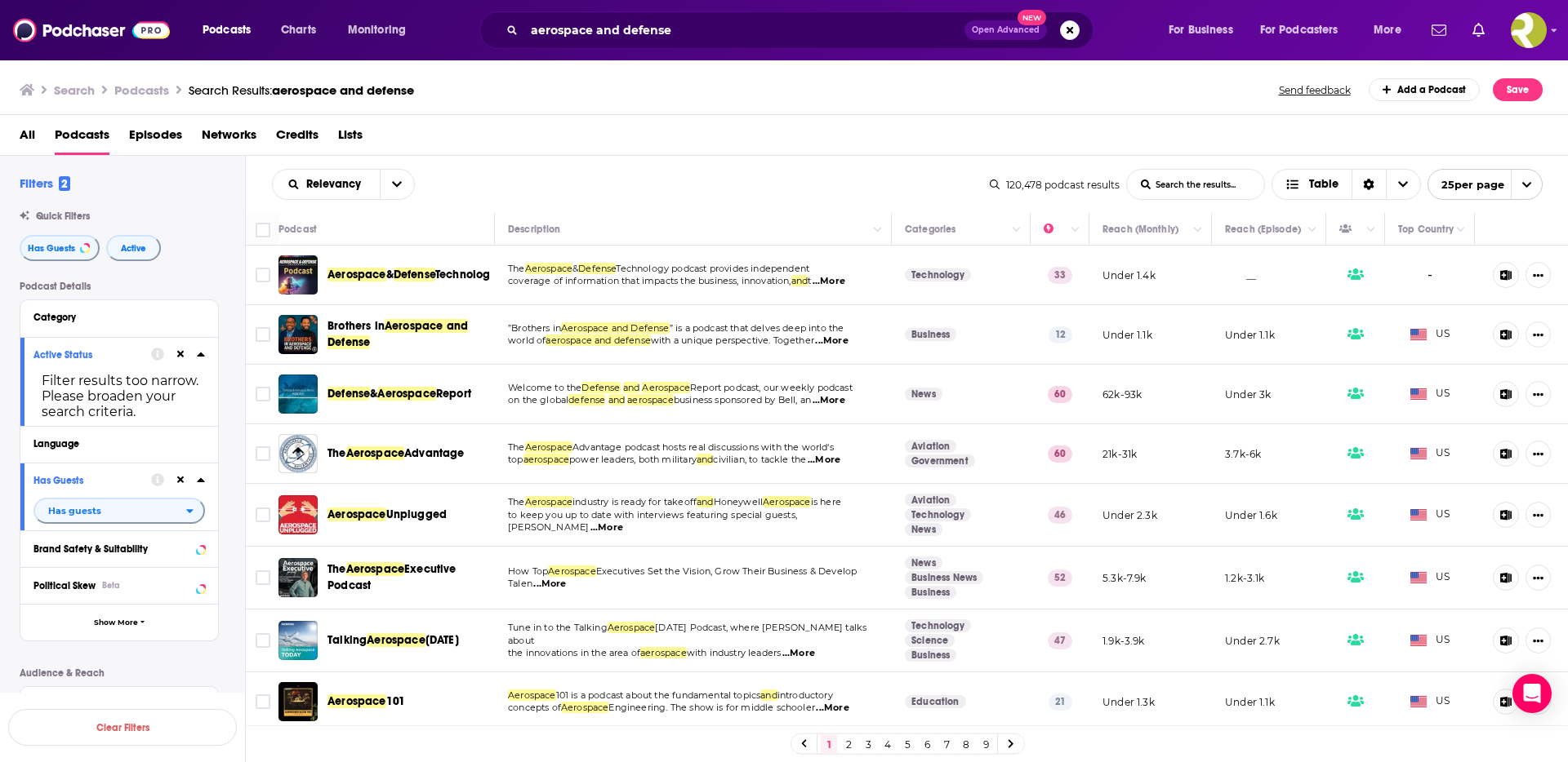
click at [844, 341] on span "...More" at bounding box center [831, 341] width 33 height 13
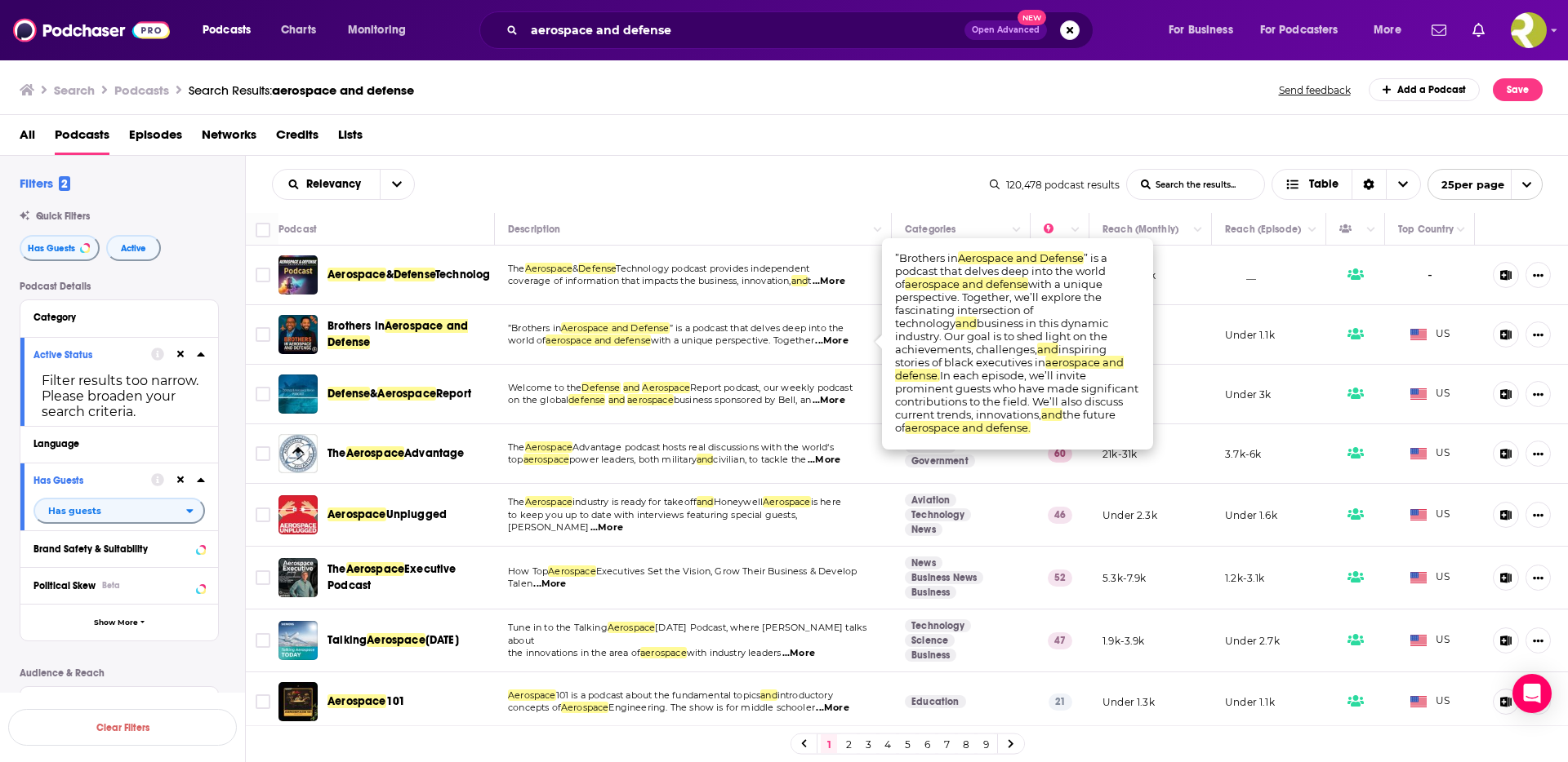
click at [844, 341] on span "...More" at bounding box center [831, 341] width 33 height 13
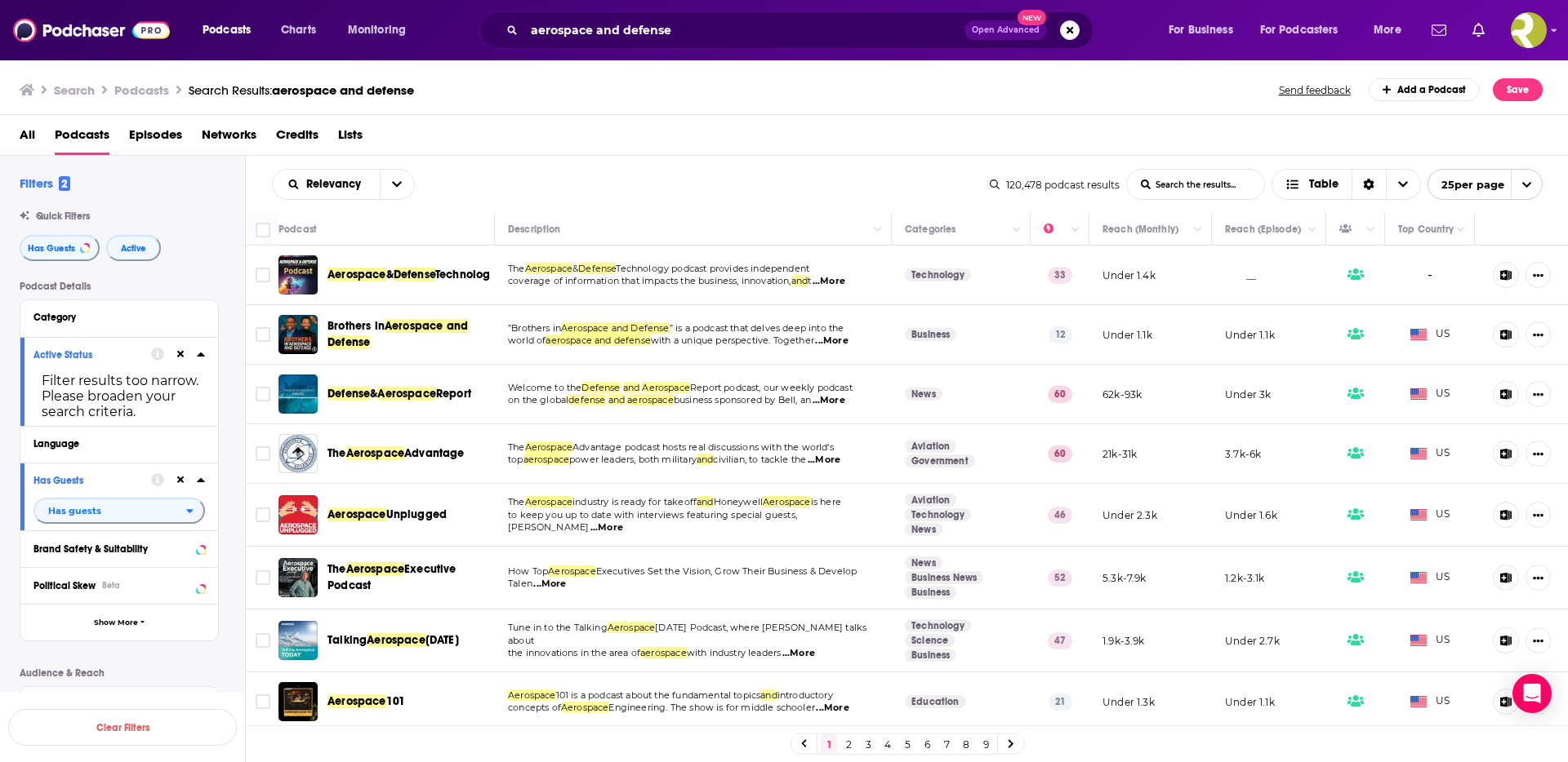
click at [845, 400] on span "...More" at bounding box center [829, 400] width 33 height 13
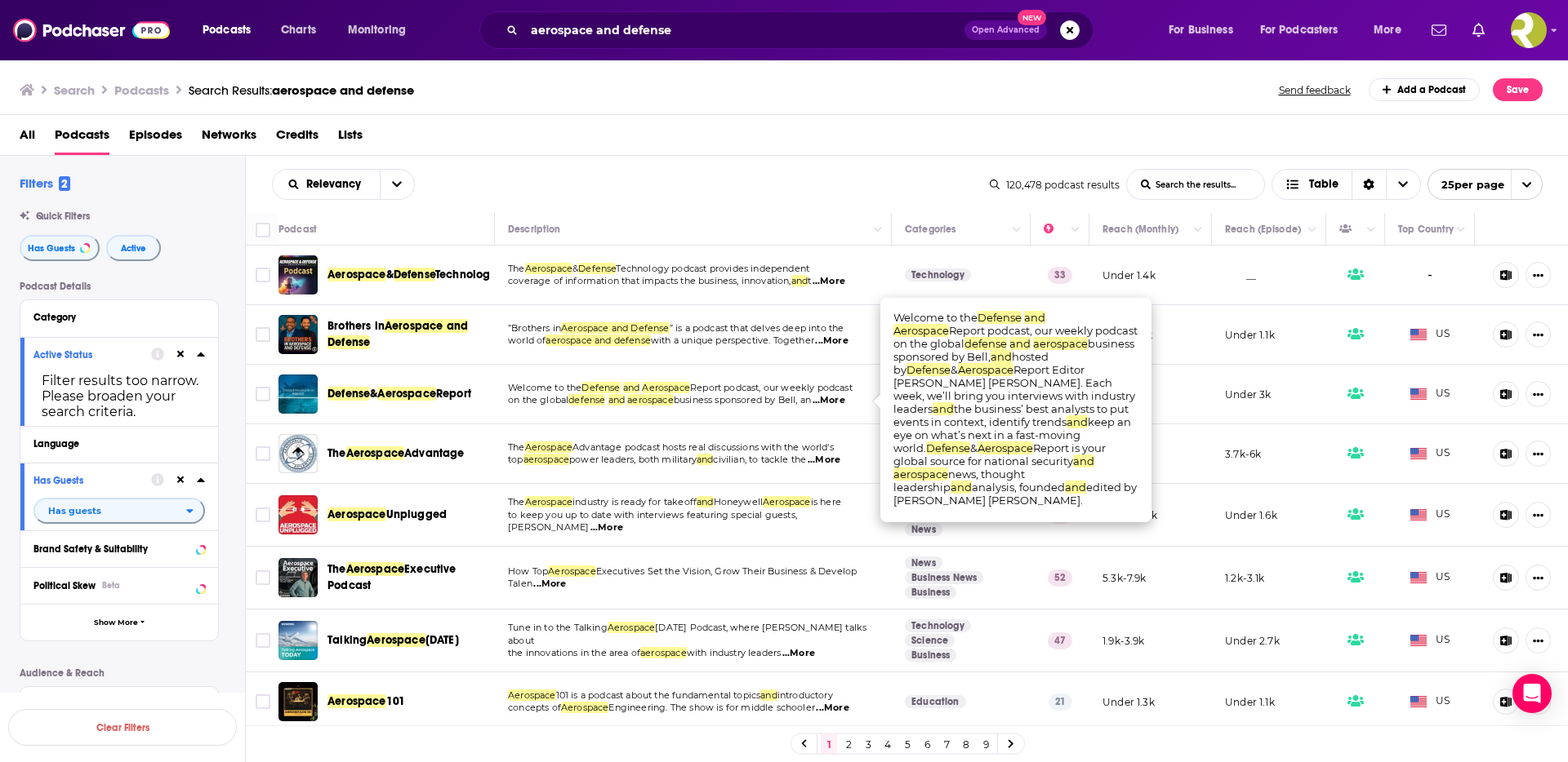
click at [845, 400] on span "...More" at bounding box center [829, 400] width 33 height 13
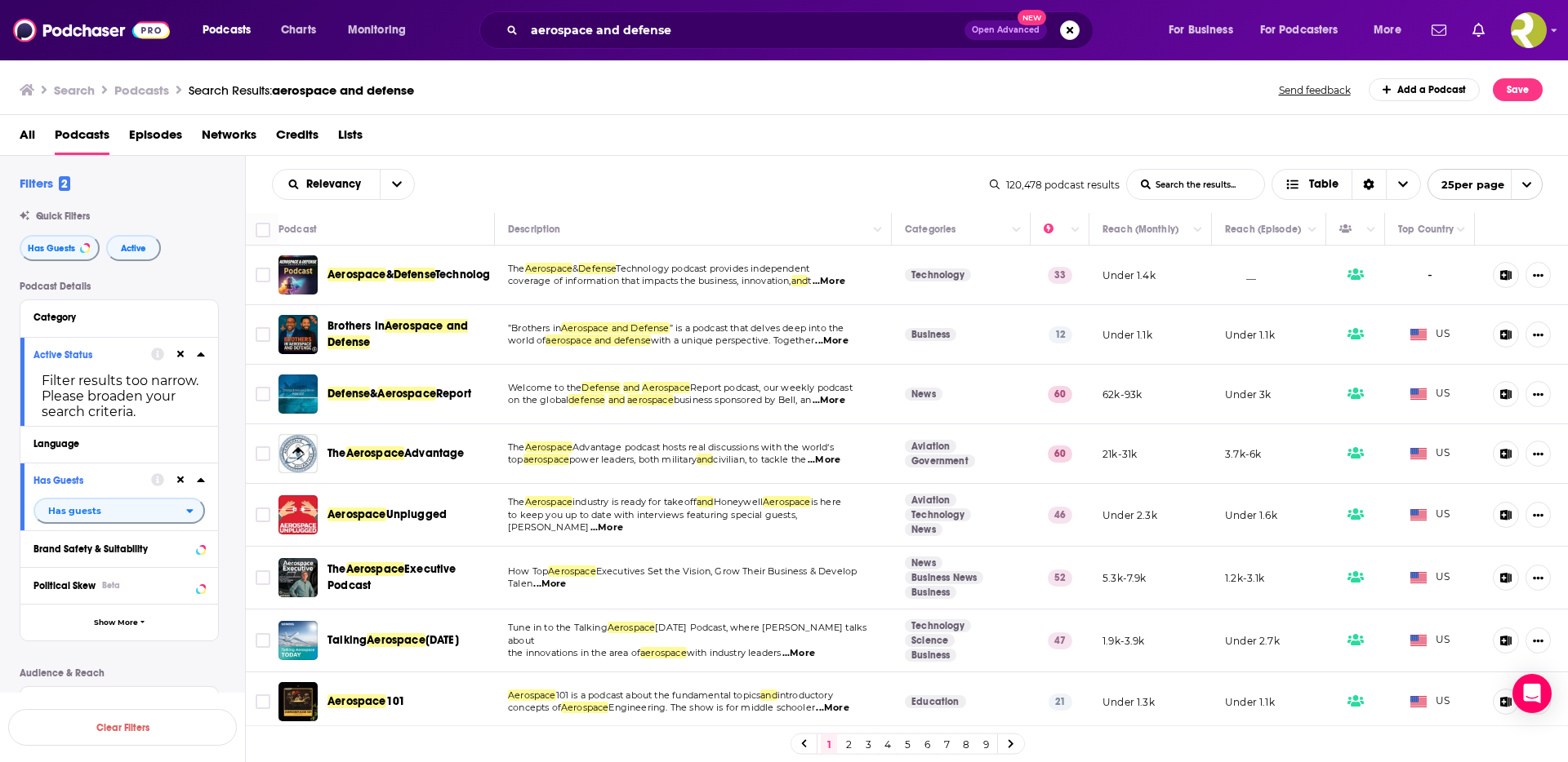
click at [841, 461] on span "...More" at bounding box center [824, 460] width 33 height 13
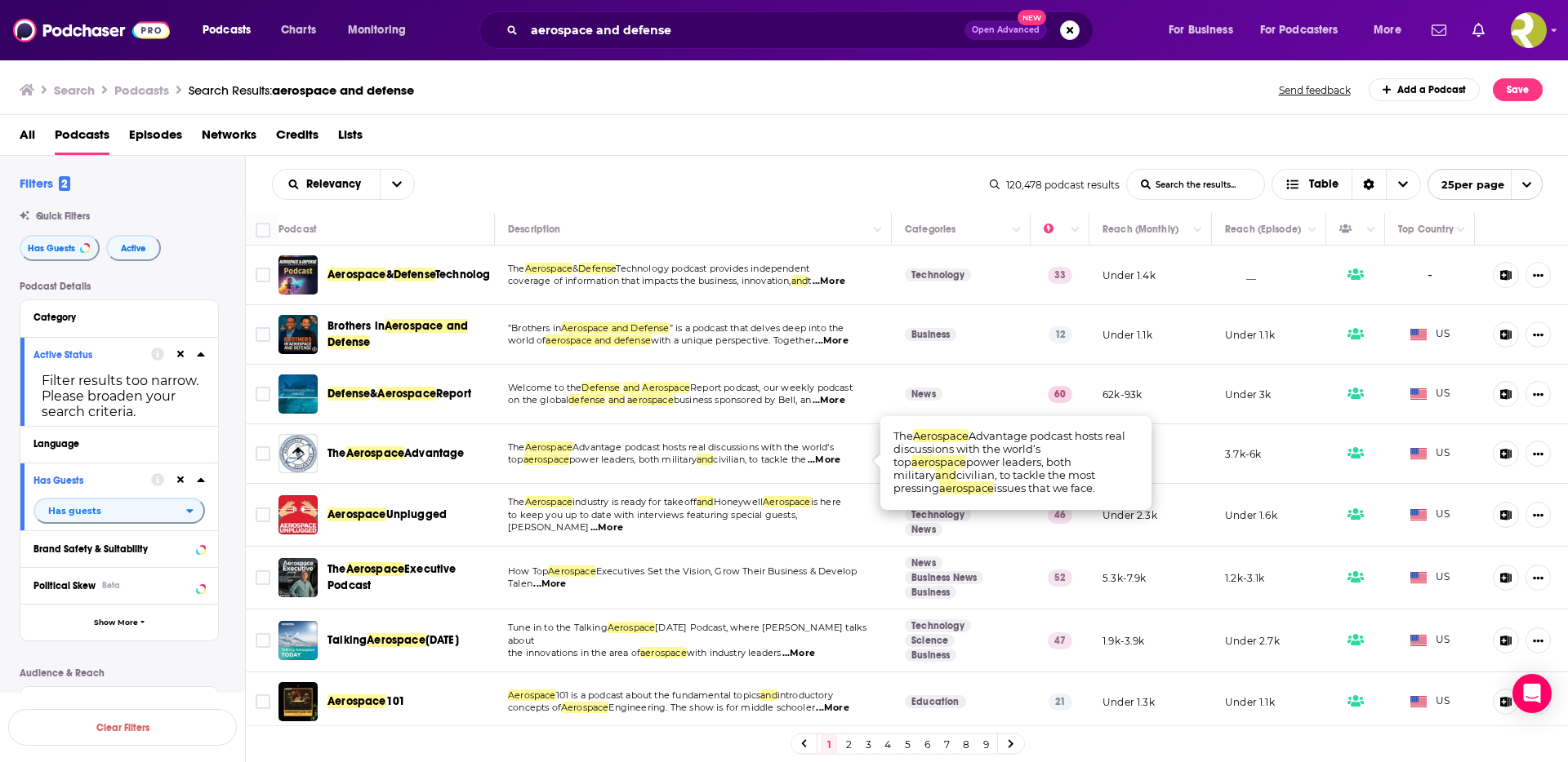
click at [835, 459] on span "...More" at bounding box center [824, 460] width 33 height 13
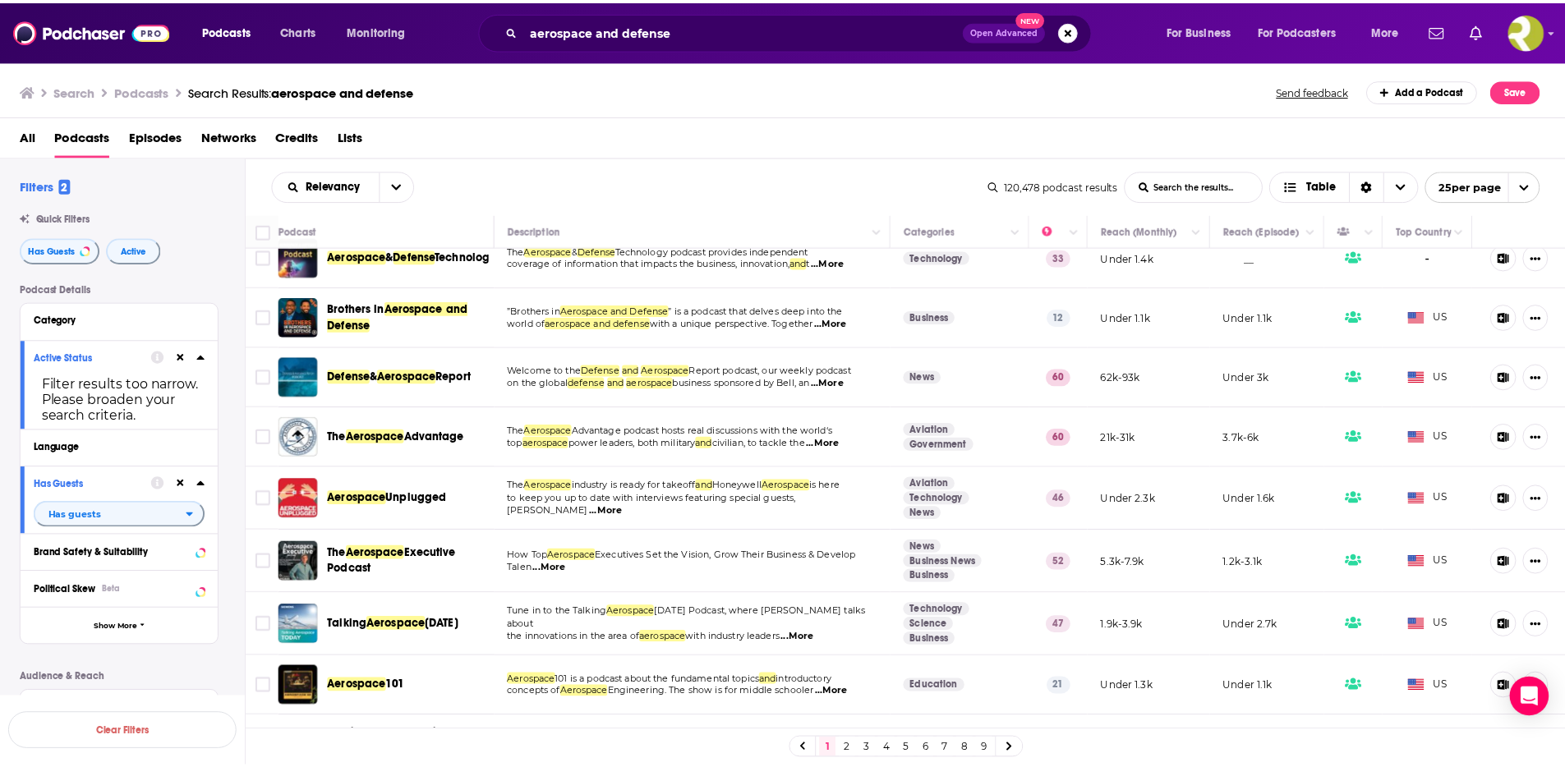
scroll to position [21, 0]
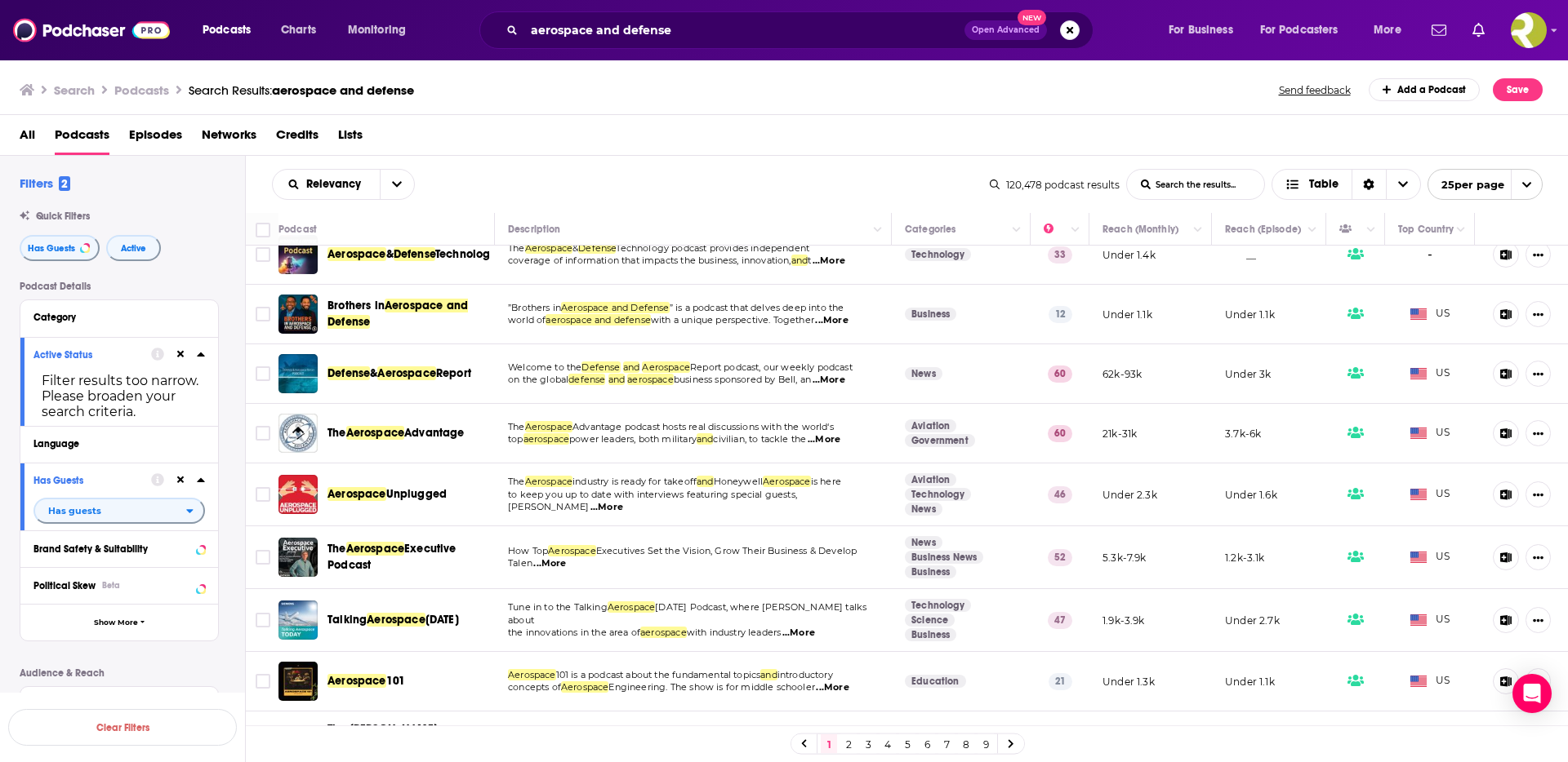
click at [623, 502] on span "...More" at bounding box center [606, 508] width 33 height 13
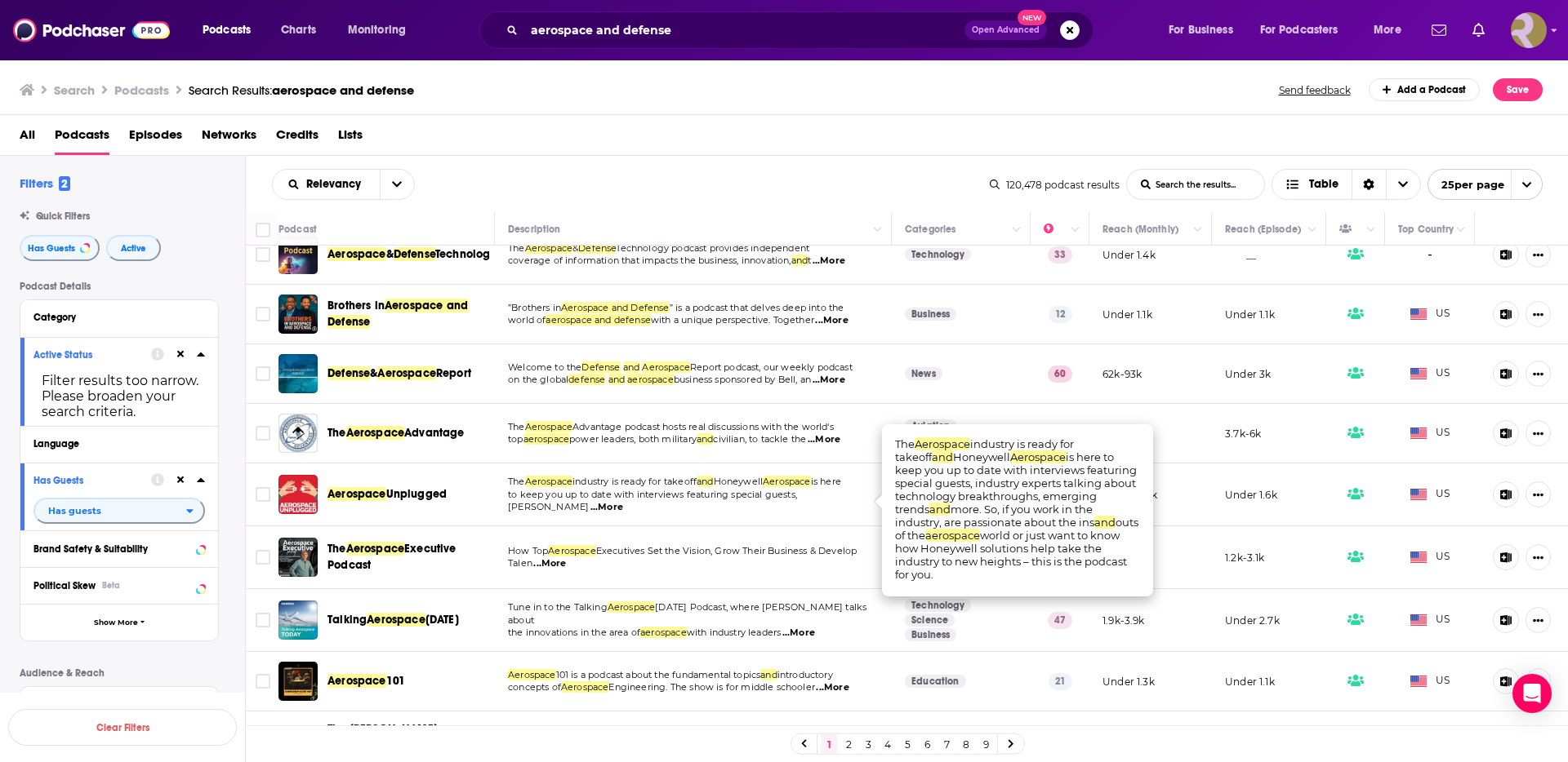
click at [1514, 29] on img "Logged in as ResoluteTulsa" at bounding box center [1528, 30] width 36 height 36
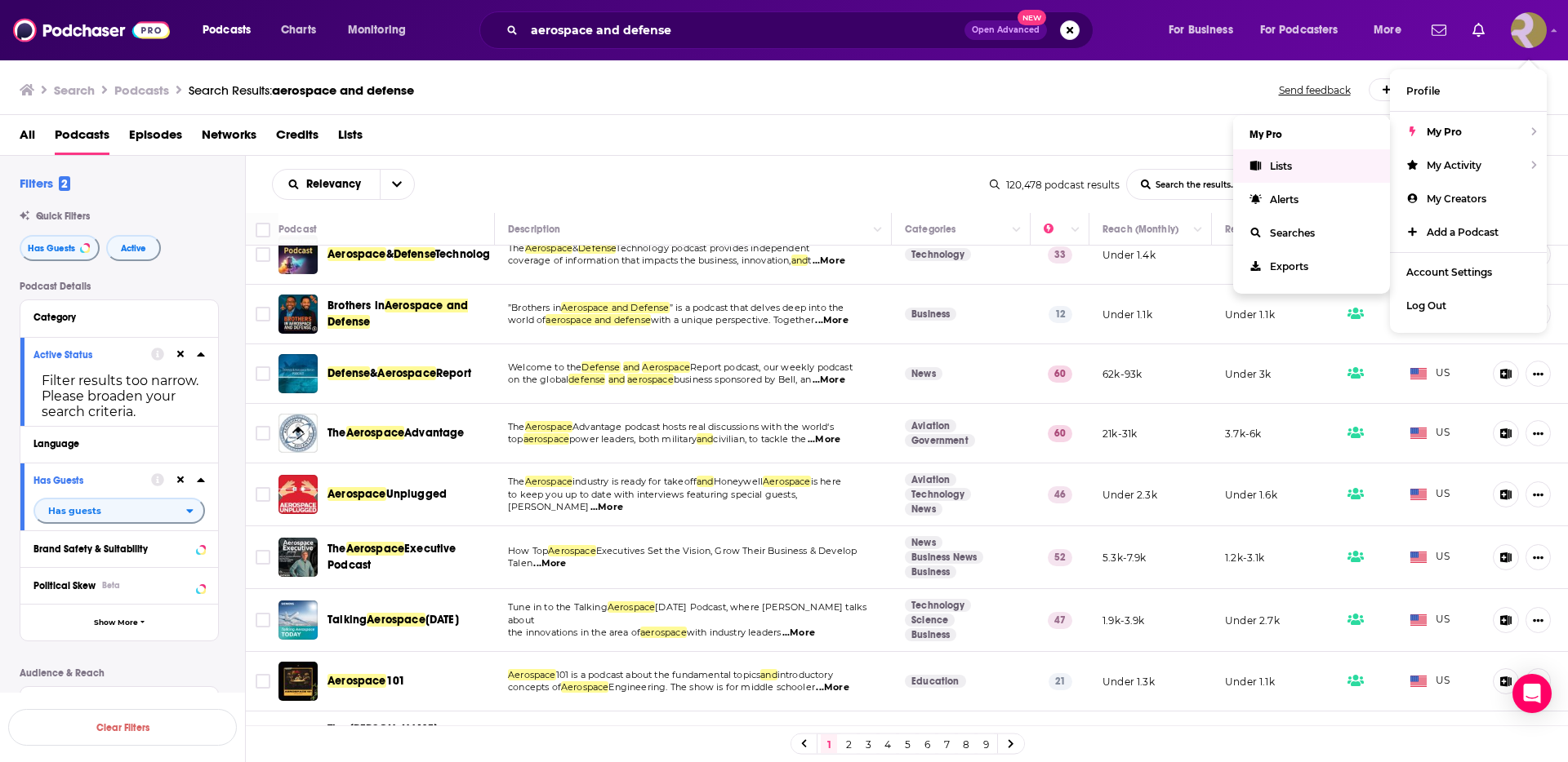
click at [1313, 167] on link "Lists" at bounding box center [1312, 166] width 157 height 34
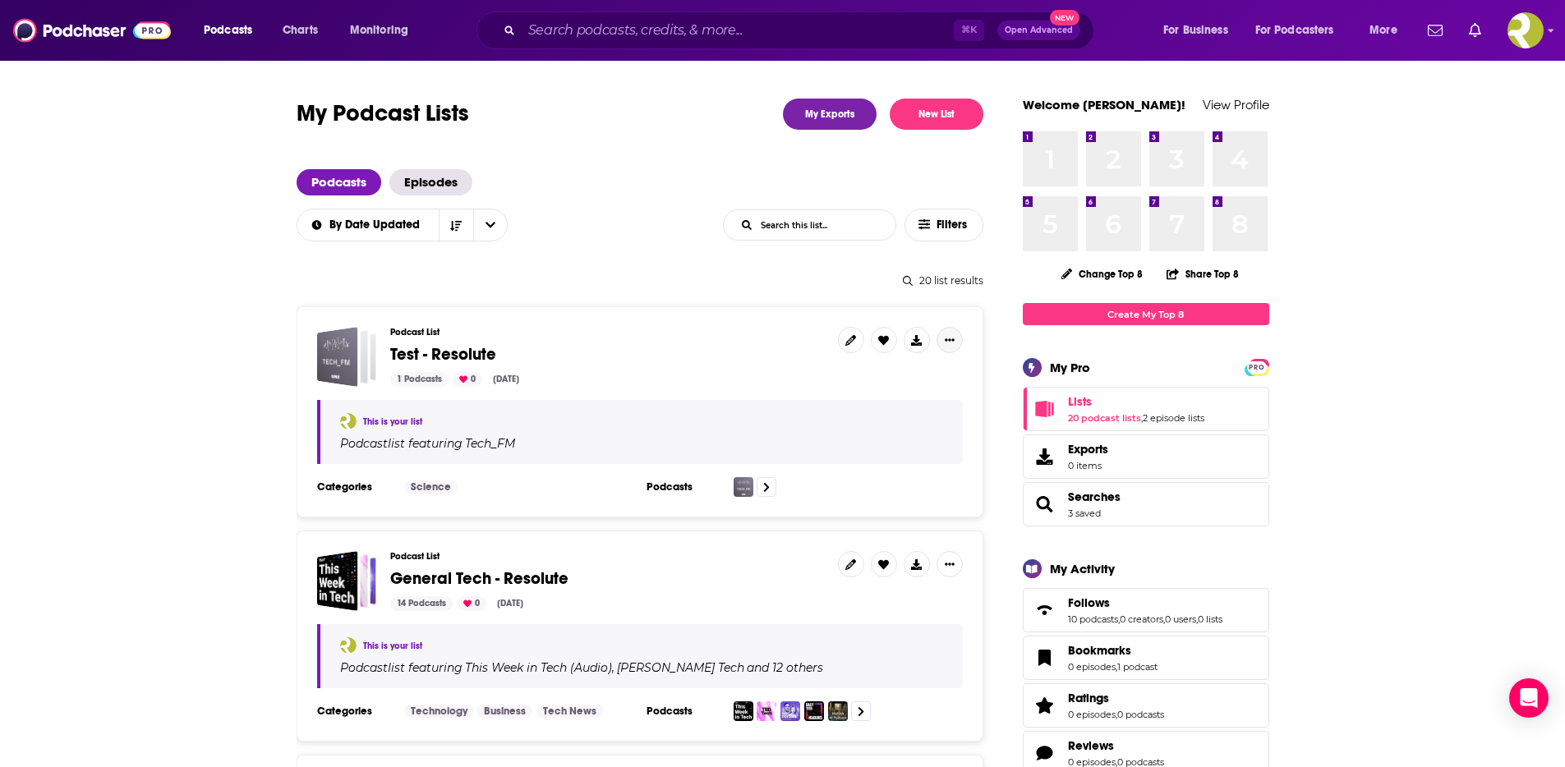
click at [956, 341] on button "Show More Button" at bounding box center [950, 340] width 26 height 26
click at [856, 338] on link at bounding box center [851, 340] width 26 height 26
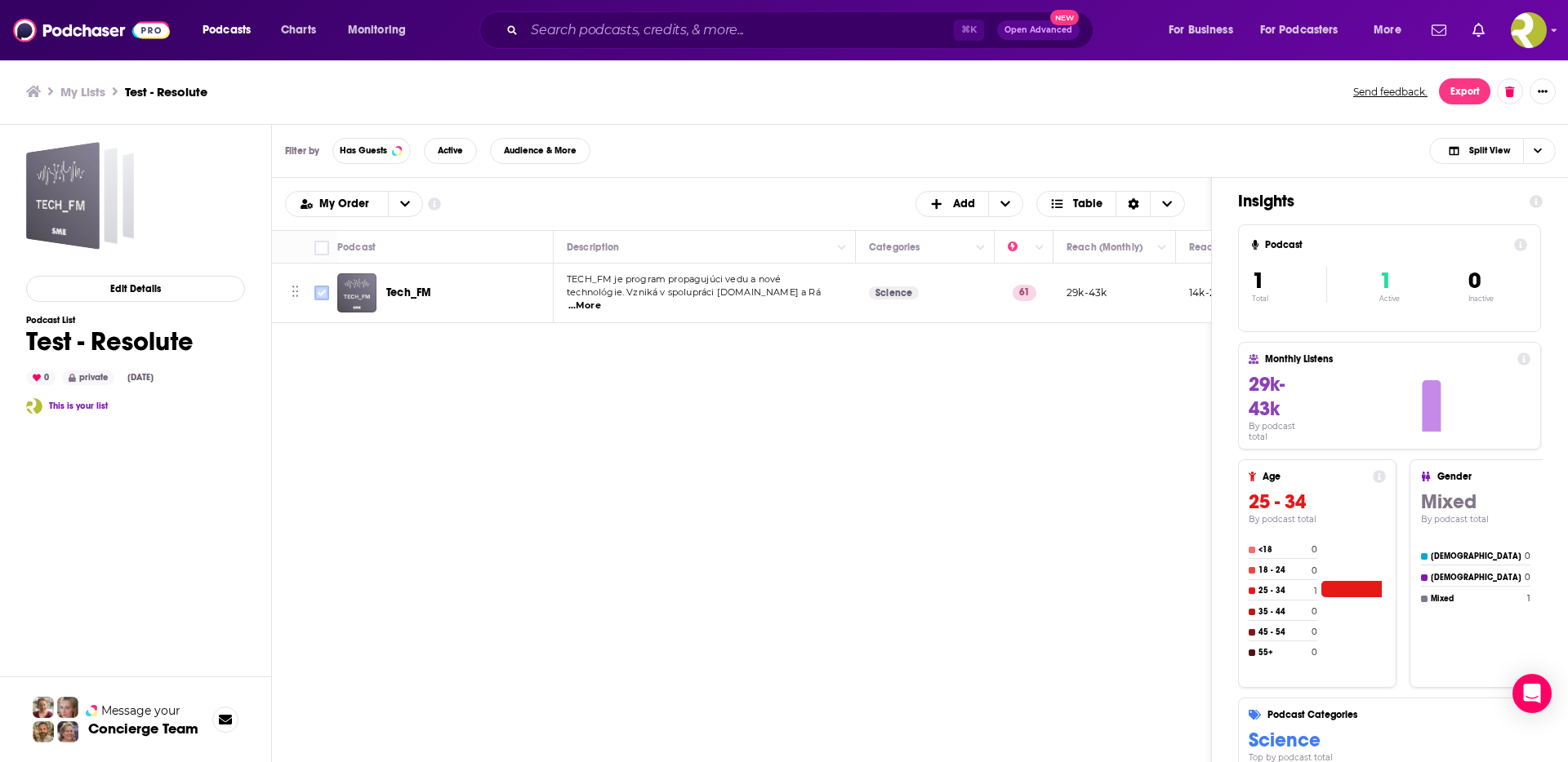
click at [327, 299] on input "Toggle select row" at bounding box center [321, 293] width 15 height 15
checkbox input "true"
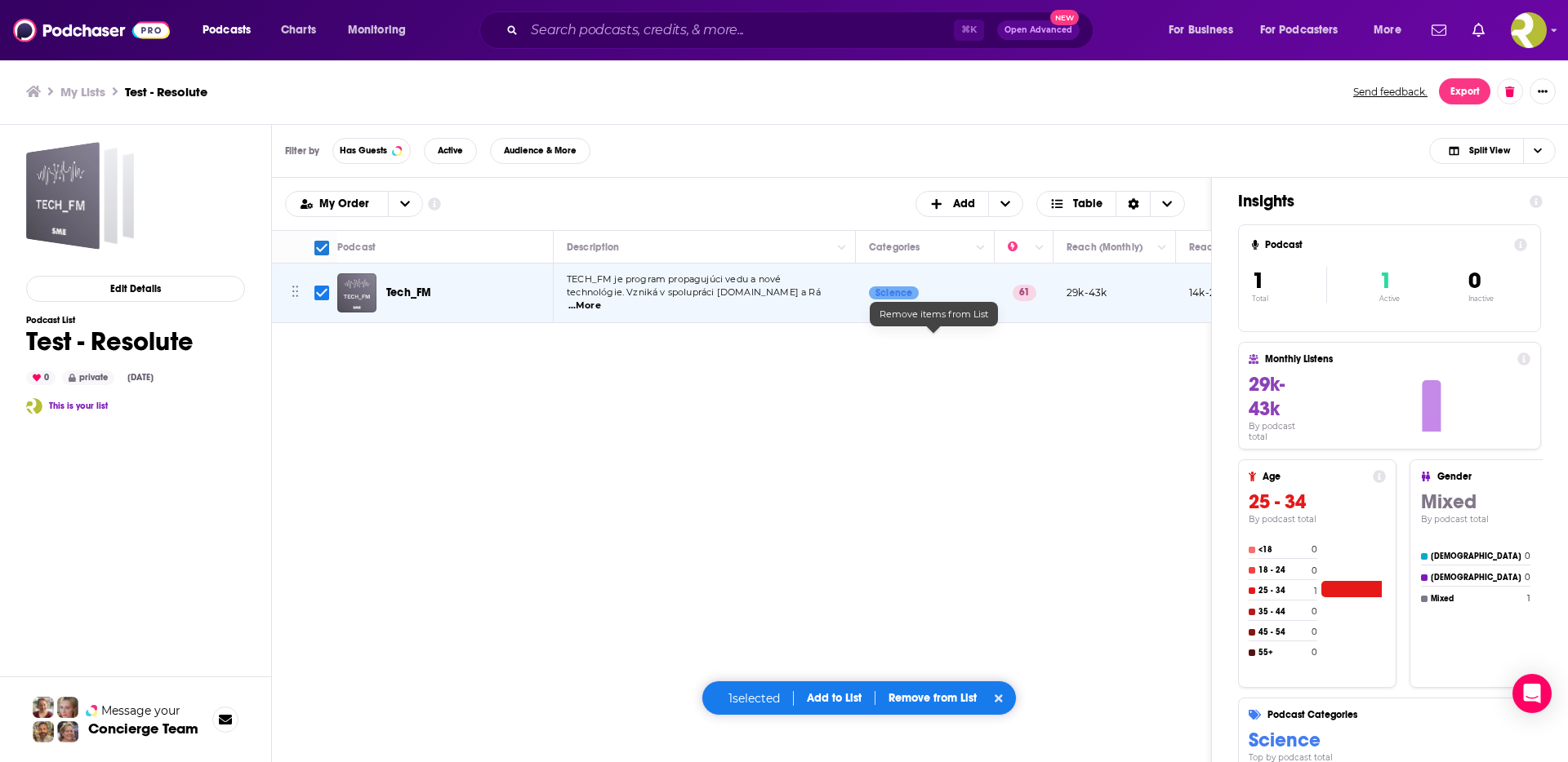
click at [911, 701] on p "Remove from List" at bounding box center [932, 698] width 88 height 14
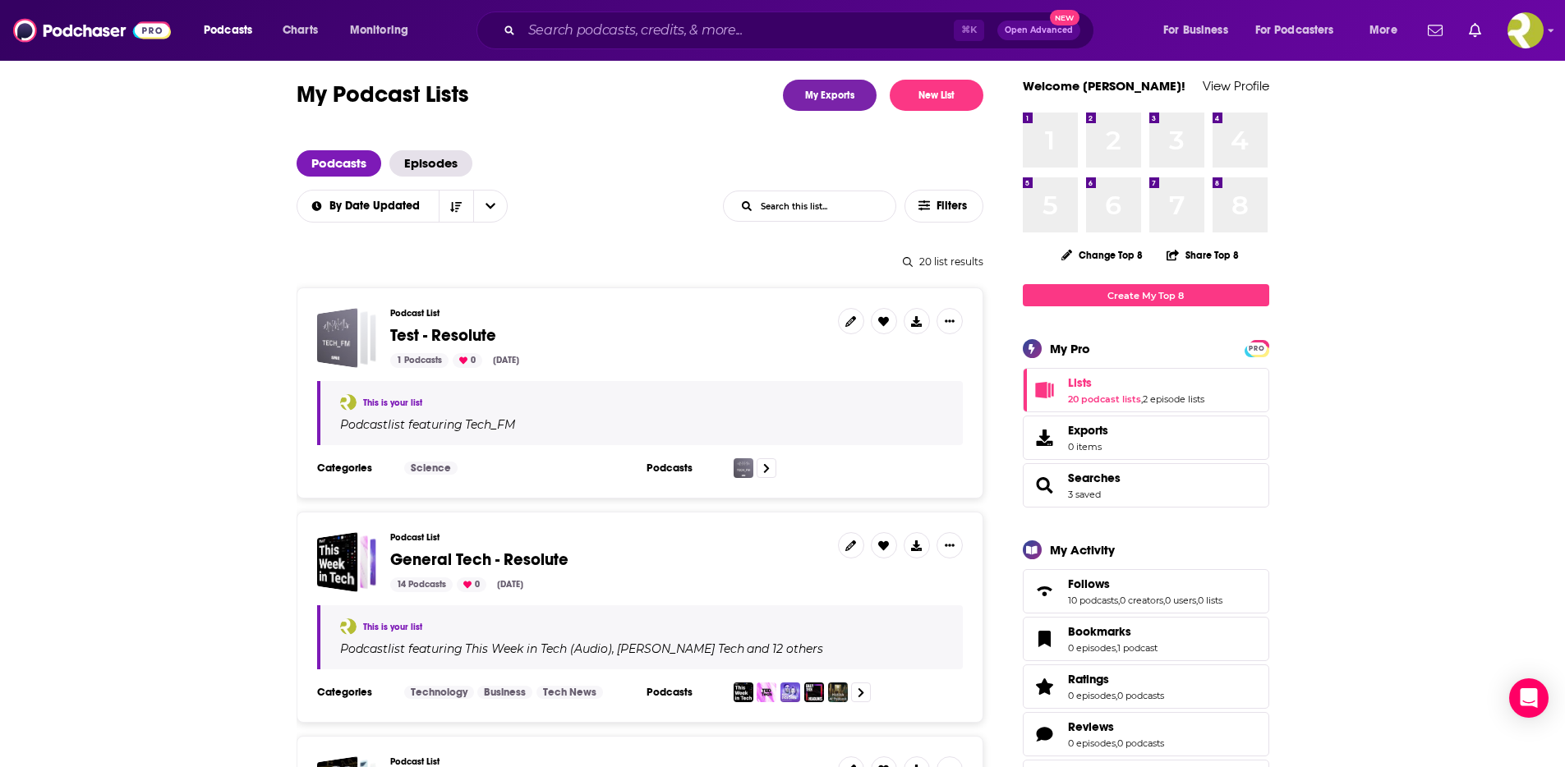
scroll to position [331, 0]
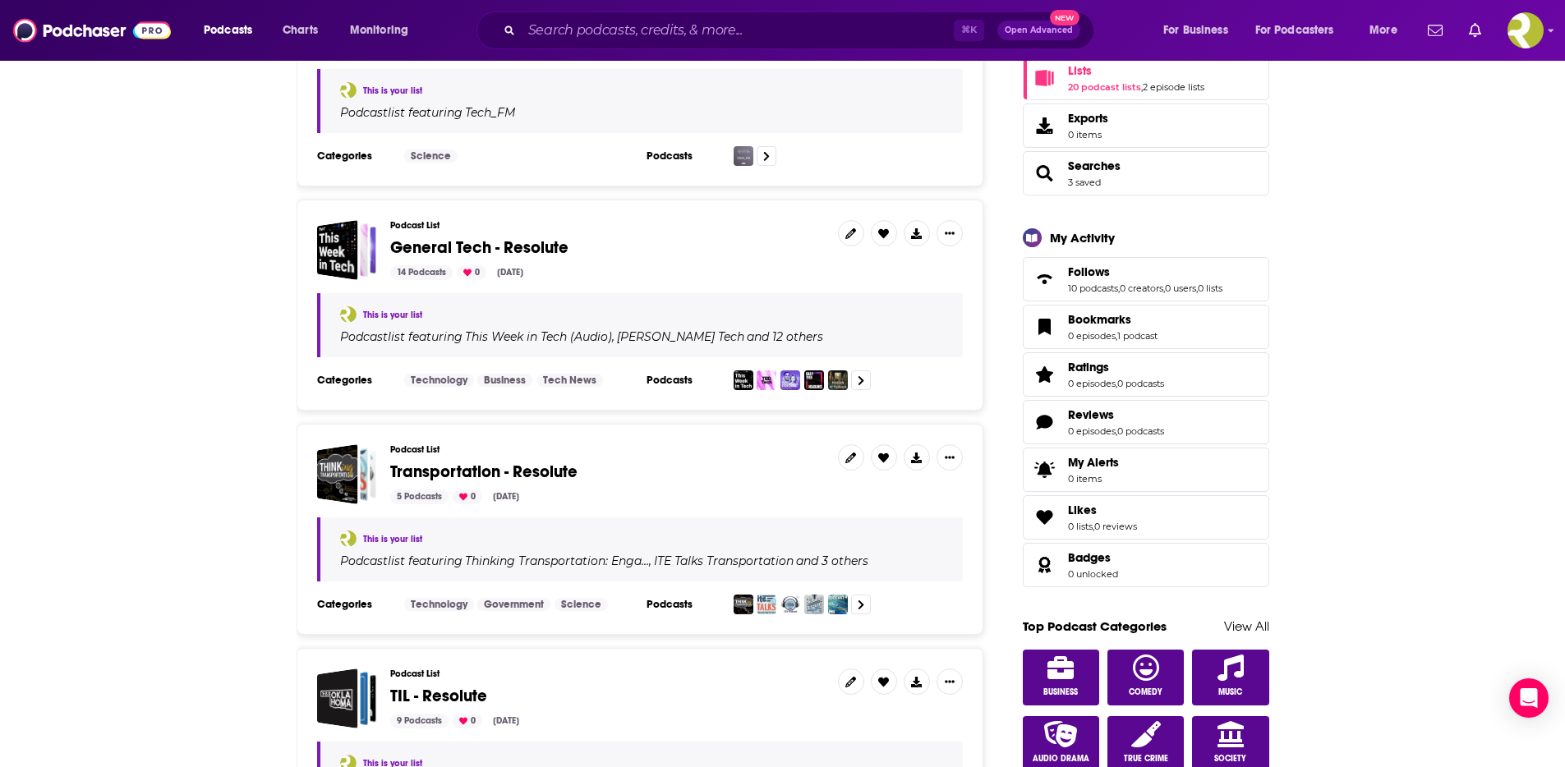
click at [549, 322] on div "This is your list" at bounding box center [641, 315] width 603 height 16
click at [381, 315] on link "This is your list" at bounding box center [392, 315] width 59 height 11
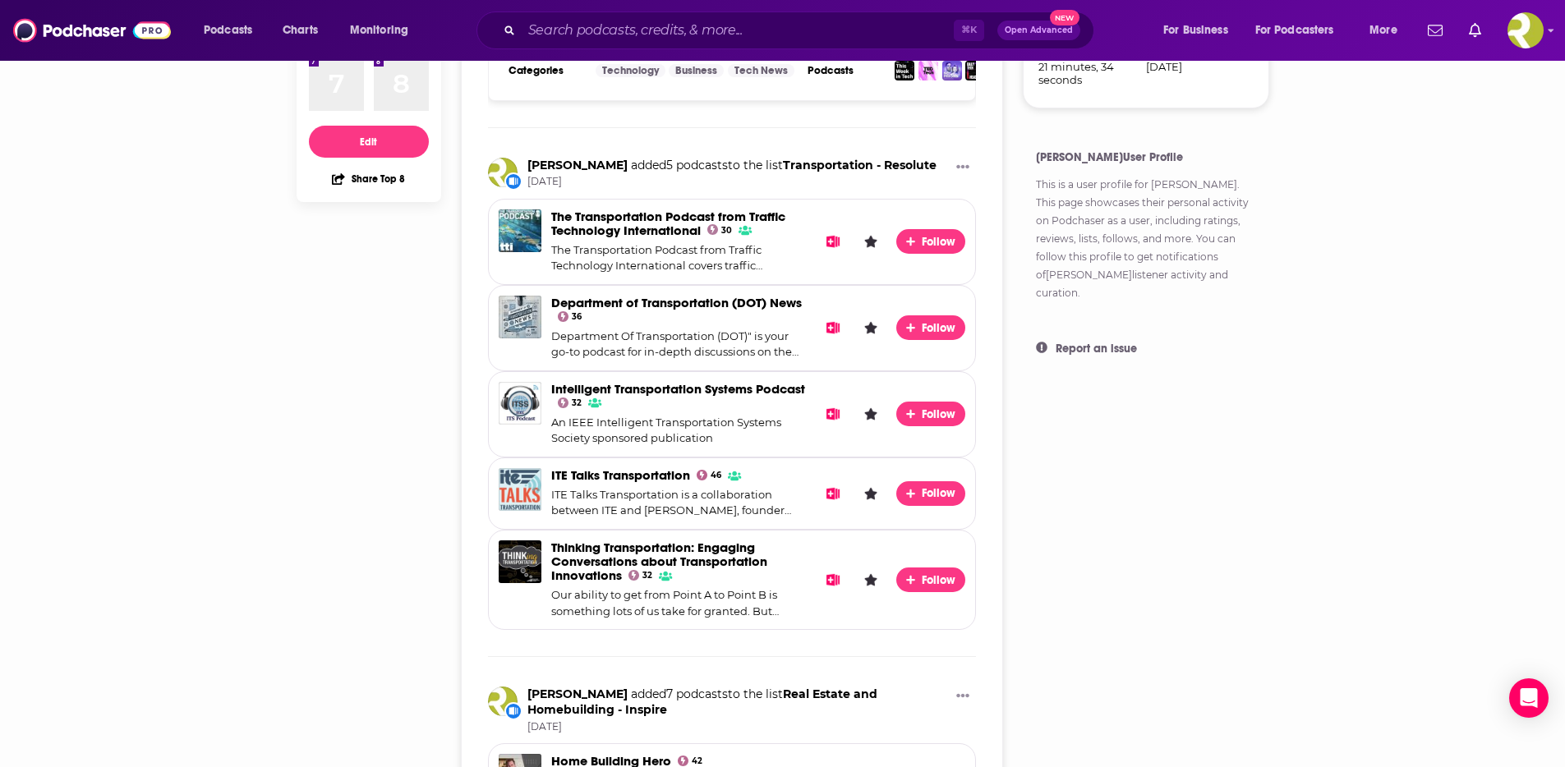
scroll to position [492, 0]
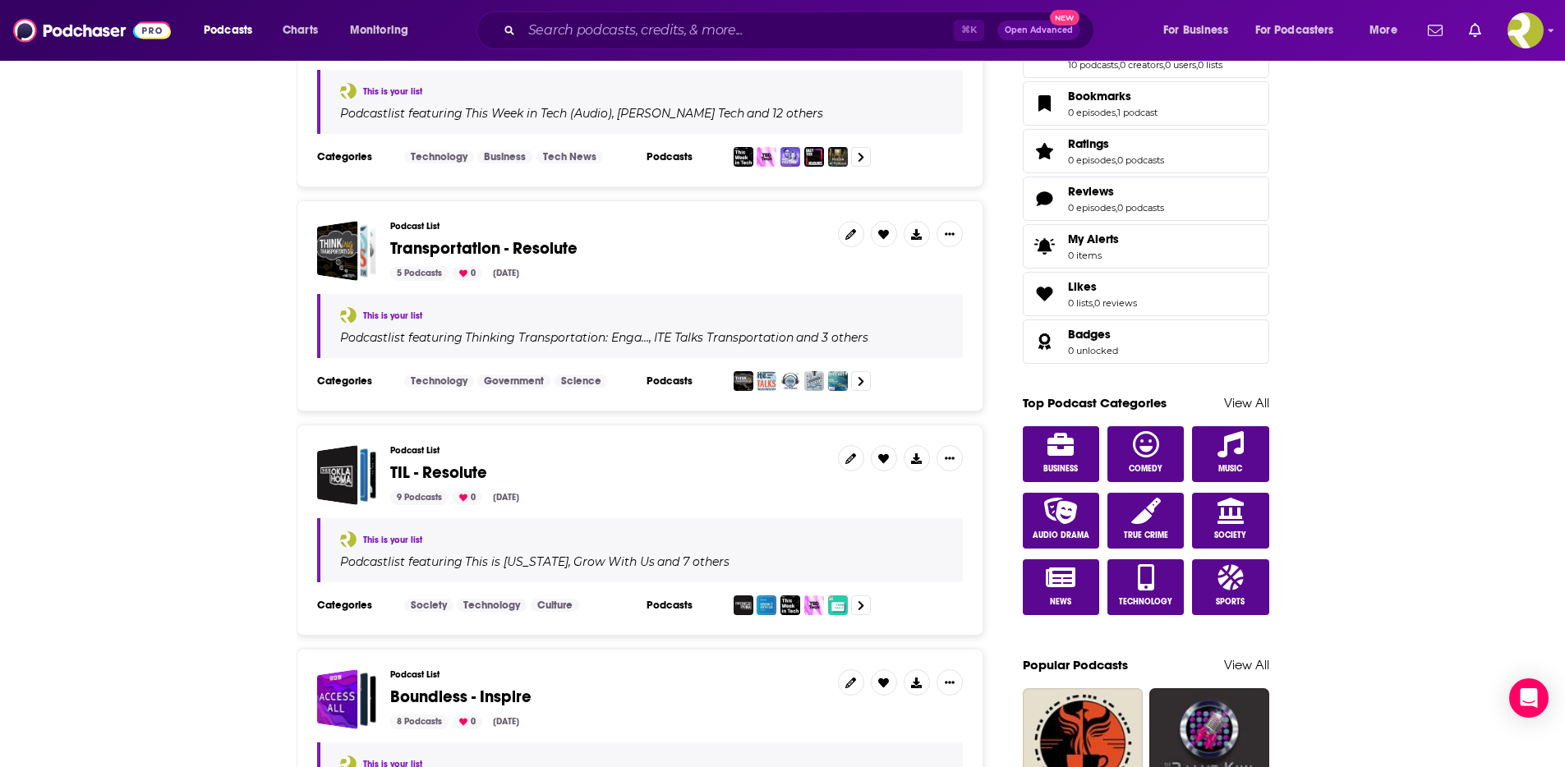
scroll to position [706, 0]
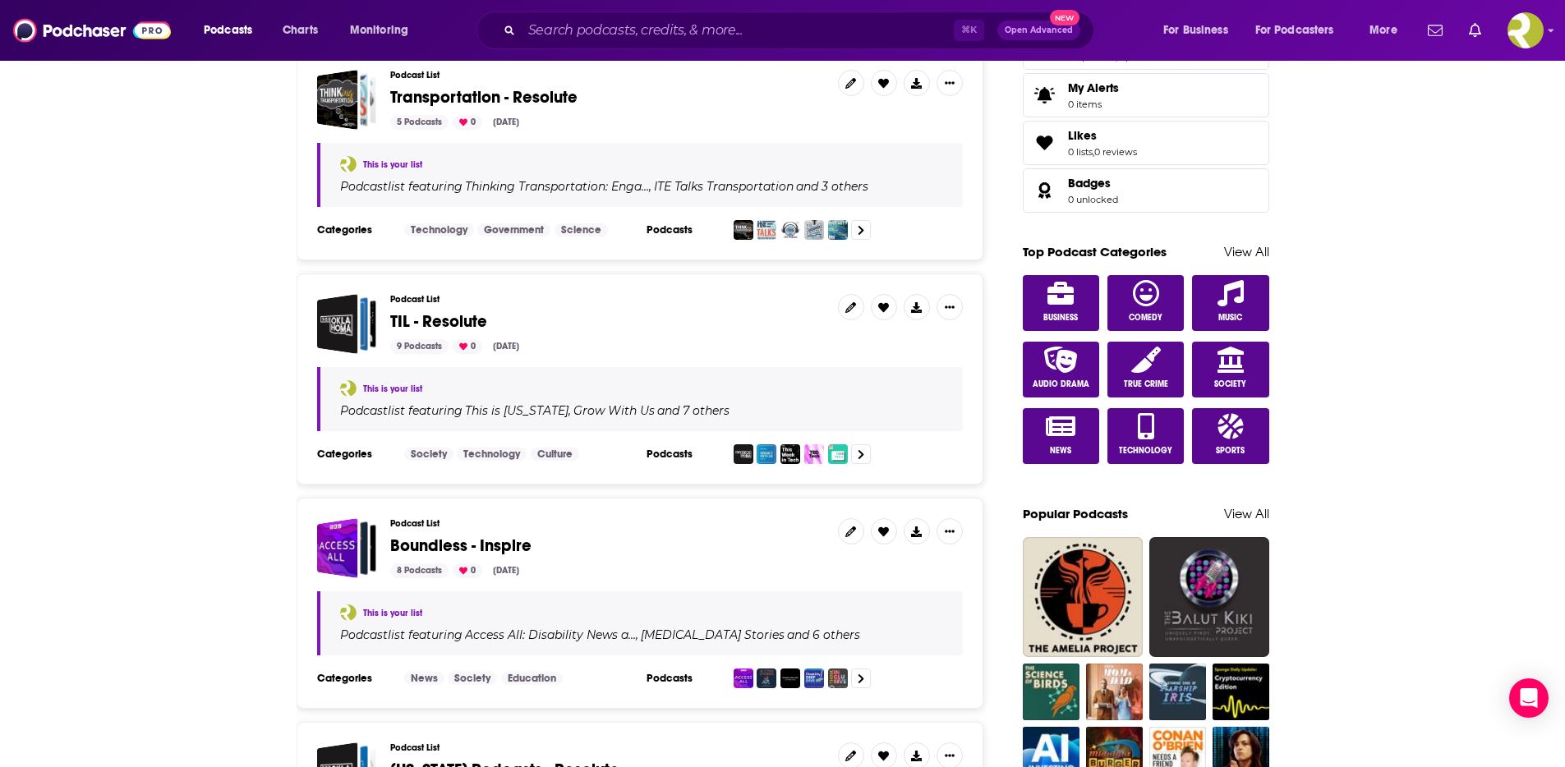
click at [388, 389] on link "This is your list" at bounding box center [392, 389] width 59 height 11
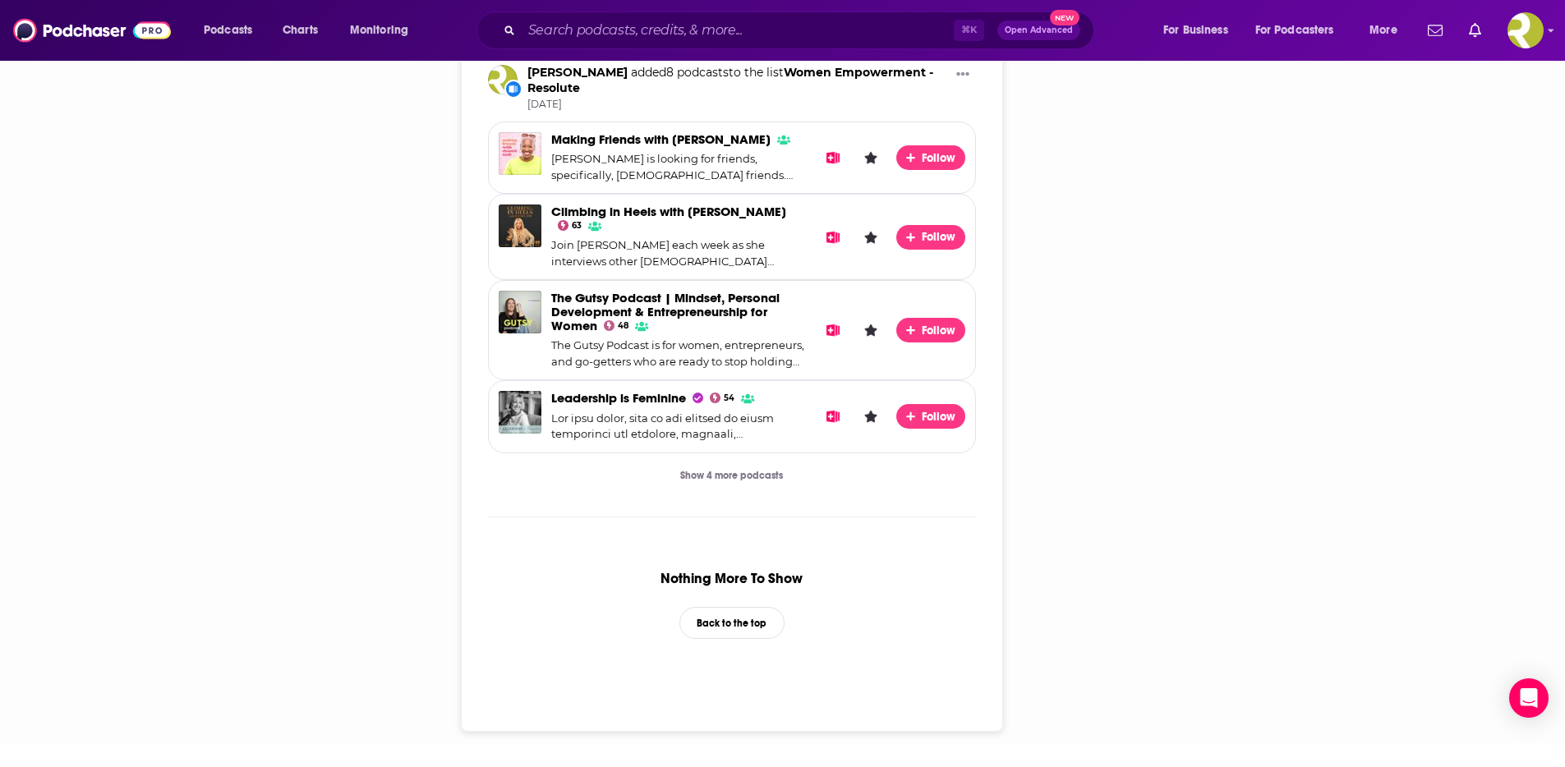
scroll to position [2684, 0]
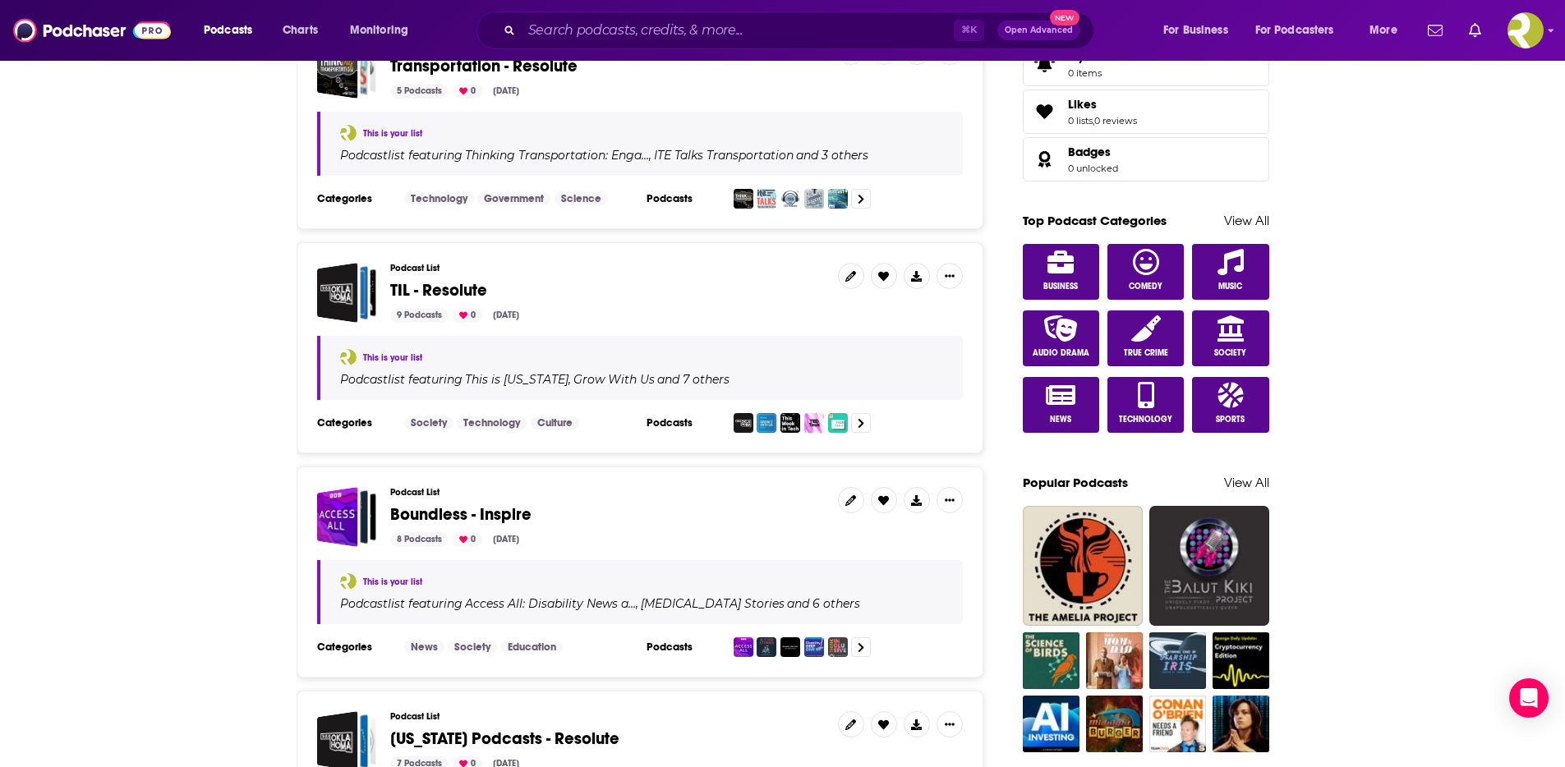
scroll to position [721, 0]
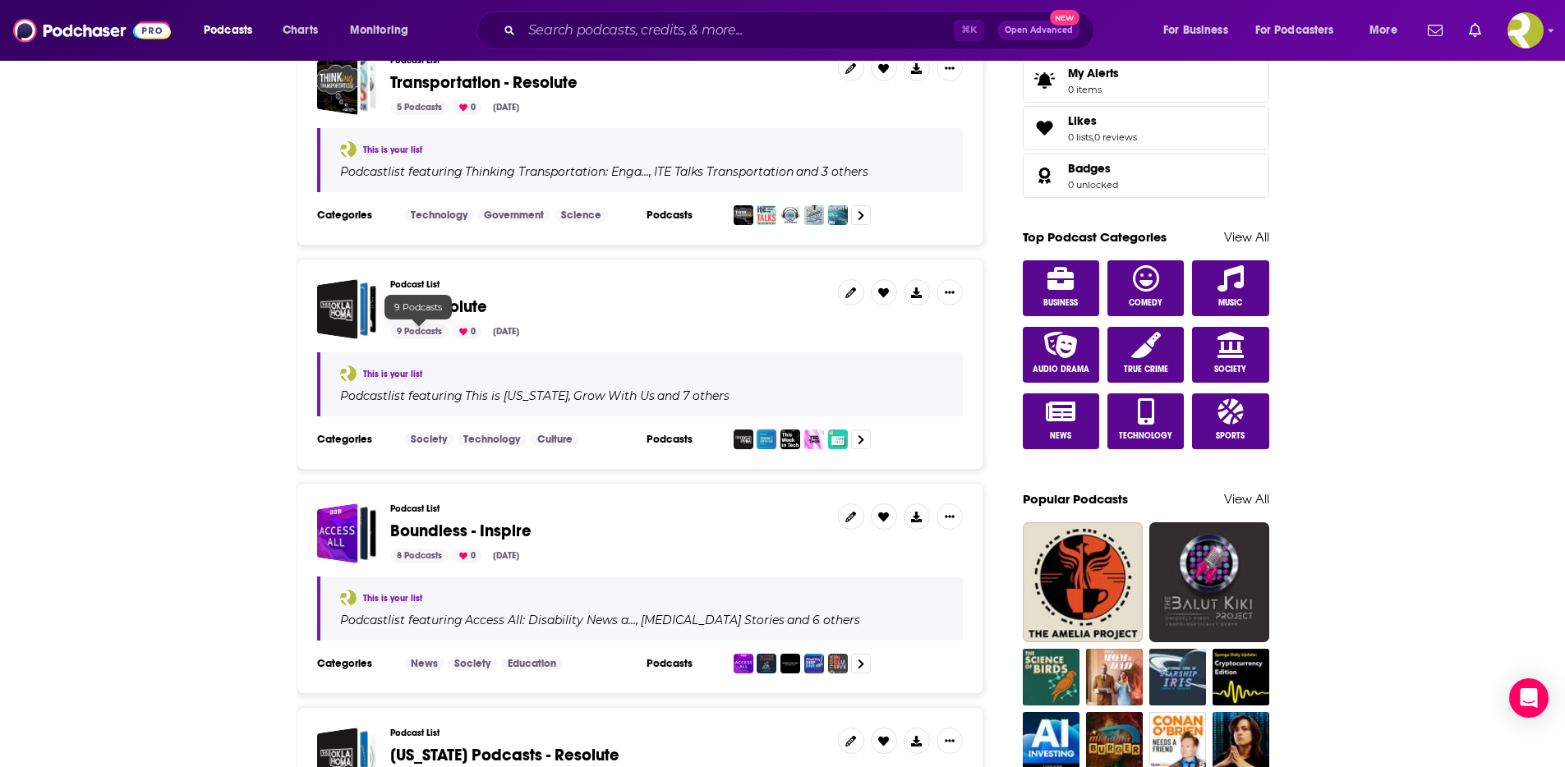
click at [418, 331] on div "9 Podcasts" at bounding box center [419, 332] width 58 height 15
click at [856, 293] on link at bounding box center [851, 292] width 26 height 26
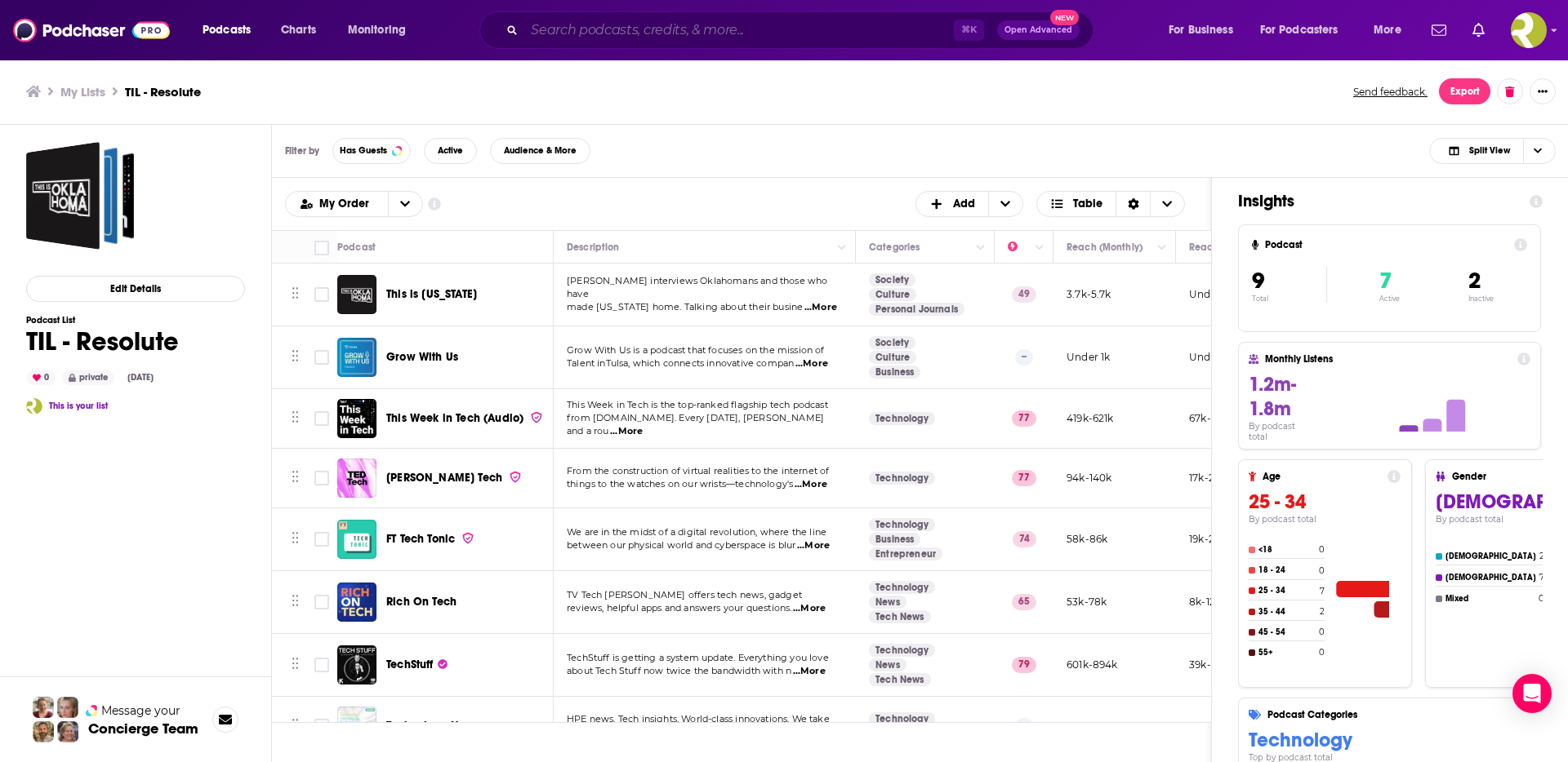
click at [574, 36] on input "Search podcasts, credits, & more..." at bounding box center [739, 30] width 429 height 26
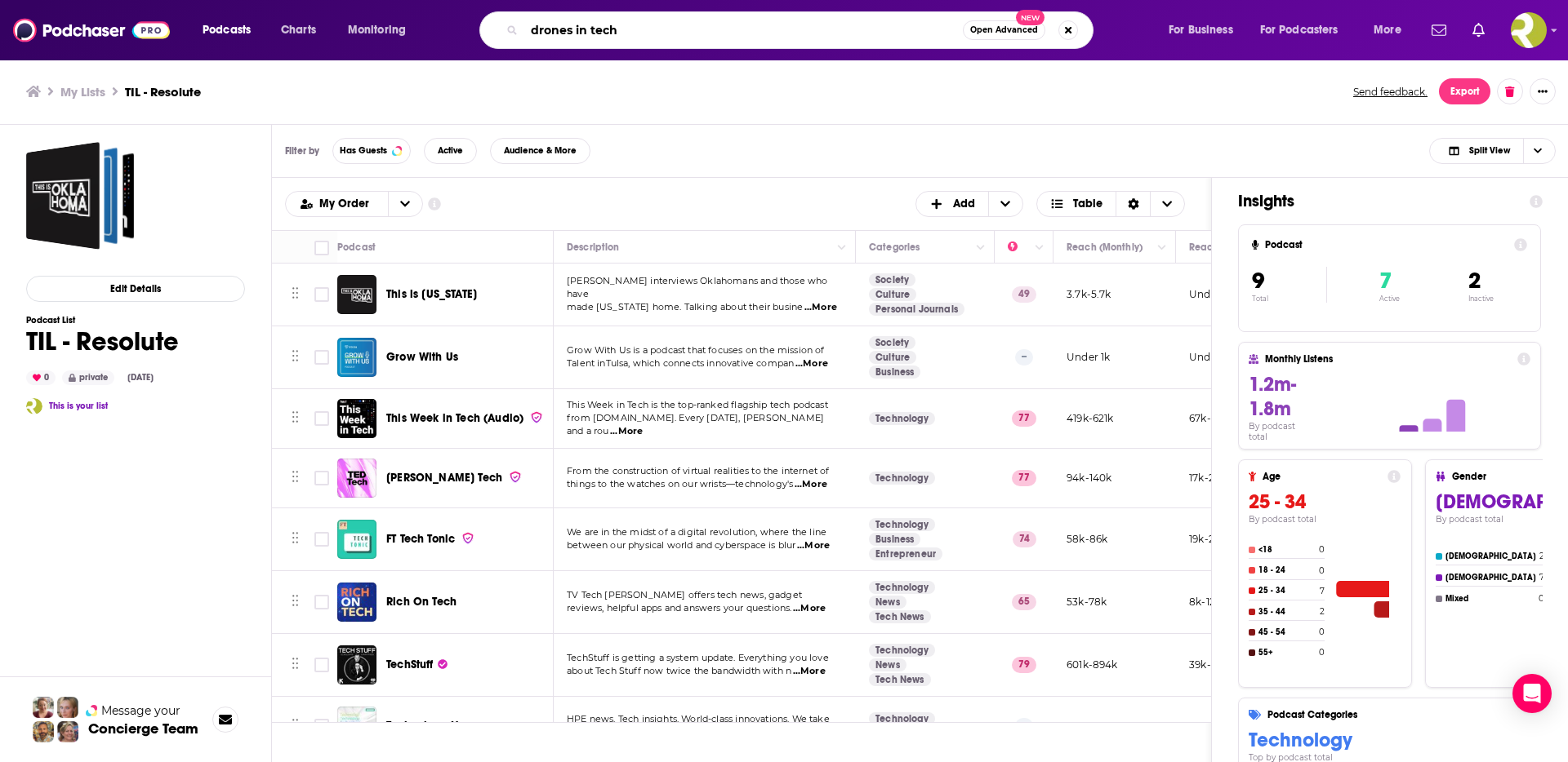
type input "drones in tech"
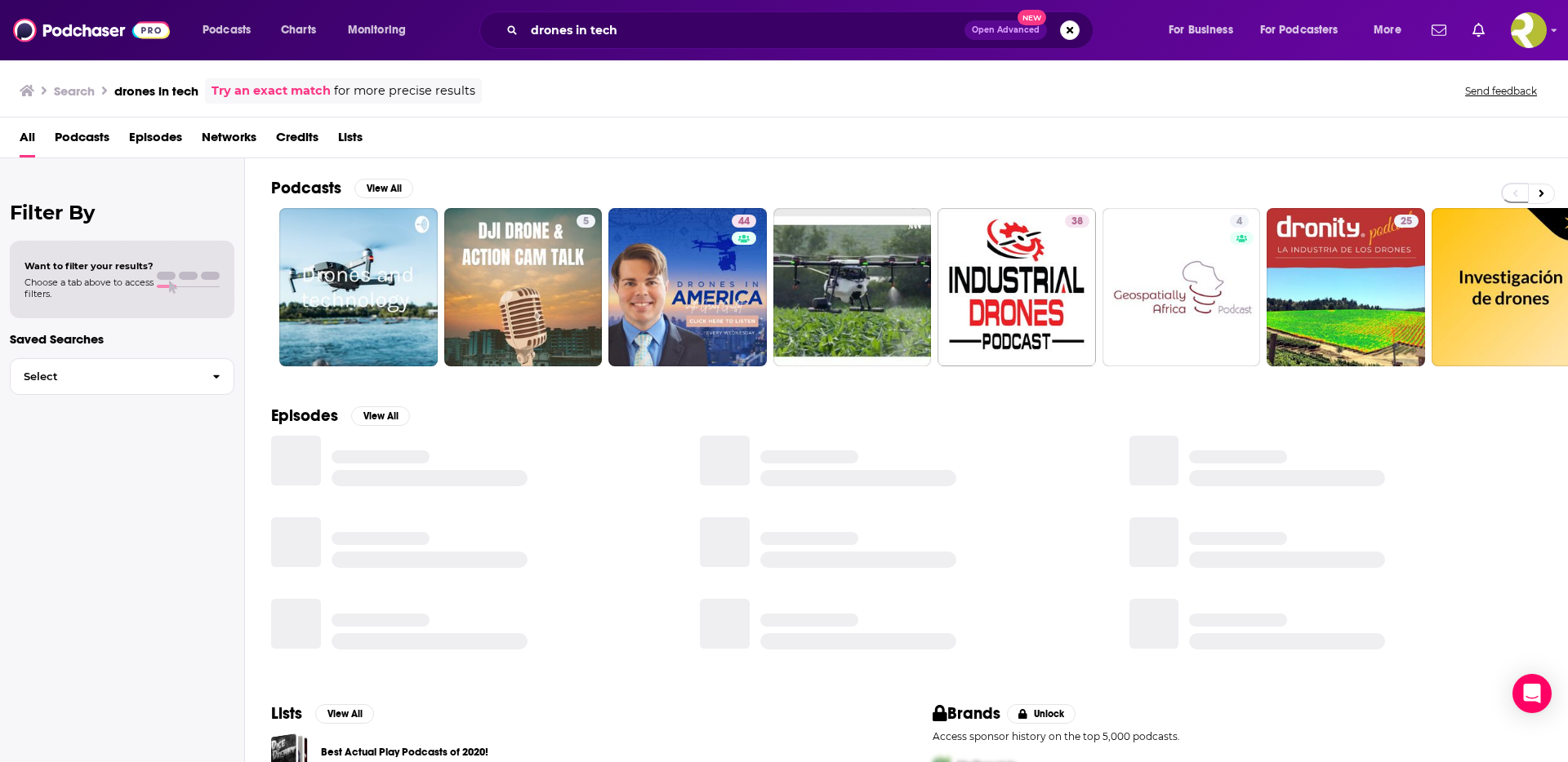
click at [82, 135] on span "Podcasts" at bounding box center [81, 141] width 55 height 34
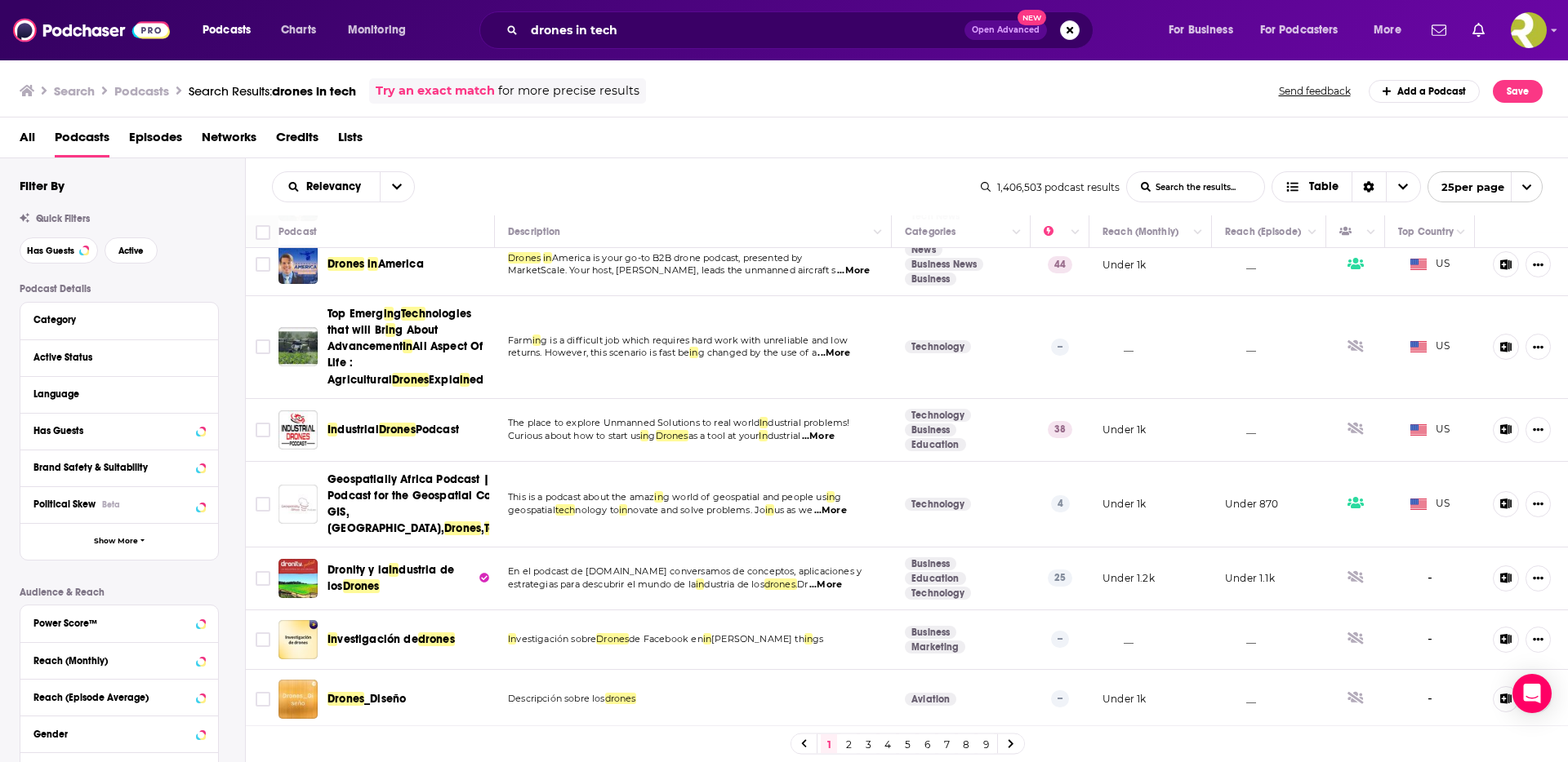
scroll to position [170, 0]
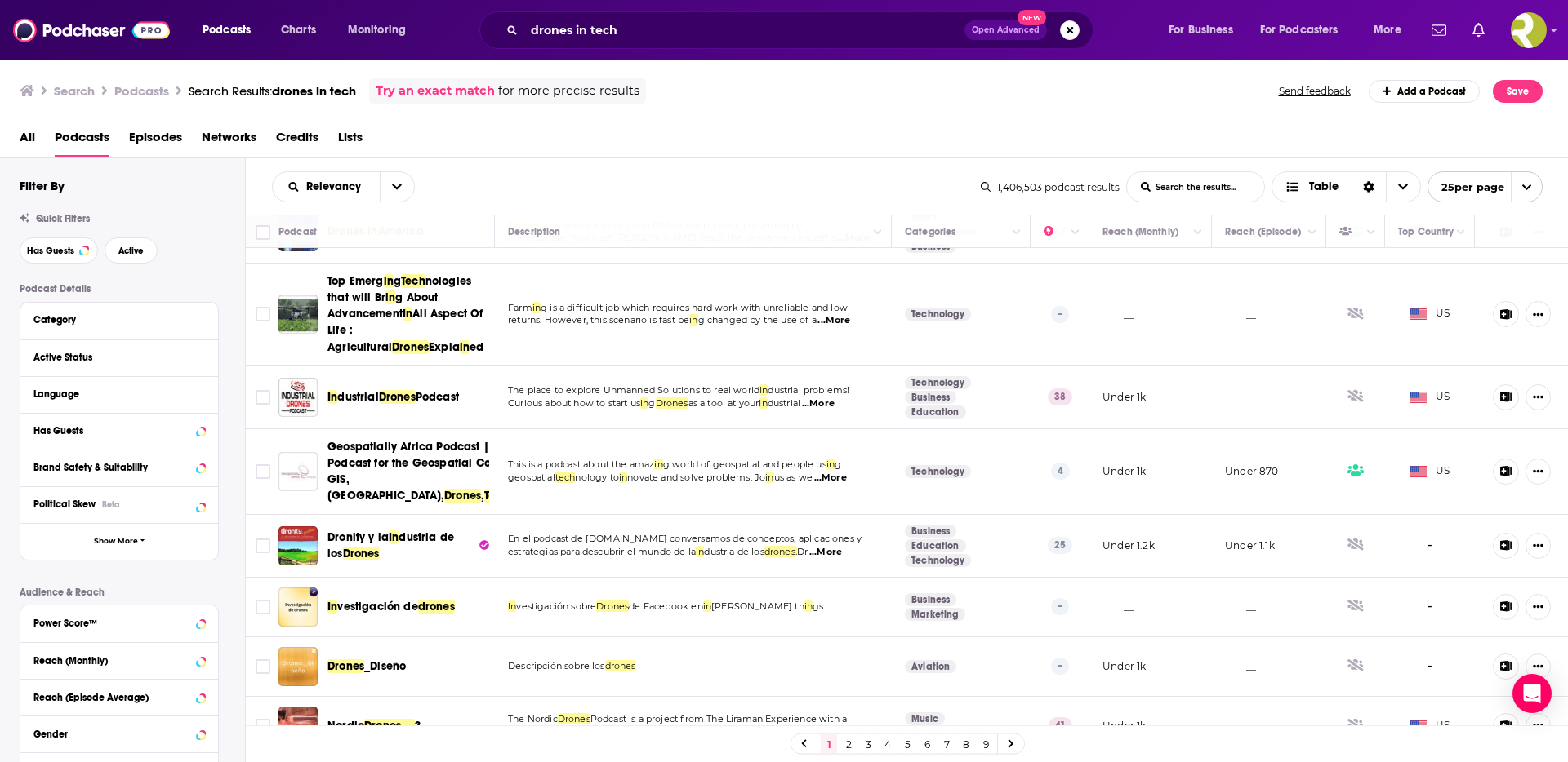
click at [835, 405] on span "...More" at bounding box center [818, 403] width 33 height 13
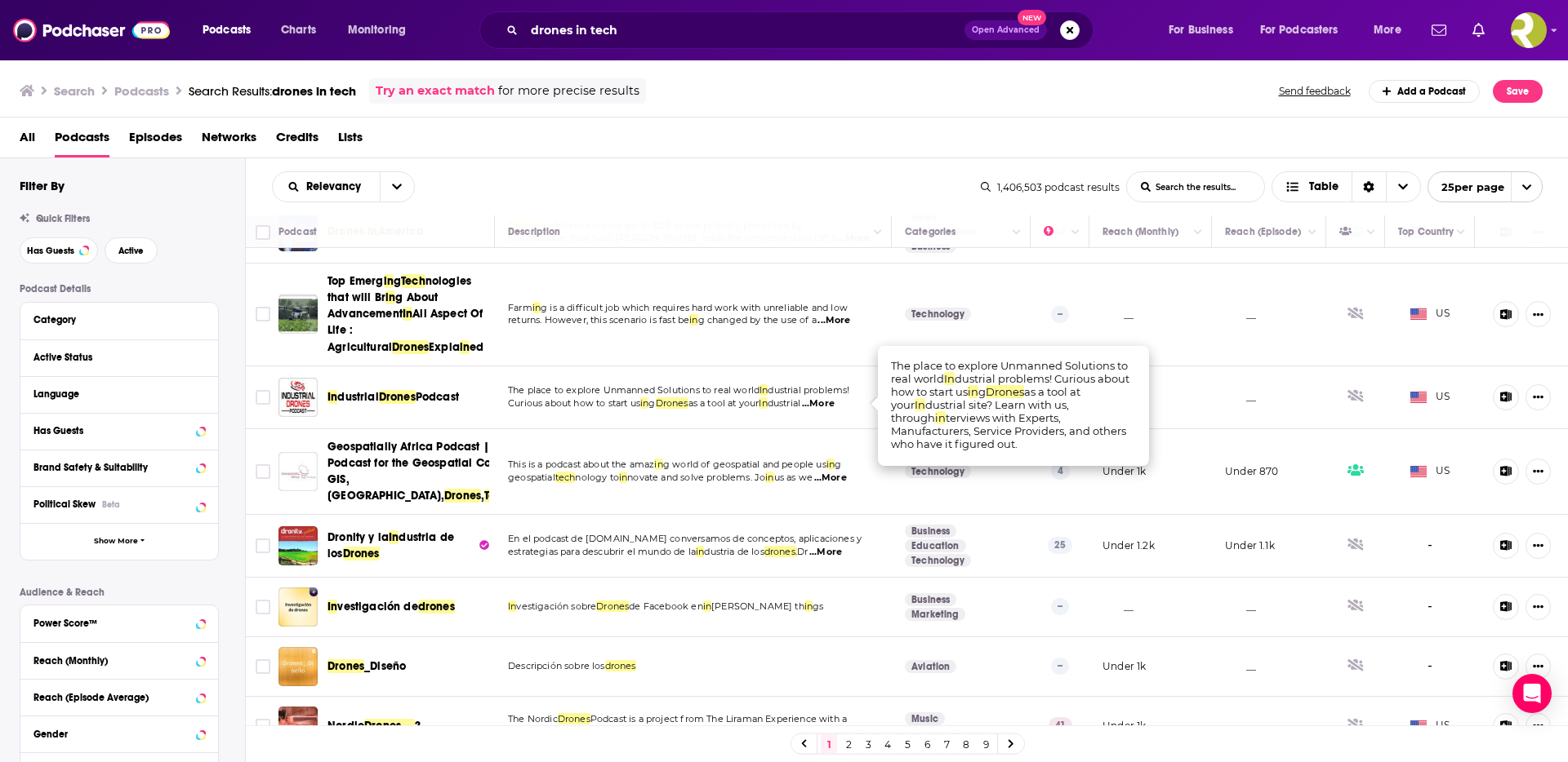
click at [835, 403] on span "...More" at bounding box center [818, 403] width 33 height 13
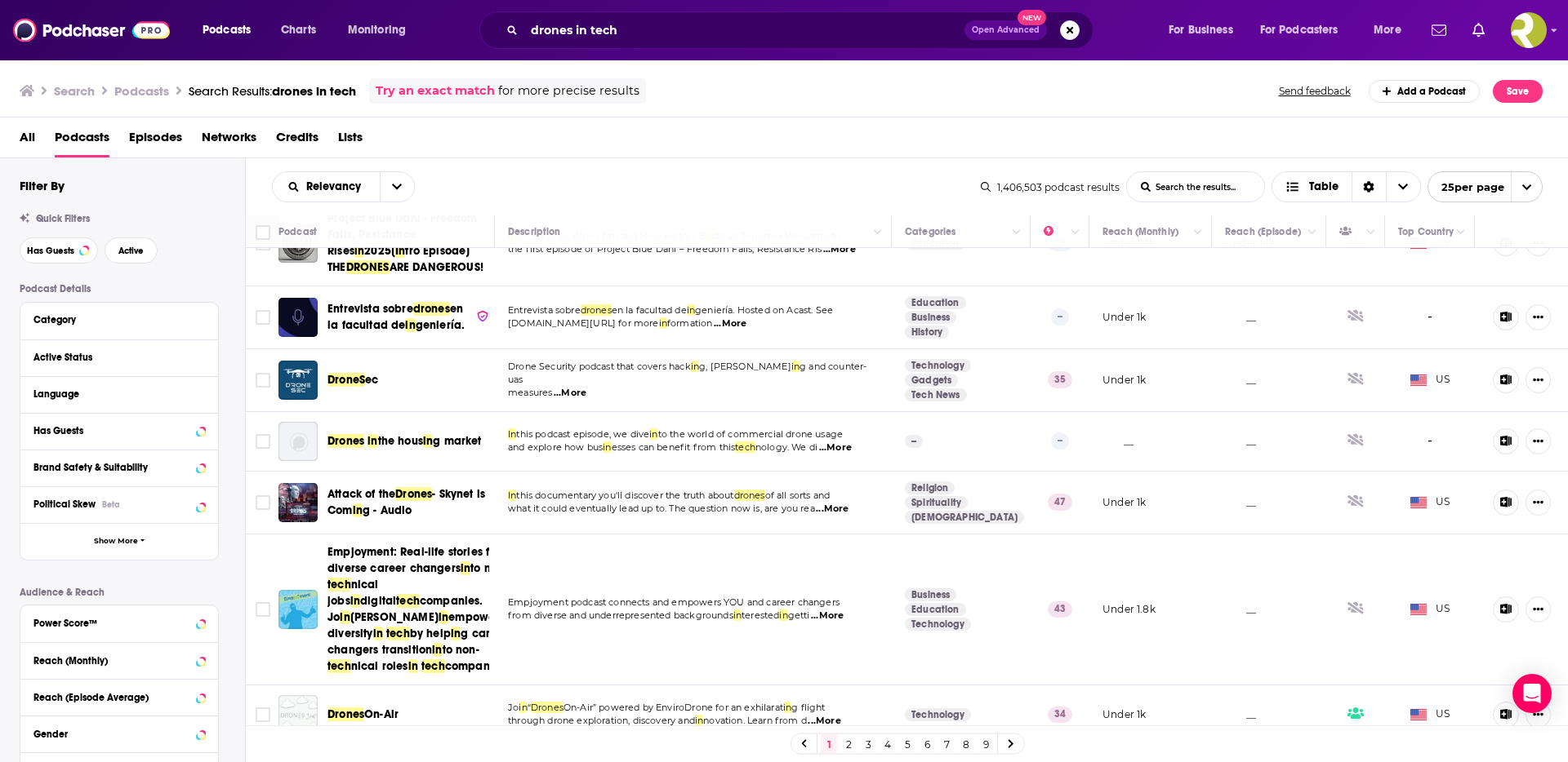
scroll to position [976, 0]
click at [574, 386] on span "...More" at bounding box center [569, 391] width 33 height 13
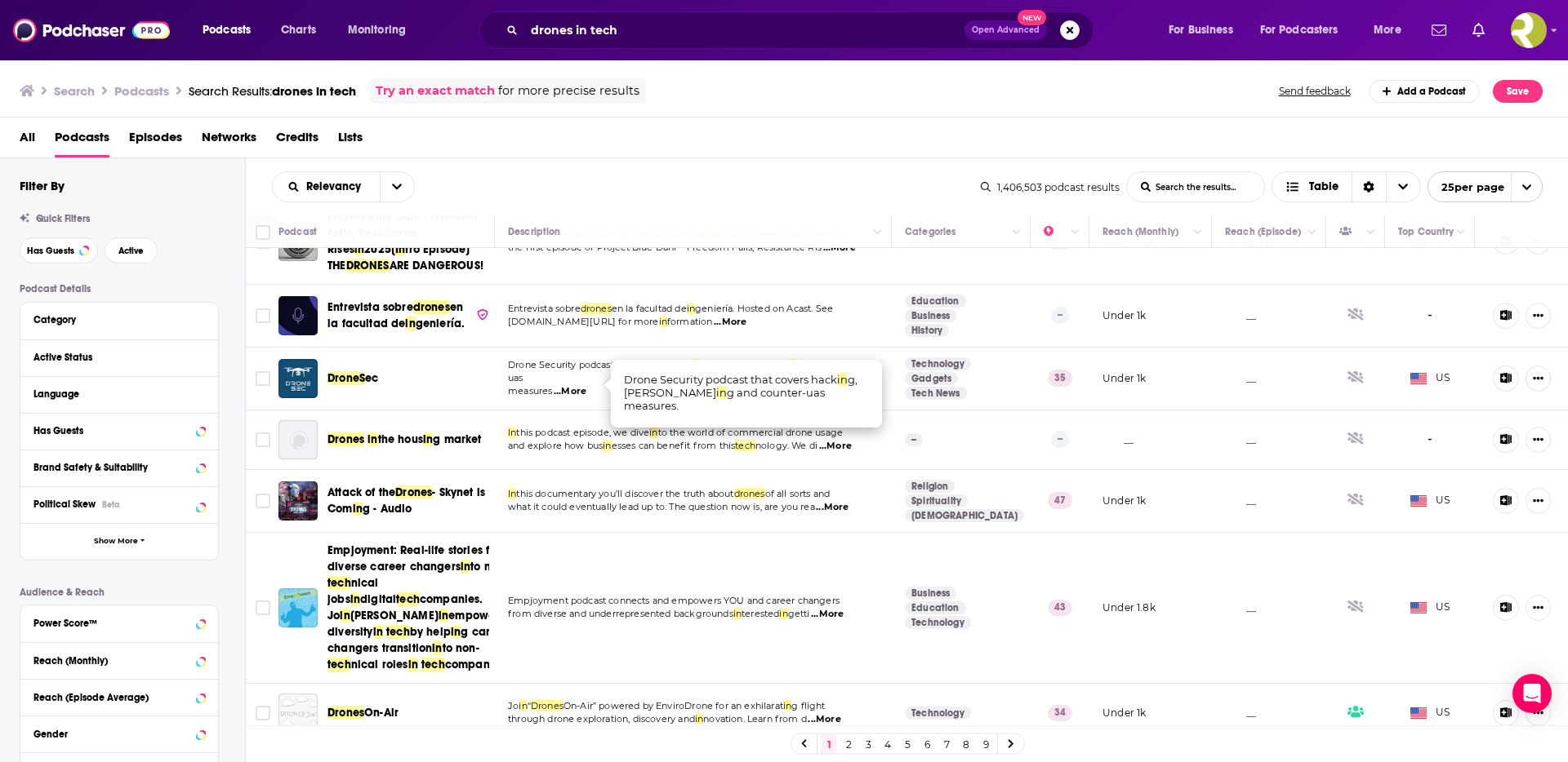
click at [574, 386] on span "...More" at bounding box center [569, 391] width 33 height 13
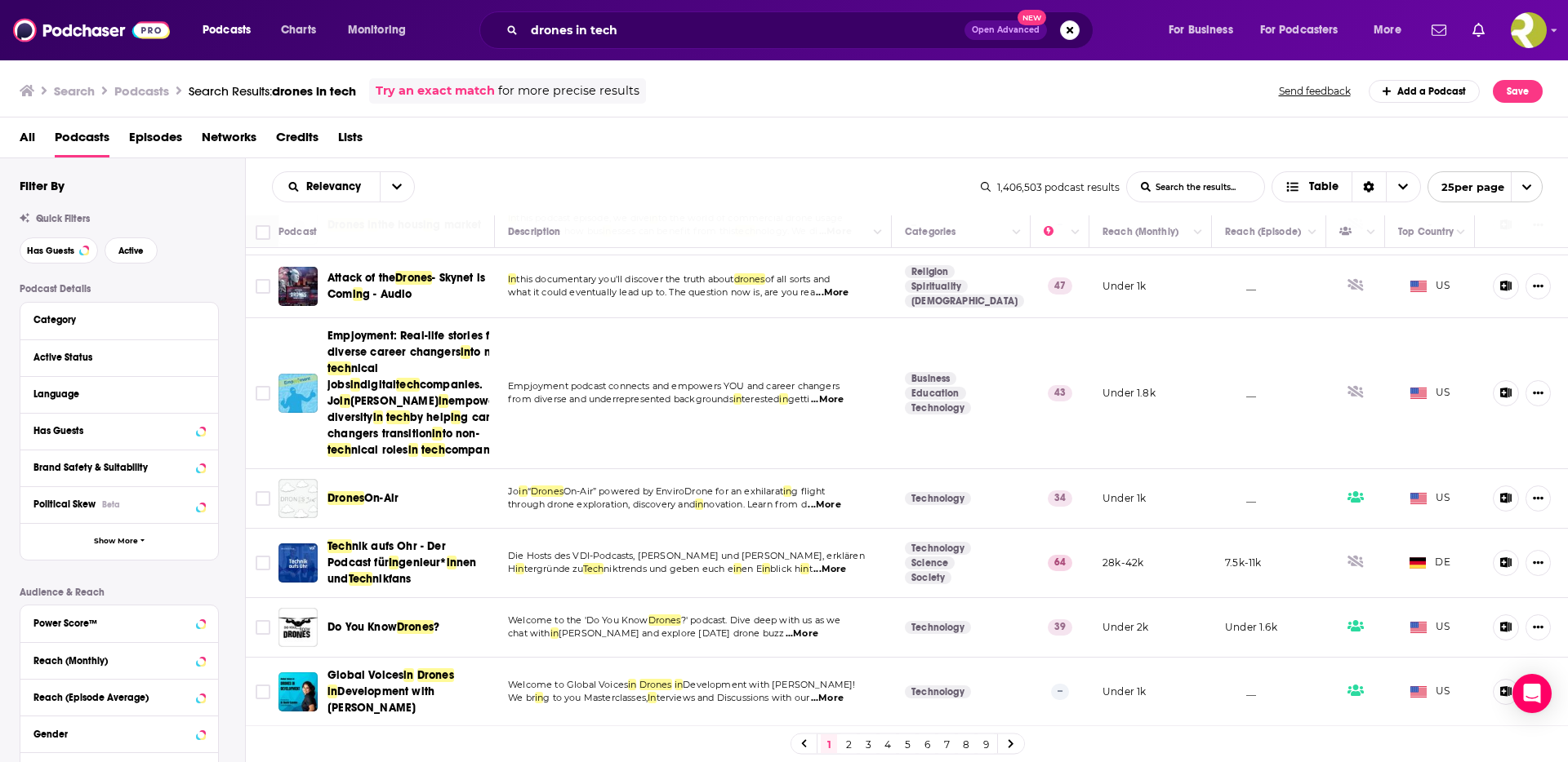
scroll to position [1193, 0]
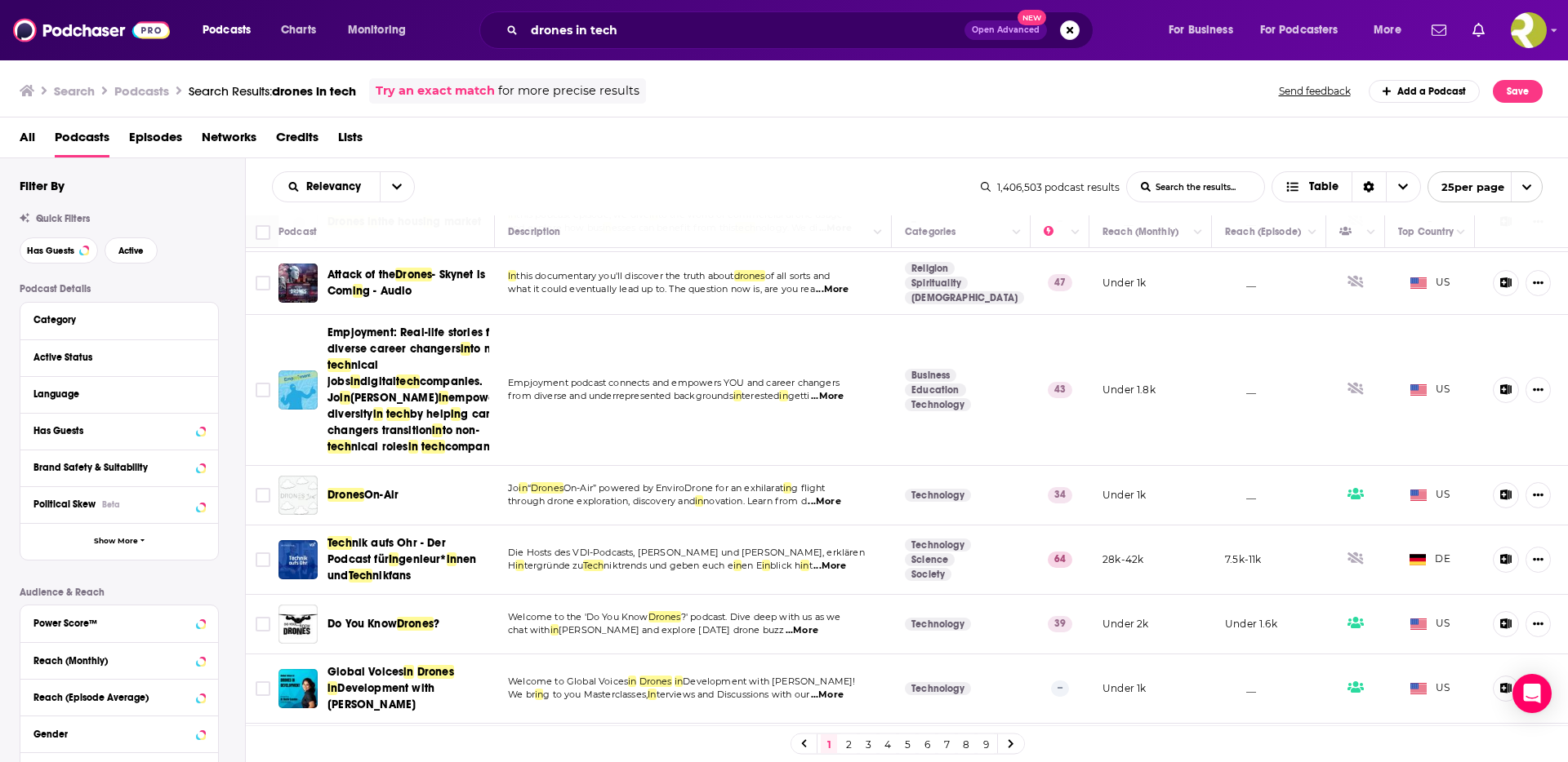
click at [844, 403] on span "...More" at bounding box center [827, 396] width 33 height 13
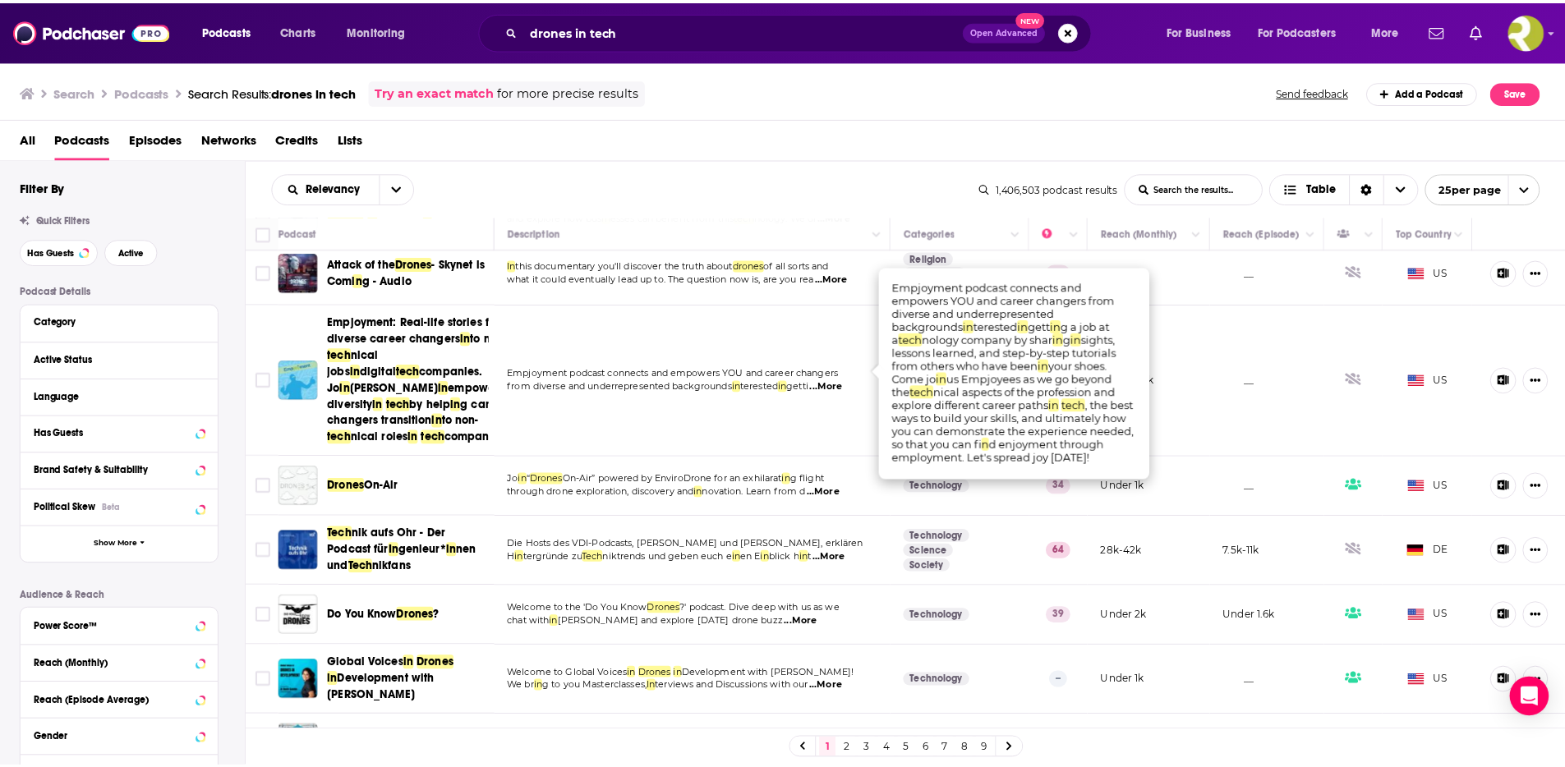
scroll to position [1272, 0]
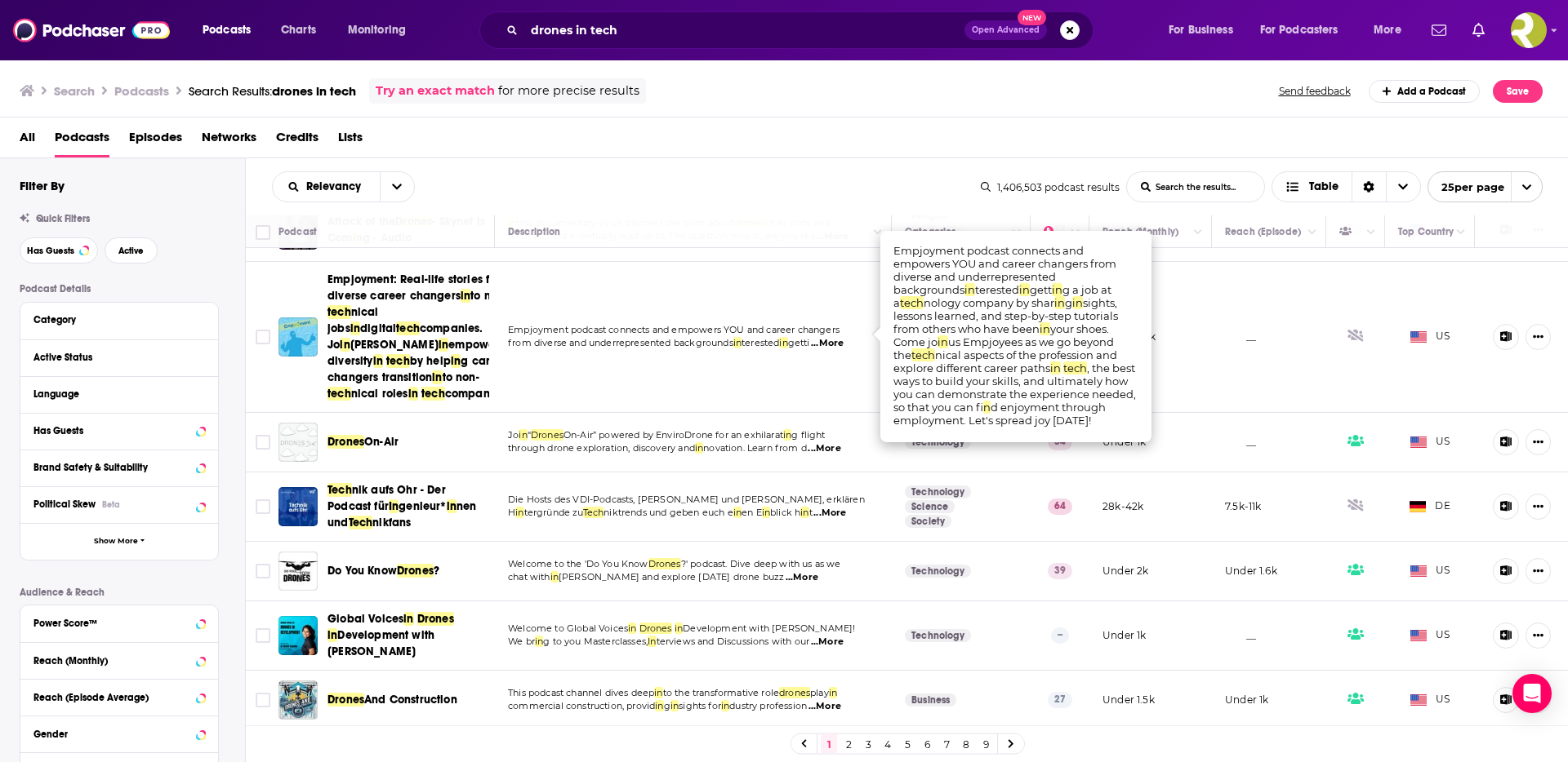
click at [836, 447] on span "...More" at bounding box center [824, 448] width 33 height 13
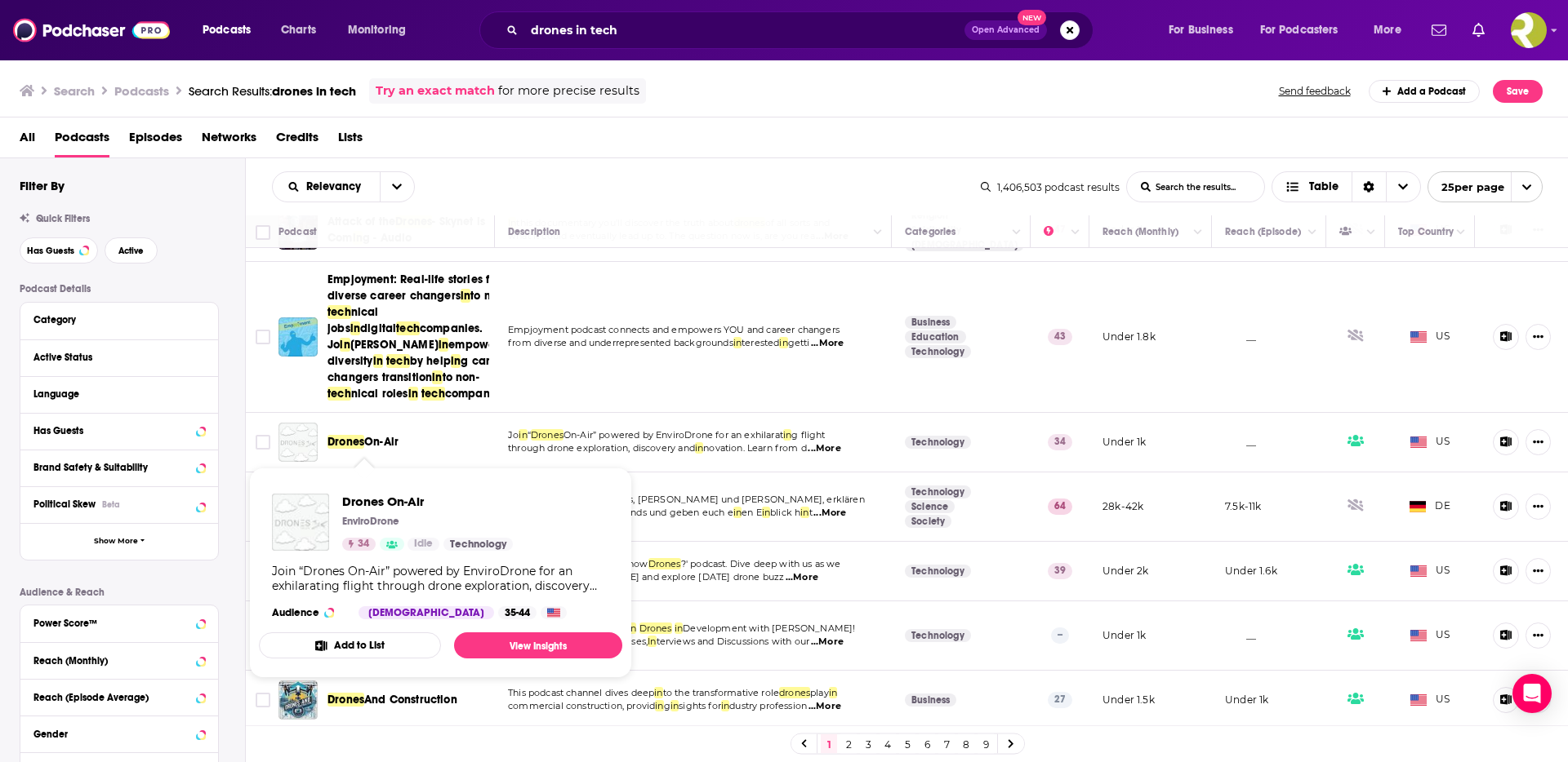
click at [365, 442] on span "On-Air" at bounding box center [381, 442] width 35 height 14
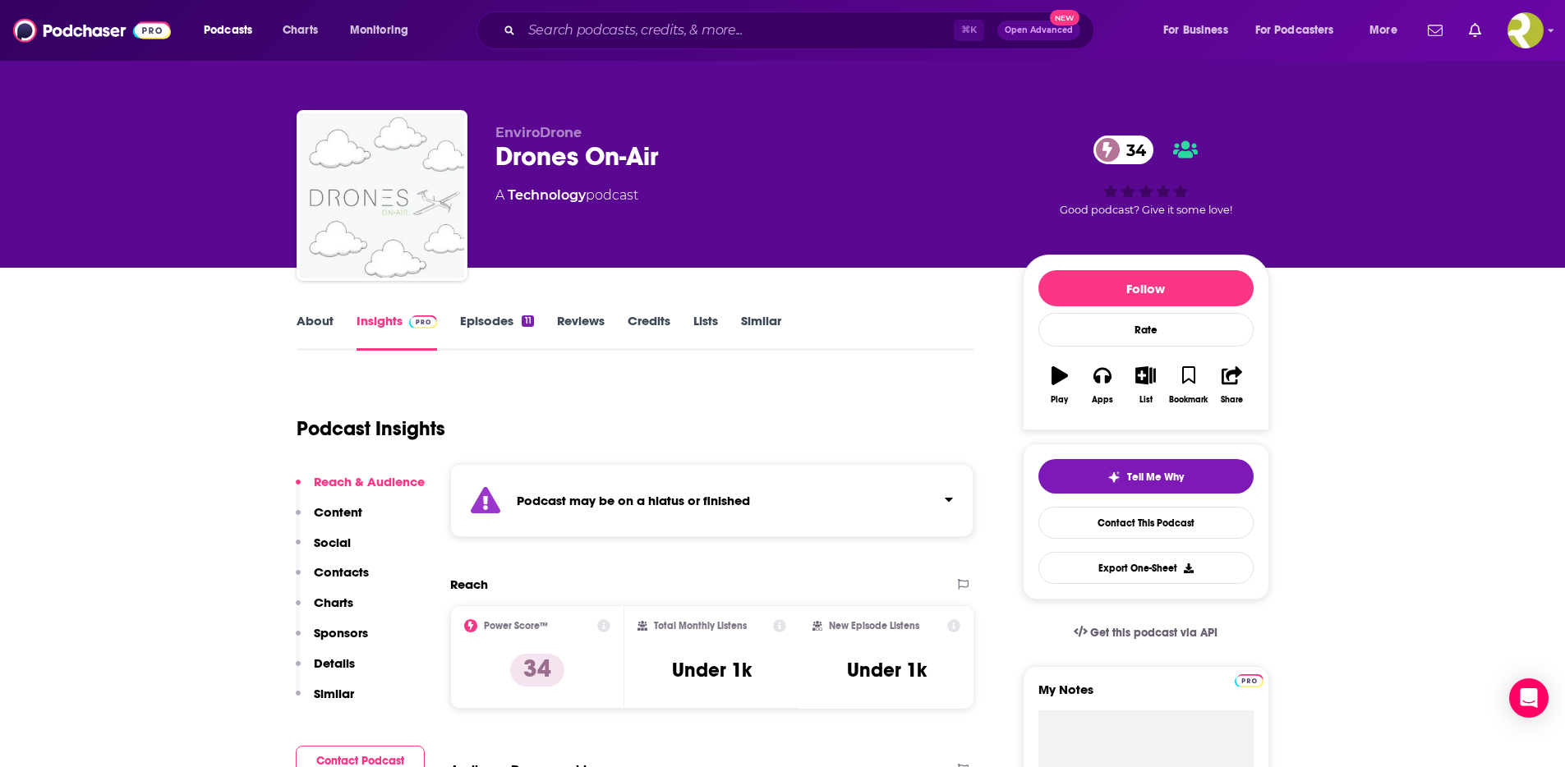
click at [503, 320] on link "Episodes 11" at bounding box center [496, 332] width 73 height 38
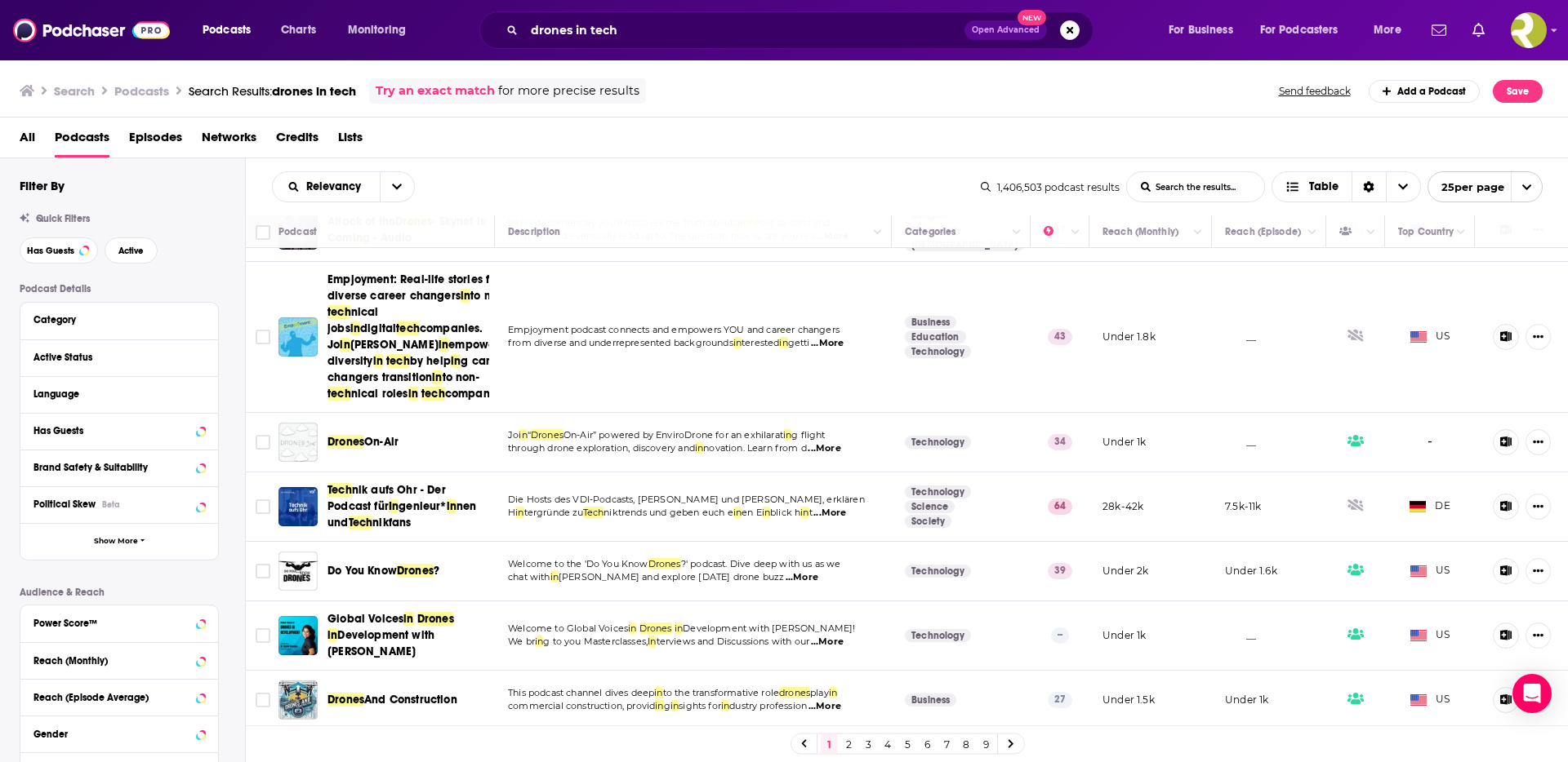
scroll to position [1264, 0]
click at [841, 641] on span "...More" at bounding box center [827, 642] width 33 height 13
click at [852, 747] on link "2" at bounding box center [849, 745] width 16 height 20
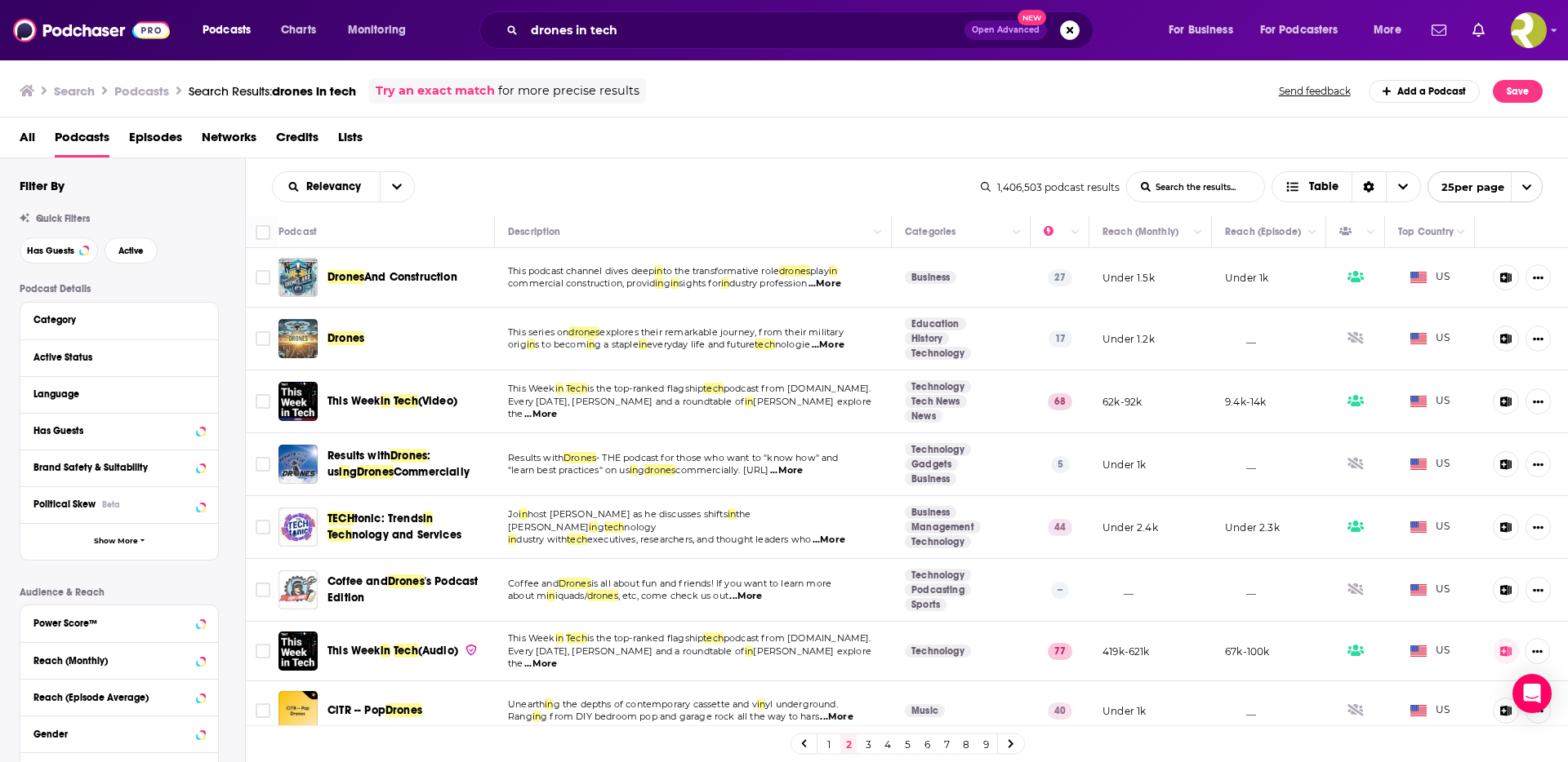
click at [845, 347] on span "...More" at bounding box center [828, 345] width 33 height 13
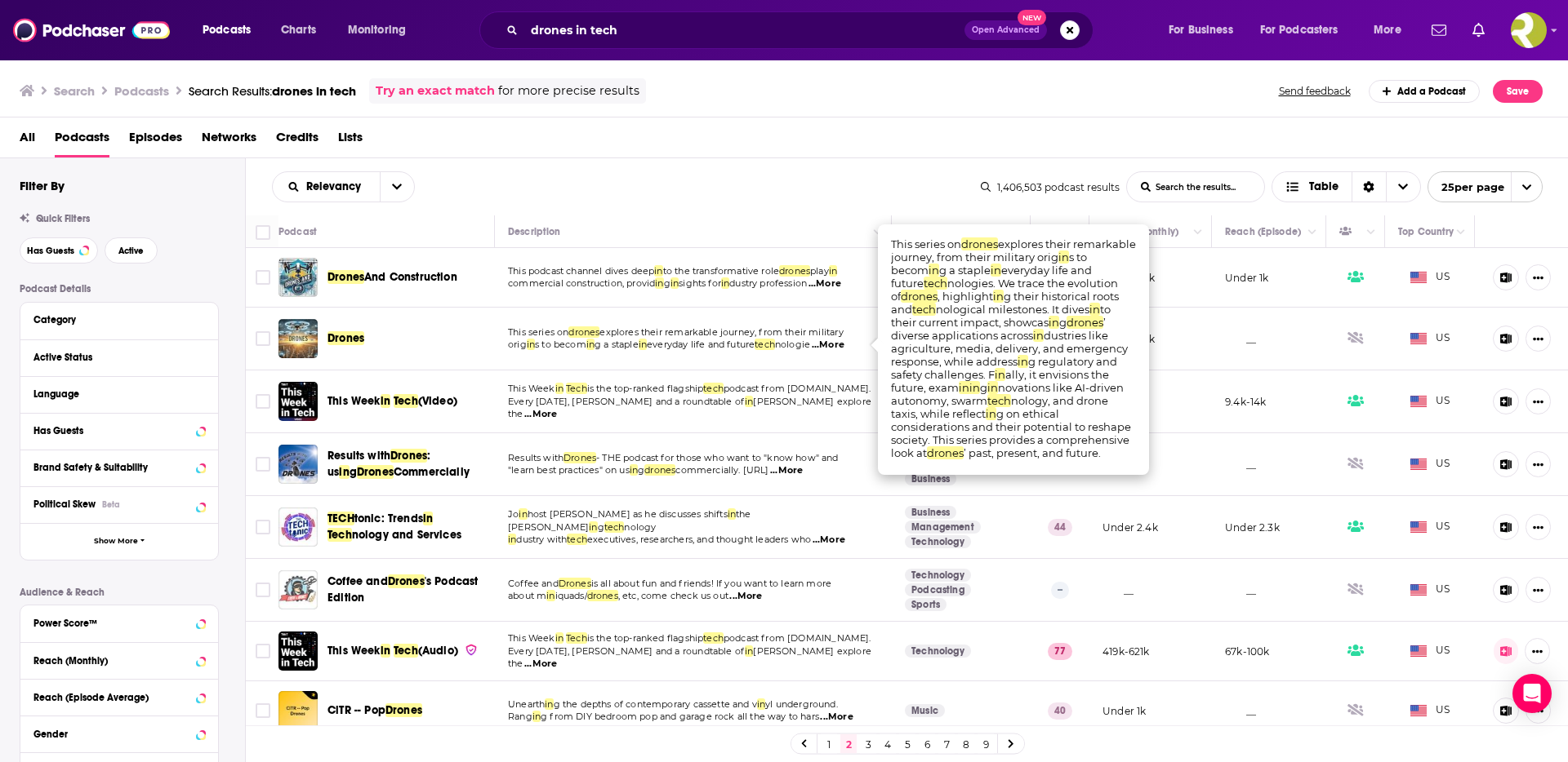
click at [357, 338] on span "Drones" at bounding box center [346, 339] width 37 height 14
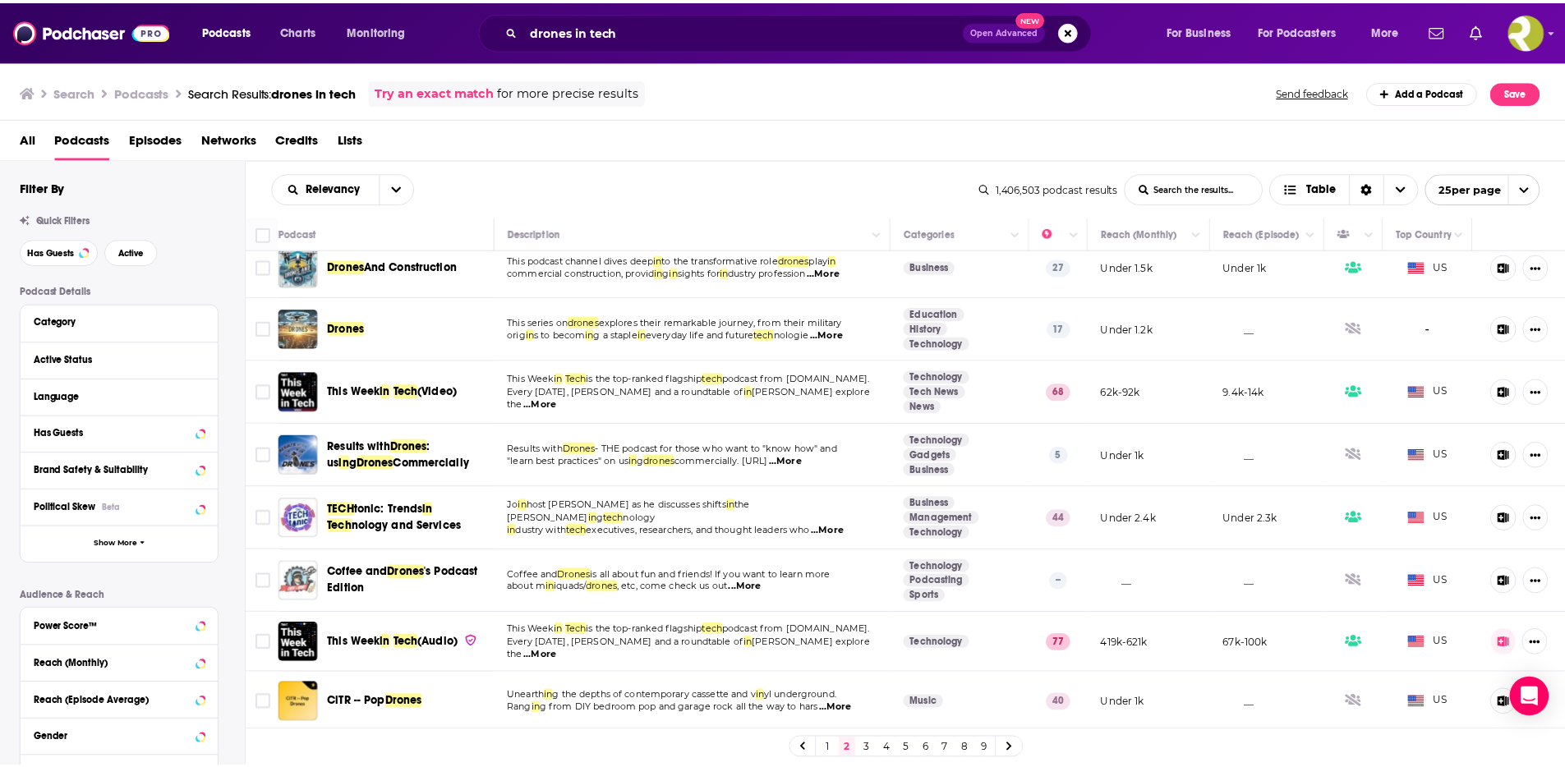
scroll to position [33, 0]
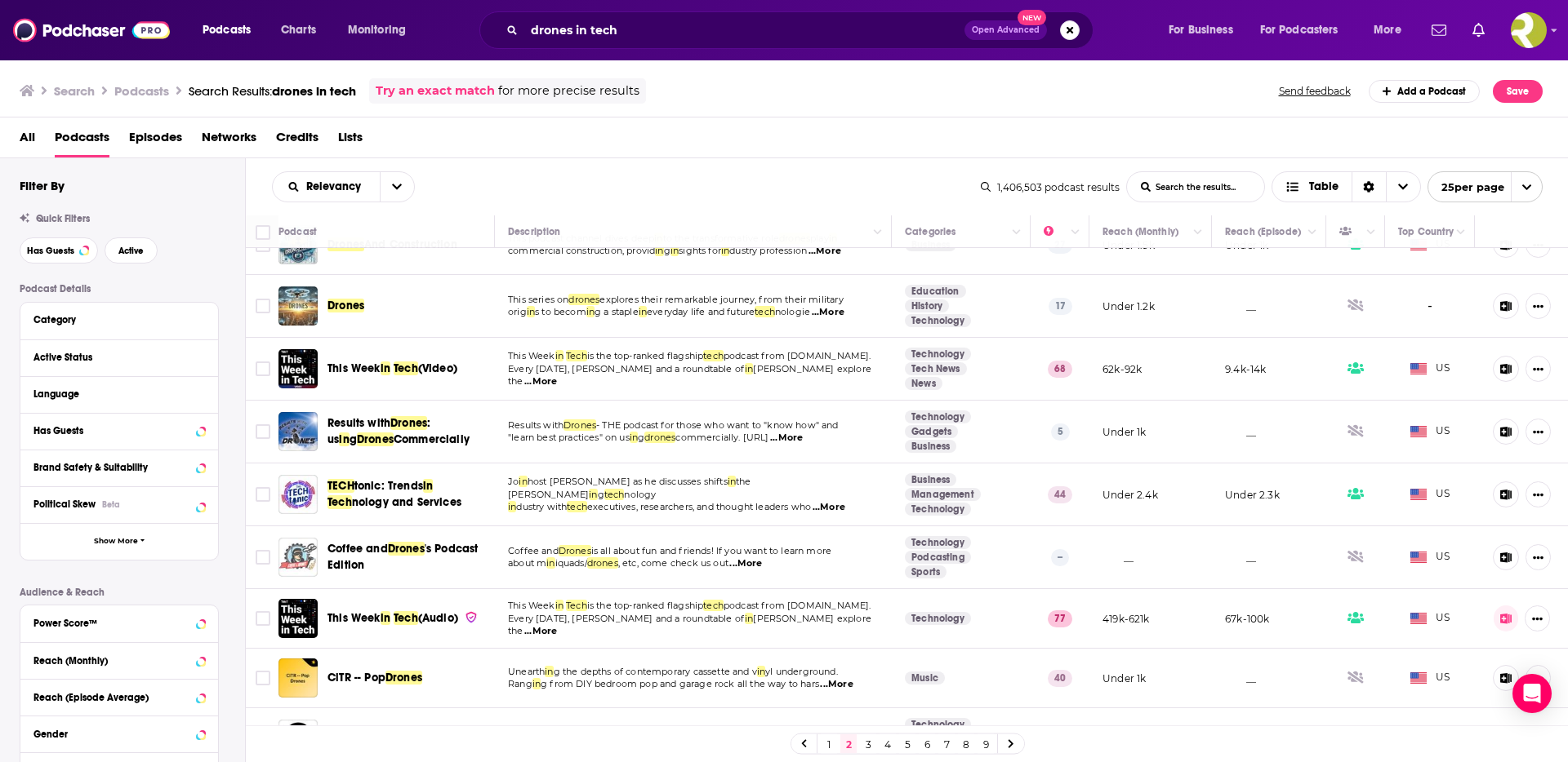
click at [556, 377] on span "...More" at bounding box center [541, 381] width 33 height 13
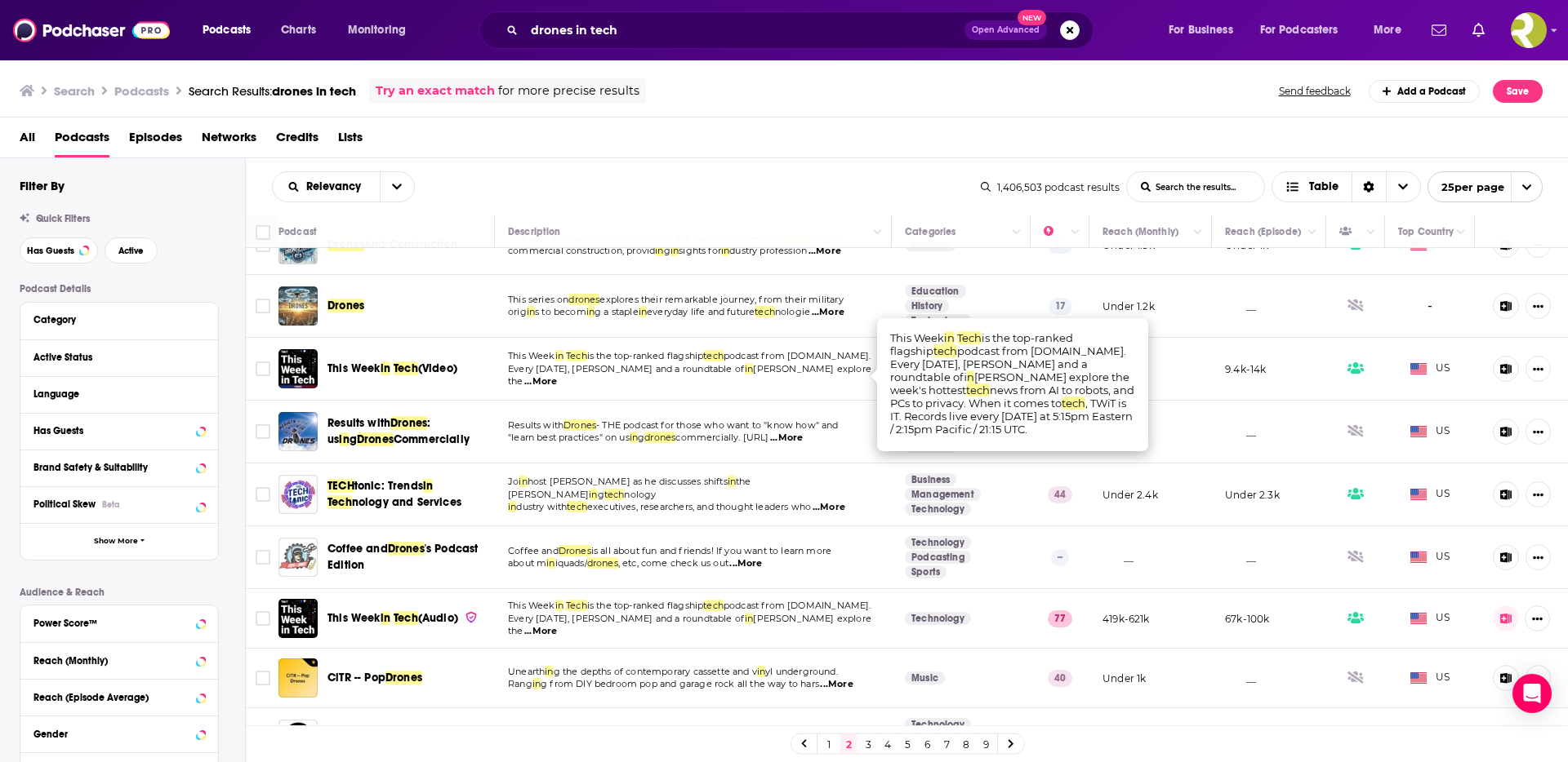
click at [369, 372] on span "This Week" at bounding box center [354, 369] width 53 height 14
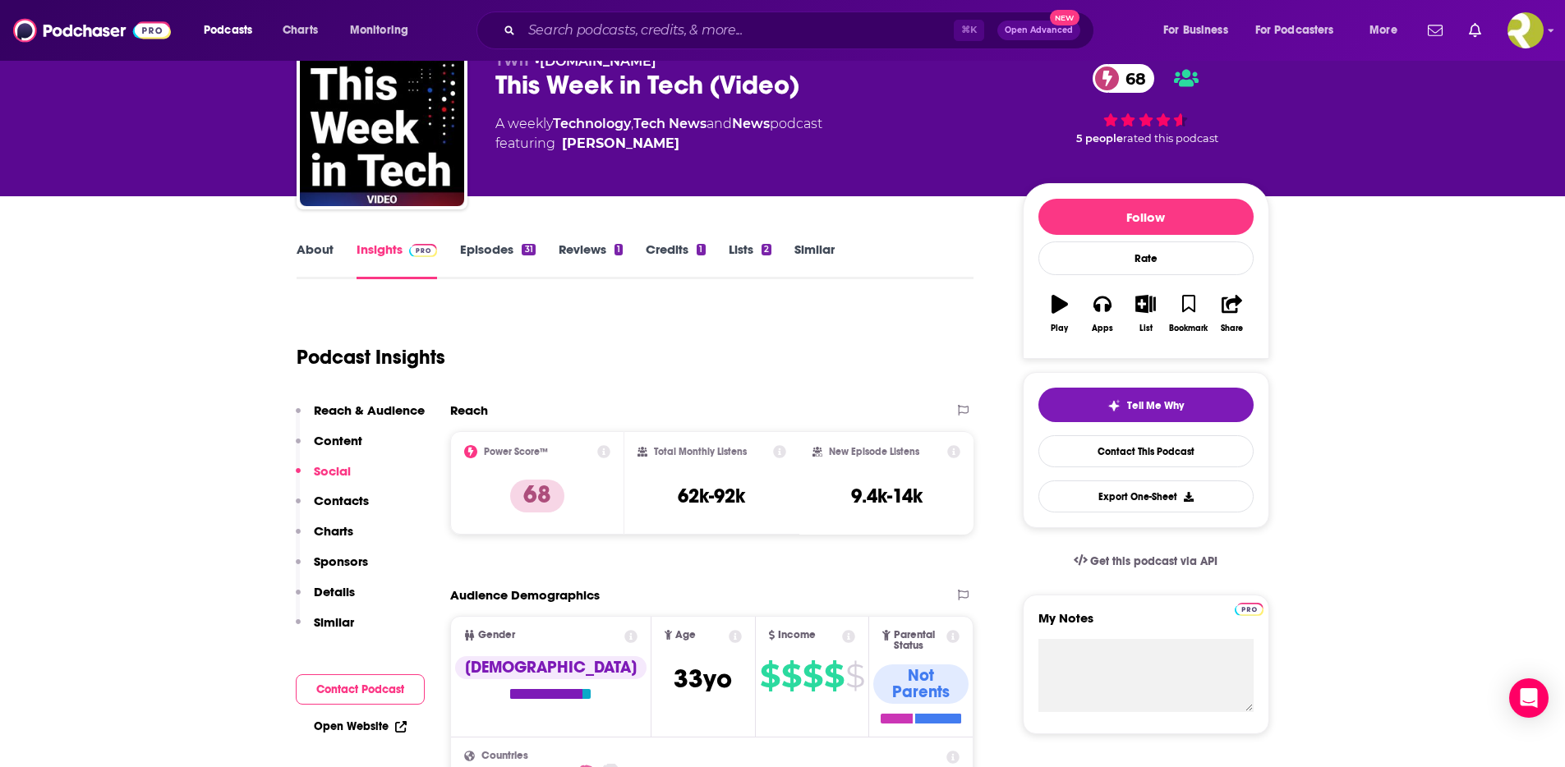
scroll to position [98, 0]
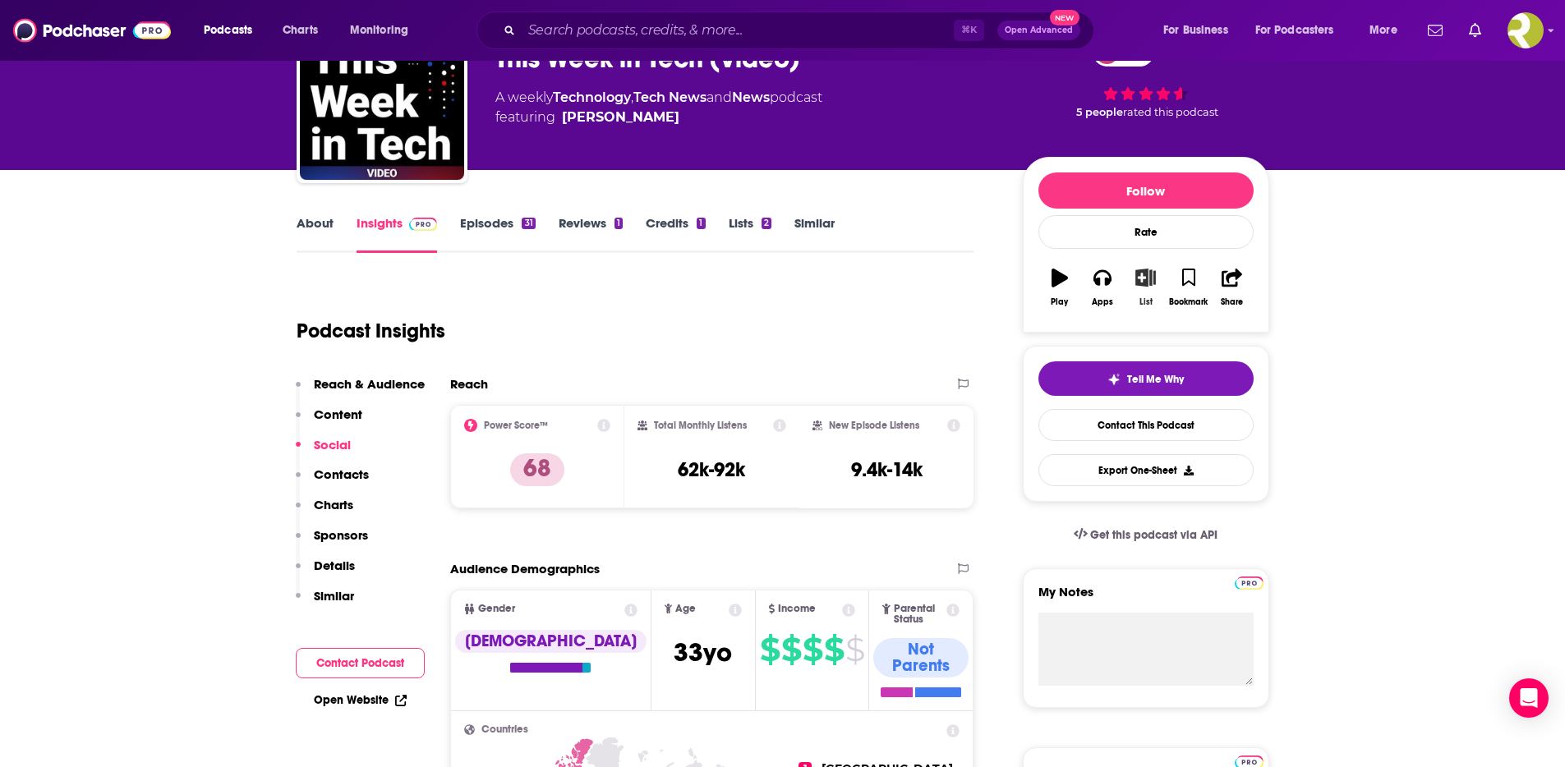
click at [1142, 277] on icon "button" at bounding box center [1146, 278] width 21 height 18
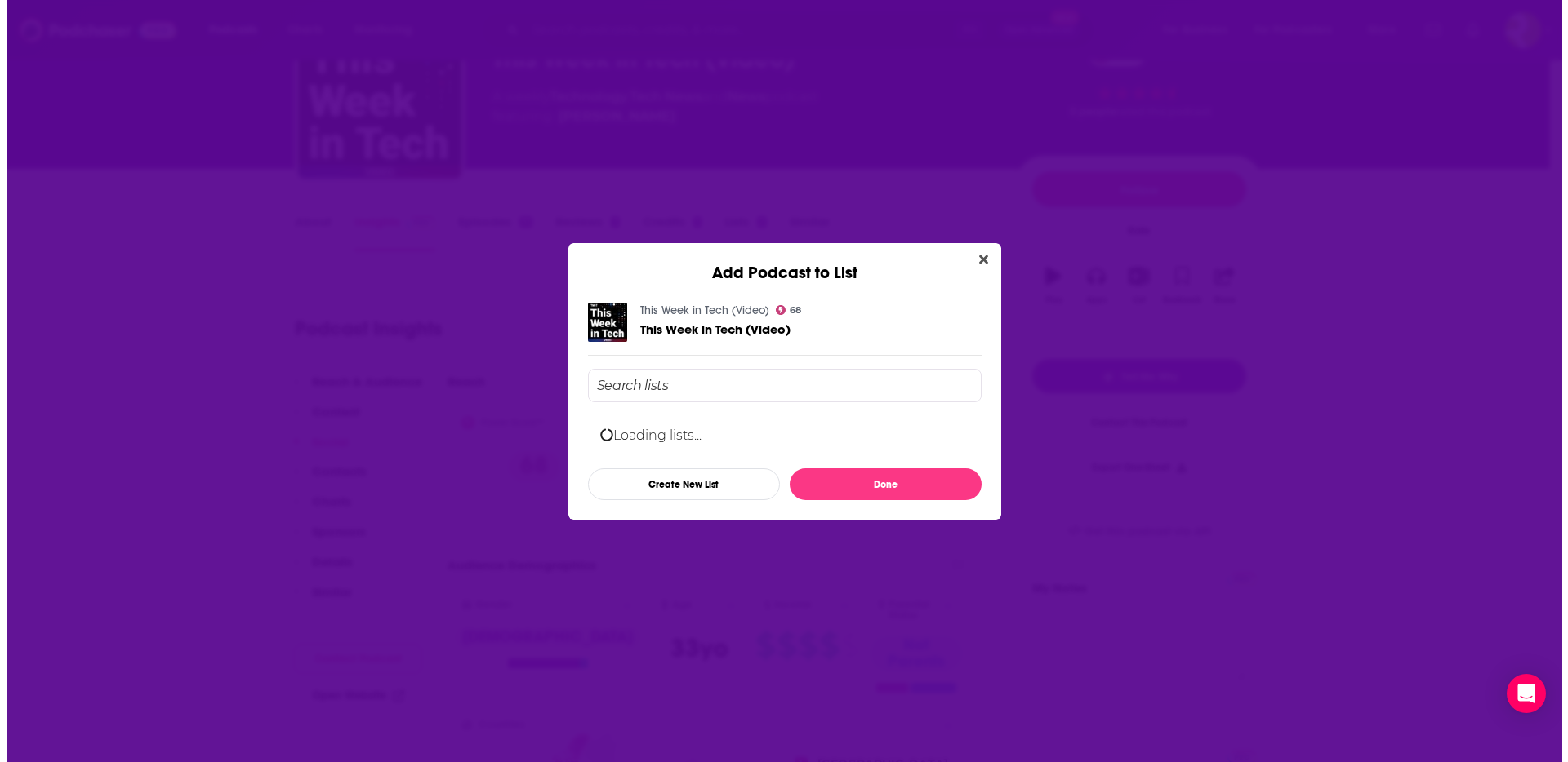
scroll to position [0, 0]
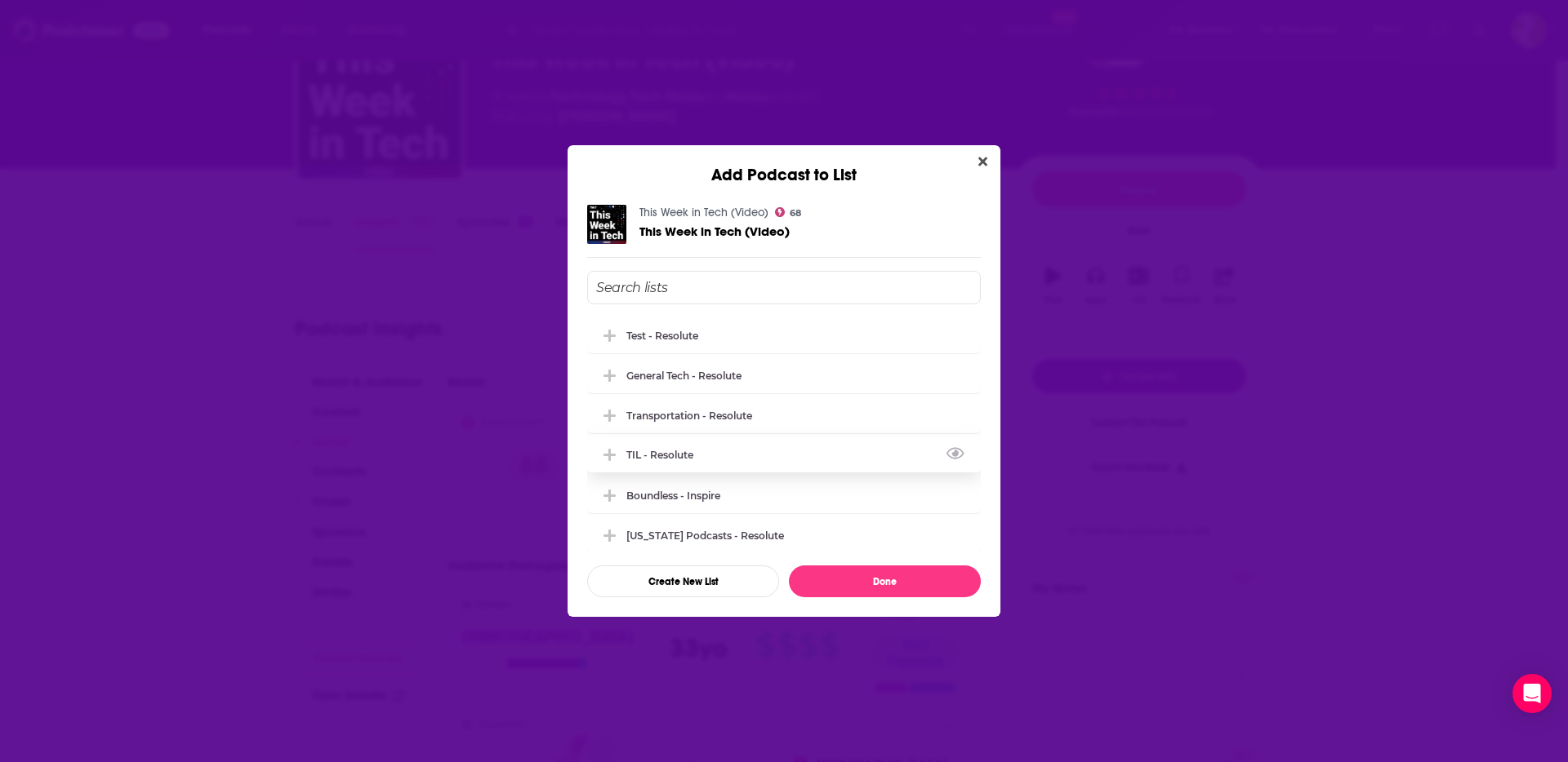
click at [611, 455] on icon "Add Podcast To List" at bounding box center [609, 455] width 12 height 12
click at [886, 580] on button "Done" at bounding box center [884, 581] width 192 height 32
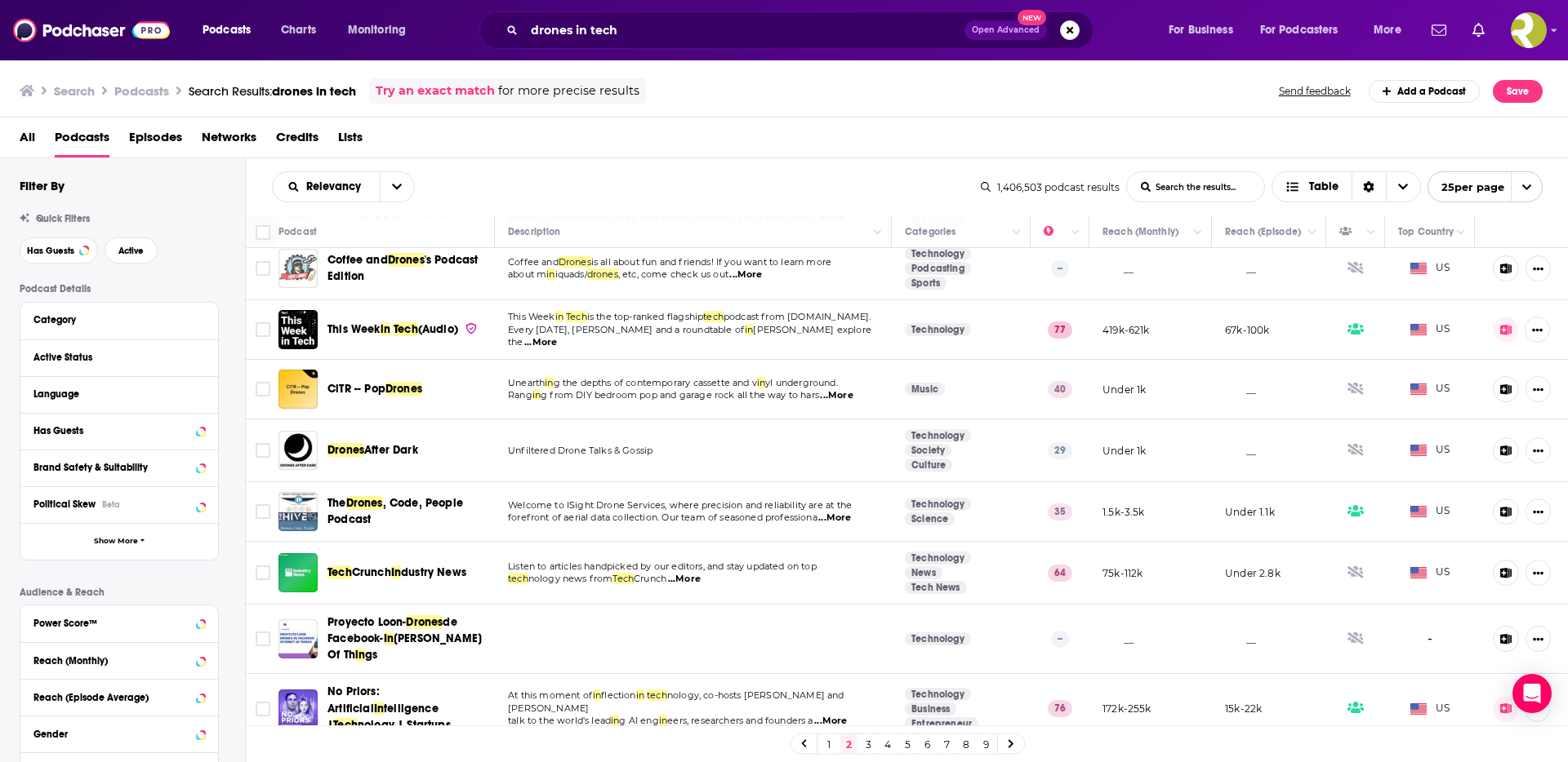
scroll to position [268, 0]
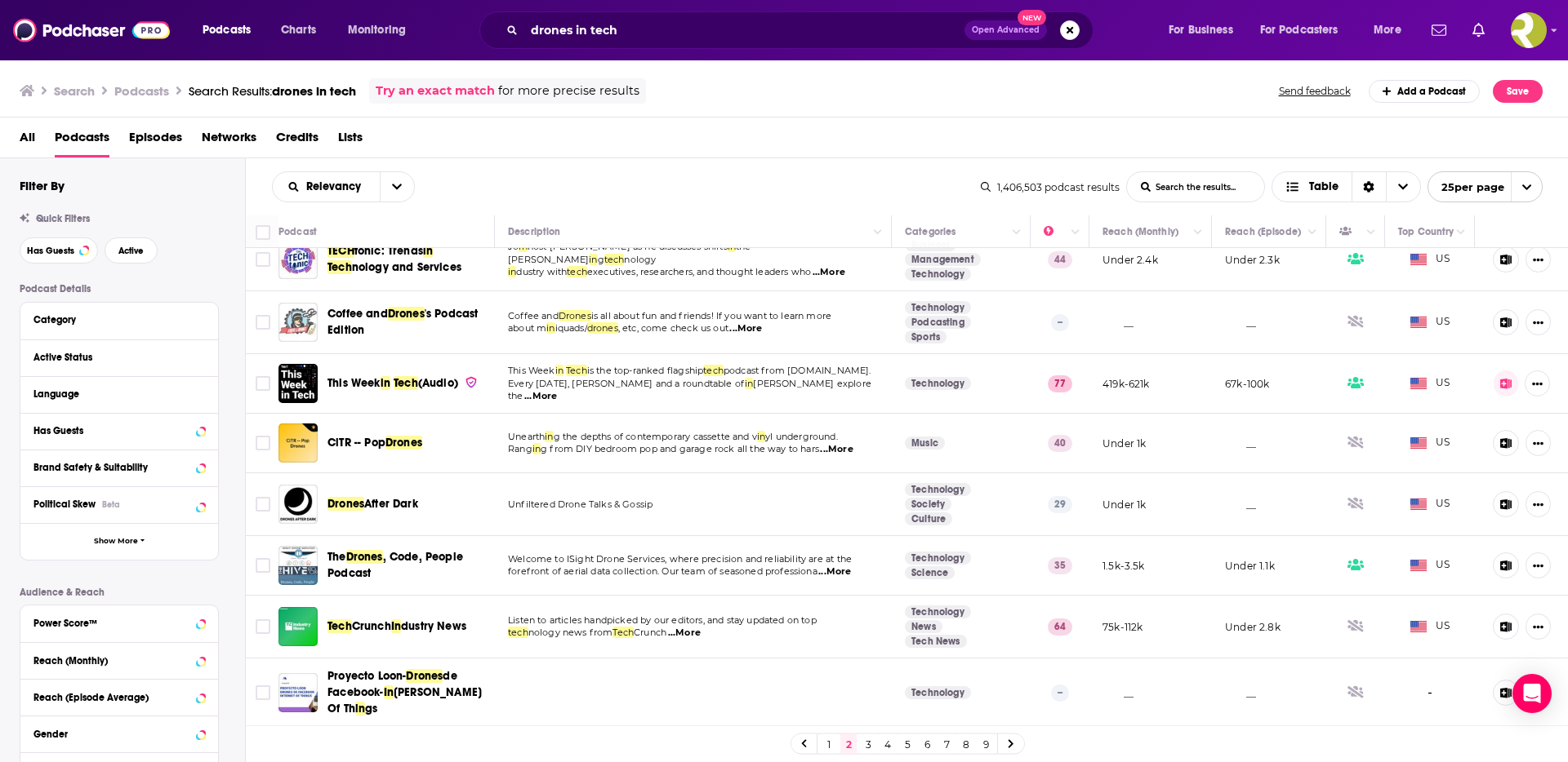
click at [556, 390] on span "...More" at bounding box center [541, 396] width 33 height 13
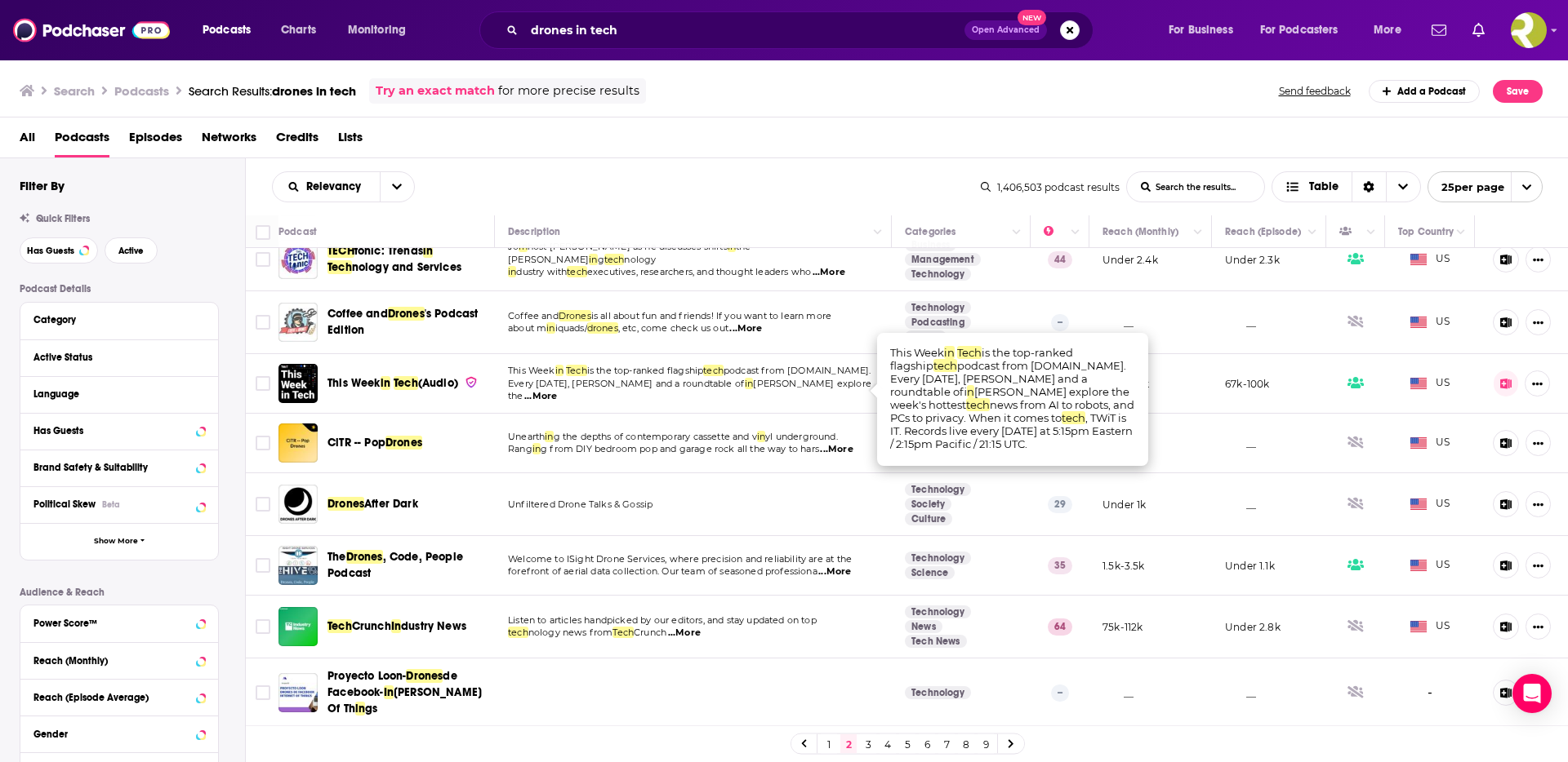
click at [556, 390] on span "...More" at bounding box center [541, 396] width 33 height 13
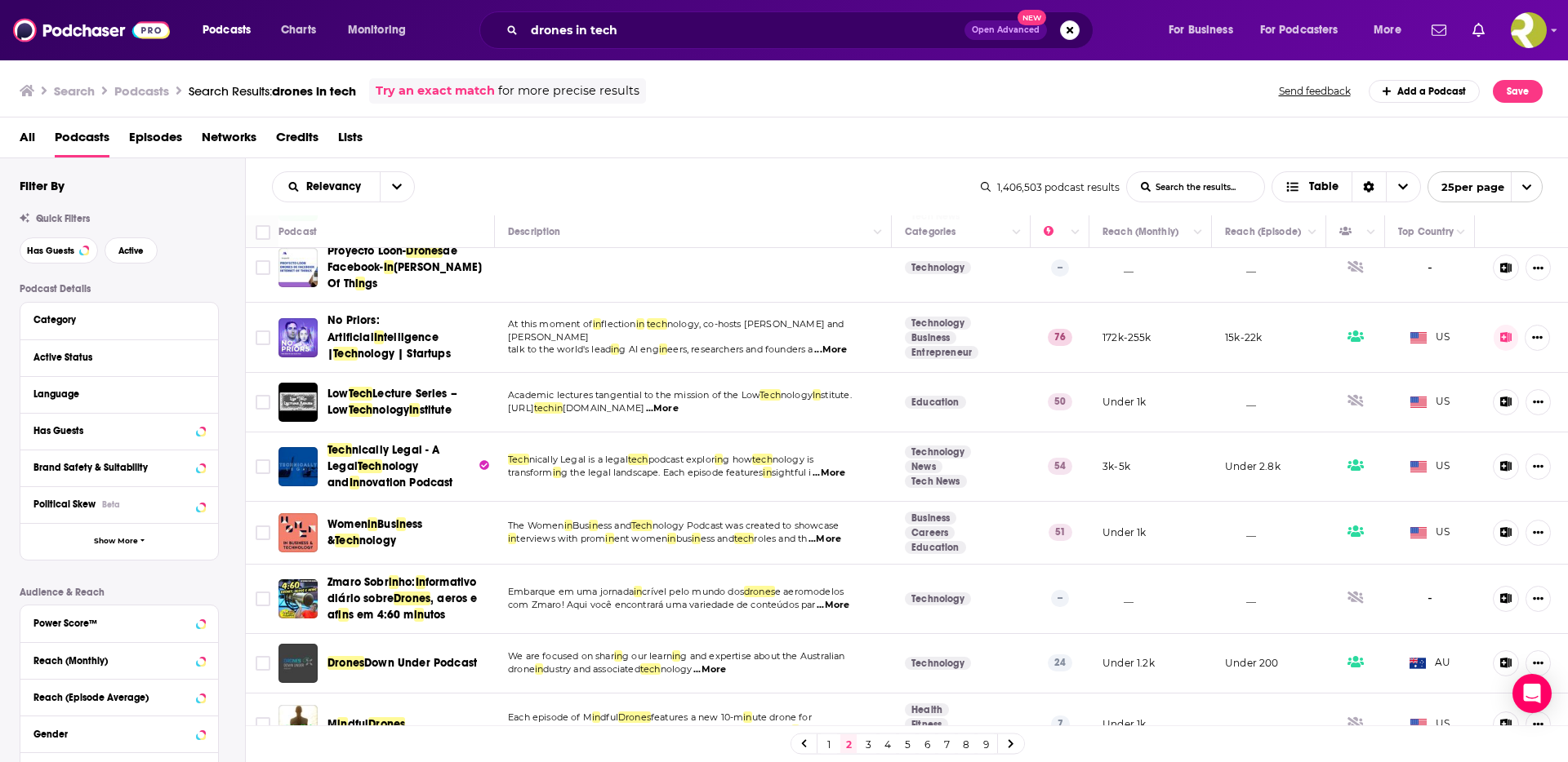
scroll to position [696, 0]
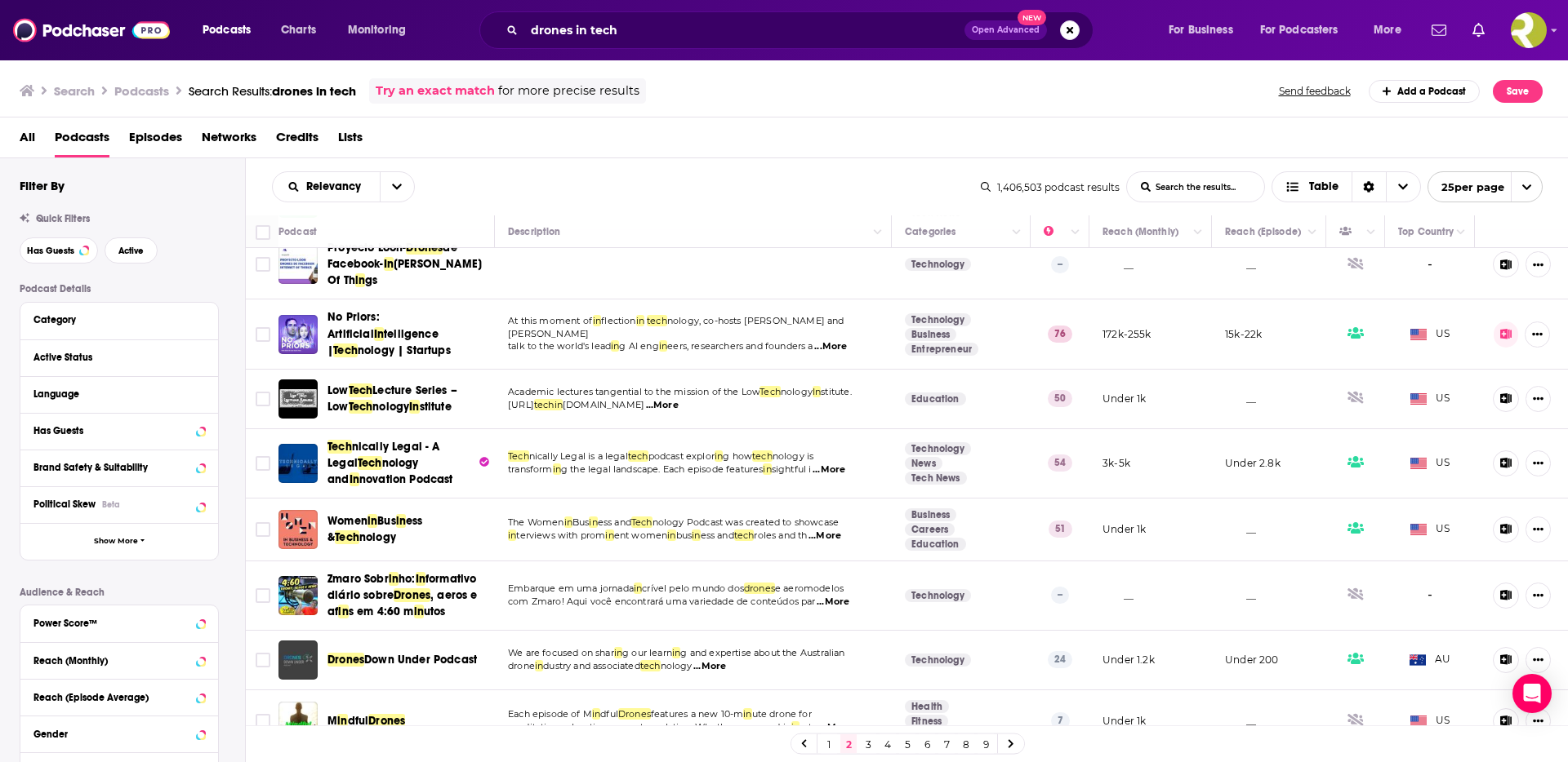
click at [845, 341] on span "...More" at bounding box center [830, 347] width 33 height 13
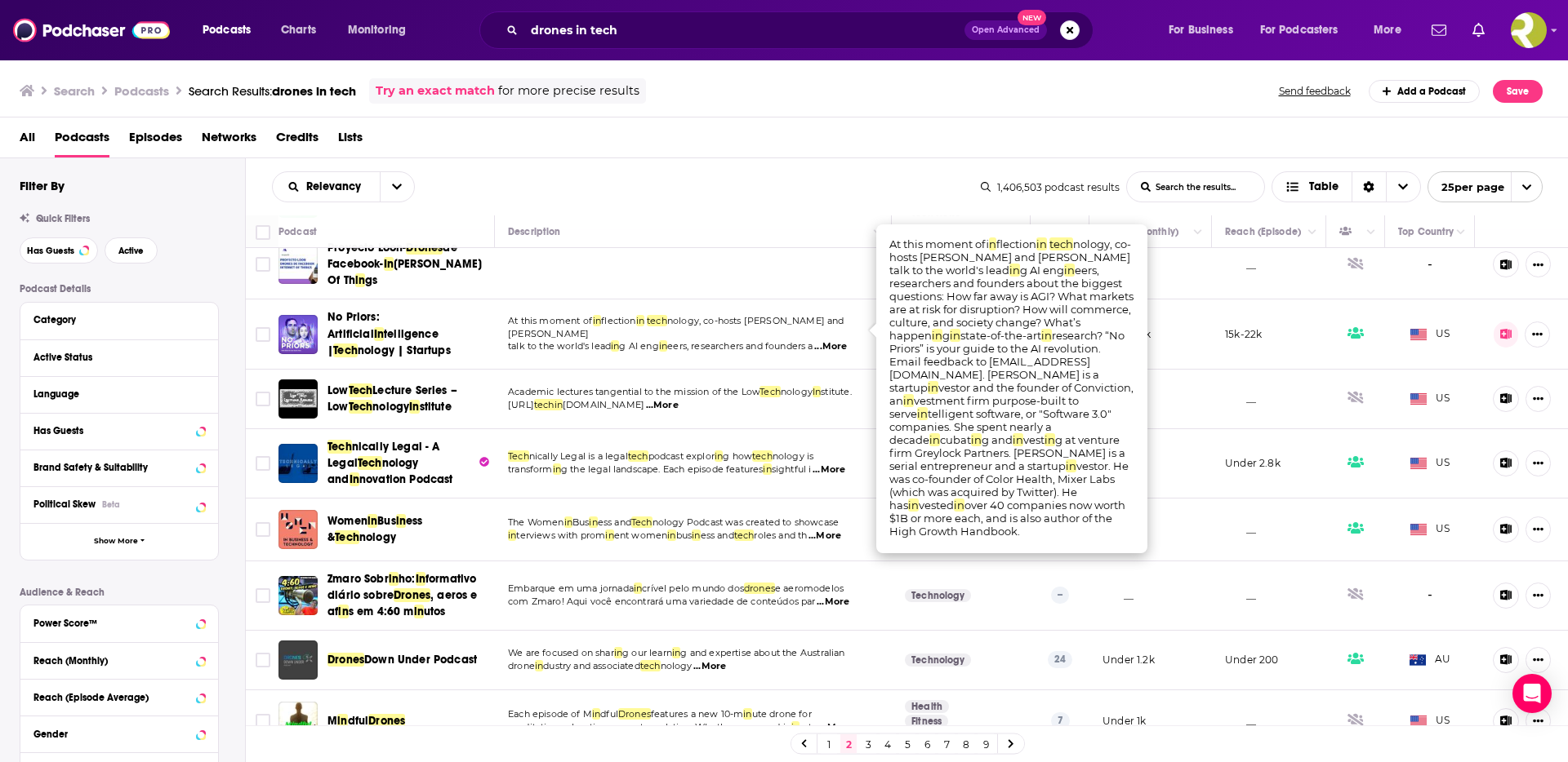
click at [855, 341] on p "talk to the world's lead in g AI eng in eers, researchers and founders a ...More" at bounding box center [693, 347] width 370 height 13
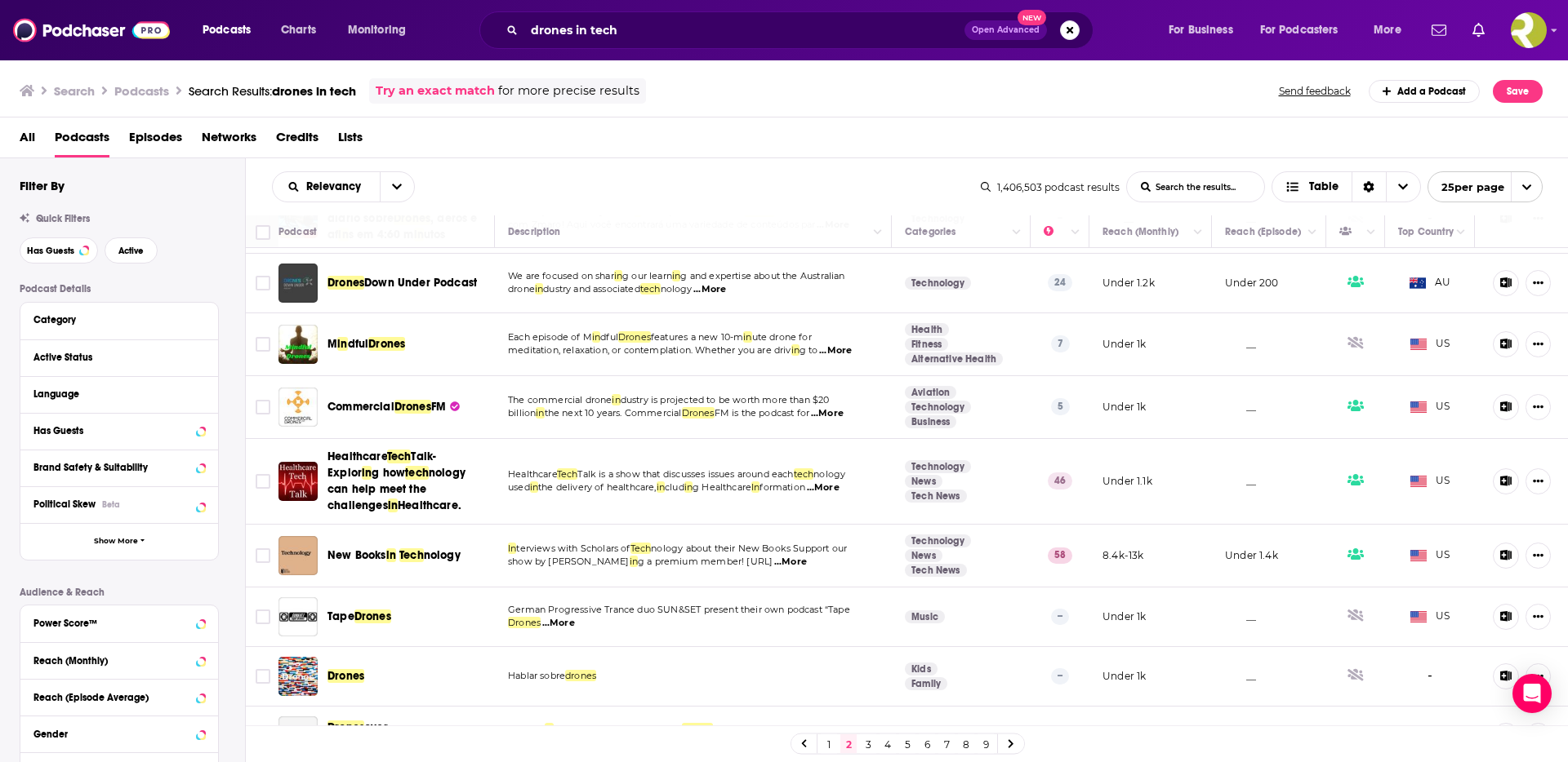
scroll to position [1101, 0]
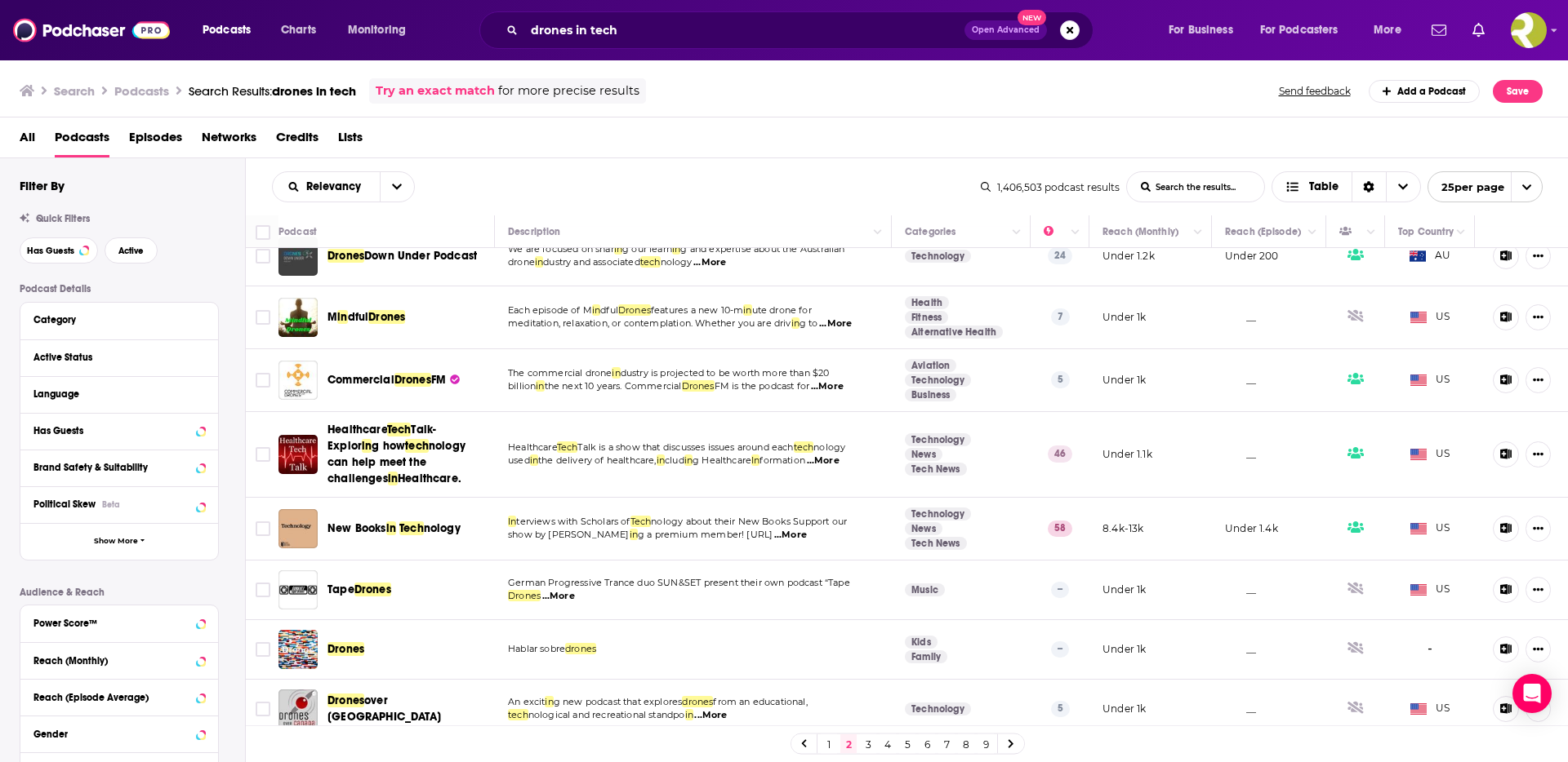
click at [868, 742] on link "3" at bounding box center [867, 745] width 16 height 20
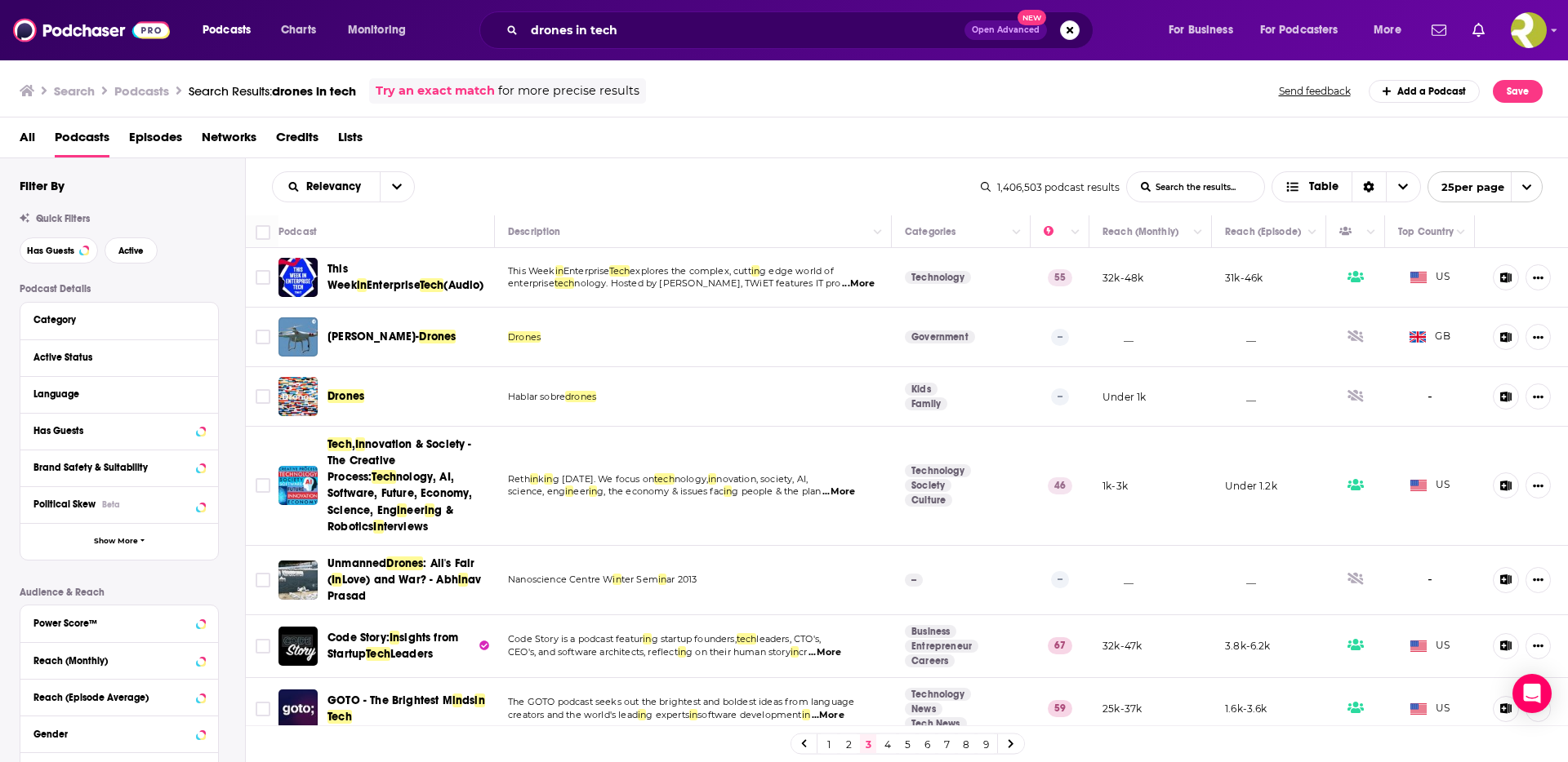
click at [854, 285] on span "...More" at bounding box center [858, 283] width 33 height 13
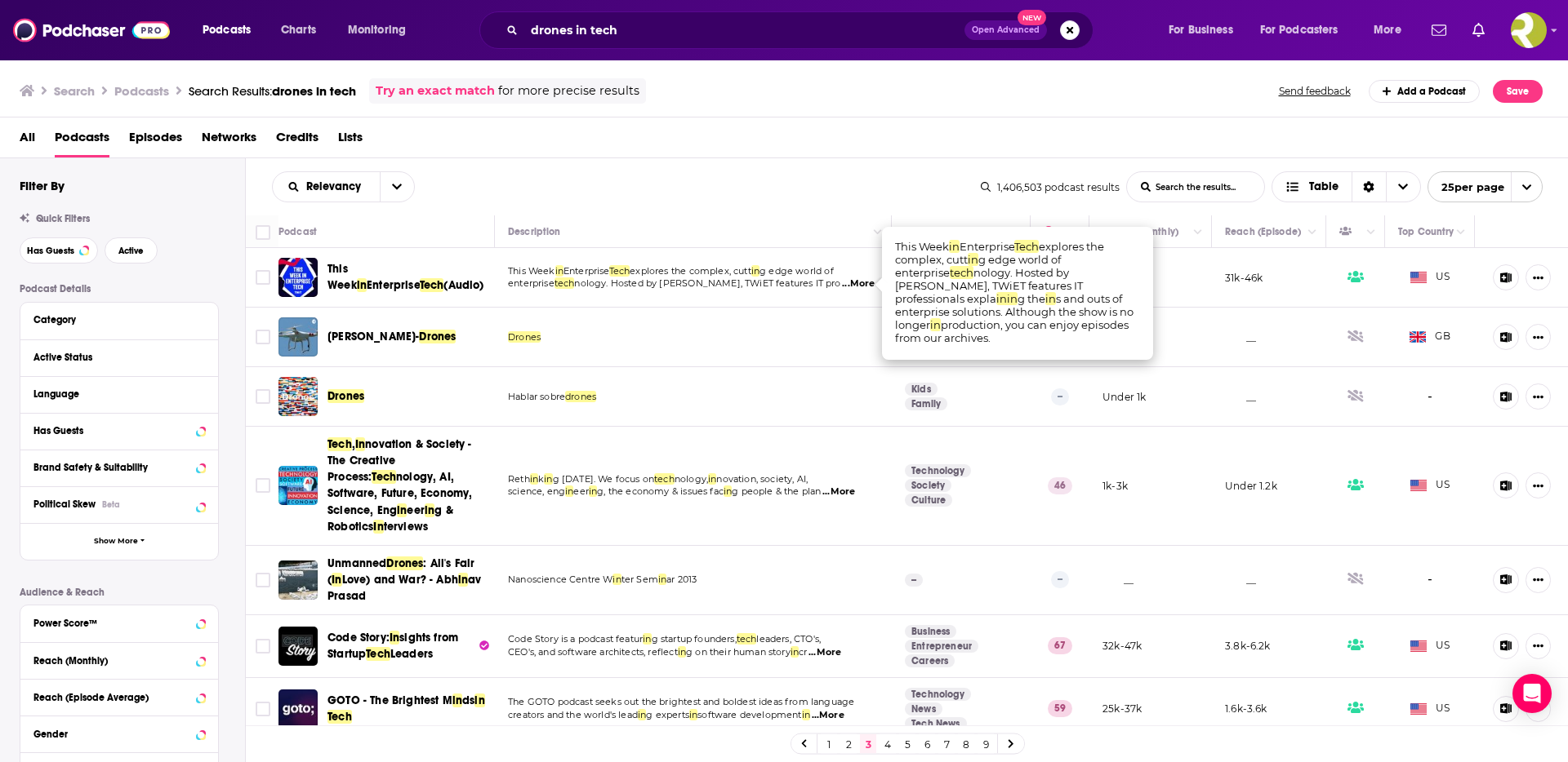
click at [849, 283] on span "...More" at bounding box center [858, 283] width 33 height 13
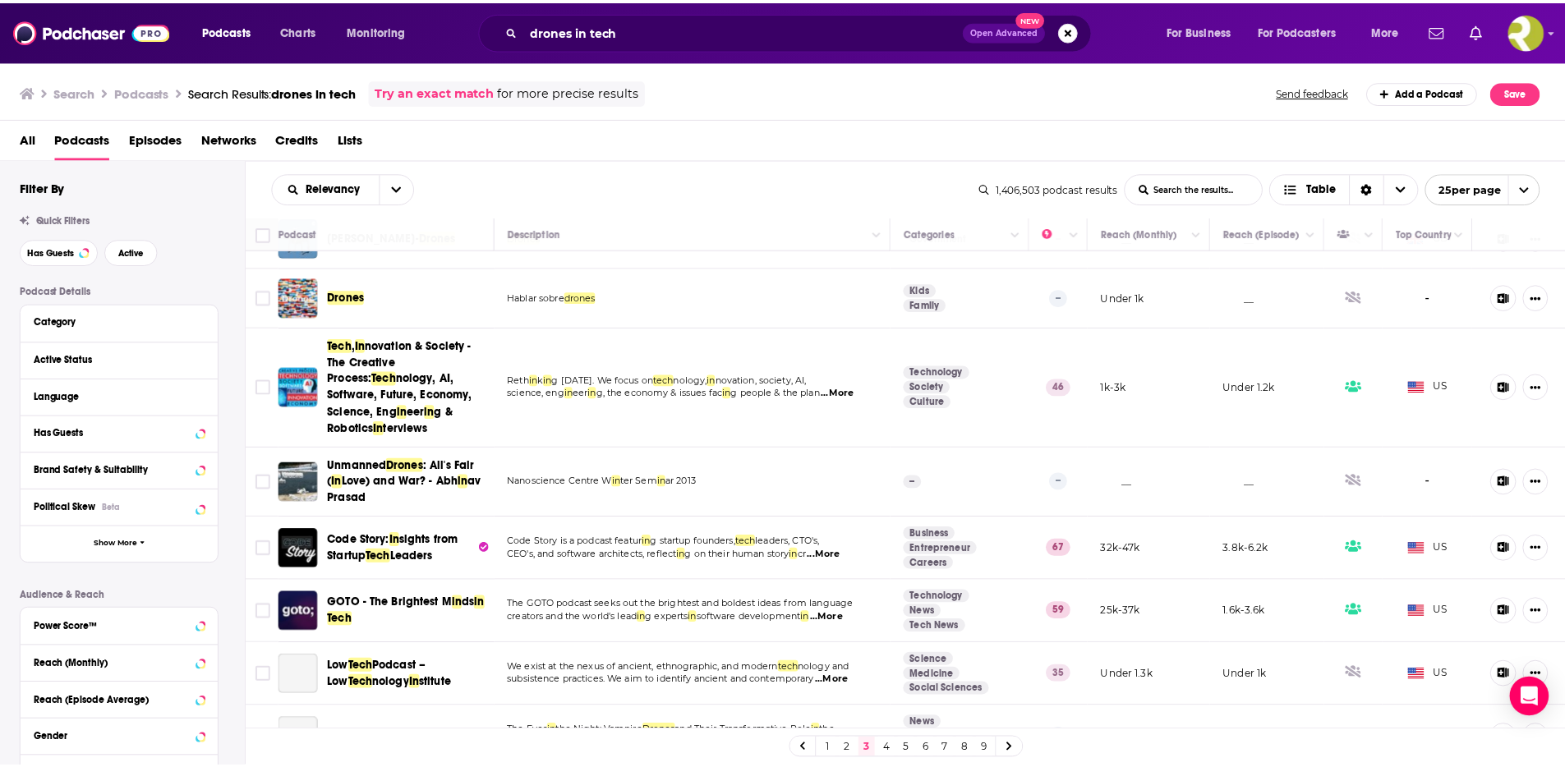
scroll to position [165, 0]
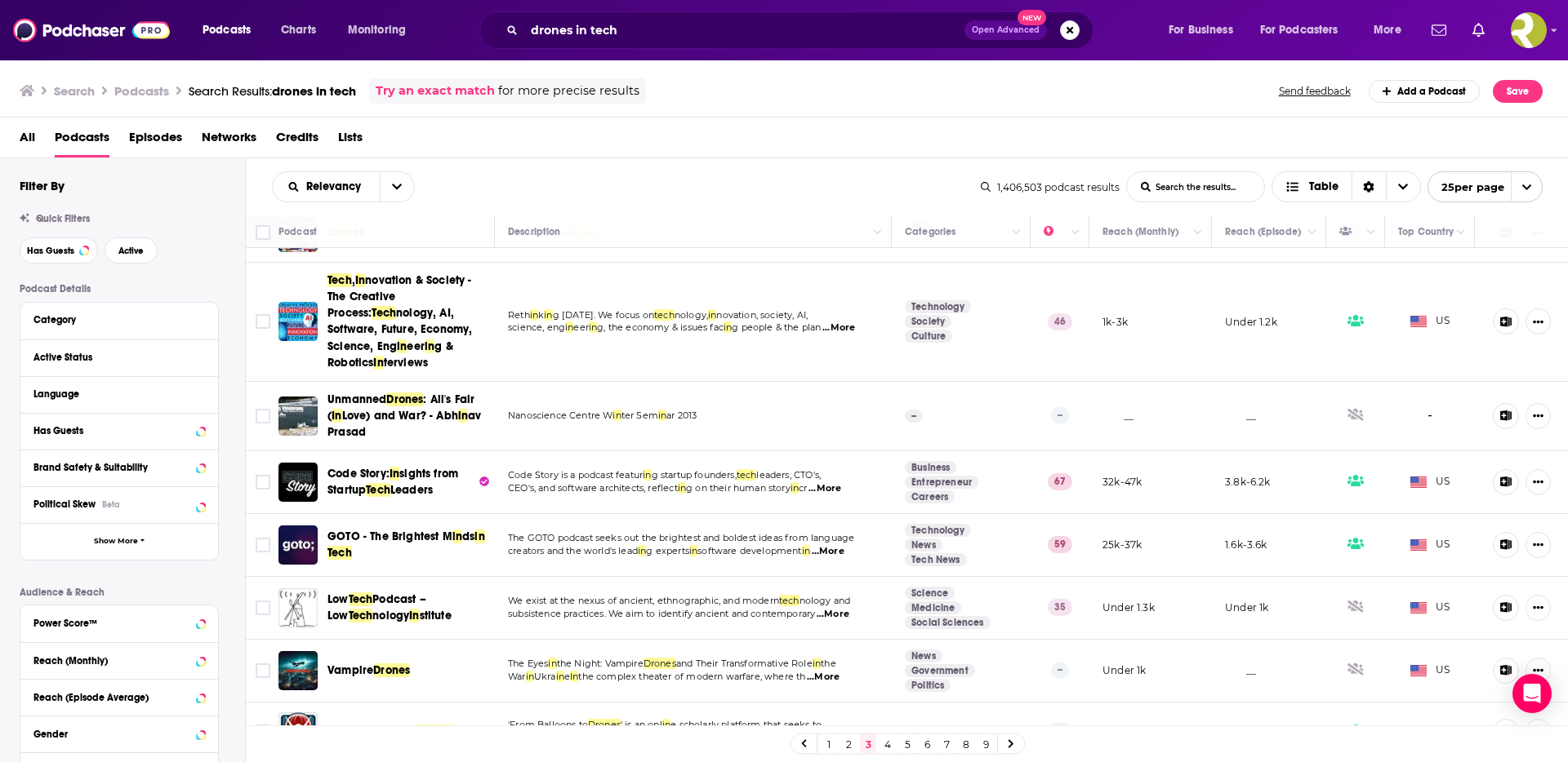
click at [850, 330] on span "...More" at bounding box center [838, 328] width 33 height 13
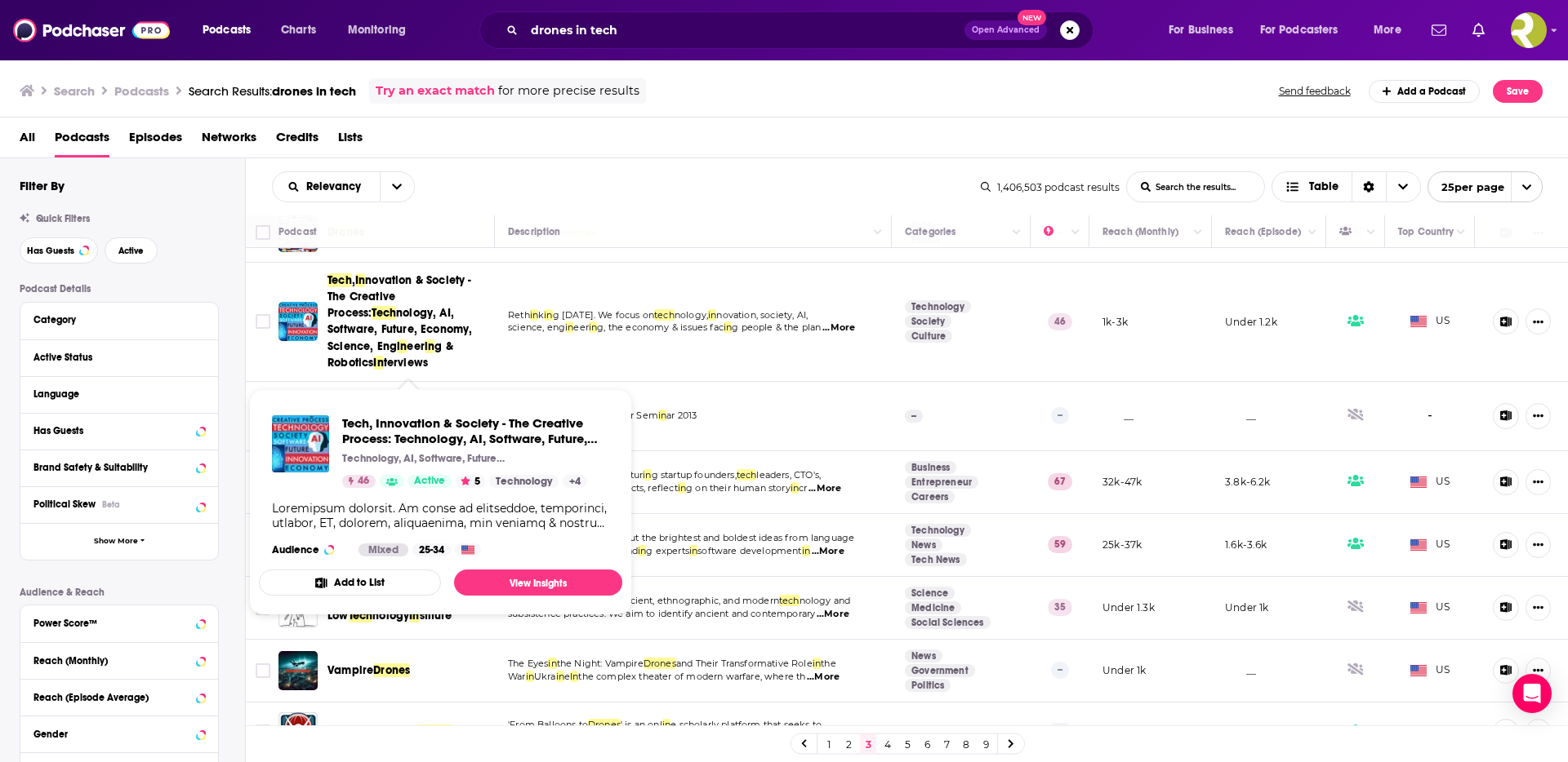
click at [412, 288] on span "novation & Society - The Creative Process:" at bounding box center [399, 296] width 144 height 47
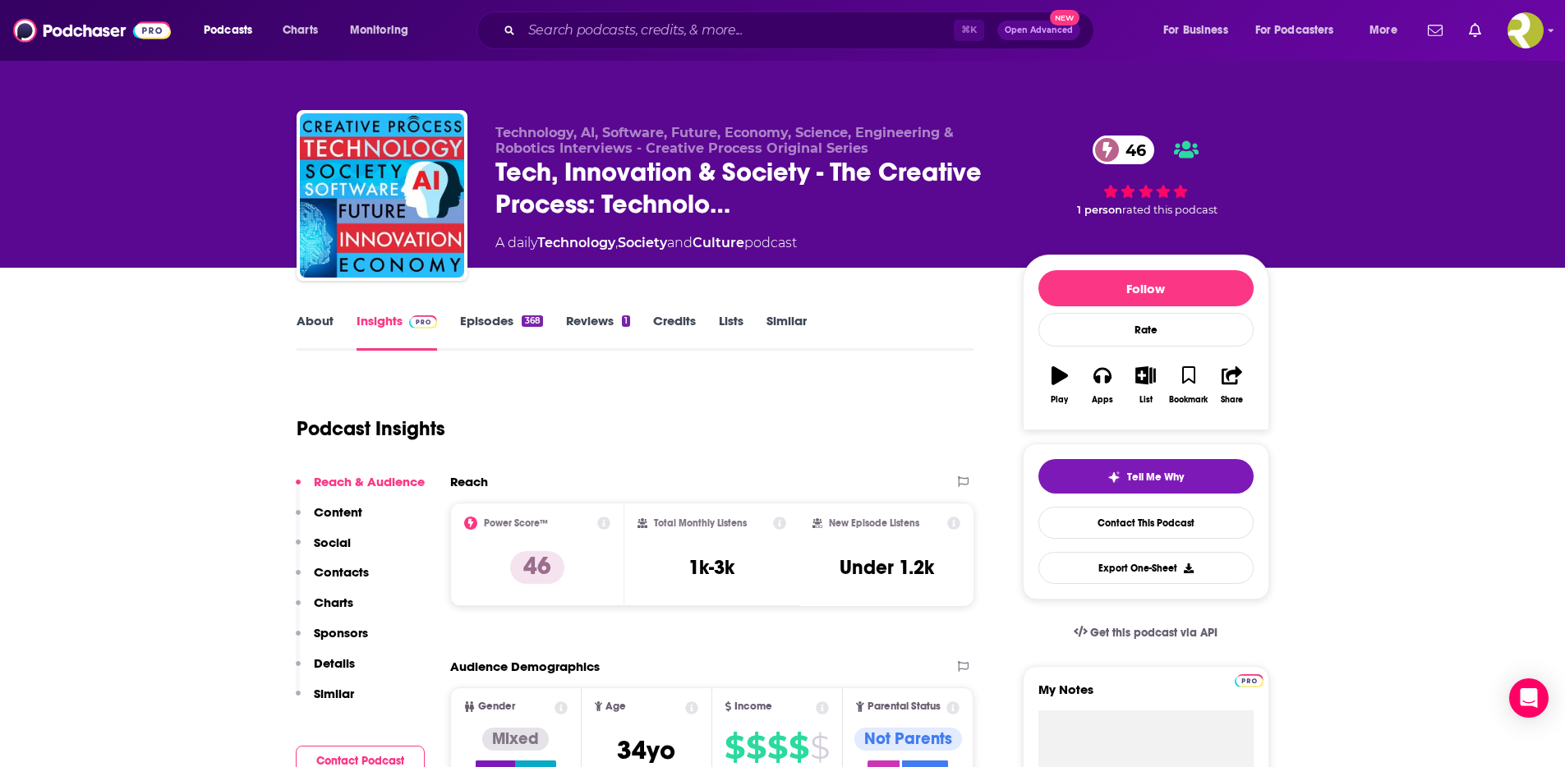
click at [497, 319] on link "Episodes 368" at bounding box center [501, 332] width 82 height 38
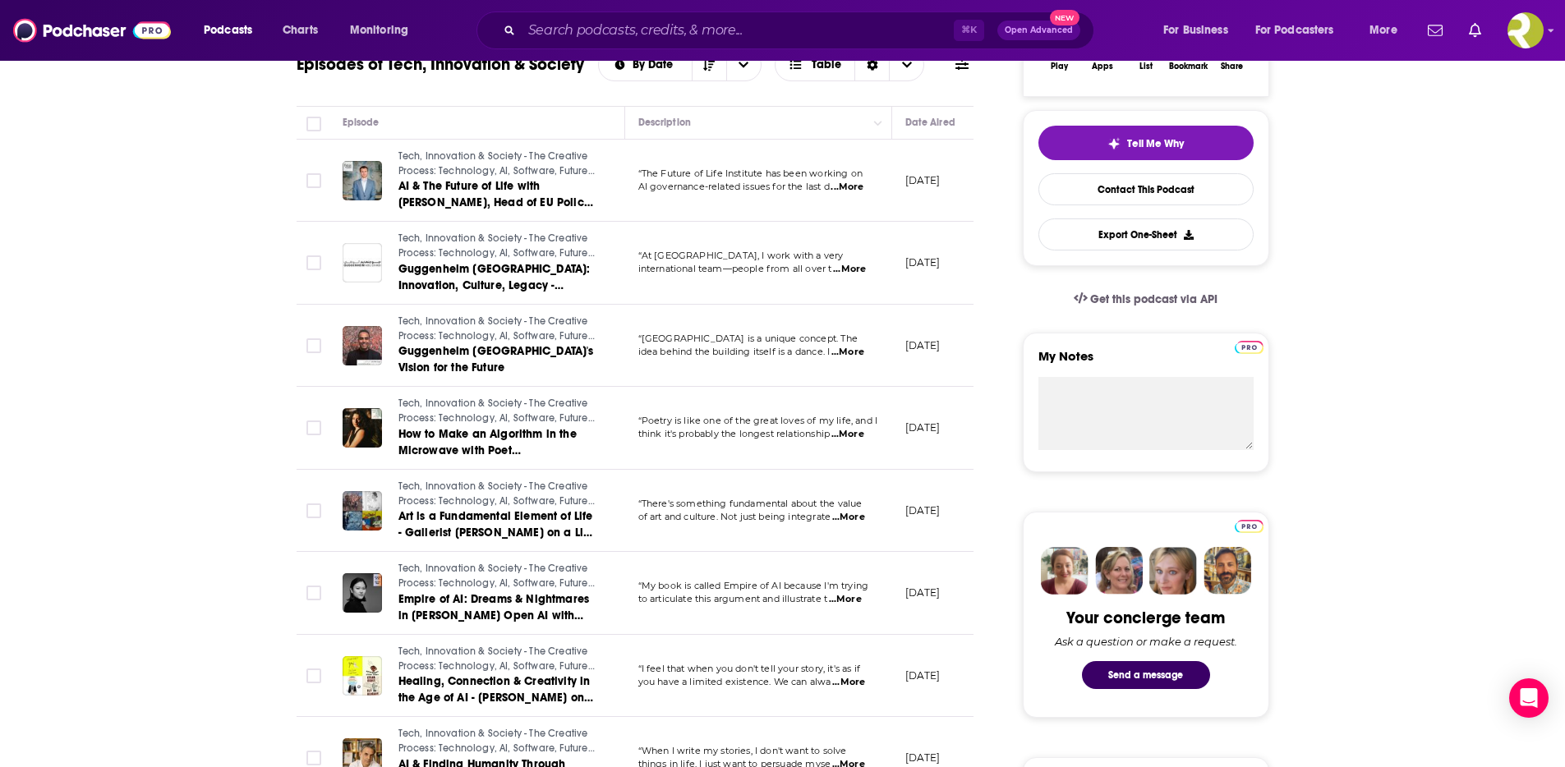
scroll to position [363, 0]
